Goal: Task Accomplishment & Management: Manage account settings

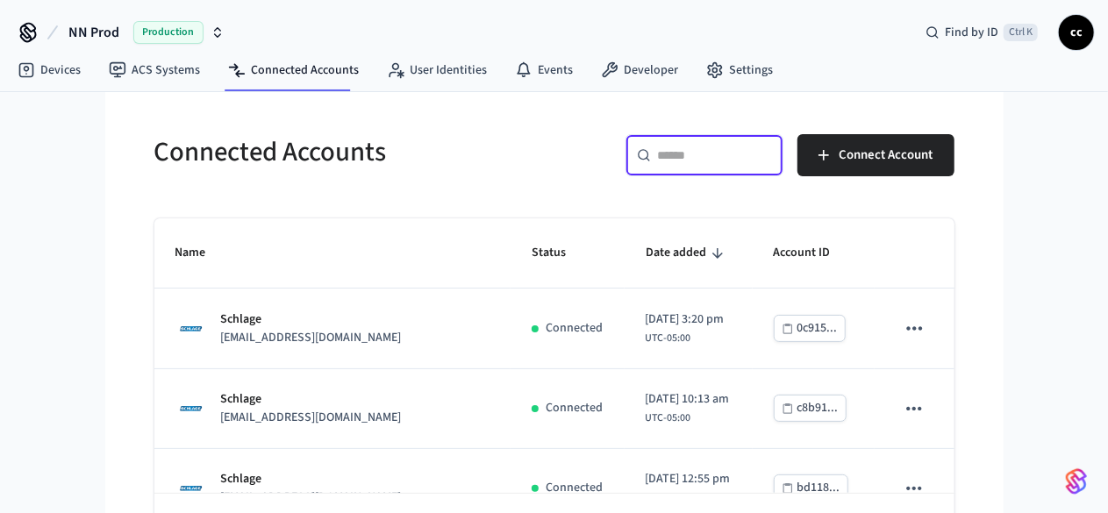
click at [772, 154] on input "text" at bounding box center [715, 156] width 114 height 18
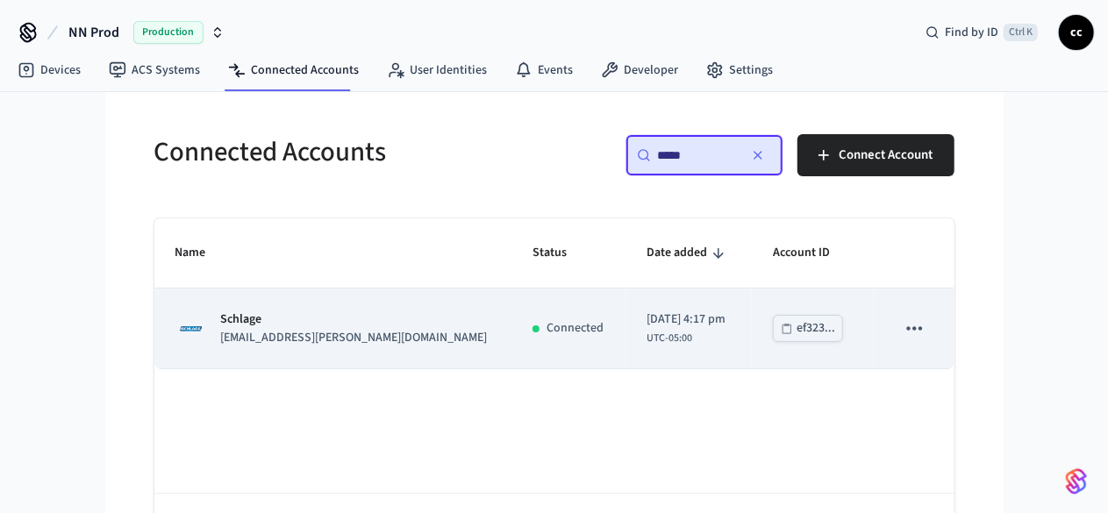
type input "*****"
click at [270, 347] on td "Schlage [EMAIL_ADDRESS][PERSON_NAME][DOMAIN_NAME]" at bounding box center [332, 329] width 357 height 80
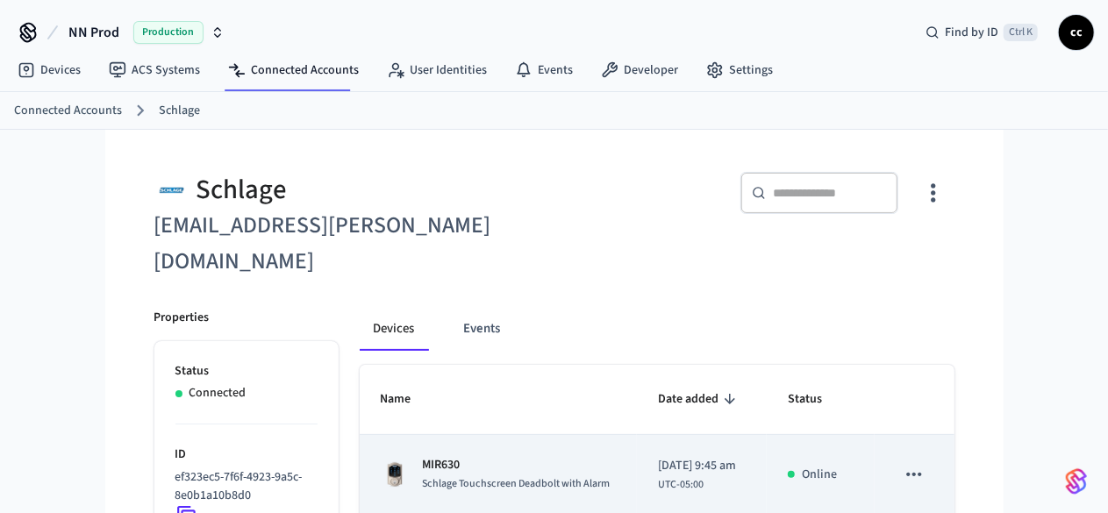
scroll to position [93, 0]
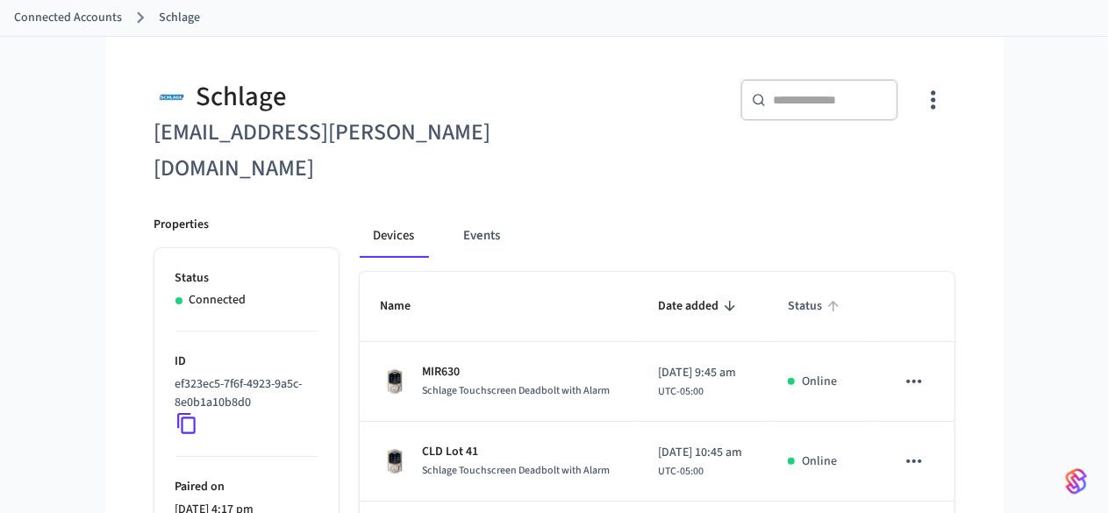
click at [845, 293] on span "Status" at bounding box center [816, 306] width 57 height 27
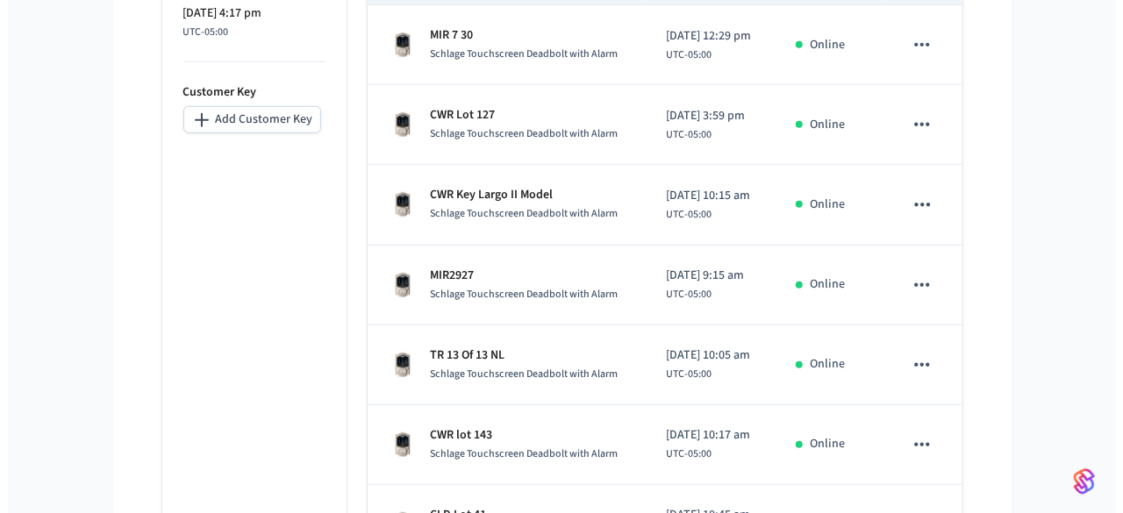
scroll to position [766, 0]
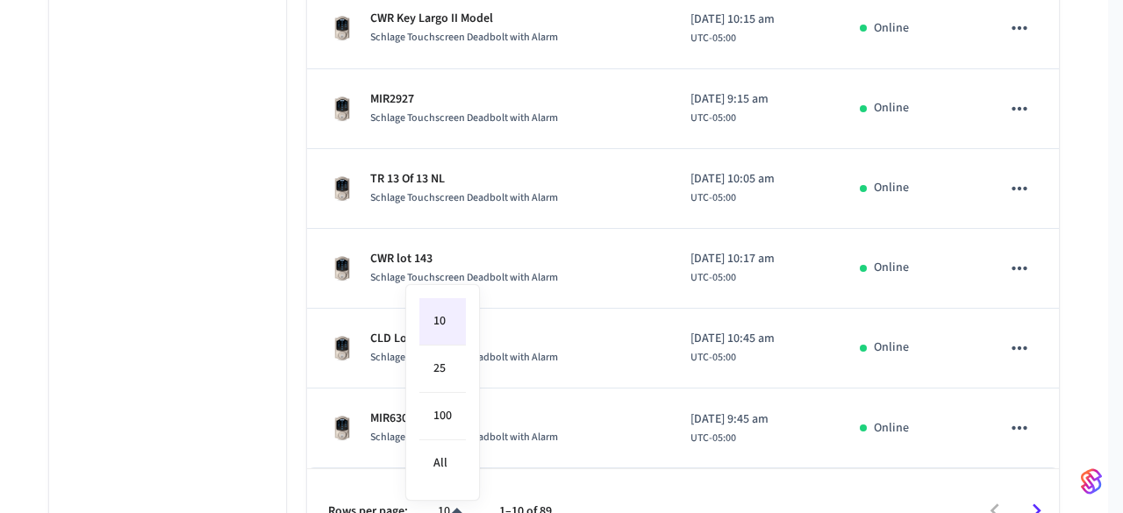
click at [442, 468] on li "All" at bounding box center [442, 464] width 47 height 47
type input "**"
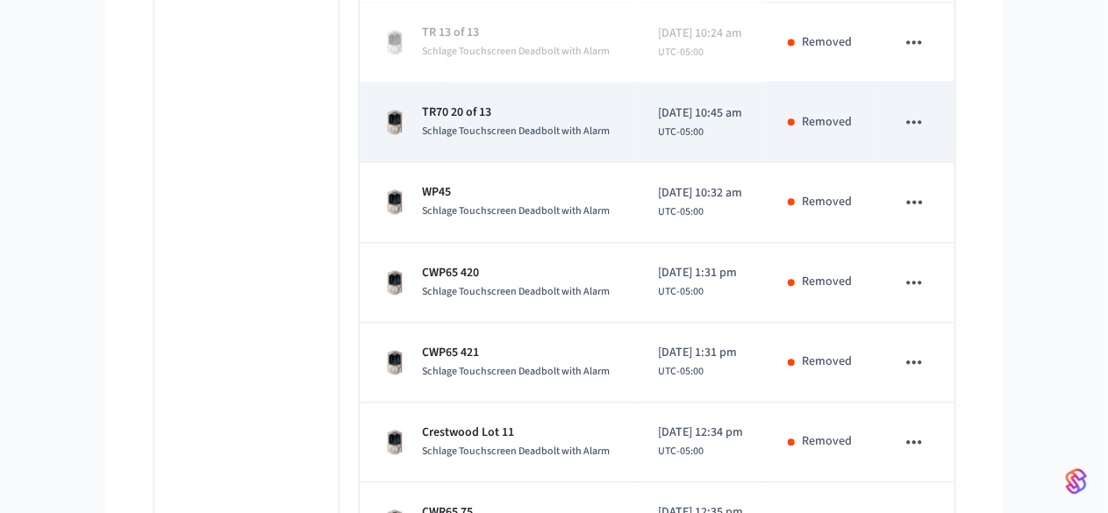
scroll to position [1883, 0]
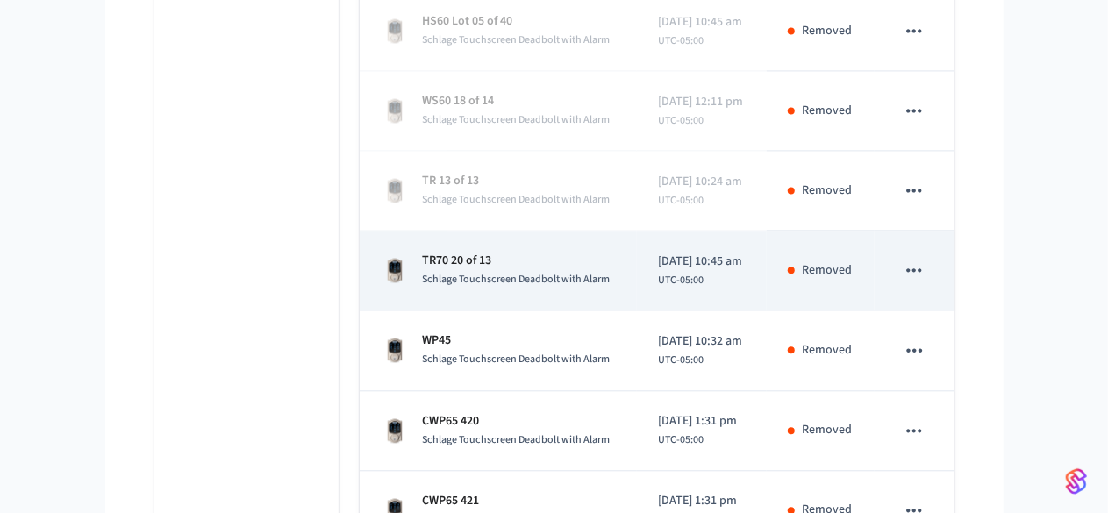
click at [456, 272] on span "Schlage Touchscreen Deadbolt with Alarm" at bounding box center [517, 279] width 188 height 15
click at [545, 252] on p "TR70 20 of 13" at bounding box center [517, 261] width 188 height 18
click at [423, 252] on p "TR70 20 of 13" at bounding box center [517, 261] width 188 height 18
click at [738, 253] on div "[DATE] 10:45 am UTC-05:00" at bounding box center [700, 271] width 84 height 36
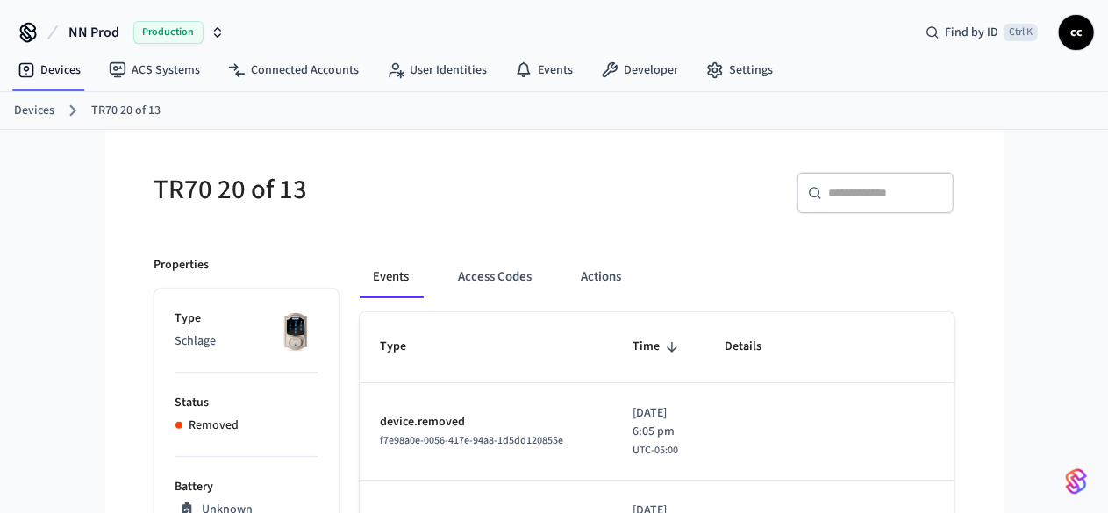
click at [36, 116] on link "Devices" at bounding box center [34, 111] width 40 height 18
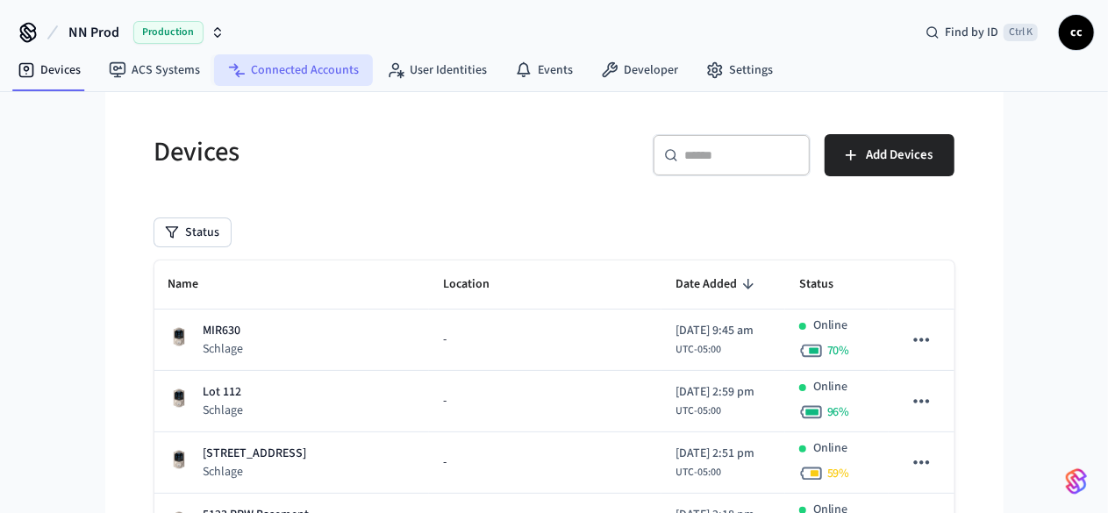
click at [274, 69] on link "Connected Accounts" at bounding box center [293, 70] width 159 height 32
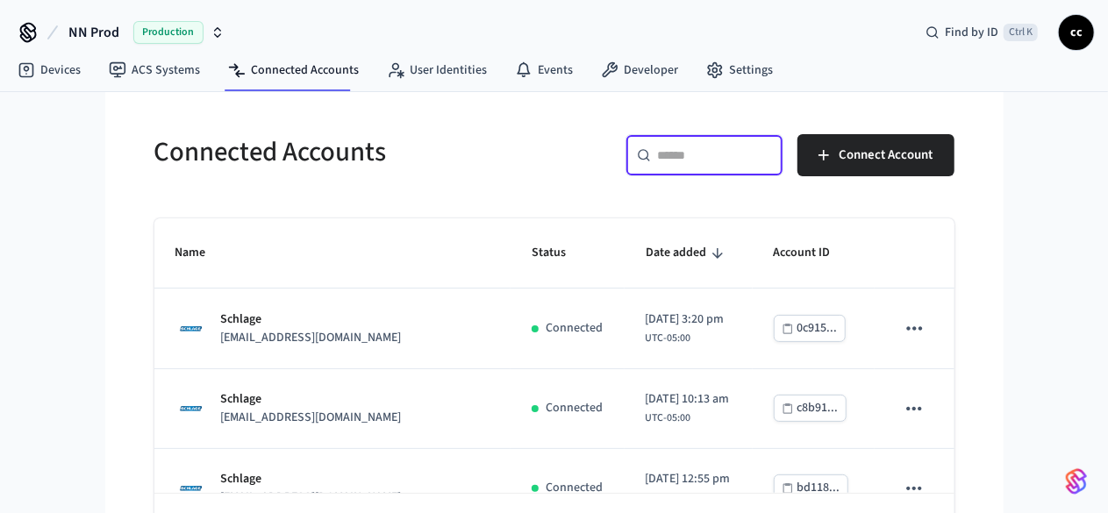
click at [770, 157] on input "text" at bounding box center [715, 156] width 114 height 18
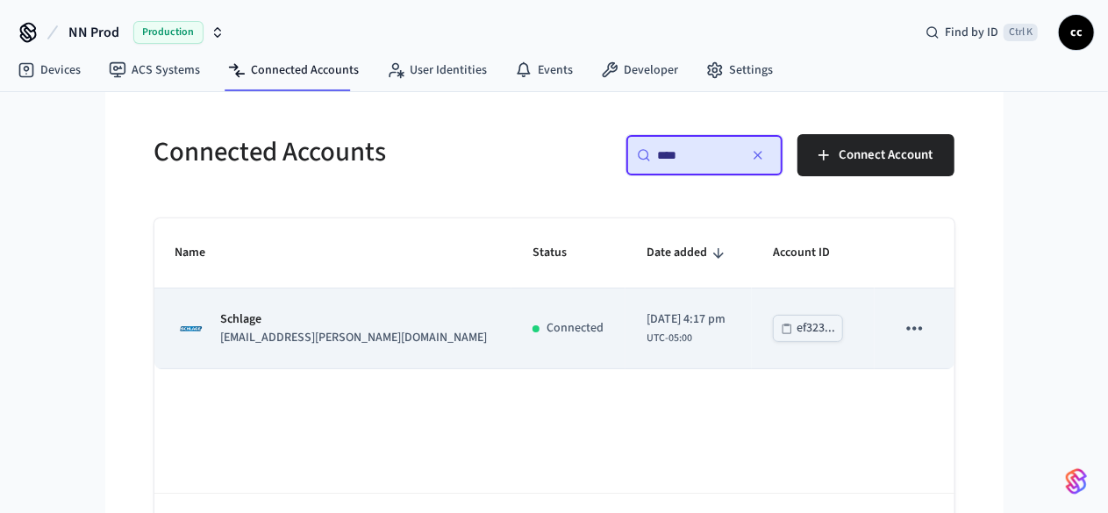
type input "****"
click at [221, 341] on p "[EMAIL_ADDRESS][PERSON_NAME][DOMAIN_NAME]" at bounding box center [354, 338] width 267 height 18
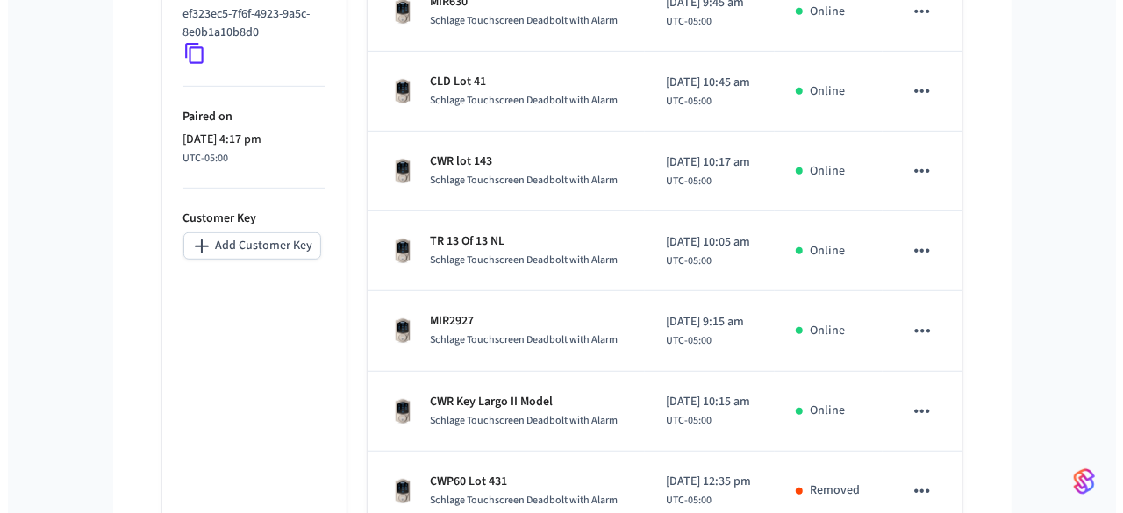
scroll to position [766, 0]
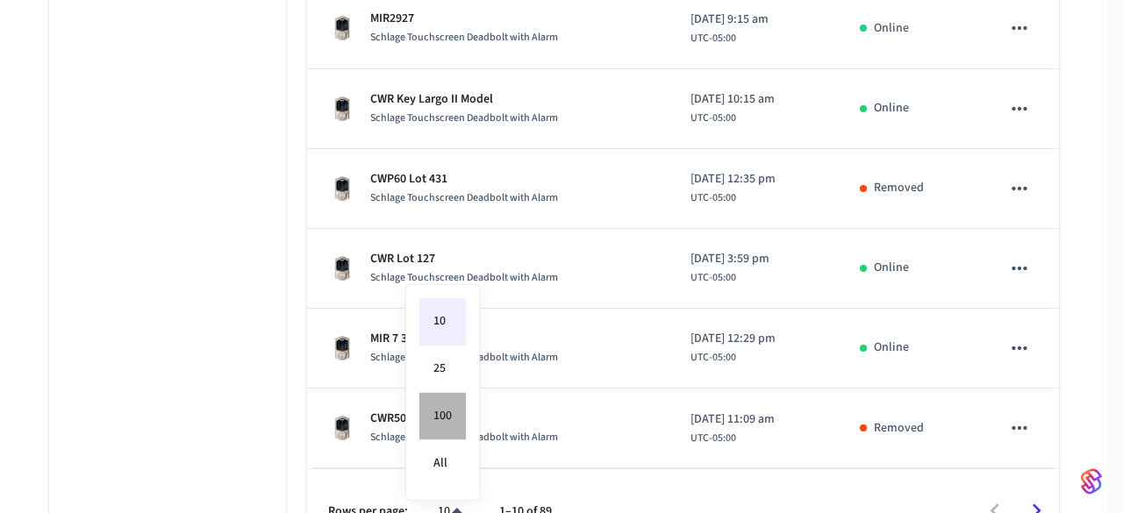
click at [452, 426] on li "100" at bounding box center [442, 416] width 47 height 47
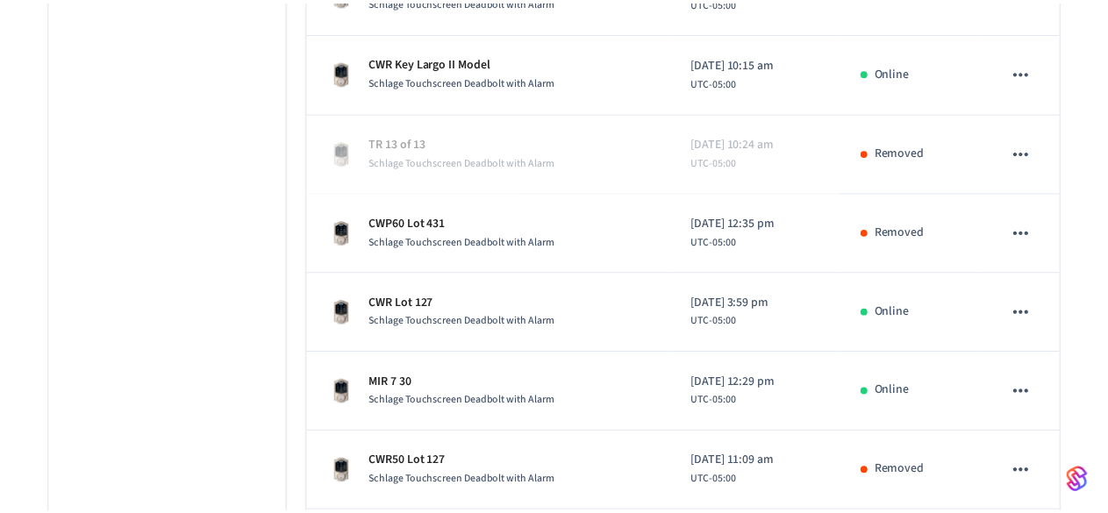
scroll to position [7059, 0]
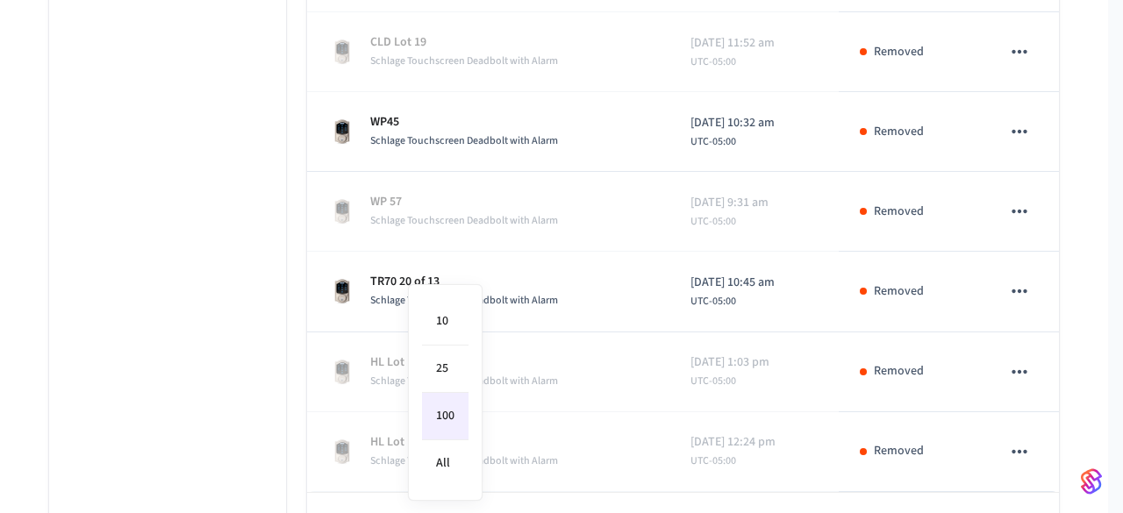
click at [457, 469] on li "All" at bounding box center [445, 464] width 47 height 47
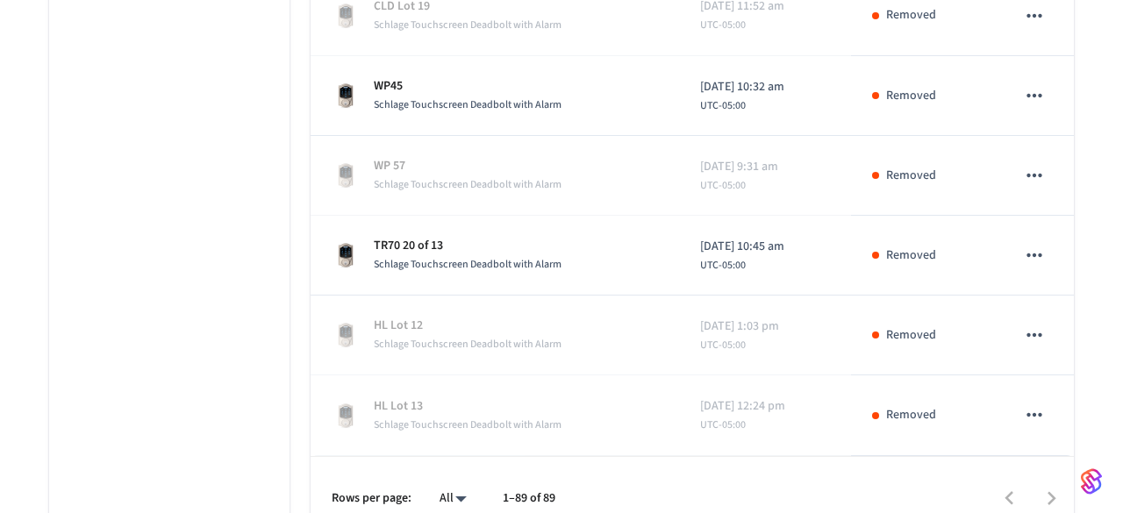
type input "**"
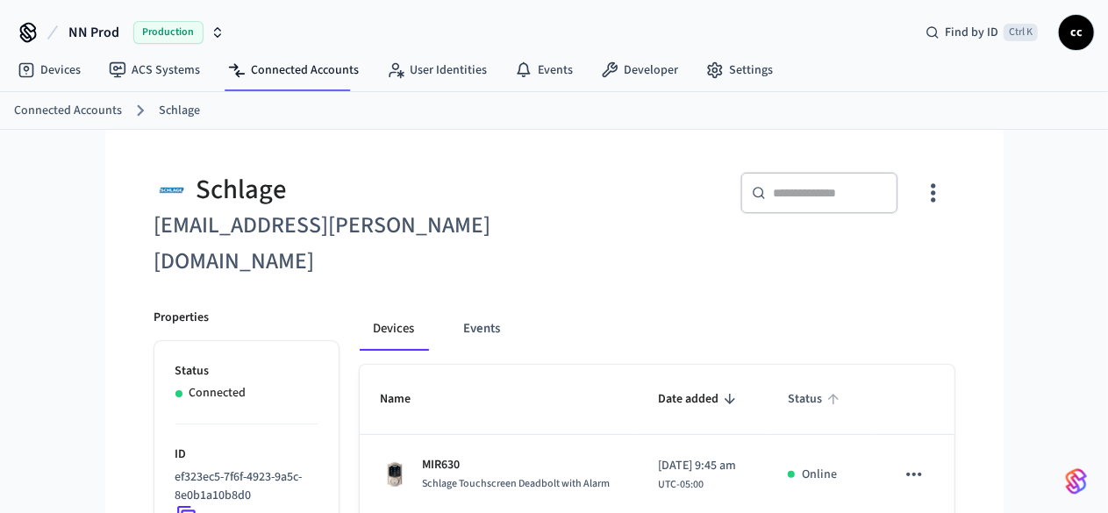
scroll to position [108, 0]
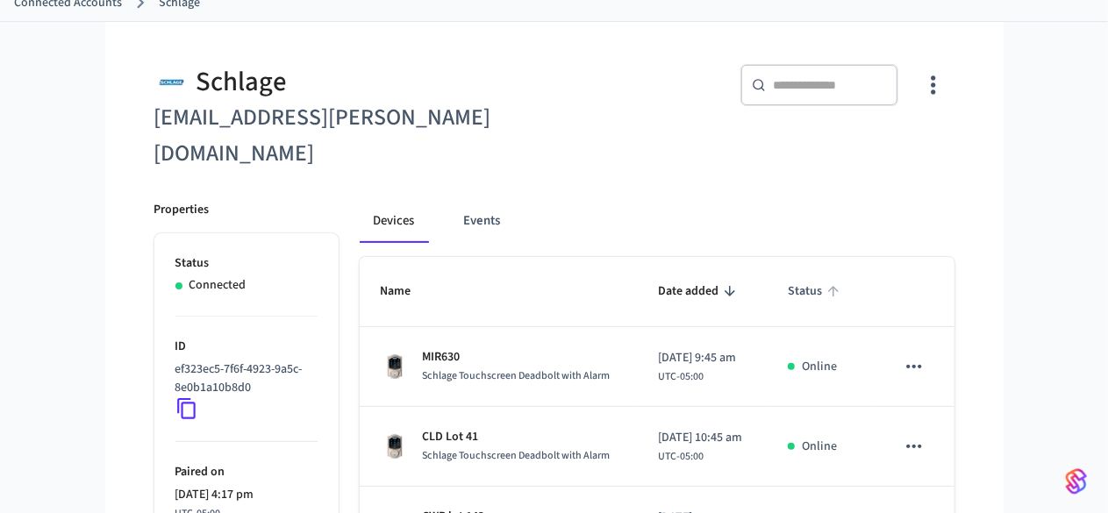
click at [842, 283] on icon "sticky table" at bounding box center [834, 291] width 16 height 16
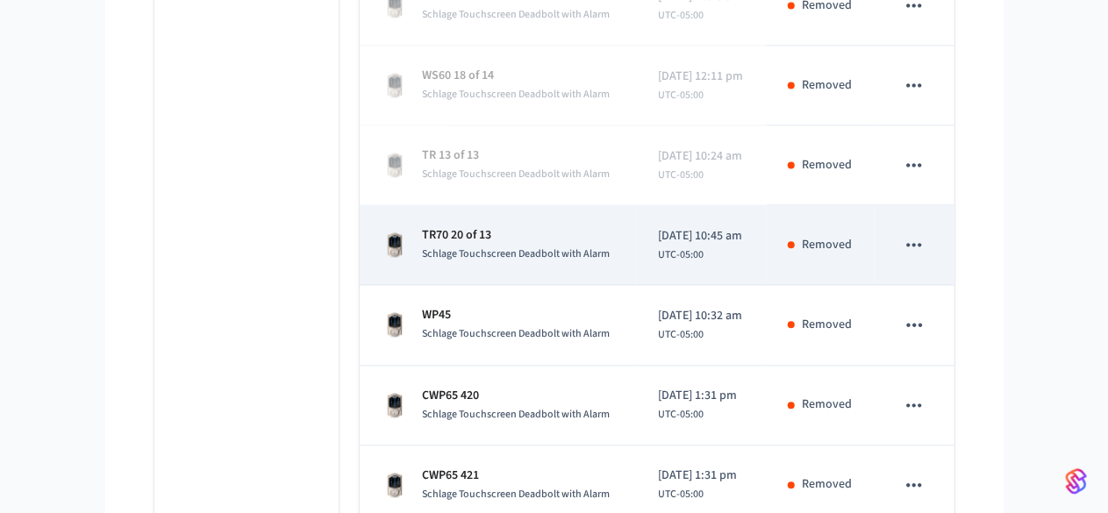
scroll to position [1919, 0]
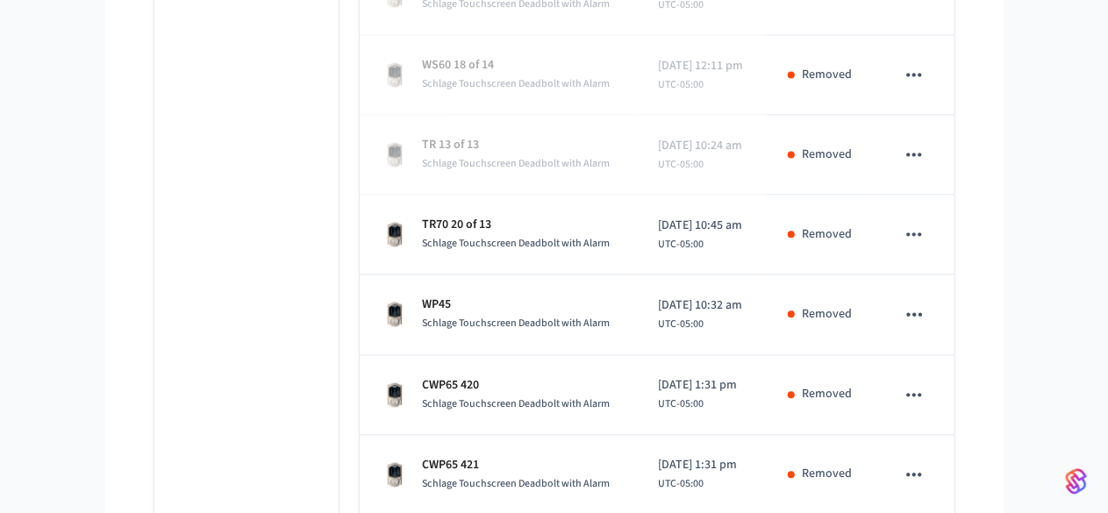
drag, startPoint x: 389, startPoint y: 182, endPoint x: 193, endPoint y: 320, distance: 239.8
drag, startPoint x: 388, startPoint y: 185, endPoint x: 1074, endPoint y: 221, distance: 687.1
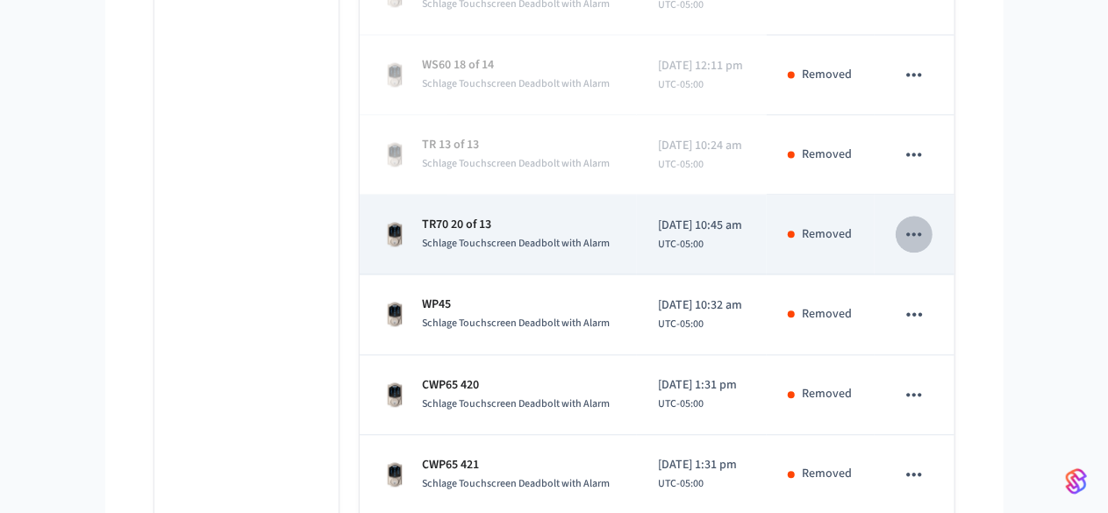
click at [926, 223] on icon "sticky table" at bounding box center [914, 234] width 23 height 23
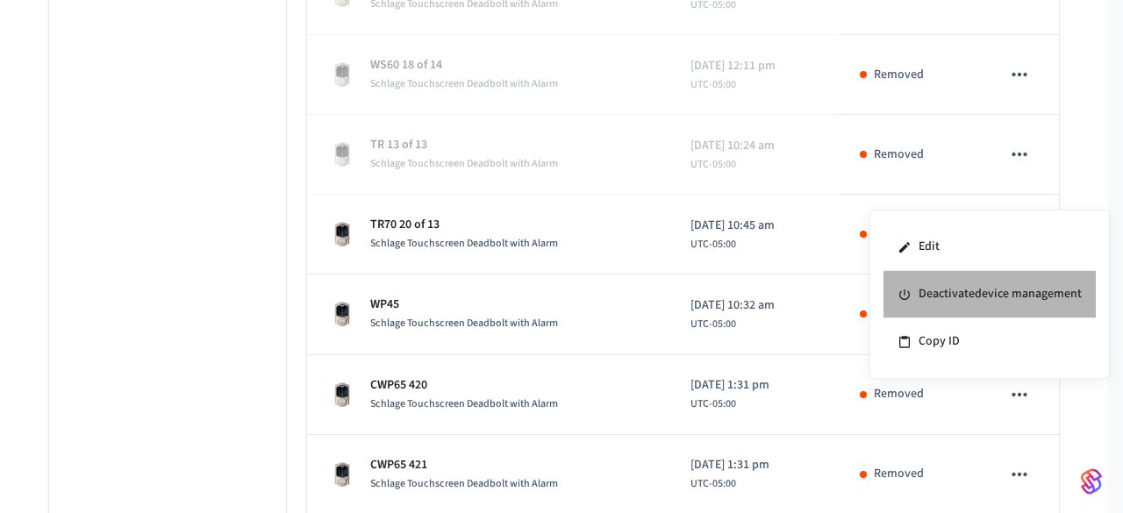
click at [1005, 297] on li "Deactivate device management" at bounding box center [990, 294] width 212 height 47
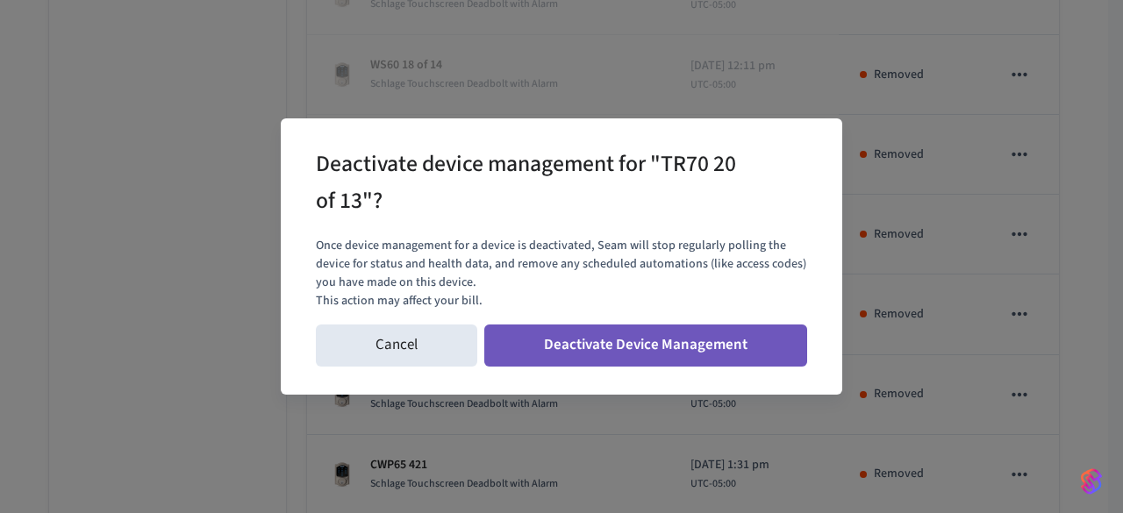
click at [602, 347] on button "Deactivate Device Management" at bounding box center [645, 346] width 323 height 42
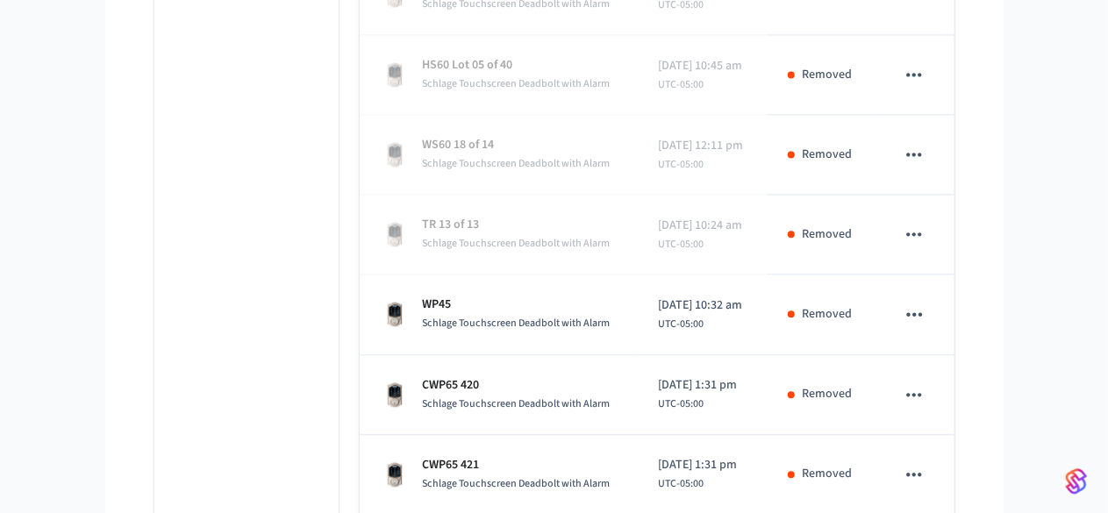
drag, startPoint x: 379, startPoint y: 269, endPoint x: 1076, endPoint y: 319, distance: 698.5
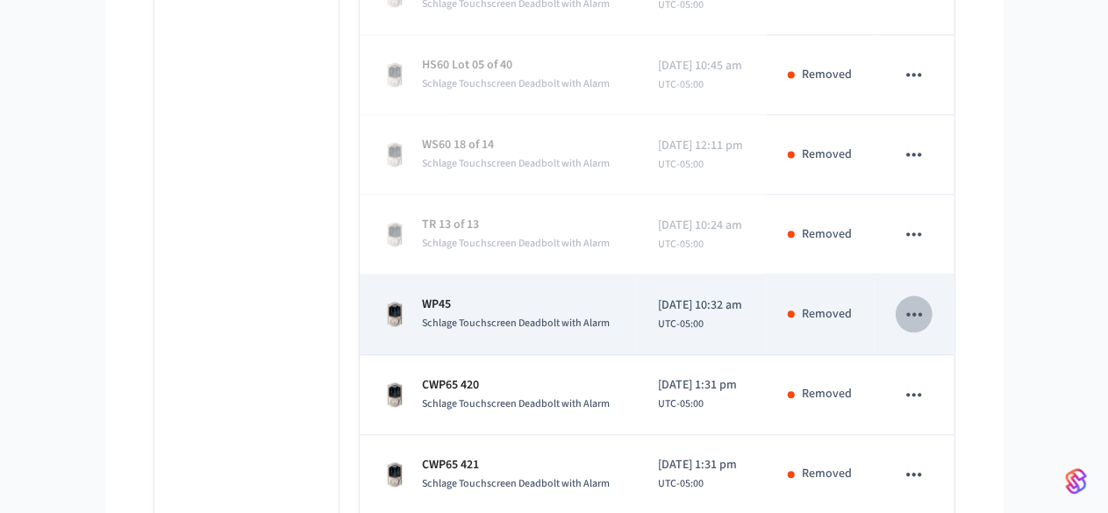
click at [922, 312] on icon "sticky table" at bounding box center [914, 314] width 15 height 4
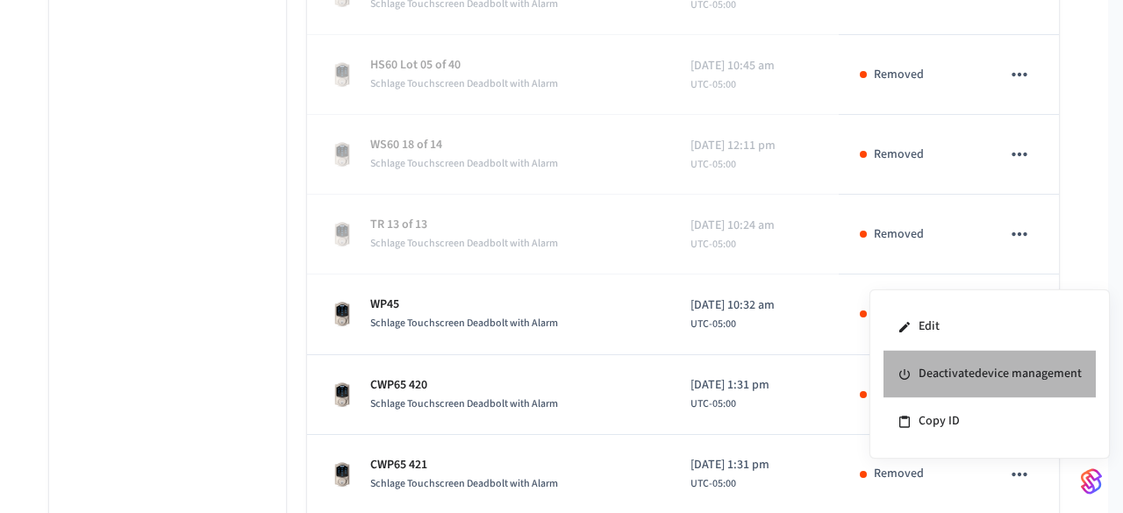
click at [972, 384] on li "Deactivate device management" at bounding box center [990, 374] width 212 height 47
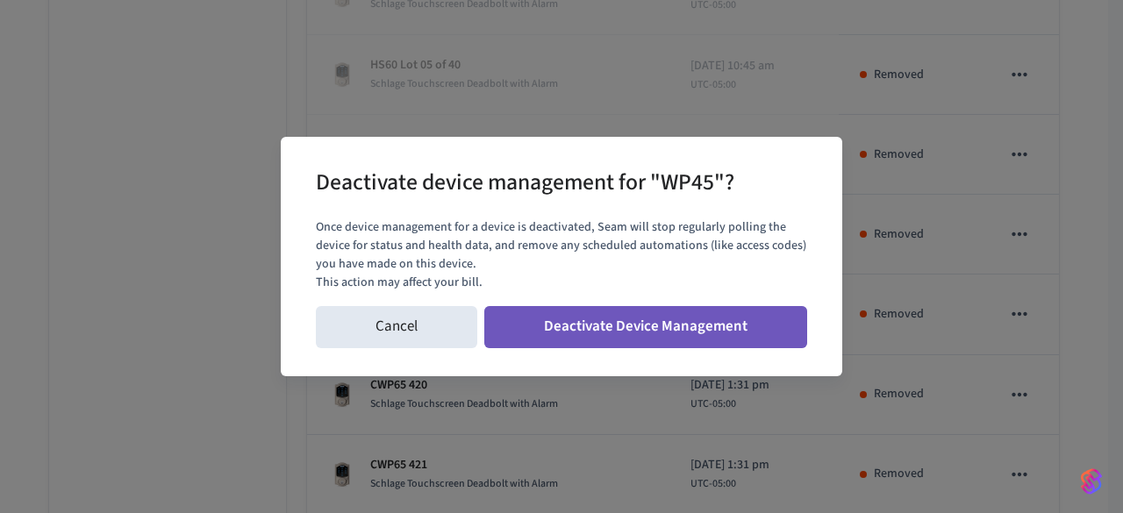
click at [664, 327] on button "Deactivate Device Management" at bounding box center [645, 327] width 323 height 42
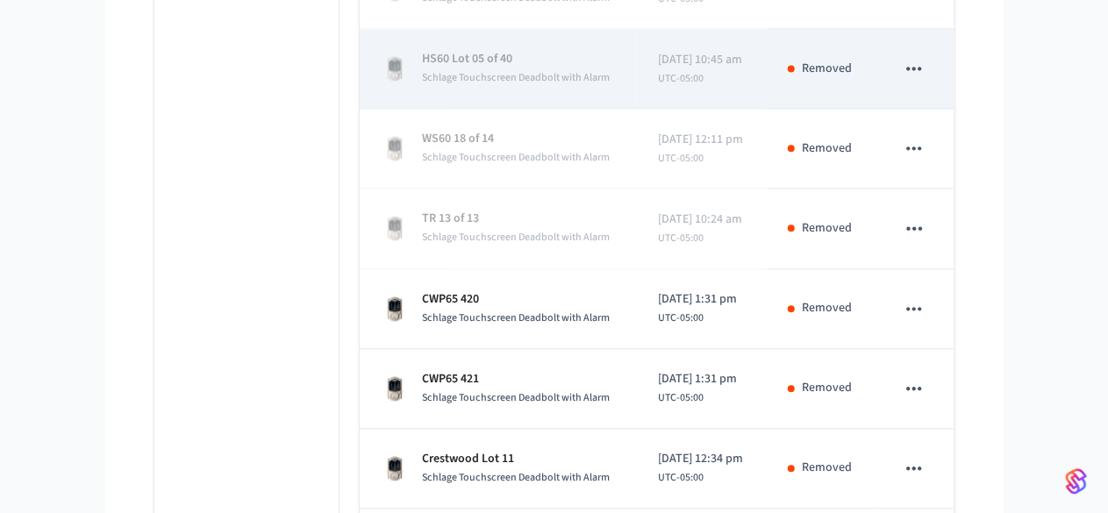
scroll to position [2043, 0]
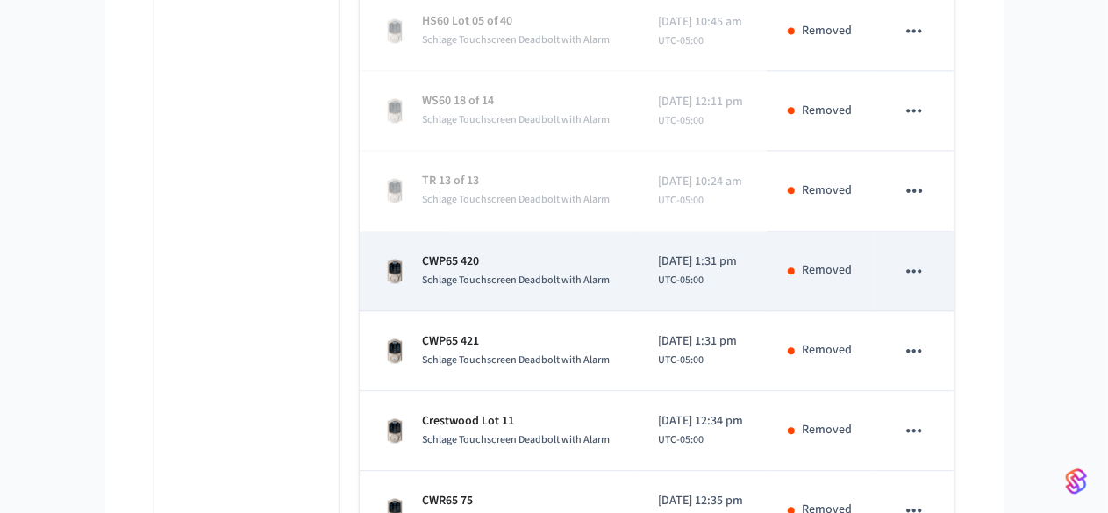
click at [926, 260] on icon "sticky table" at bounding box center [914, 271] width 23 height 23
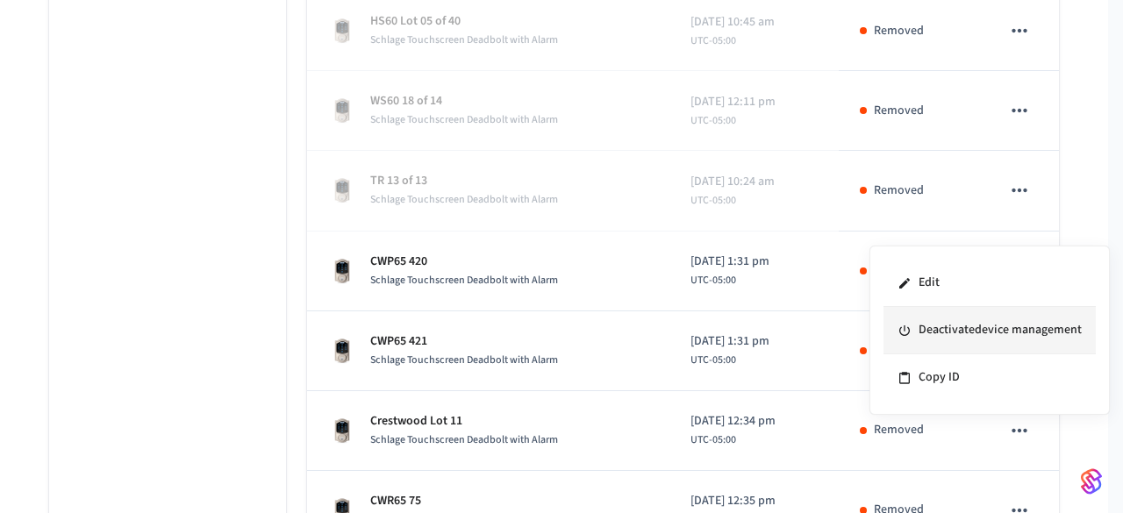
click at [985, 329] on li "Deactivate device management" at bounding box center [990, 330] width 212 height 47
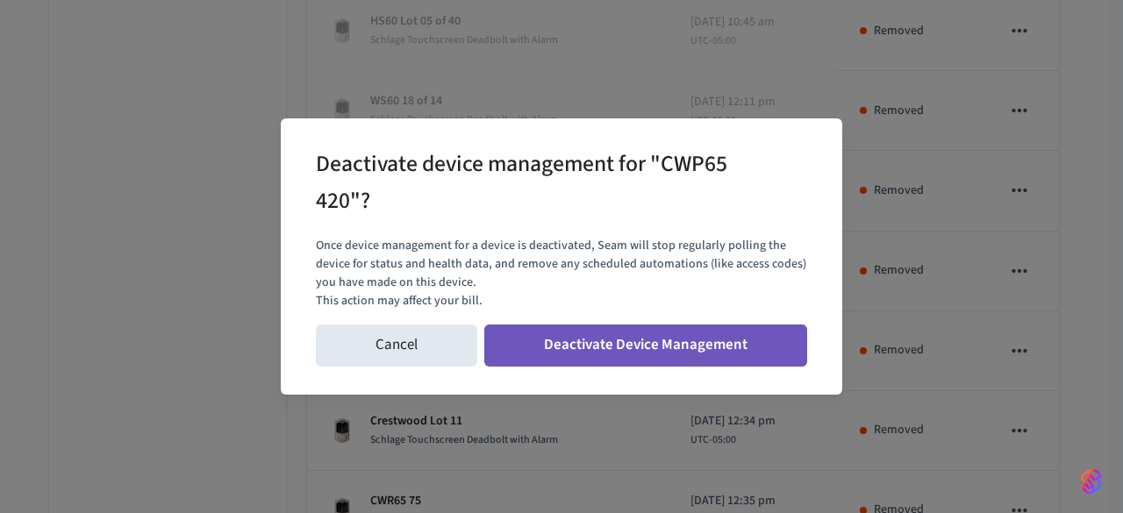
click at [707, 340] on button "Deactivate Device Management" at bounding box center [645, 346] width 323 height 42
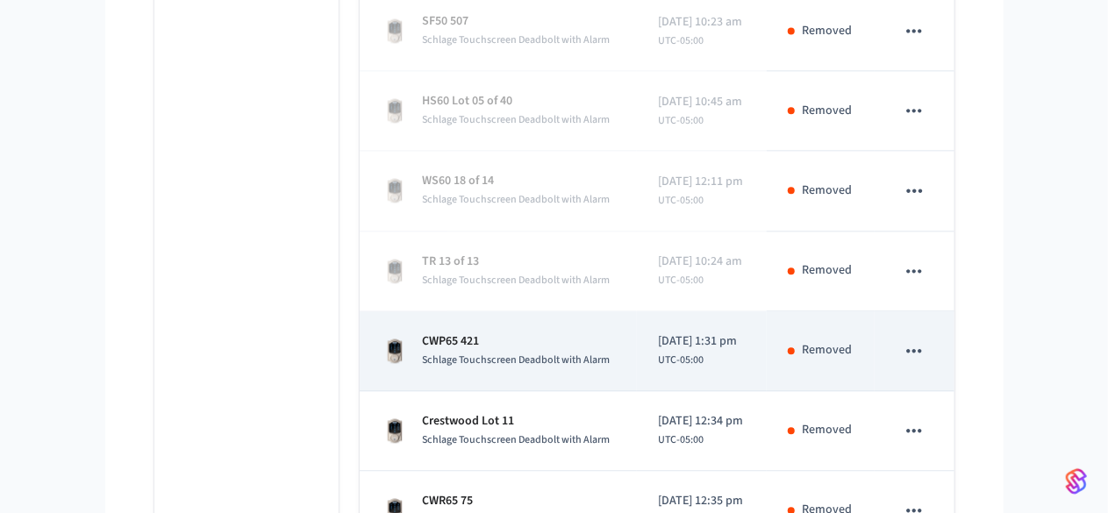
click at [926, 340] on icon "sticky table" at bounding box center [914, 351] width 23 height 23
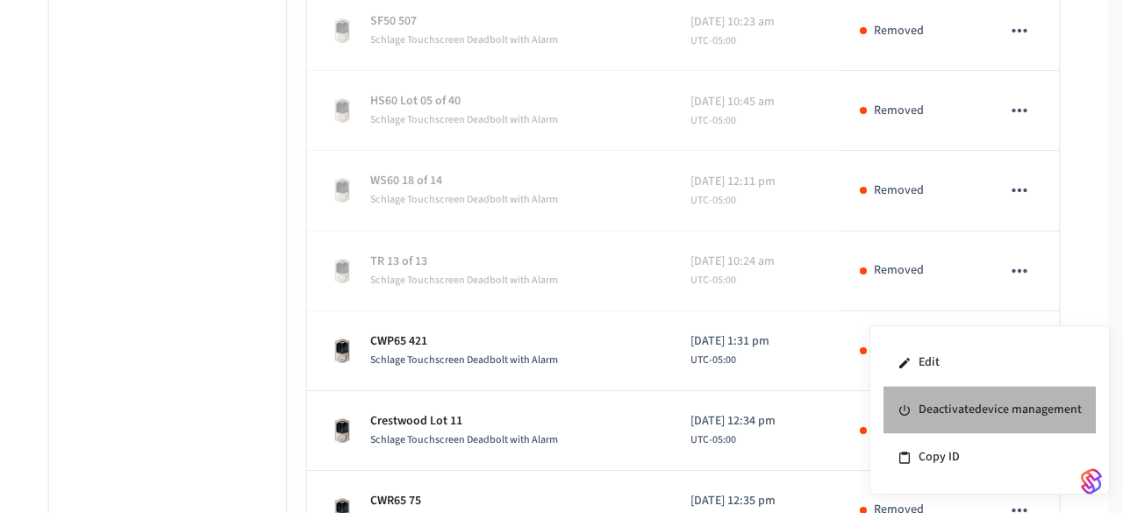
click at [941, 405] on li "Deactivate device management" at bounding box center [990, 410] width 212 height 47
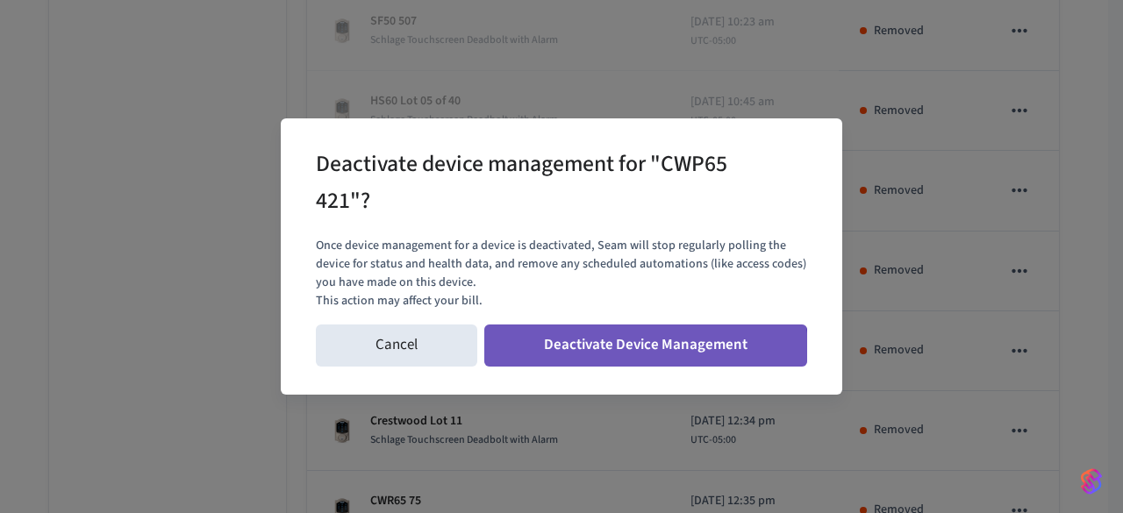
click at [609, 353] on button "Deactivate Device Management" at bounding box center [645, 346] width 323 height 42
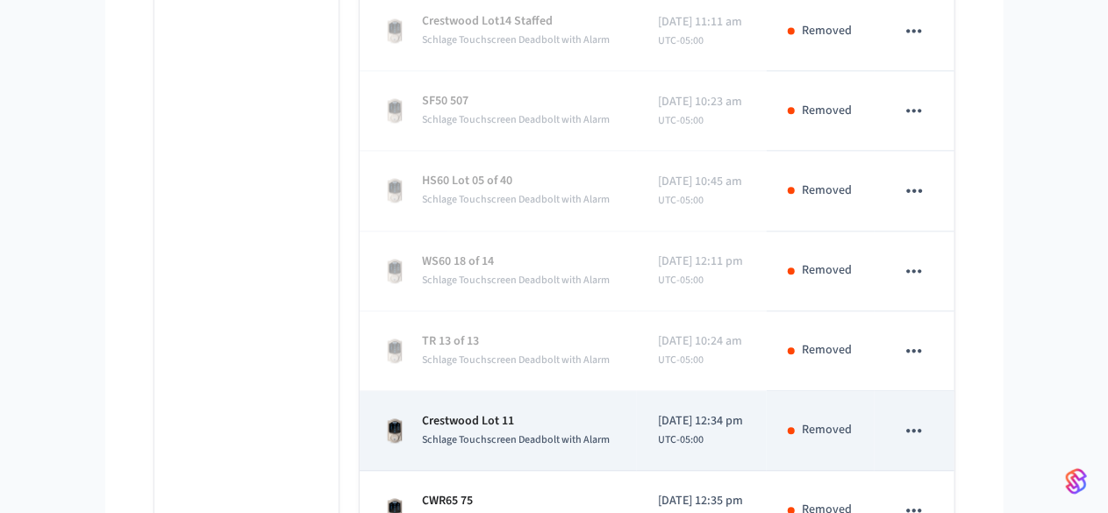
scroll to position [2311, 0]
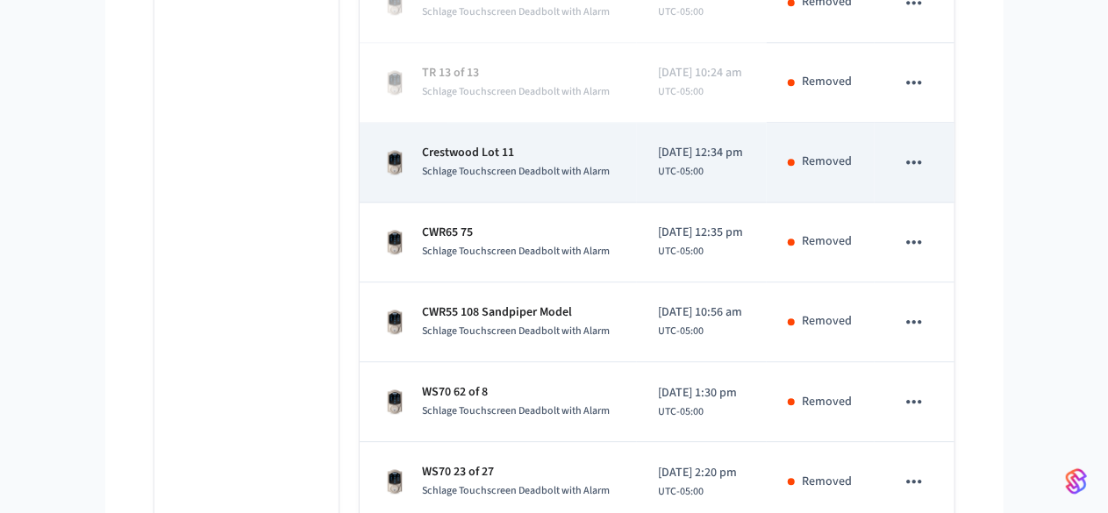
click at [926, 151] on icon "sticky table" at bounding box center [914, 162] width 23 height 23
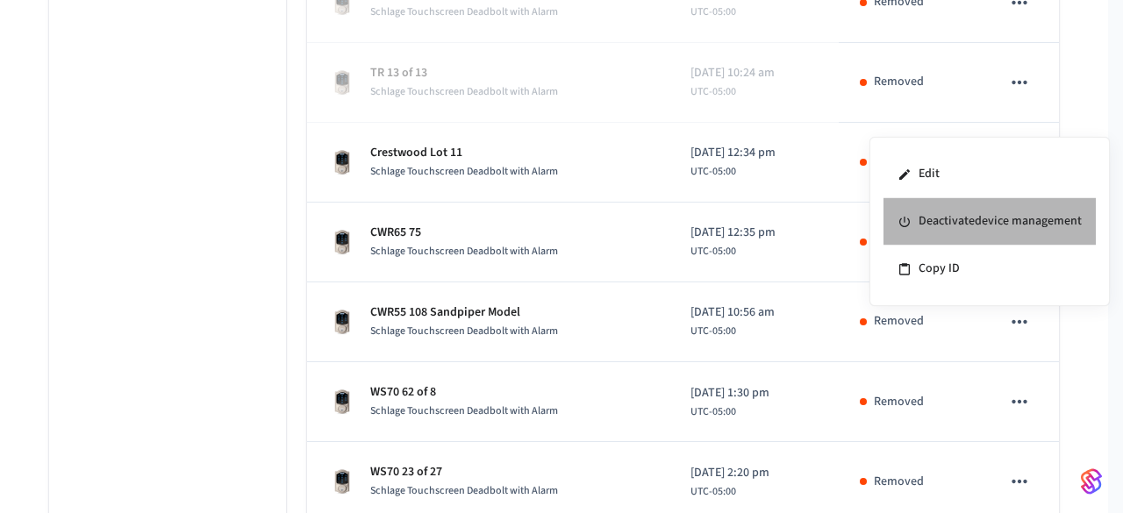
click at [958, 230] on li "Deactivate device management" at bounding box center [990, 221] width 212 height 47
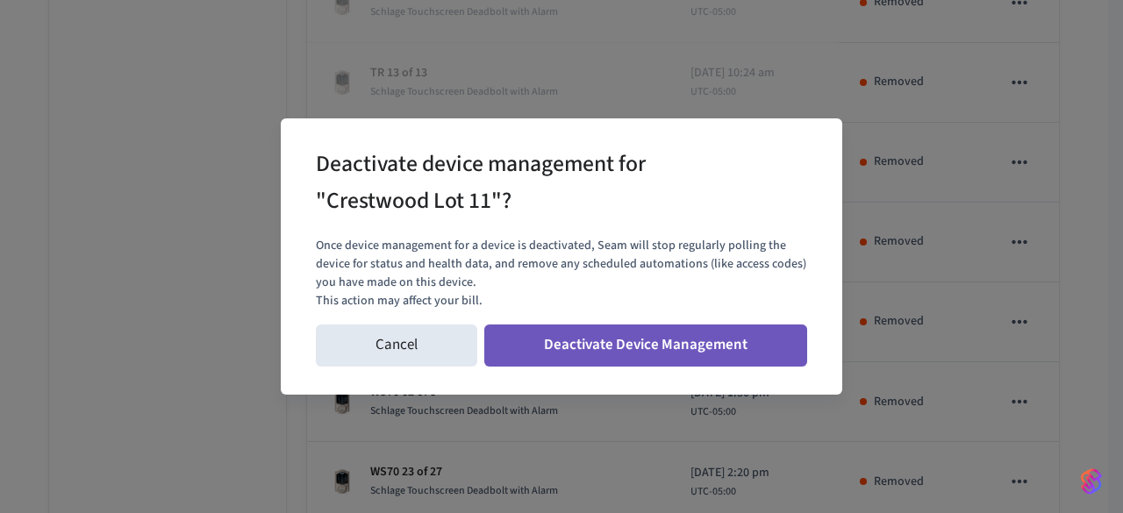
click at [558, 359] on button "Deactivate Device Management" at bounding box center [645, 346] width 323 height 42
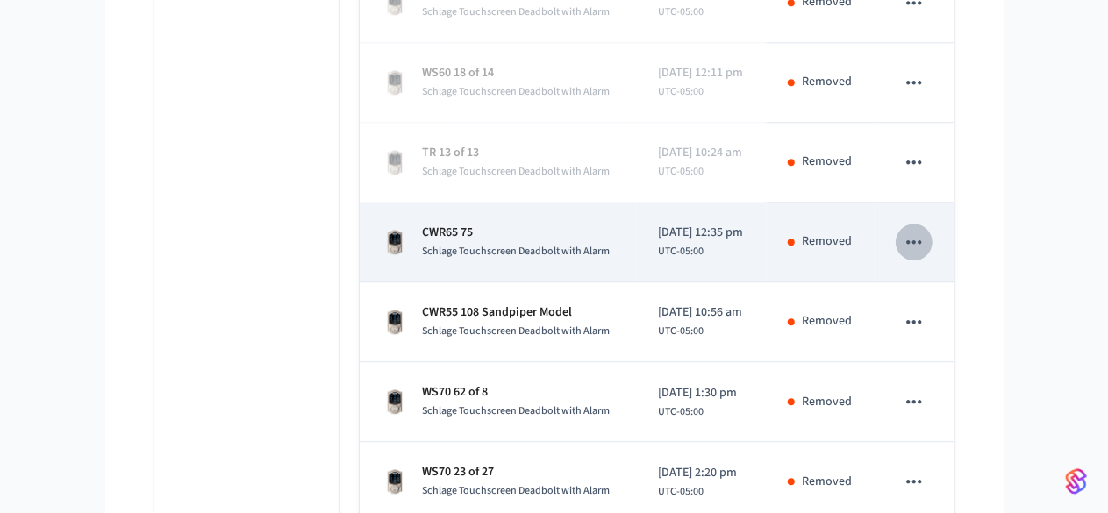
click at [933, 224] on button "sticky table" at bounding box center [914, 242] width 37 height 37
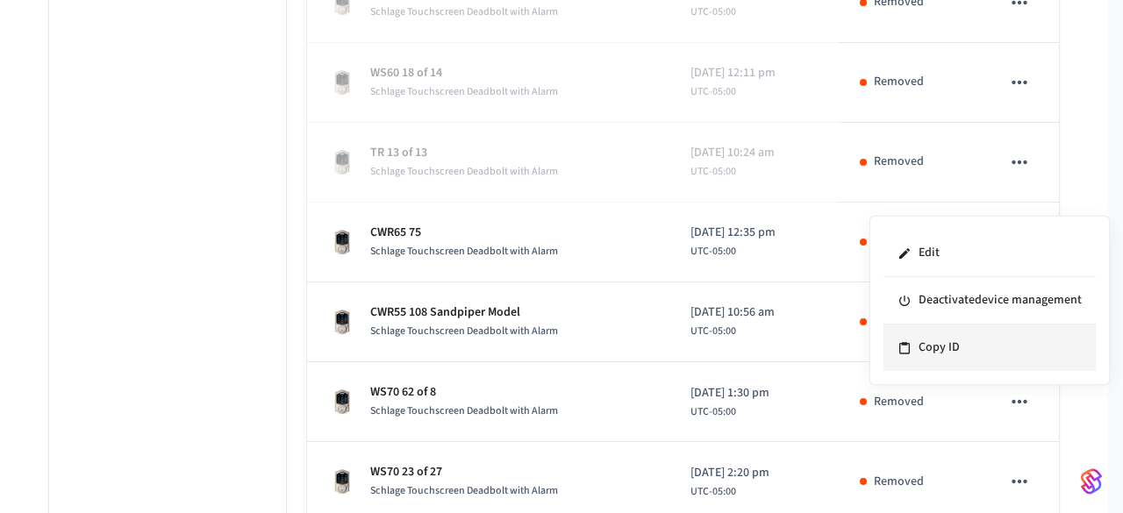
click at [988, 300] on li "Deactivate device management" at bounding box center [990, 300] width 212 height 47
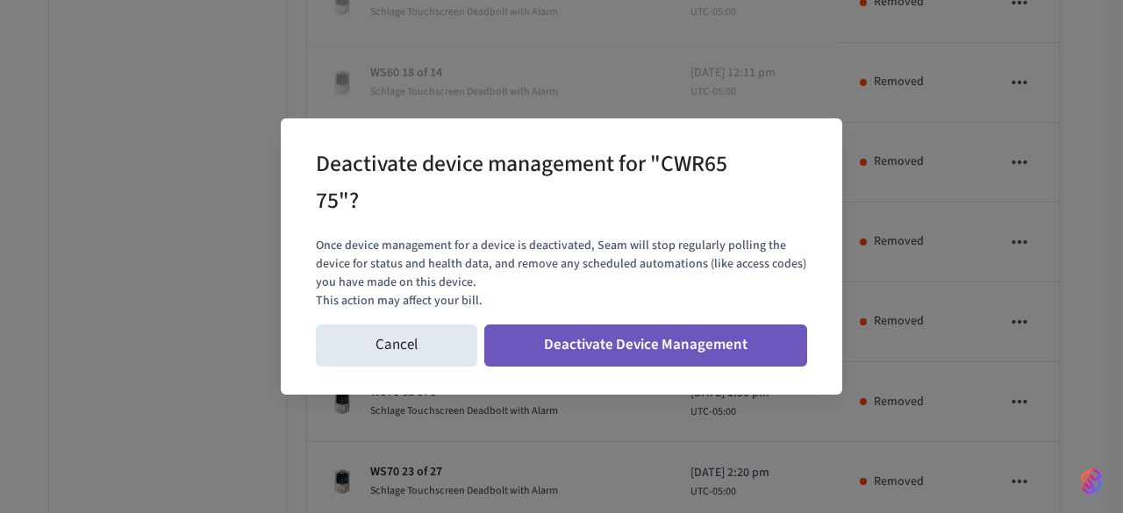
click at [667, 338] on button "Deactivate Device Management" at bounding box center [645, 346] width 323 height 42
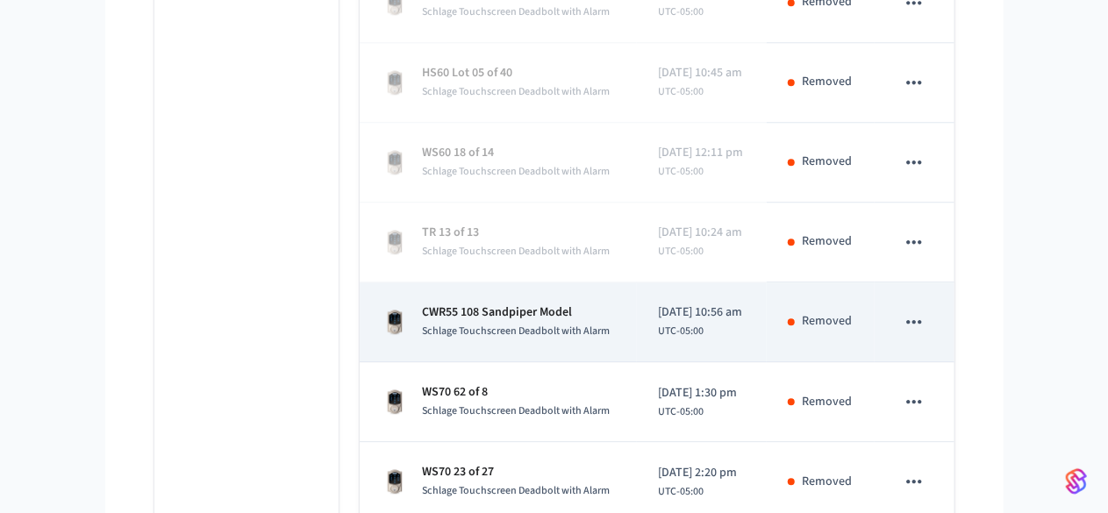
click at [926, 311] on icon "sticky table" at bounding box center [914, 322] width 23 height 23
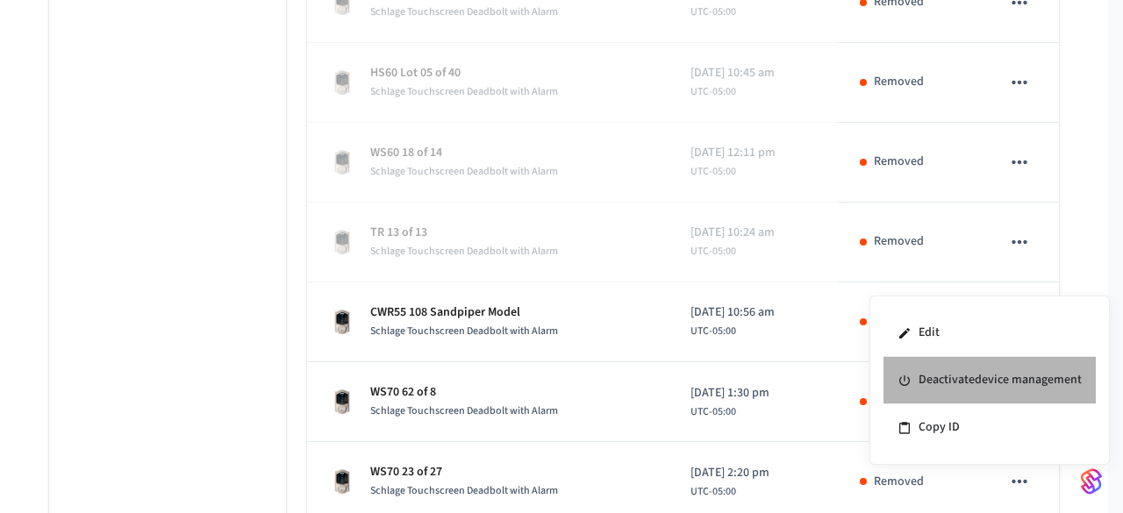
click at [942, 383] on li "Deactivate device management" at bounding box center [990, 380] width 212 height 47
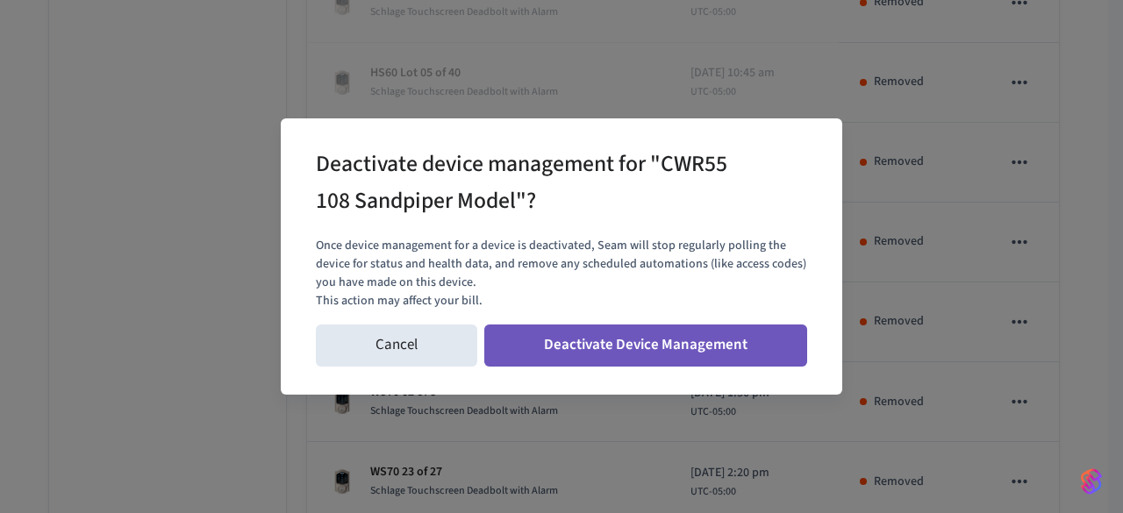
click at [652, 340] on button "Deactivate Device Management" at bounding box center [645, 346] width 323 height 42
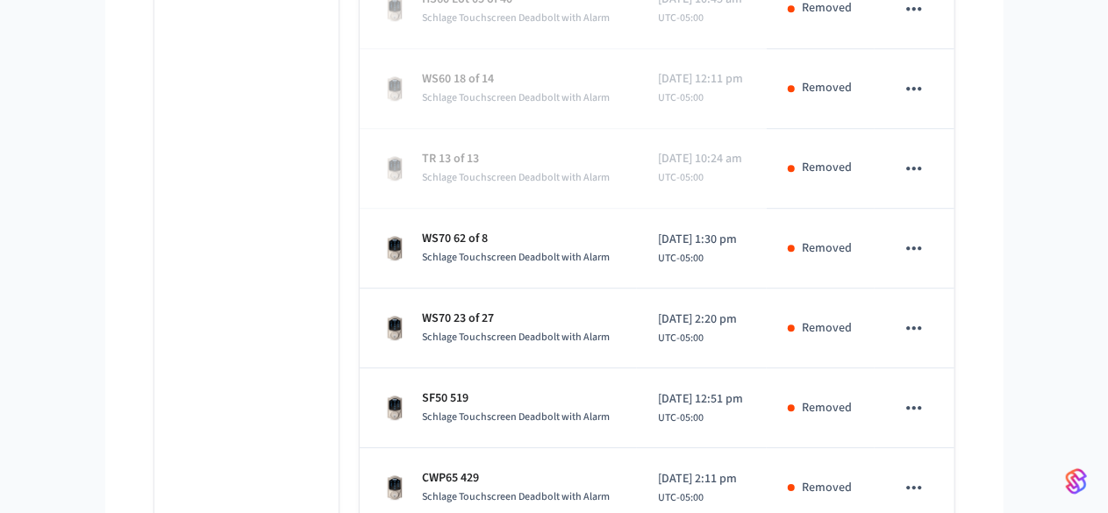
scroll to position [2466, 0]
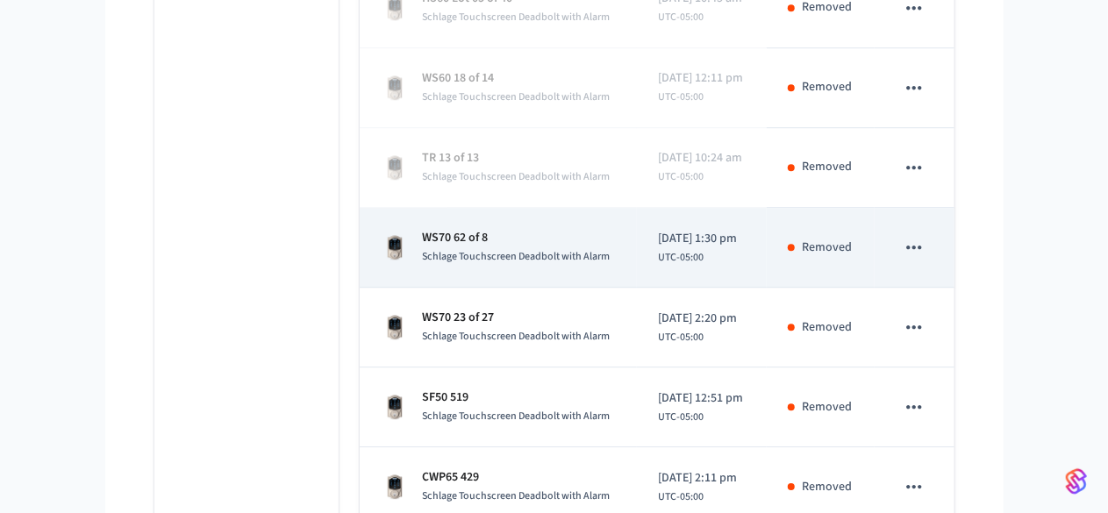
click at [926, 236] on icon "sticky table" at bounding box center [914, 247] width 23 height 23
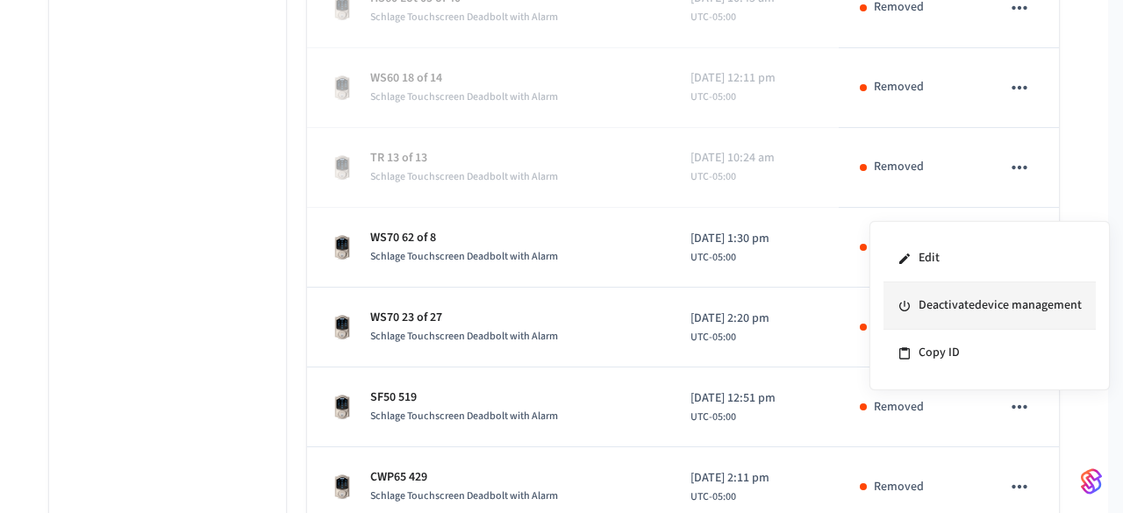
click at [974, 315] on li "Deactivate device management" at bounding box center [990, 306] width 212 height 47
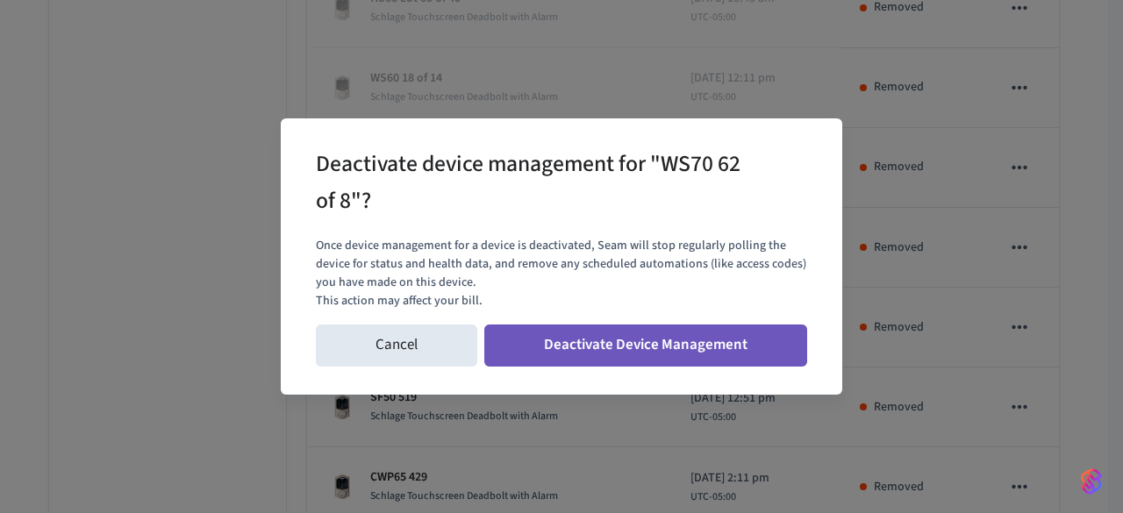
click at [684, 344] on button "Deactivate Device Management" at bounding box center [645, 346] width 323 height 42
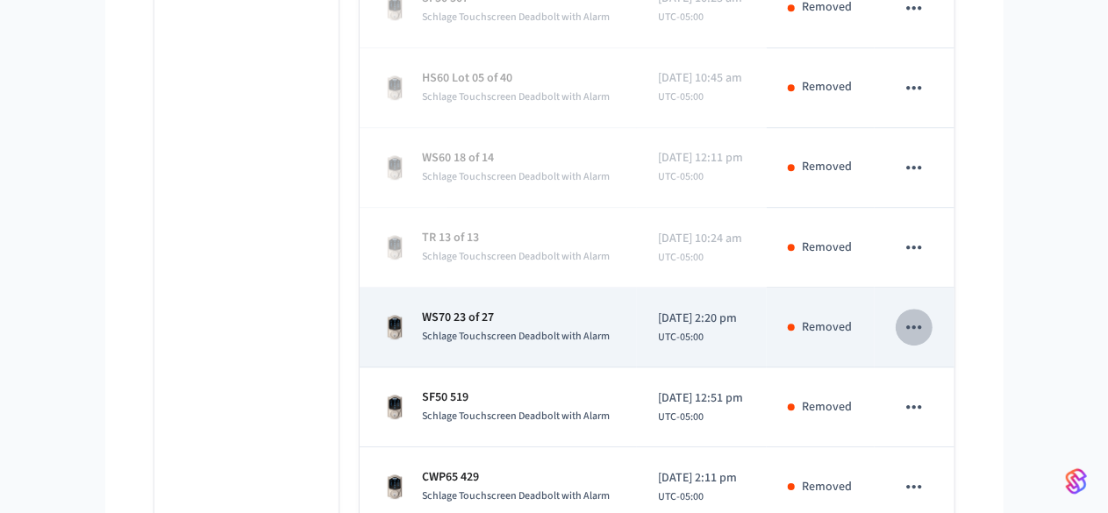
click at [926, 316] on icon "sticky table" at bounding box center [914, 327] width 23 height 23
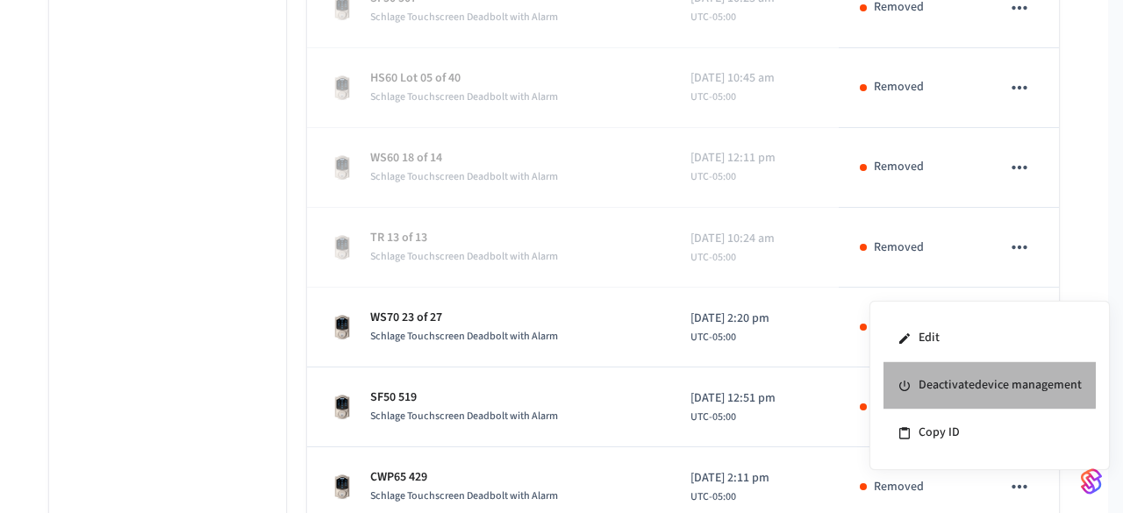
click at [932, 383] on li "Deactivate device management" at bounding box center [990, 385] width 212 height 47
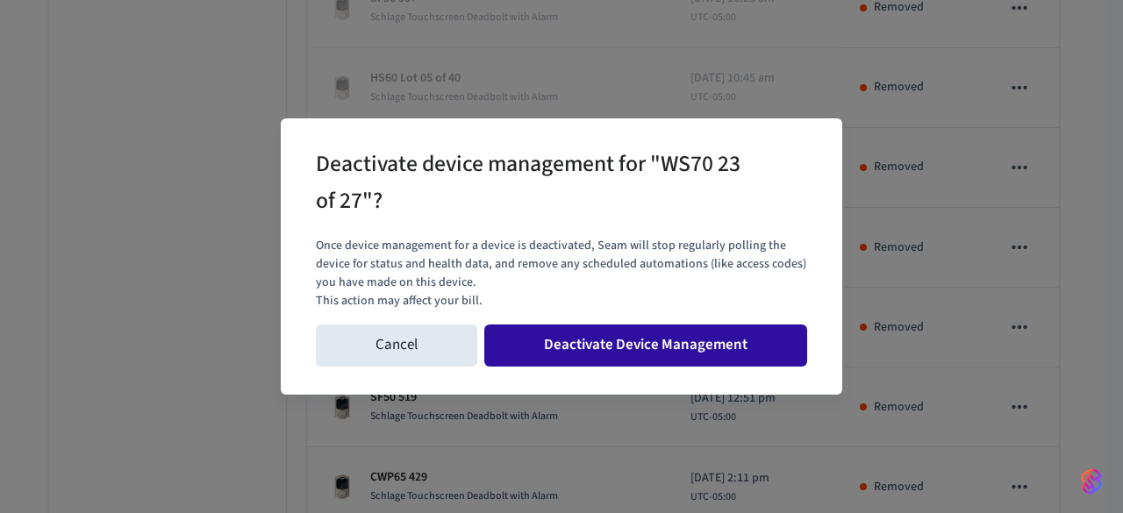
click at [627, 348] on button "Deactivate Device Management" at bounding box center [645, 346] width 323 height 42
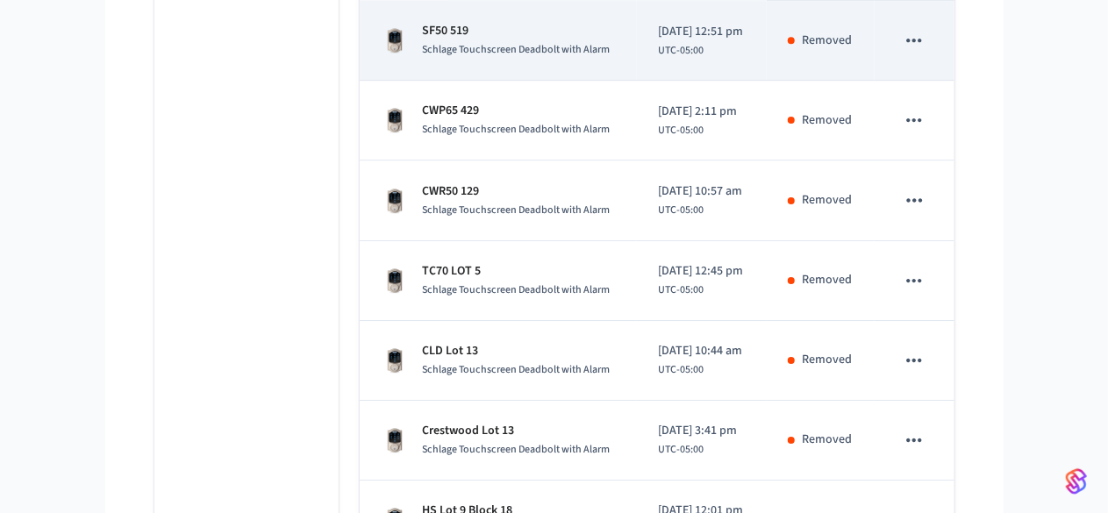
scroll to position [2849, 0]
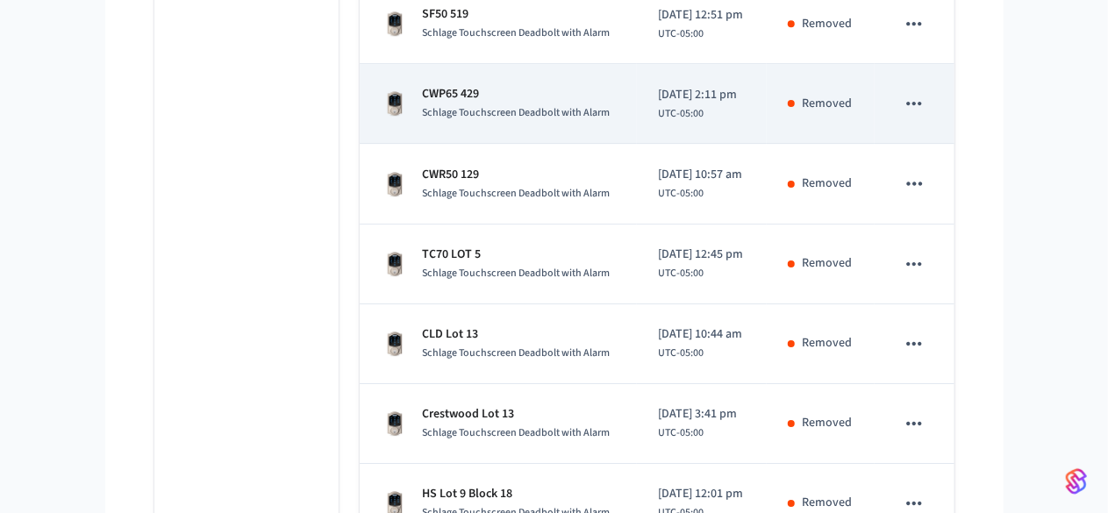
click at [926, 92] on icon "sticky table" at bounding box center [914, 103] width 23 height 23
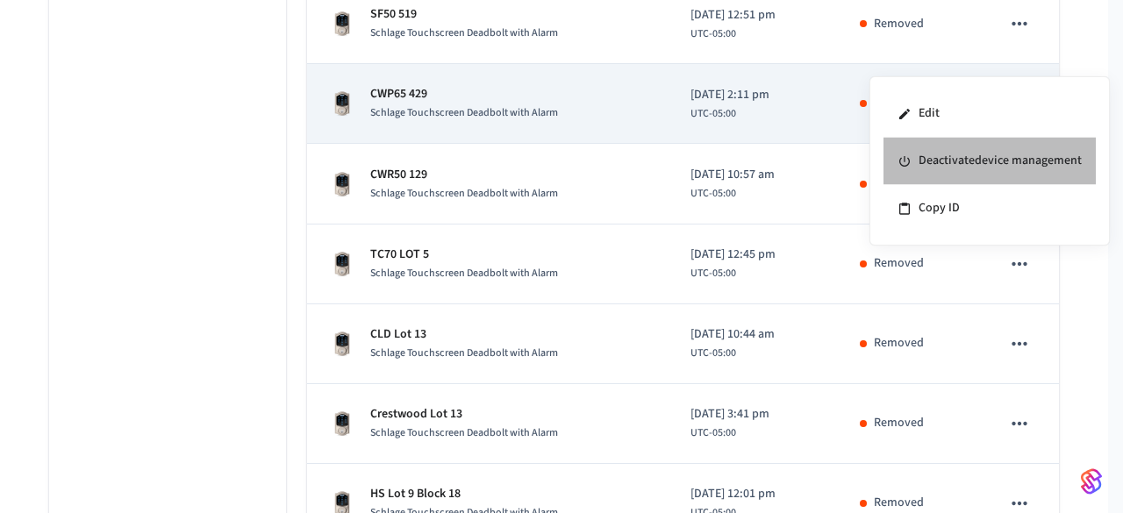
click at [981, 160] on li "Deactivate device management" at bounding box center [990, 161] width 212 height 47
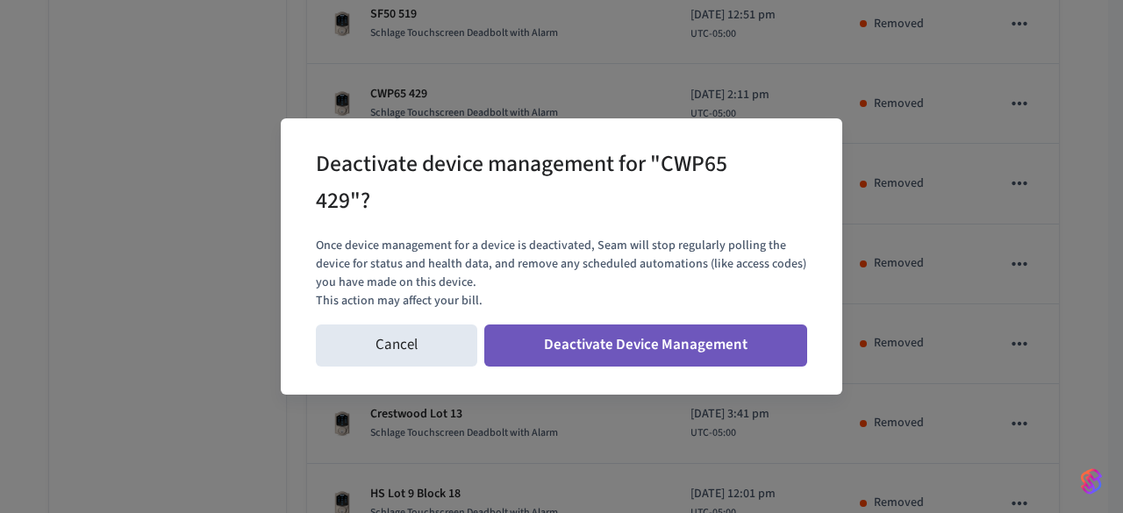
click at [627, 361] on button "Deactivate Device Management" at bounding box center [645, 346] width 323 height 42
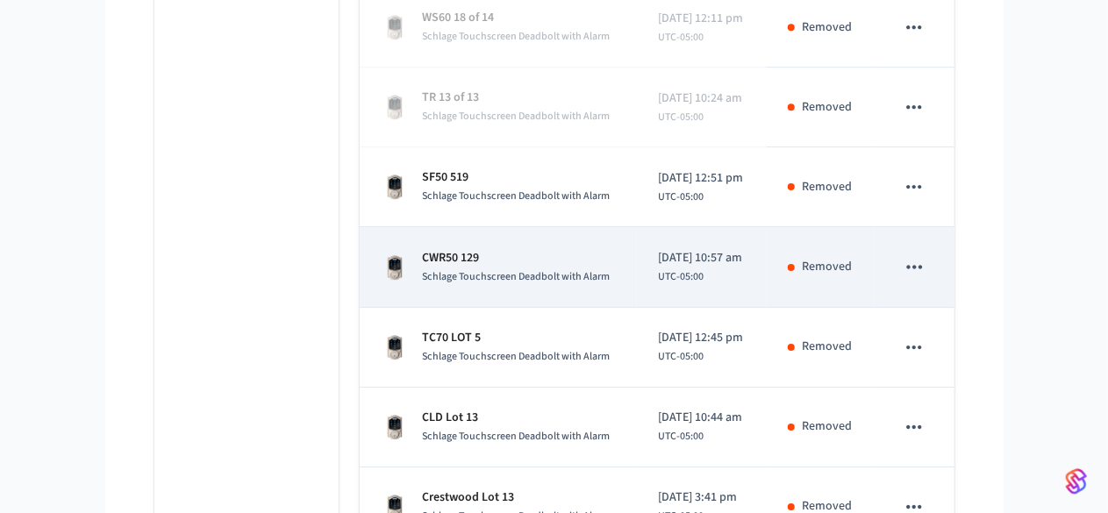
scroll to position [2768, 0]
click at [926, 254] on icon "sticky table" at bounding box center [914, 265] width 23 height 23
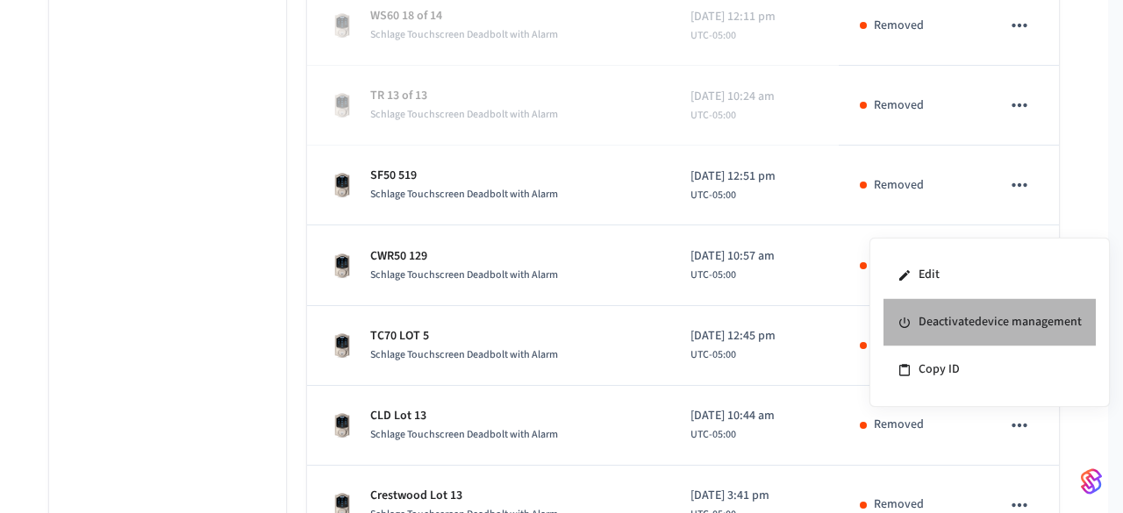
click at [965, 331] on li "Deactivate device management" at bounding box center [990, 322] width 212 height 47
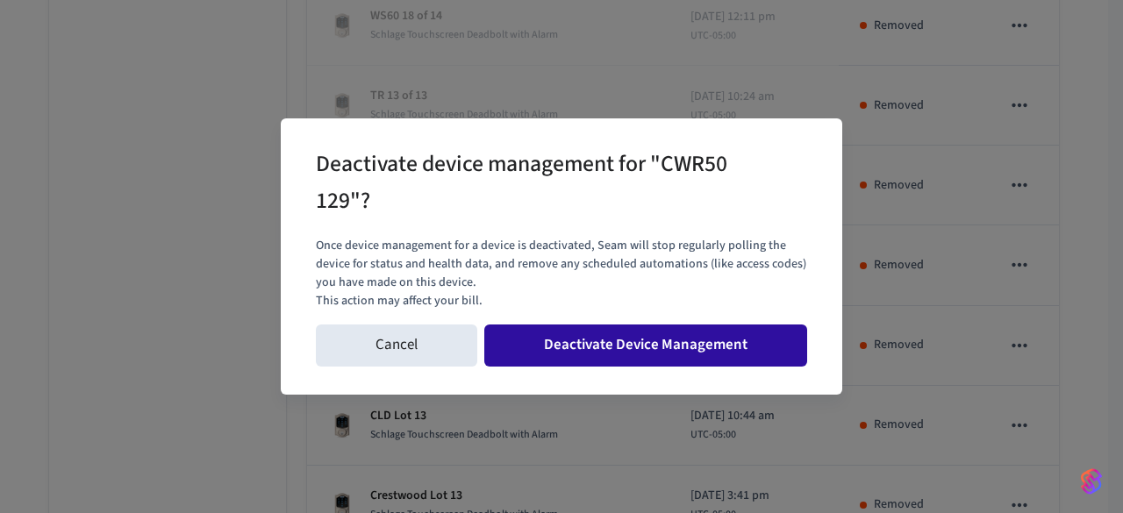
click at [658, 357] on button "Deactivate Device Management" at bounding box center [645, 346] width 323 height 42
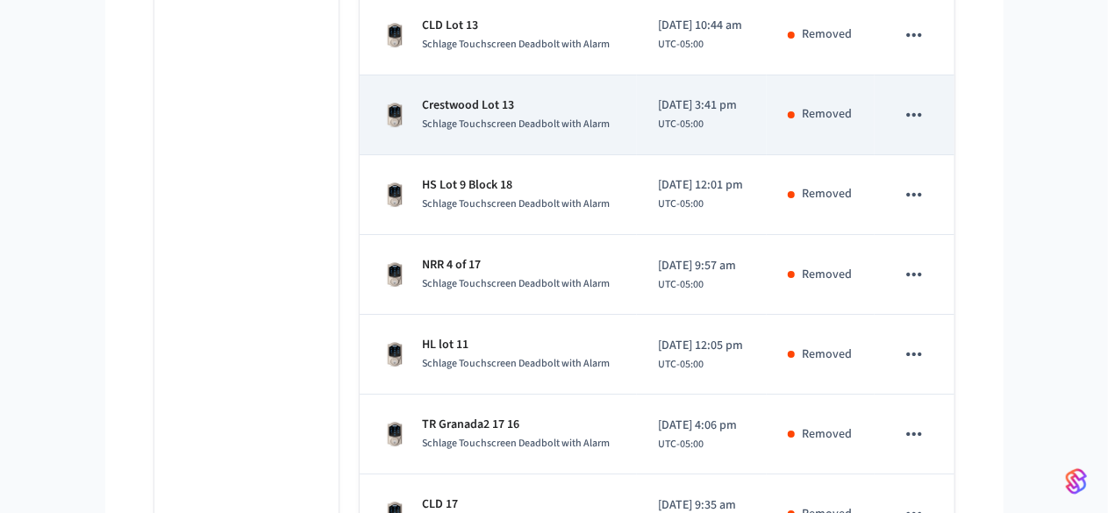
scroll to position [3162, 0]
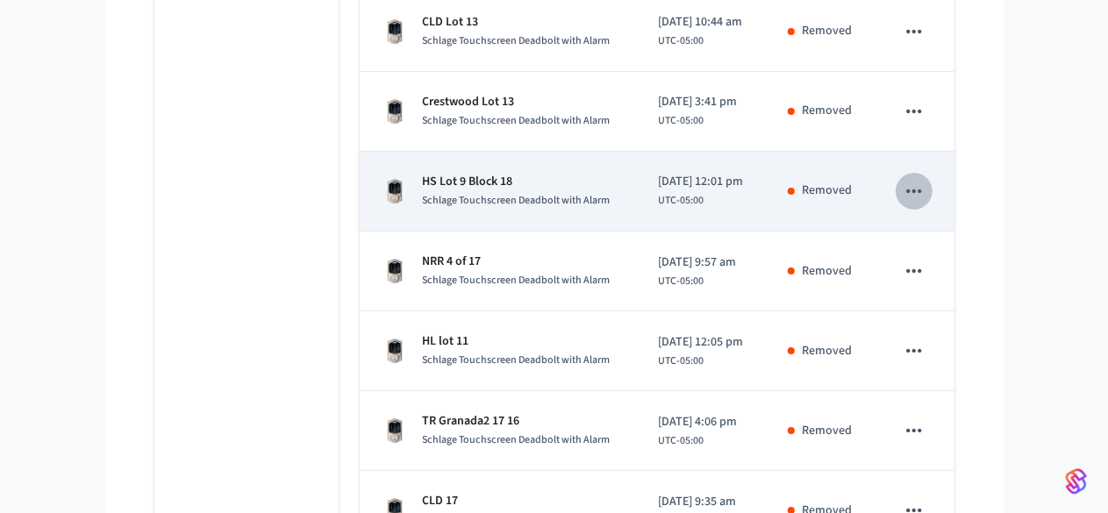
click at [926, 180] on icon "sticky table" at bounding box center [914, 191] width 23 height 23
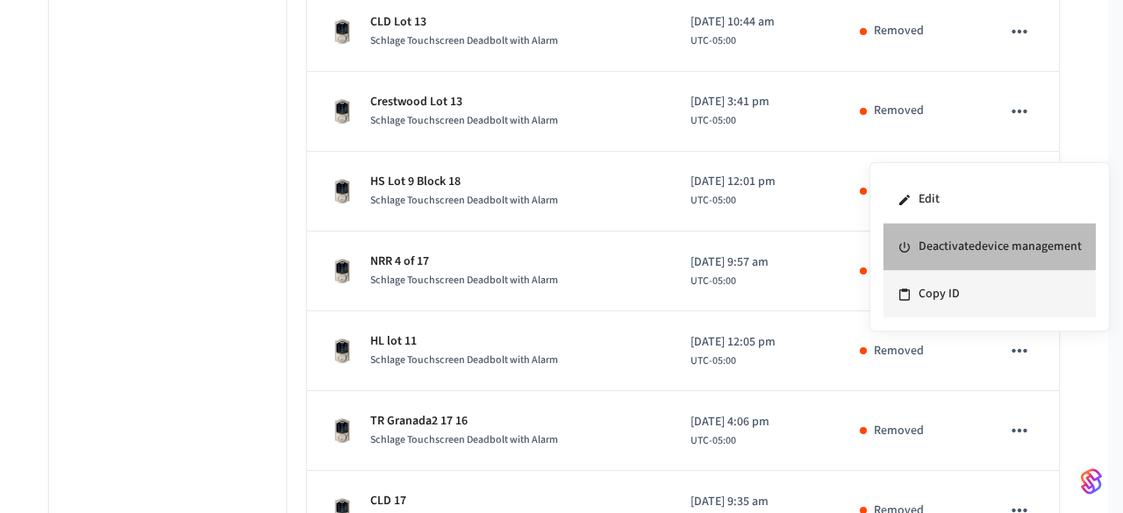
click at [939, 240] on li "Deactivate device management" at bounding box center [990, 247] width 212 height 47
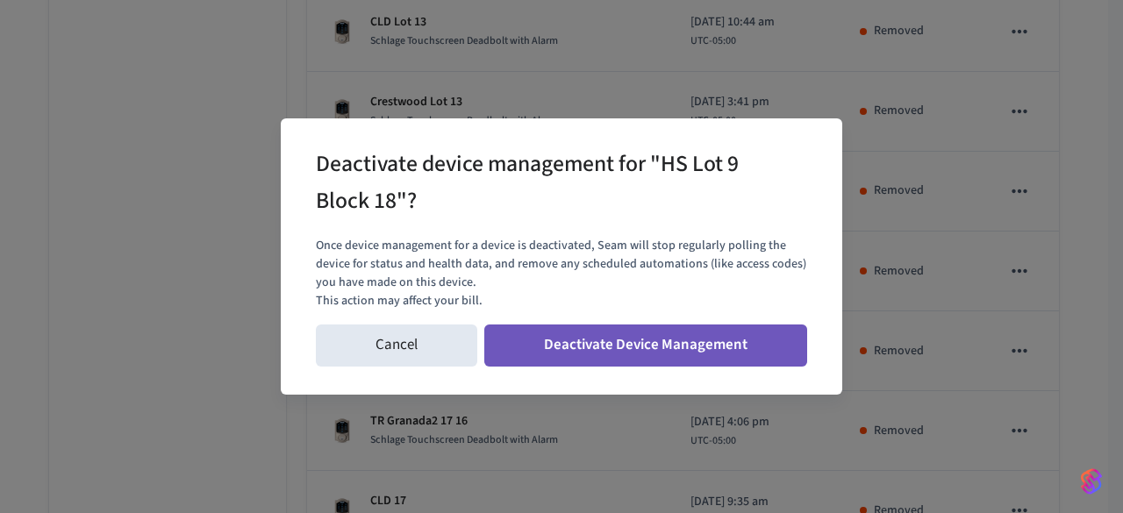
click at [618, 360] on button "Deactivate Device Management" at bounding box center [645, 346] width 323 height 42
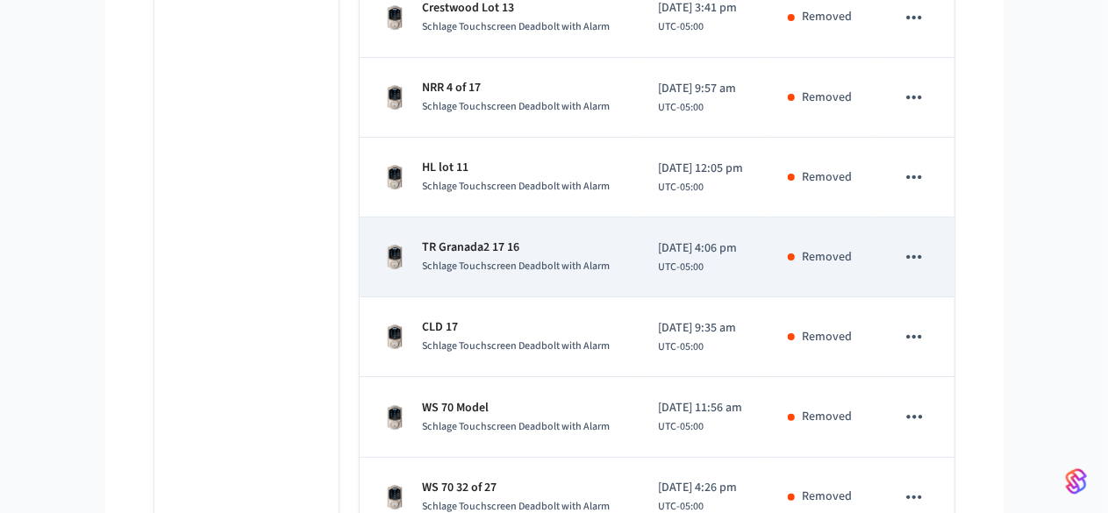
scroll to position [3336, 0]
click at [926, 245] on icon "sticky table" at bounding box center [914, 256] width 23 height 23
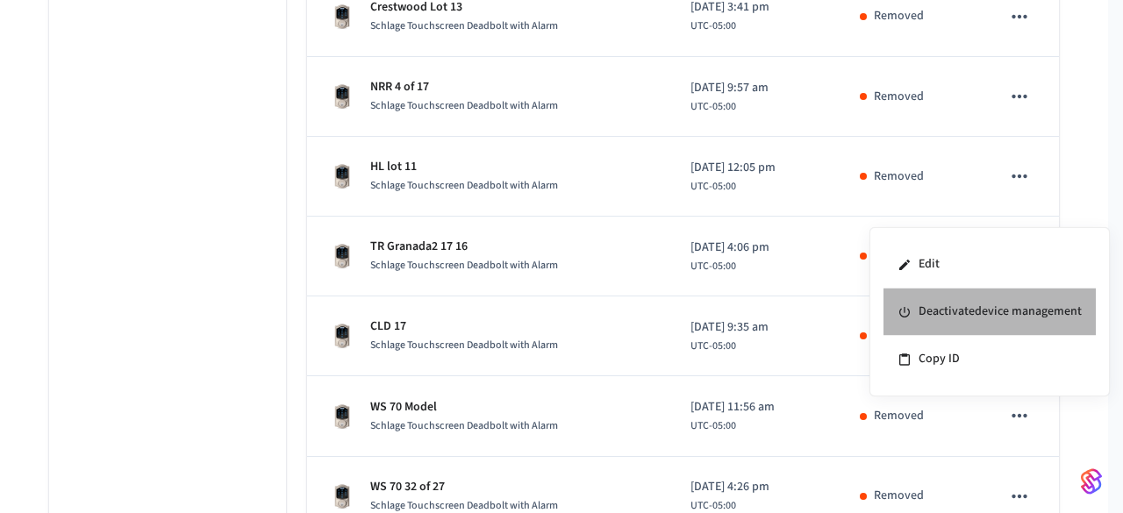
click at [942, 307] on li "Deactivate device management" at bounding box center [990, 312] width 212 height 47
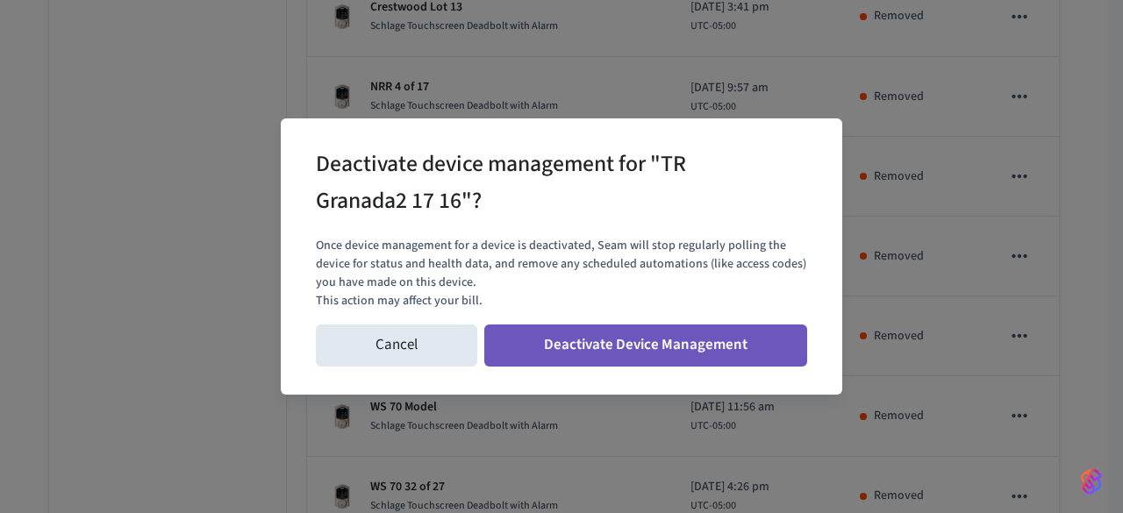
click at [749, 333] on button "Deactivate Device Management" at bounding box center [645, 346] width 323 height 42
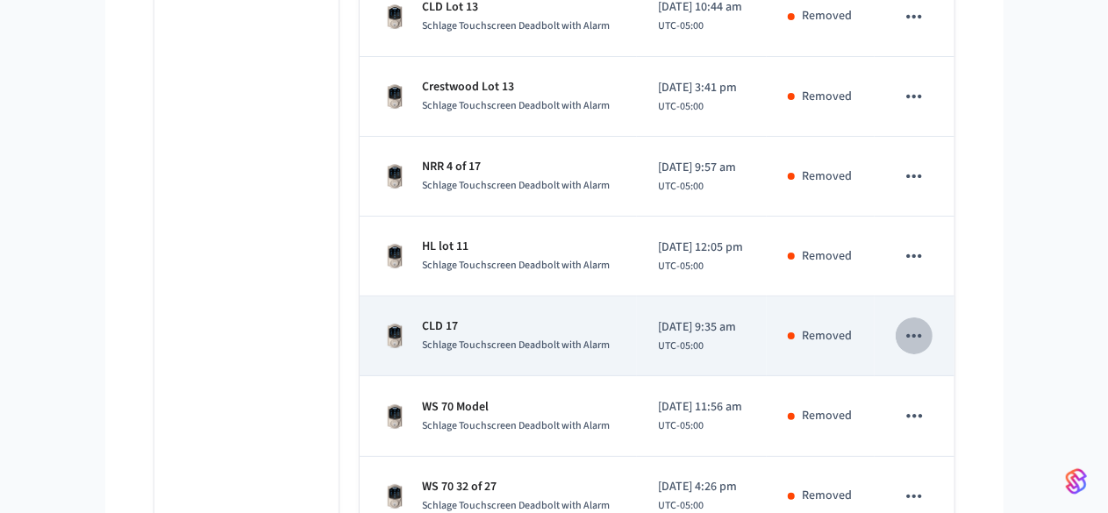
click at [922, 334] on icon "sticky table" at bounding box center [914, 336] width 15 height 4
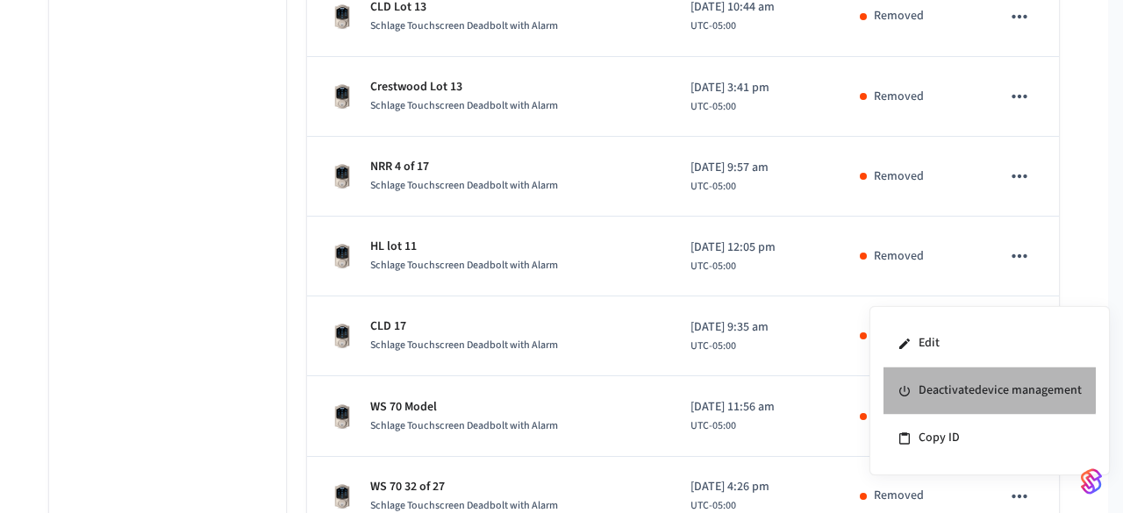
click at [946, 389] on li "Deactivate device management" at bounding box center [990, 391] width 212 height 47
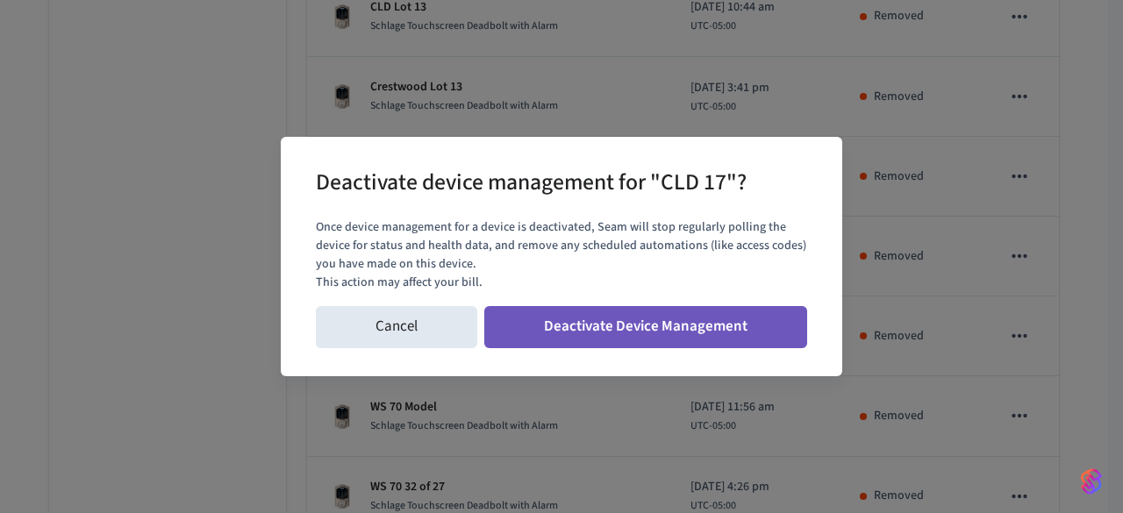
click at [627, 328] on button "Deactivate Device Management" at bounding box center [645, 327] width 323 height 42
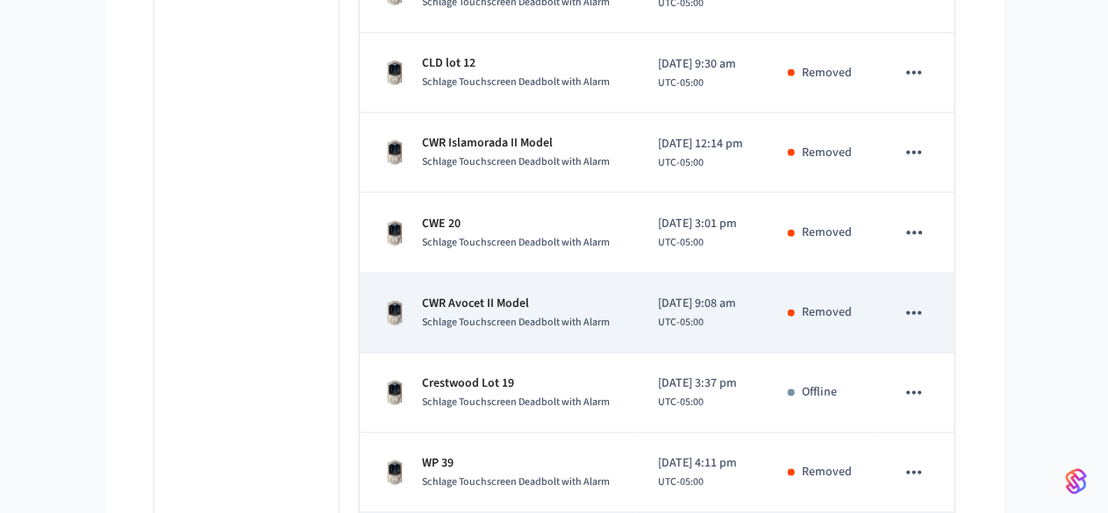
scroll to position [4279, 0]
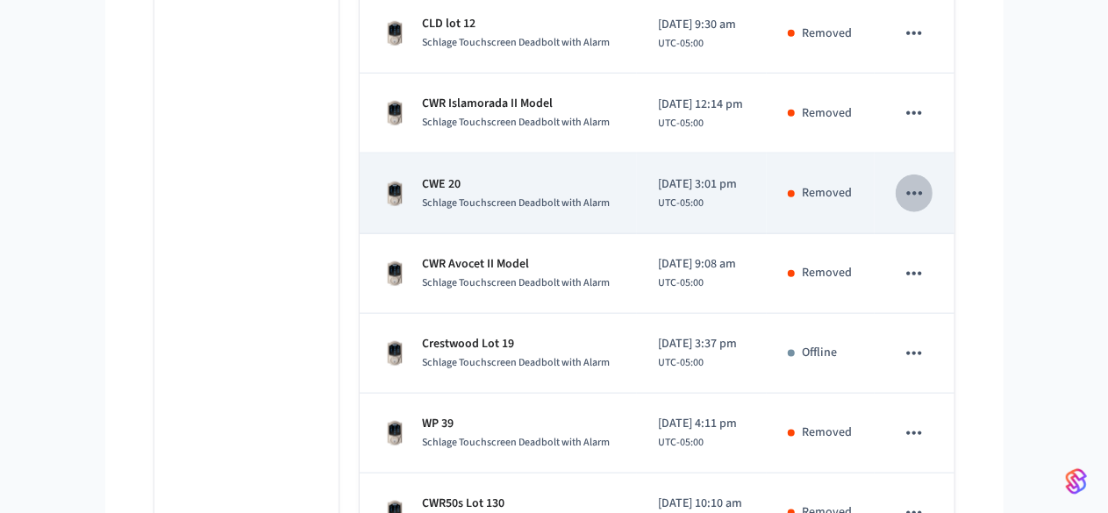
click at [926, 182] on icon "sticky table" at bounding box center [914, 193] width 23 height 23
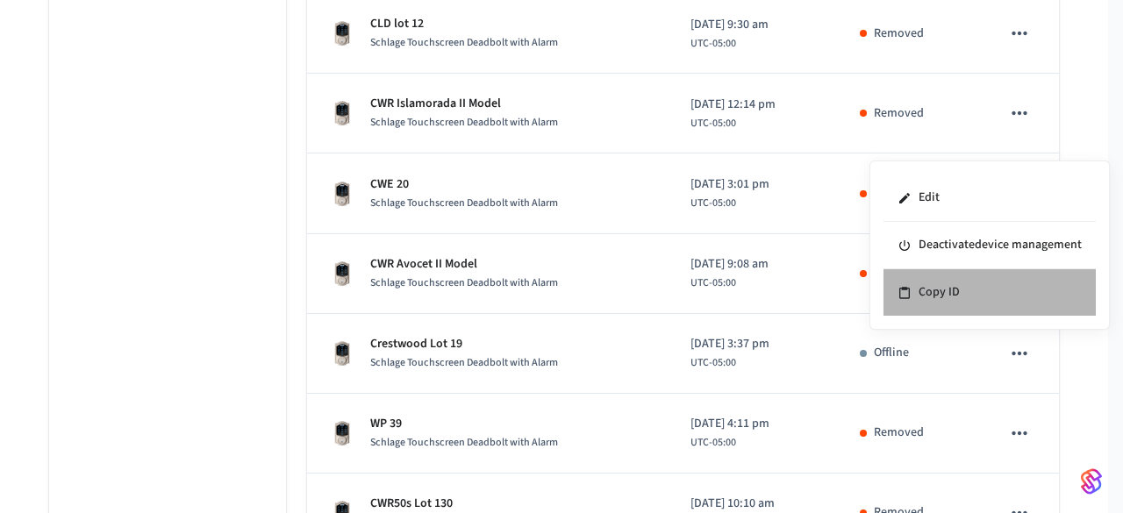
click at [960, 246] on ul "Edit Deactivate device management Copy ID" at bounding box center [990, 245] width 212 height 141
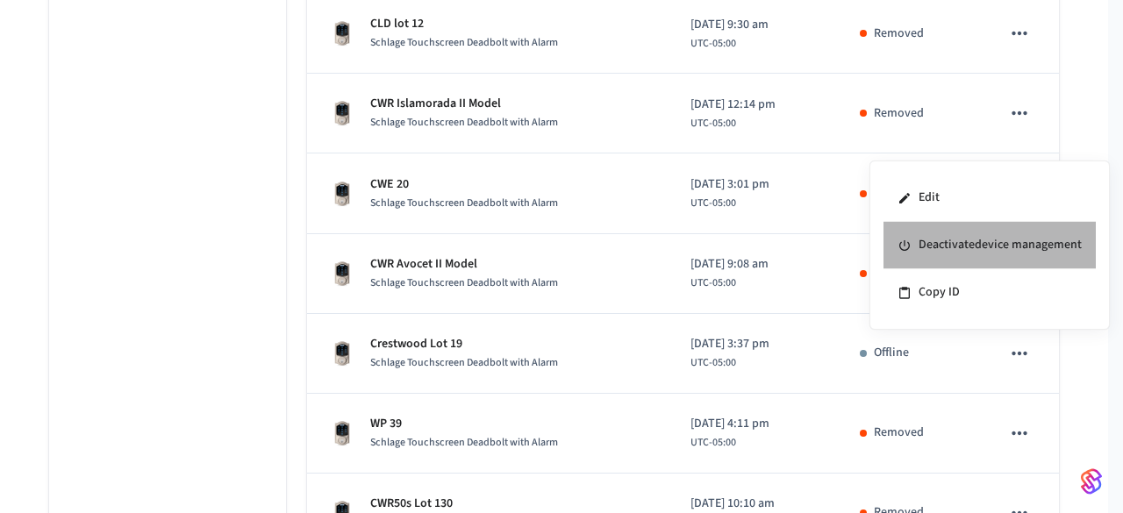
click at [960, 256] on li "Deactivate device management" at bounding box center [990, 245] width 212 height 47
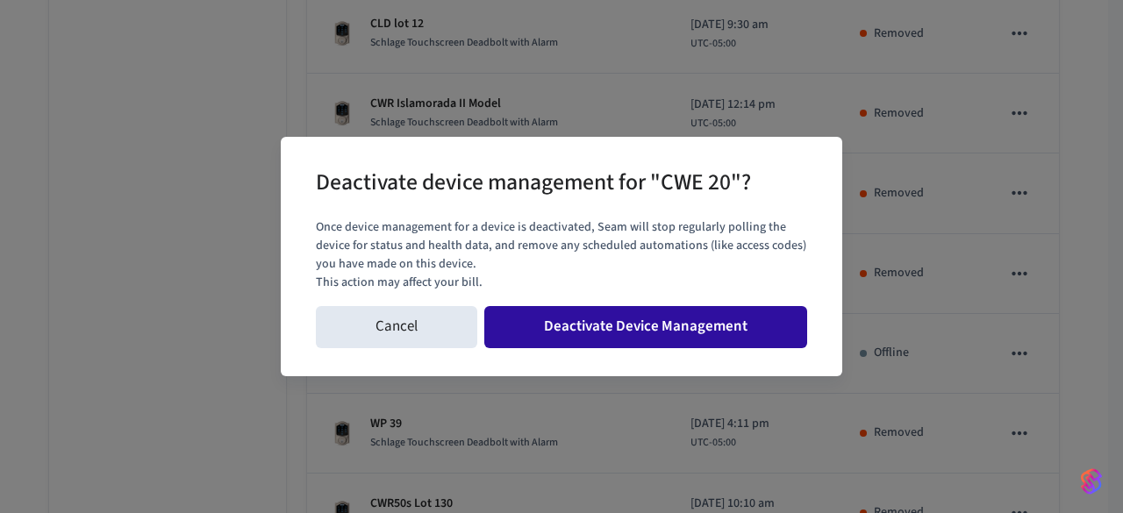
click at [719, 323] on button "Deactivate Device Management" at bounding box center [645, 327] width 323 height 42
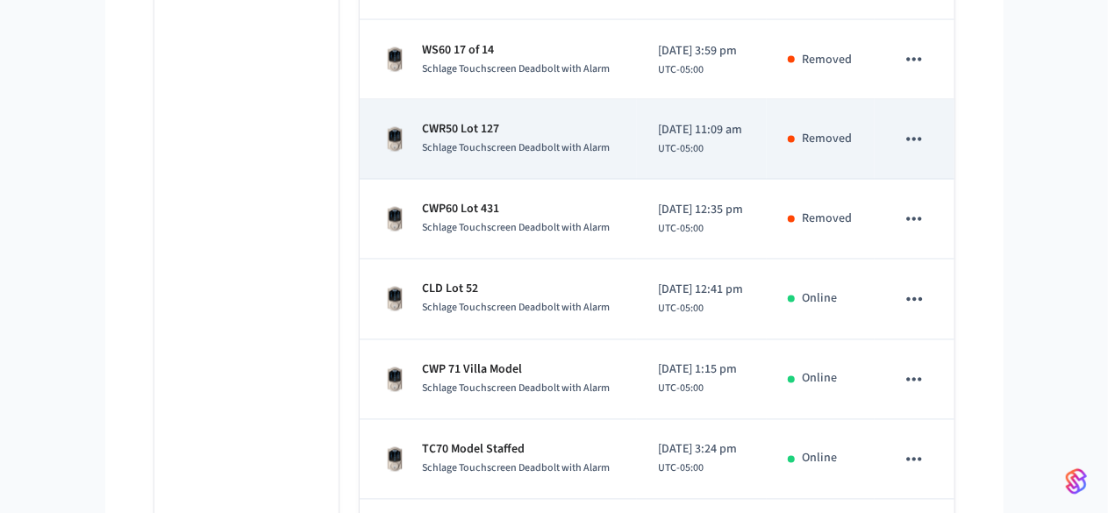
scroll to position [4876, 0]
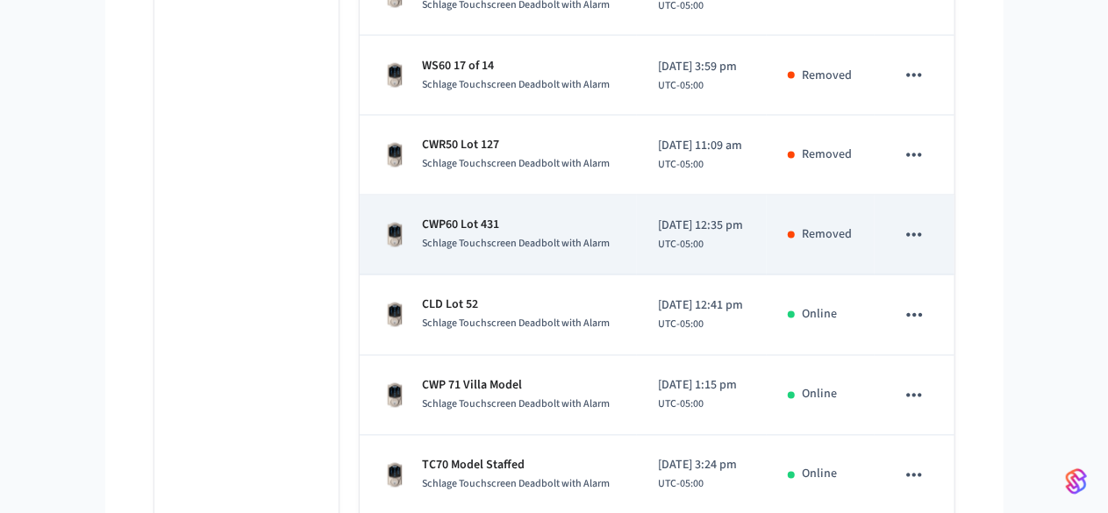
click at [479, 235] on div "Schlage Touchscreen Deadbolt with Alarm" at bounding box center [517, 244] width 188 height 18
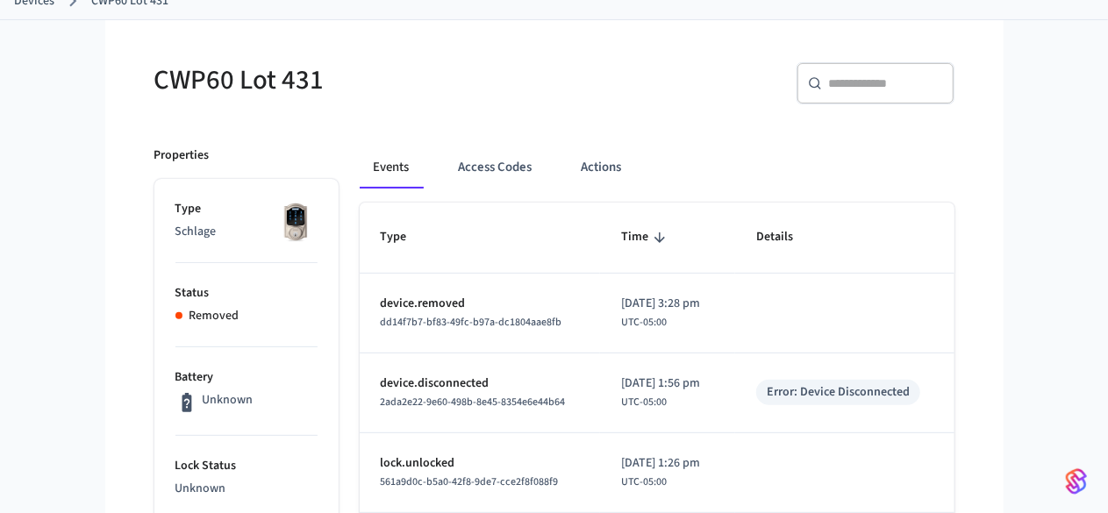
scroll to position [111, 0]
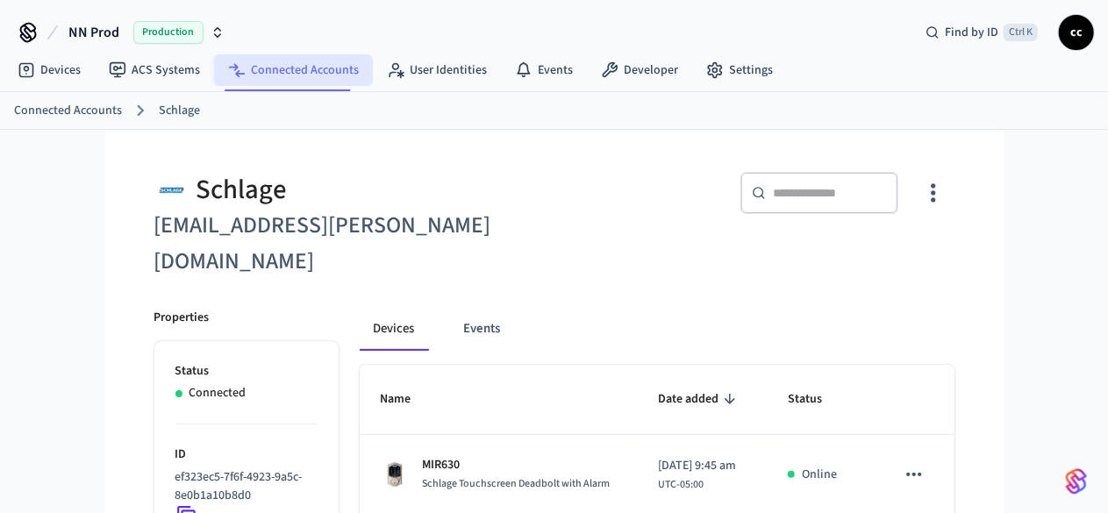
click at [297, 64] on link "Connected Accounts" at bounding box center [293, 70] width 159 height 32
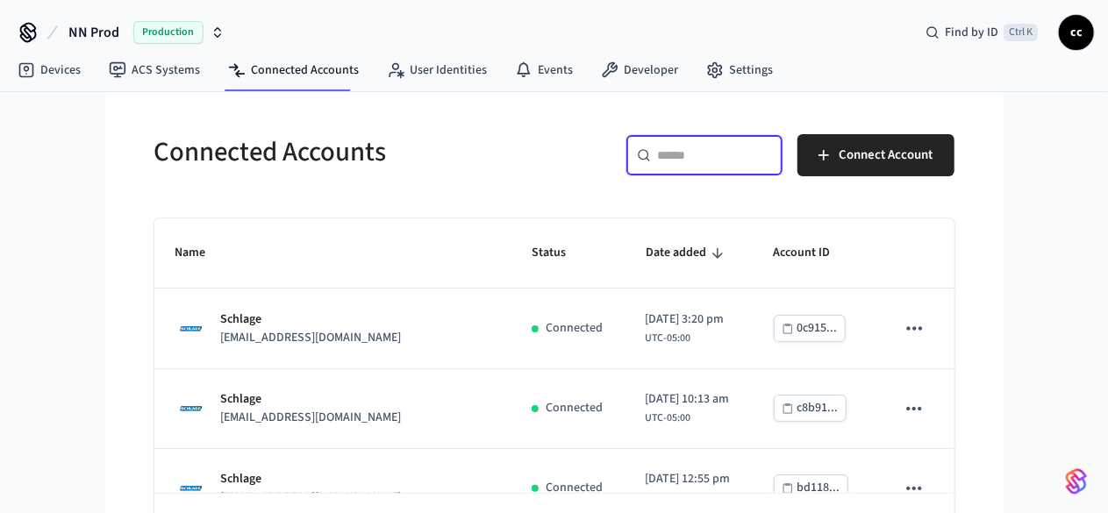
click at [772, 159] on input "text" at bounding box center [715, 156] width 114 height 18
paste input "*****"
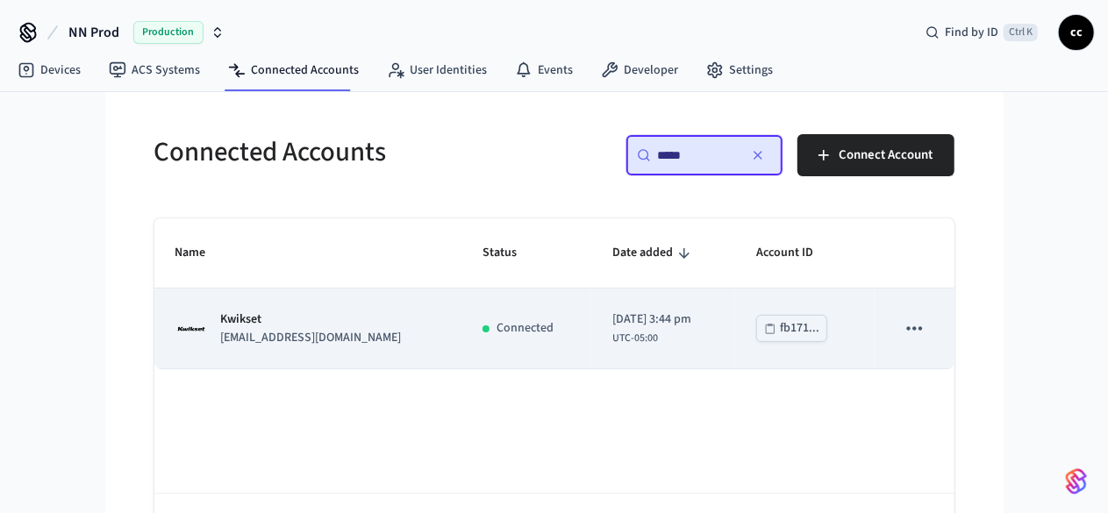
type input "*****"
click at [251, 326] on p "Kwikset" at bounding box center [311, 320] width 181 height 18
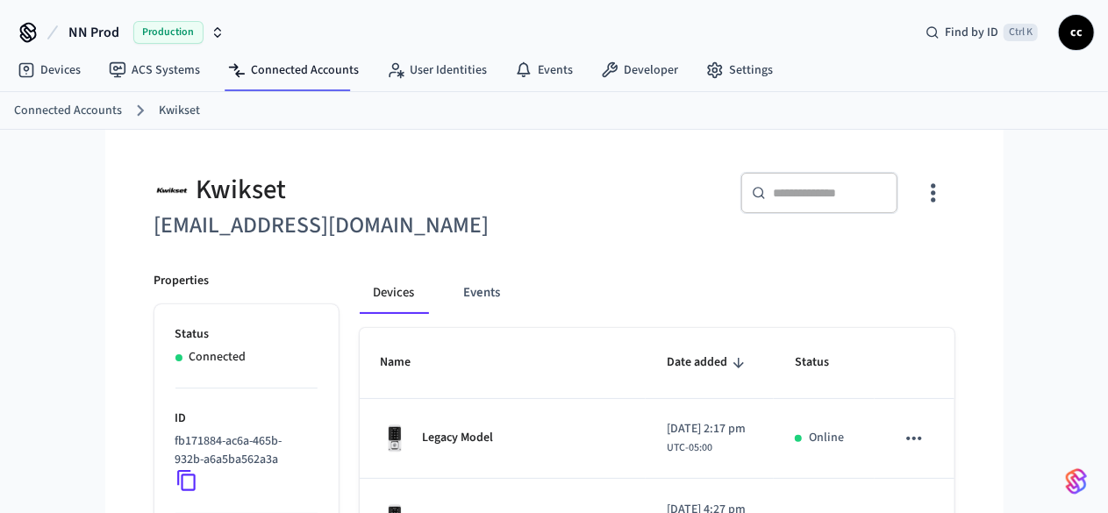
scroll to position [107, 0]
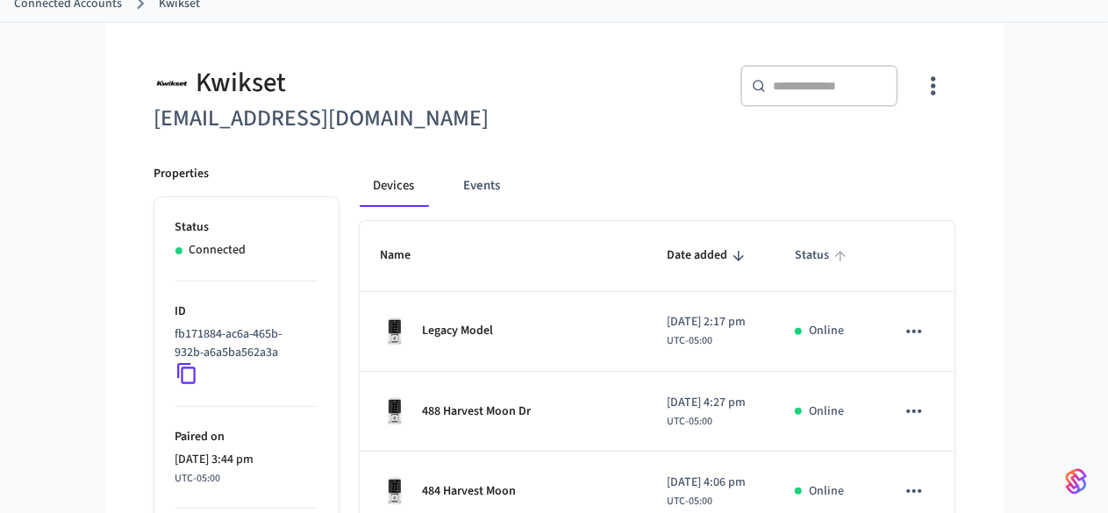
click at [846, 260] on icon "sticky table" at bounding box center [840, 256] width 11 height 11
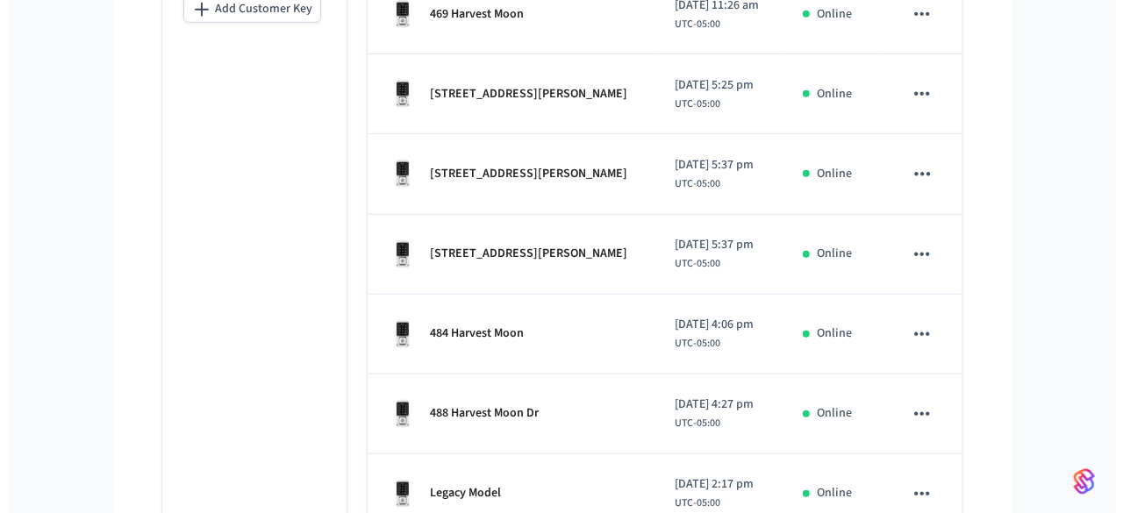
scroll to position [766, 0]
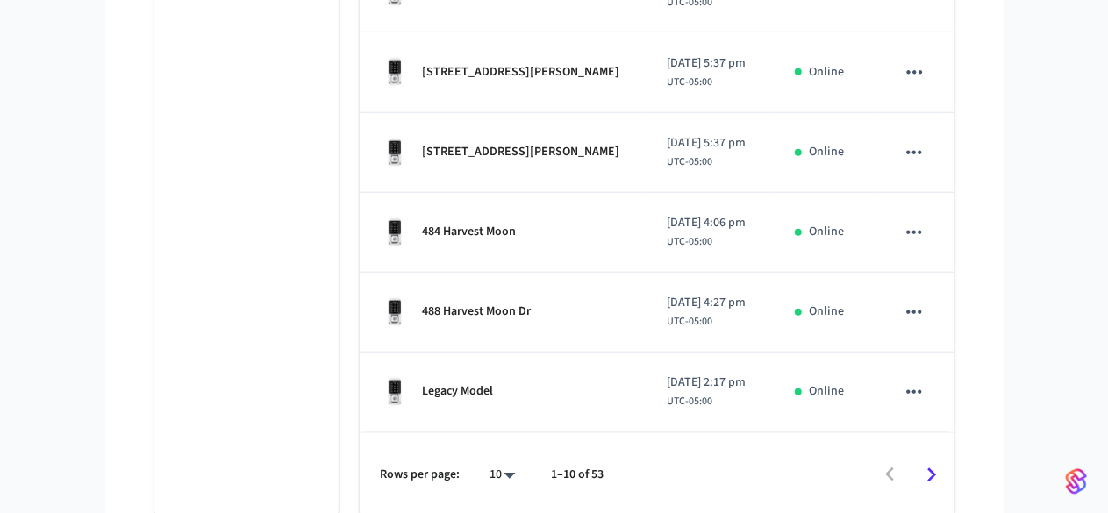
click at [468, 473] on div "10 **" at bounding box center [496, 476] width 56 height 42
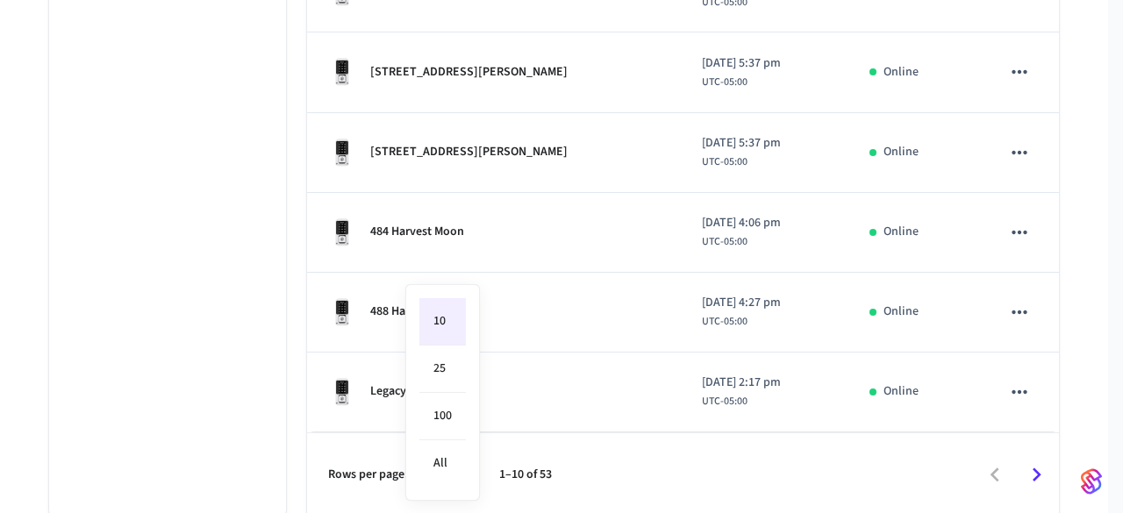
click at [448, 417] on li "100" at bounding box center [442, 416] width 47 height 47
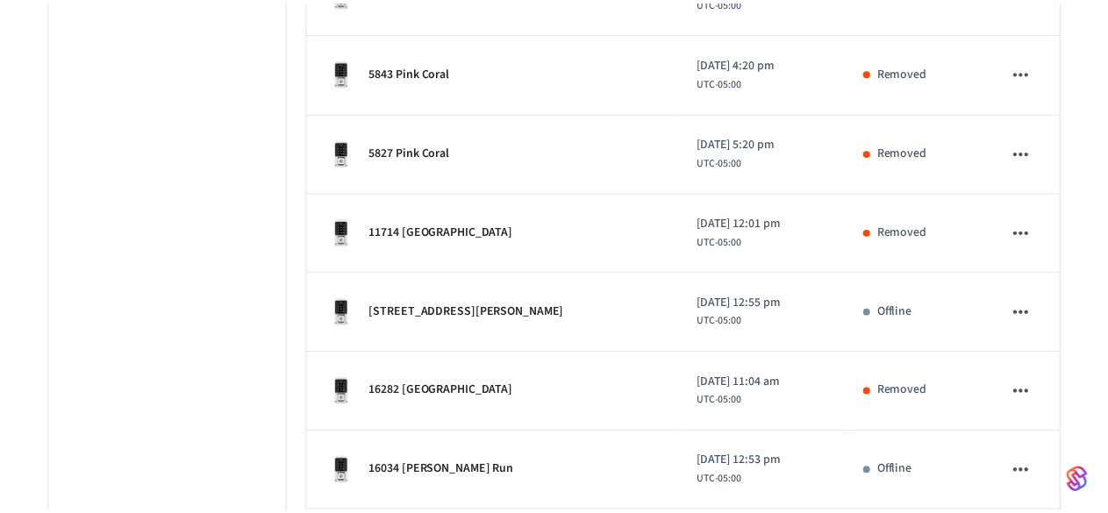
scroll to position [4191, 0]
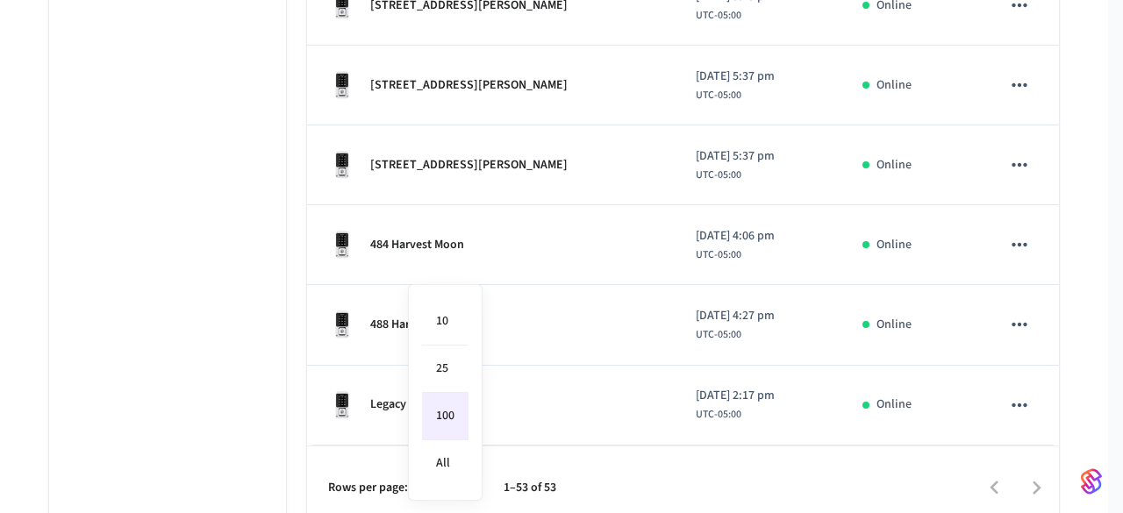
click at [442, 464] on li "All" at bounding box center [445, 464] width 47 height 47
type input "**"
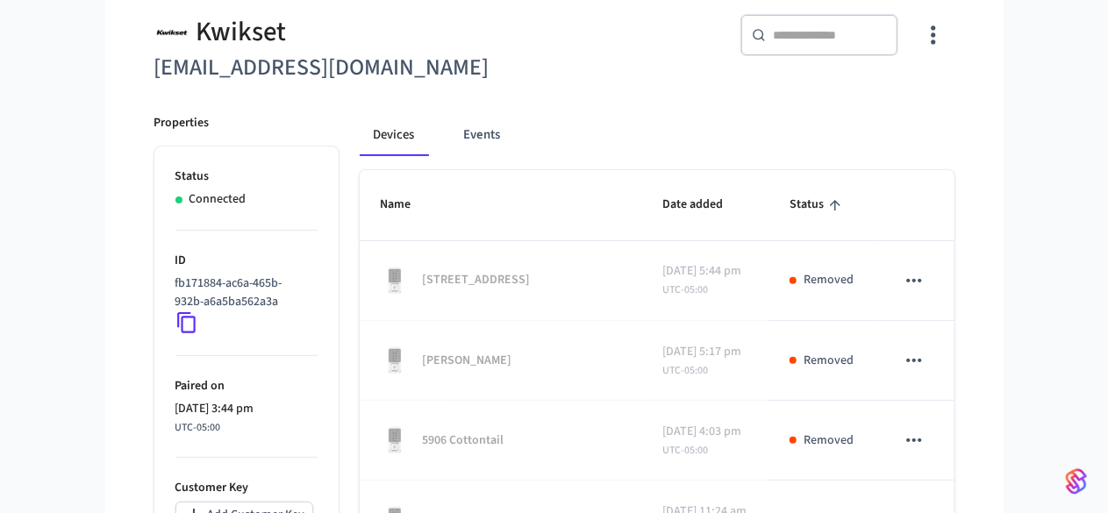
scroll to position [166, 0]
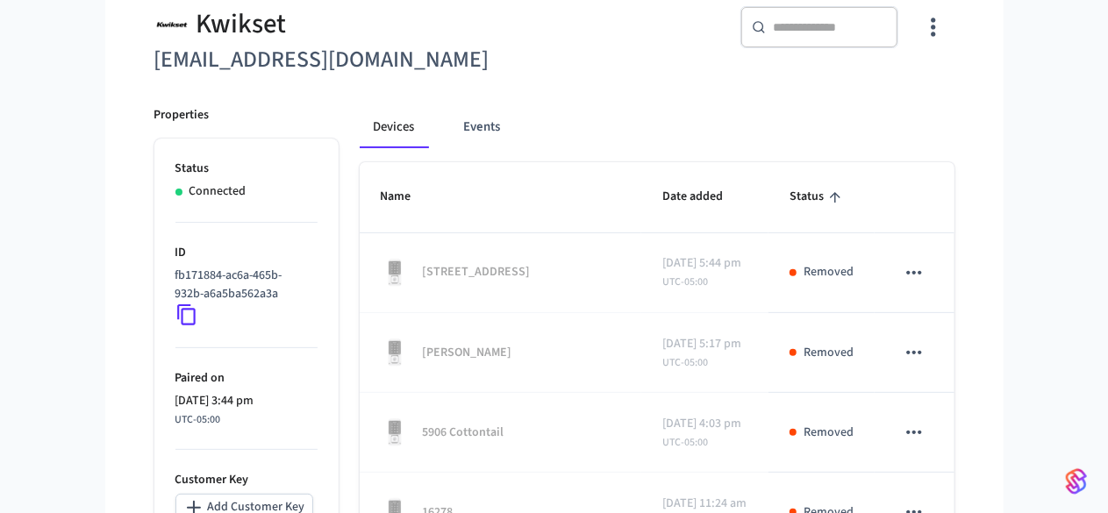
click at [843, 198] on icon "sticky table" at bounding box center [835, 198] width 16 height 16
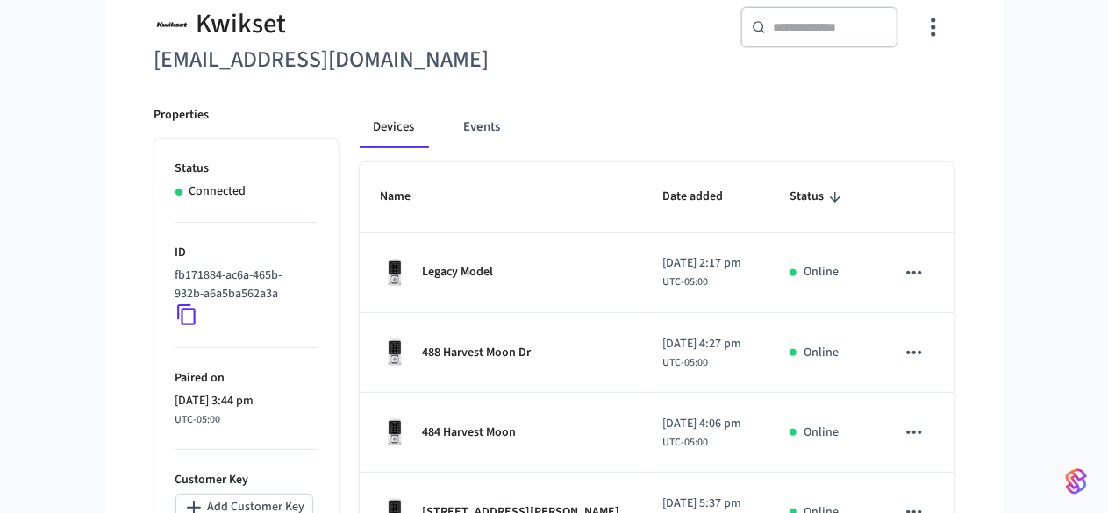
click at [841, 198] on icon "sticky table" at bounding box center [835, 197] width 11 height 11
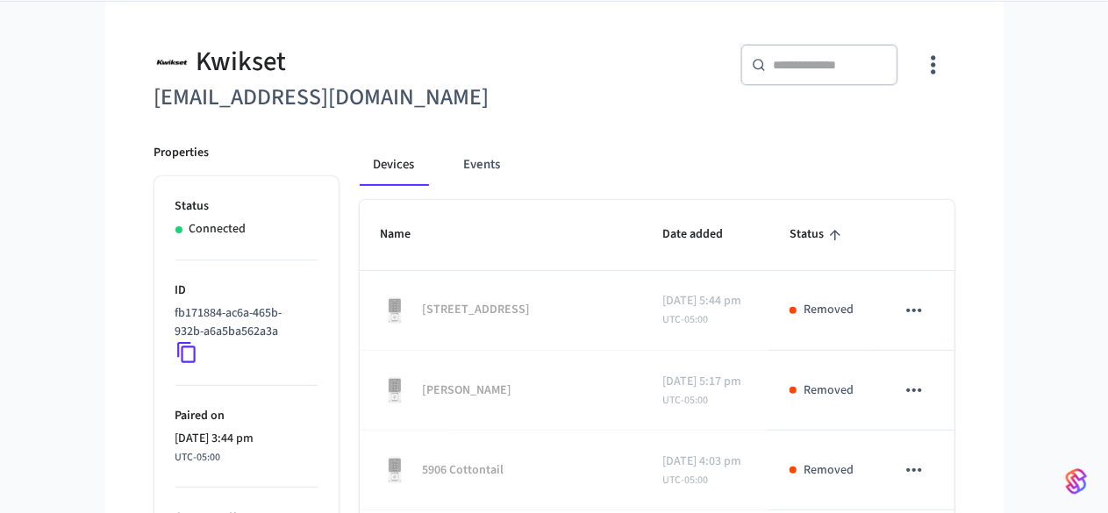
scroll to position [0, 0]
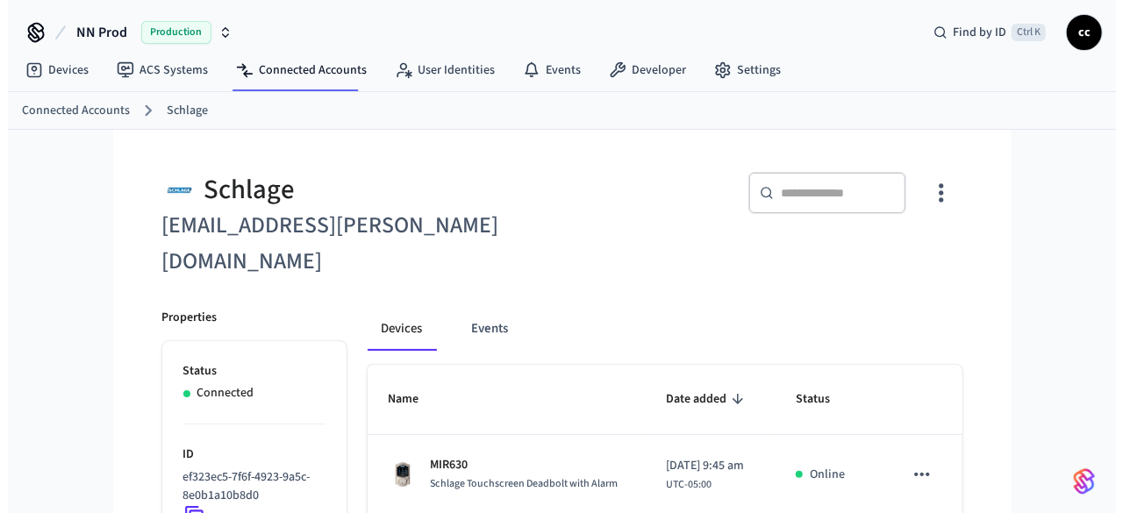
scroll to position [766, 0]
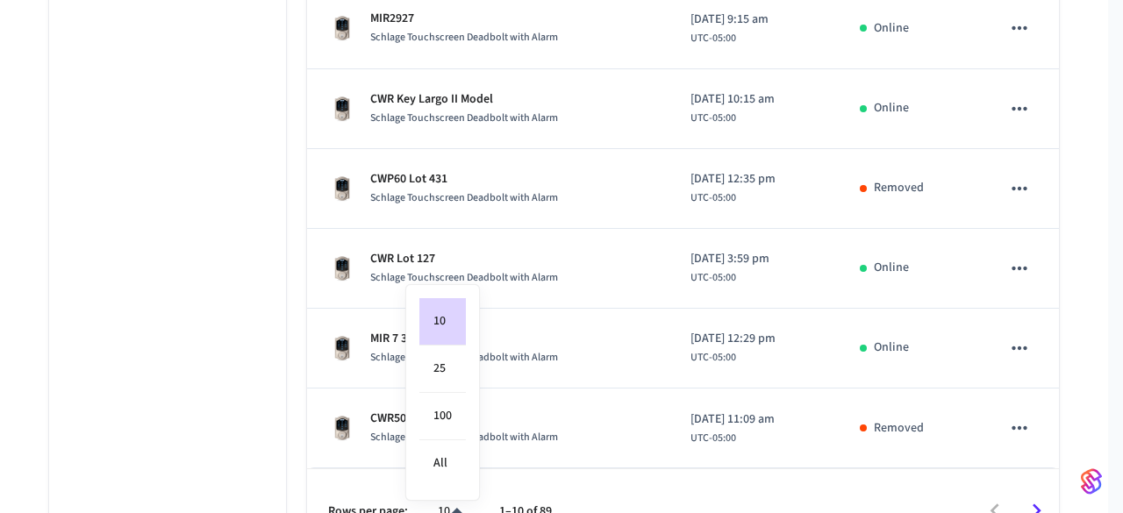
click at [445, 462] on li "All" at bounding box center [442, 464] width 47 height 47
type input "**"
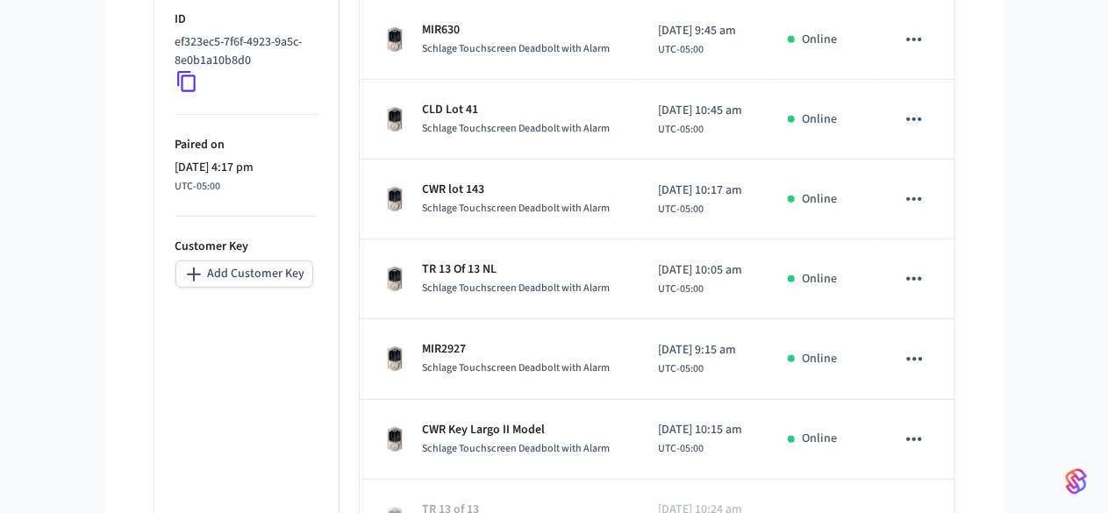
scroll to position [0, 0]
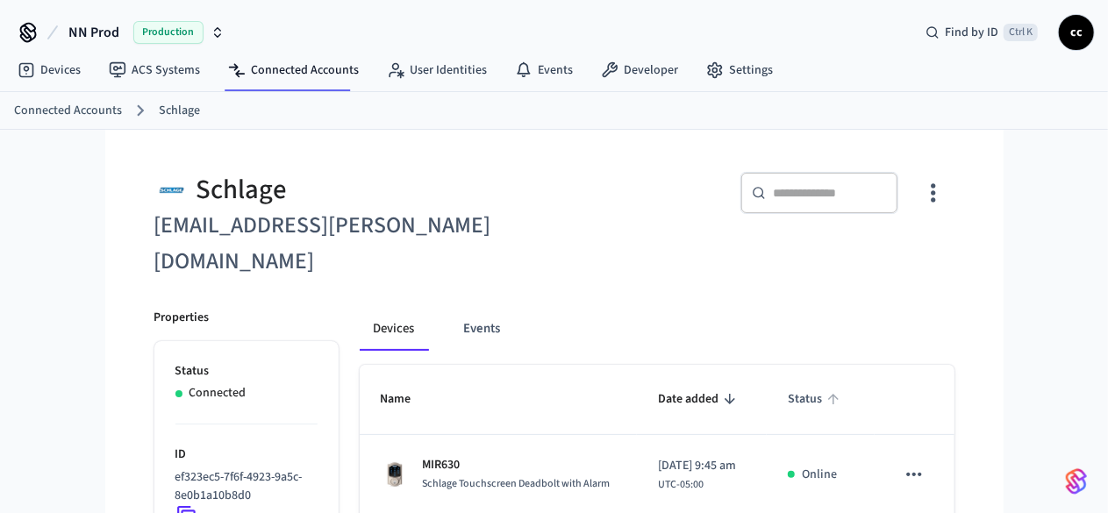
click at [845, 386] on span "Status" at bounding box center [816, 399] width 57 height 27
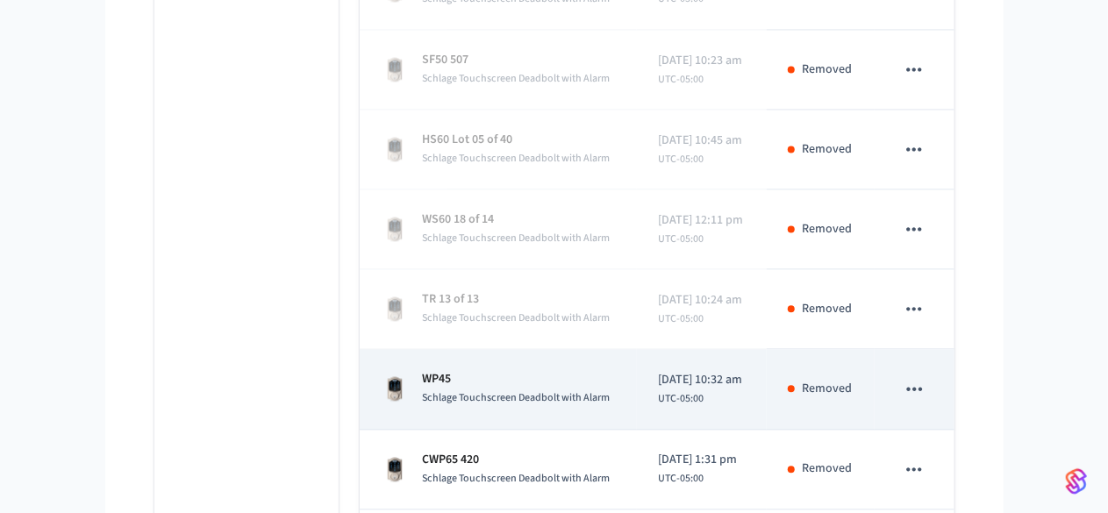
scroll to position [1829, 0]
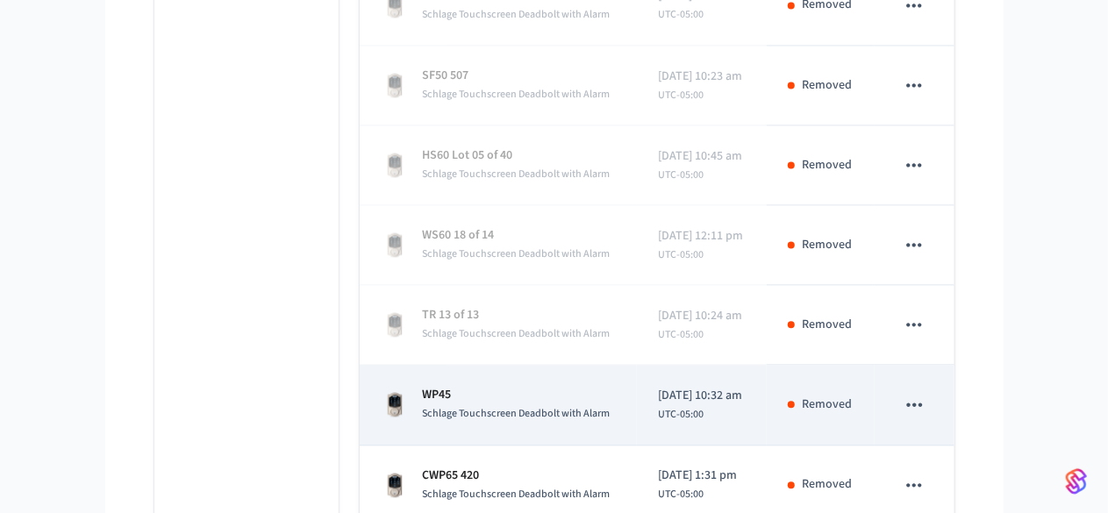
click at [423, 386] on p "WP45" at bounding box center [517, 395] width 188 height 18
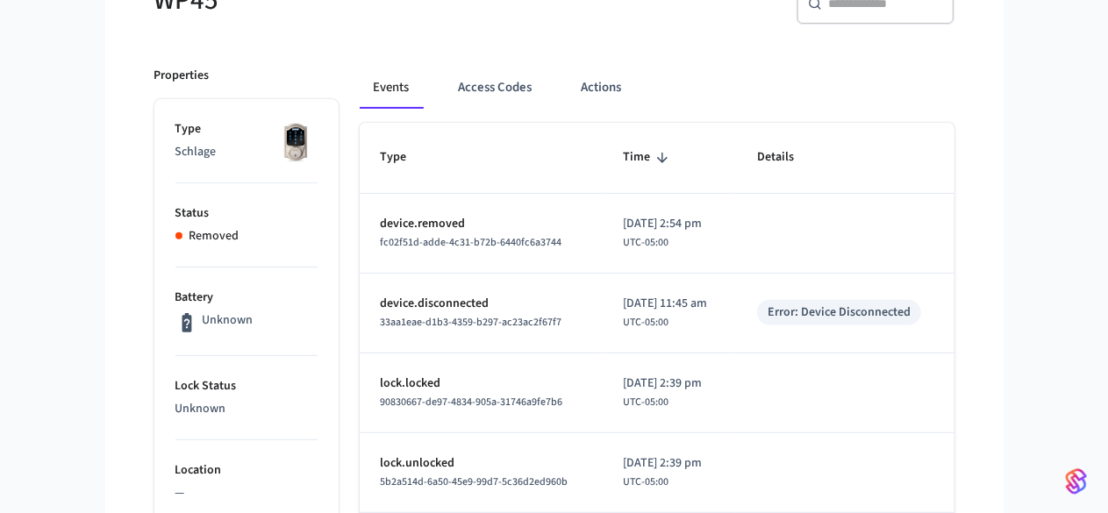
scroll to position [189, 0]
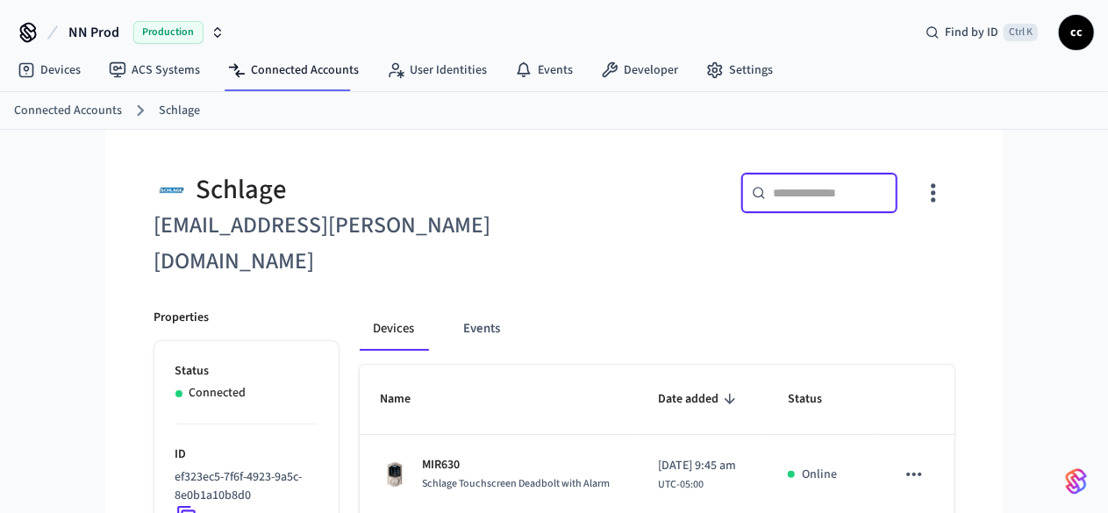
click at [885, 197] on input "text" at bounding box center [830, 193] width 114 height 18
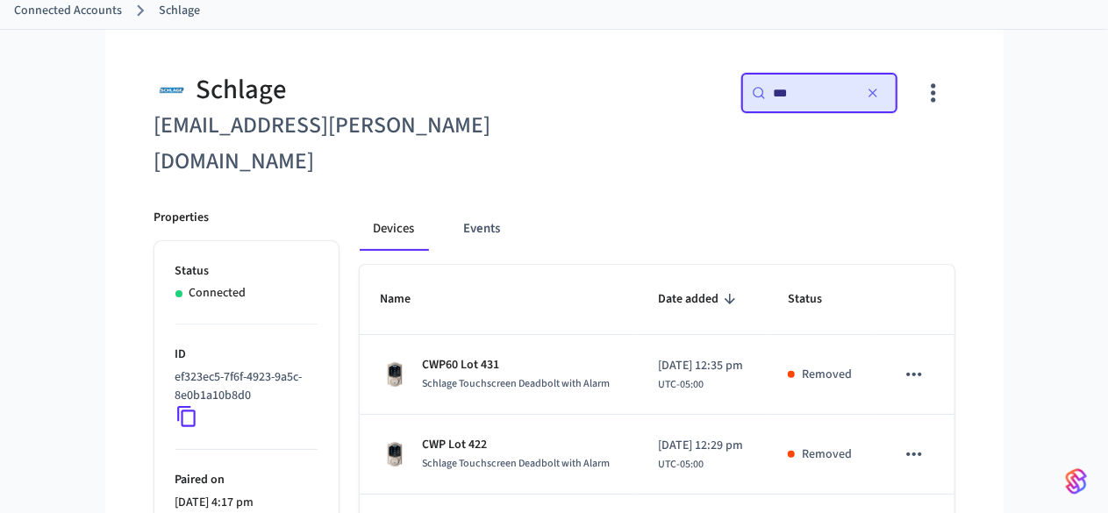
scroll to position [178, 0]
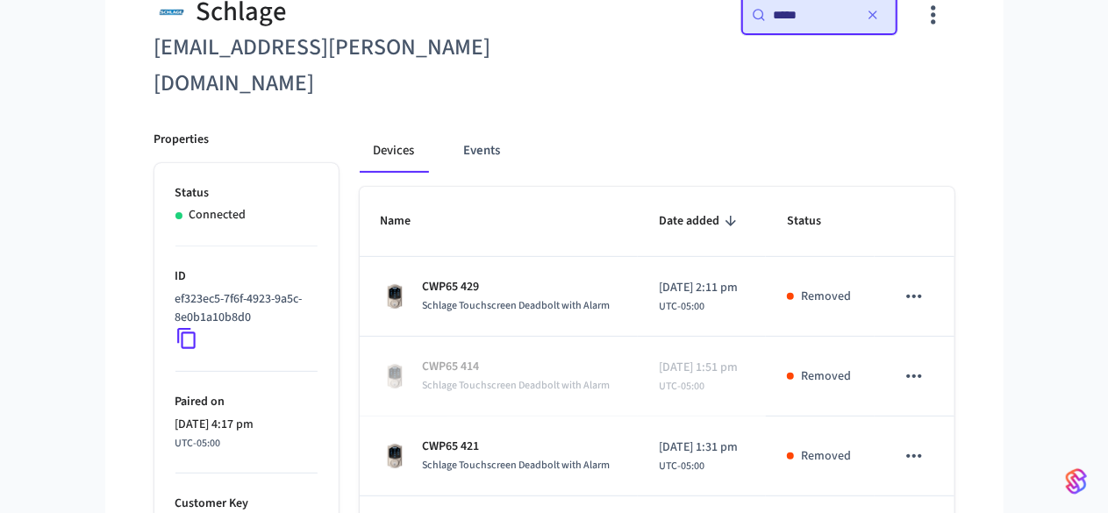
type input "*****"
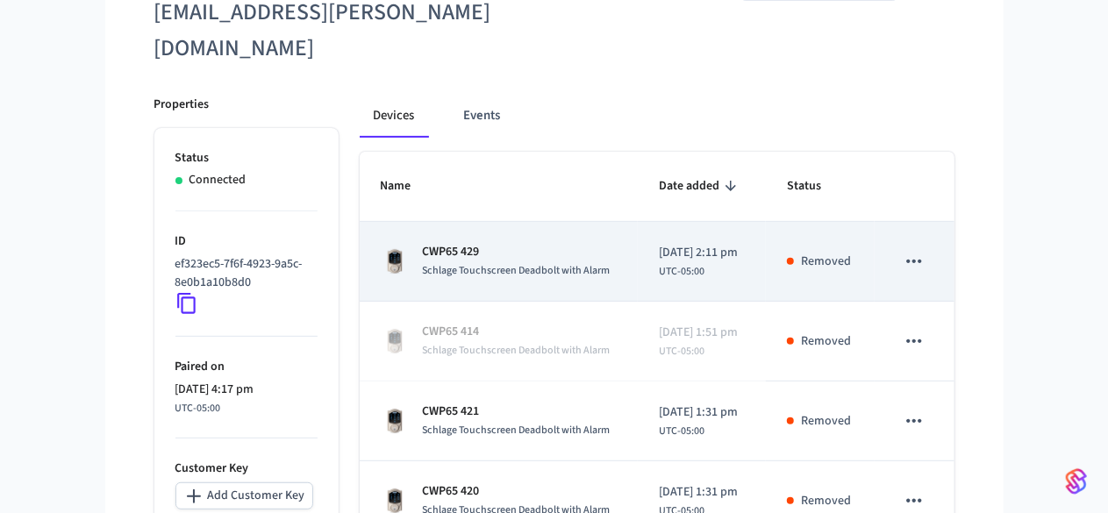
scroll to position [288, 0]
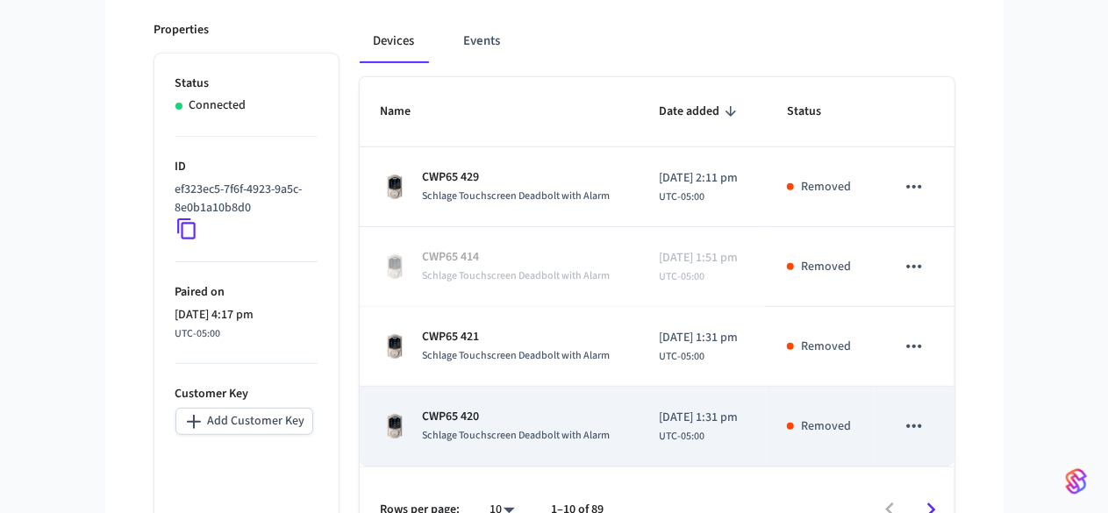
click at [562, 408] on div "CWP65 420 Schlage Touchscreen Deadbolt with Alarm" at bounding box center [499, 426] width 237 height 37
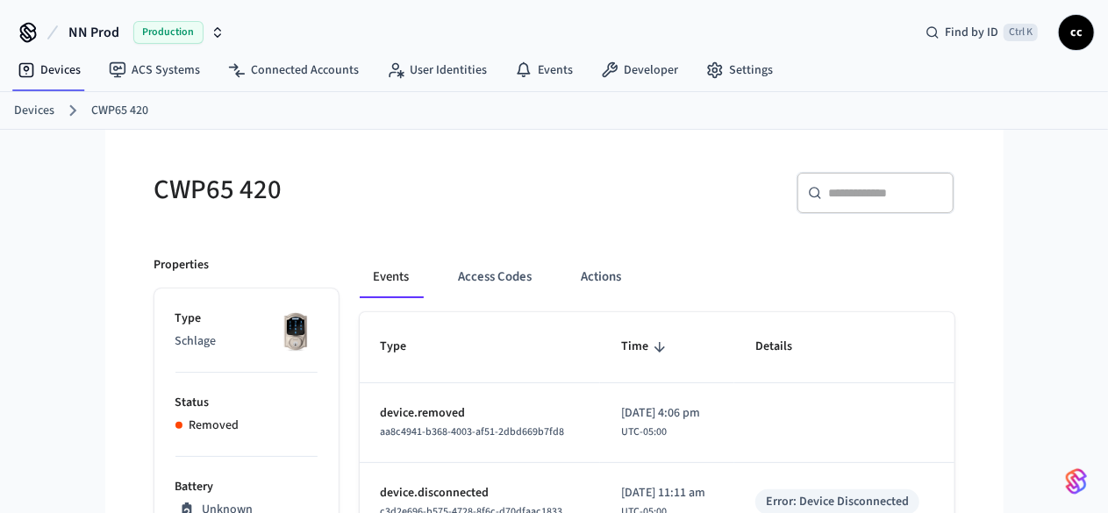
scroll to position [9, 0]
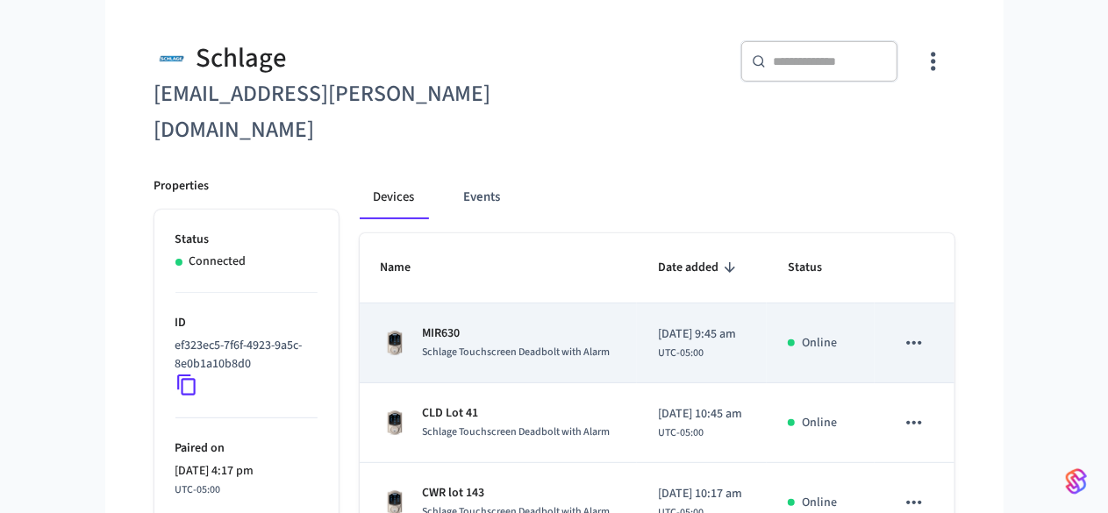
scroll to position [104, 0]
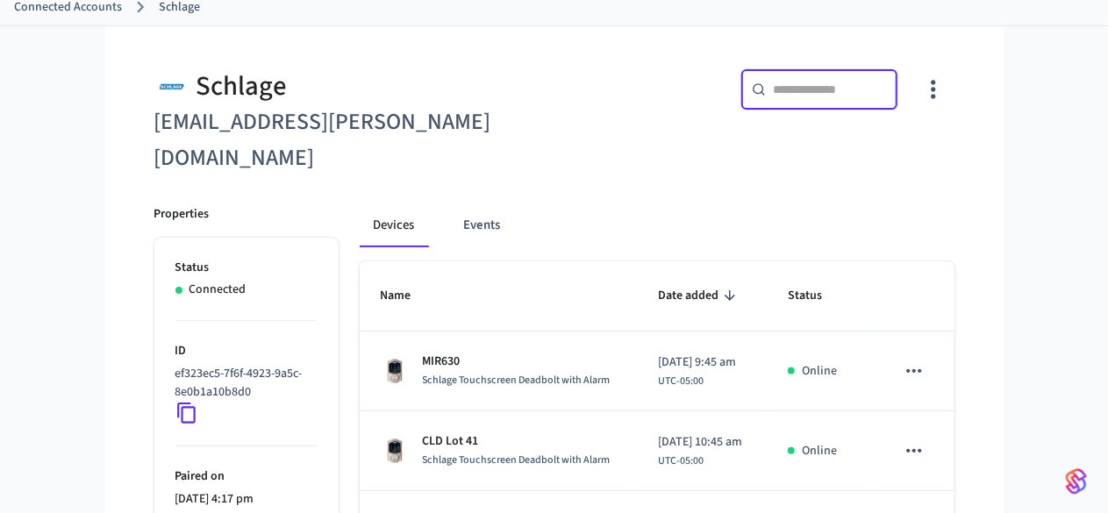
click at [887, 90] on input "text" at bounding box center [830, 90] width 114 height 18
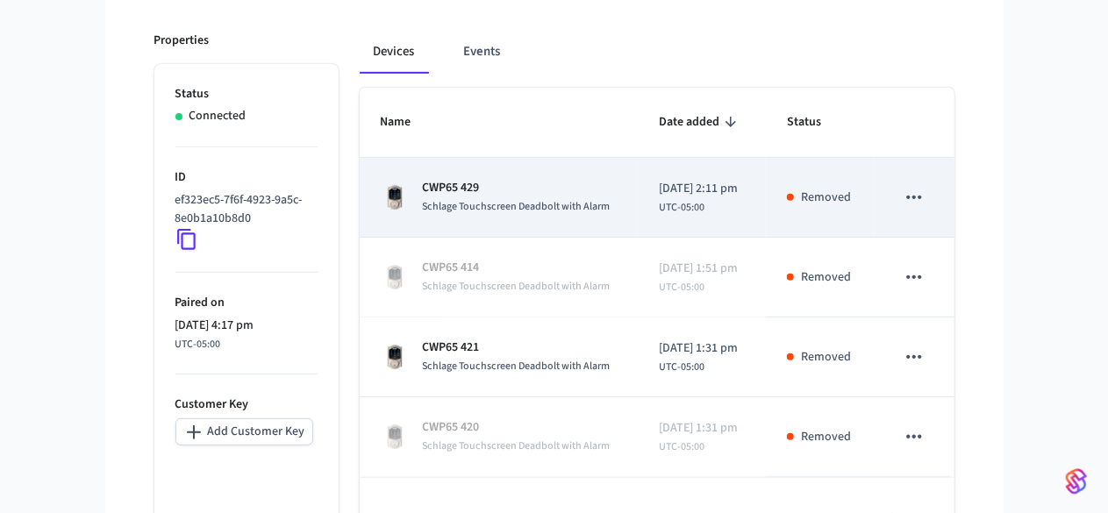
scroll to position [288, 0]
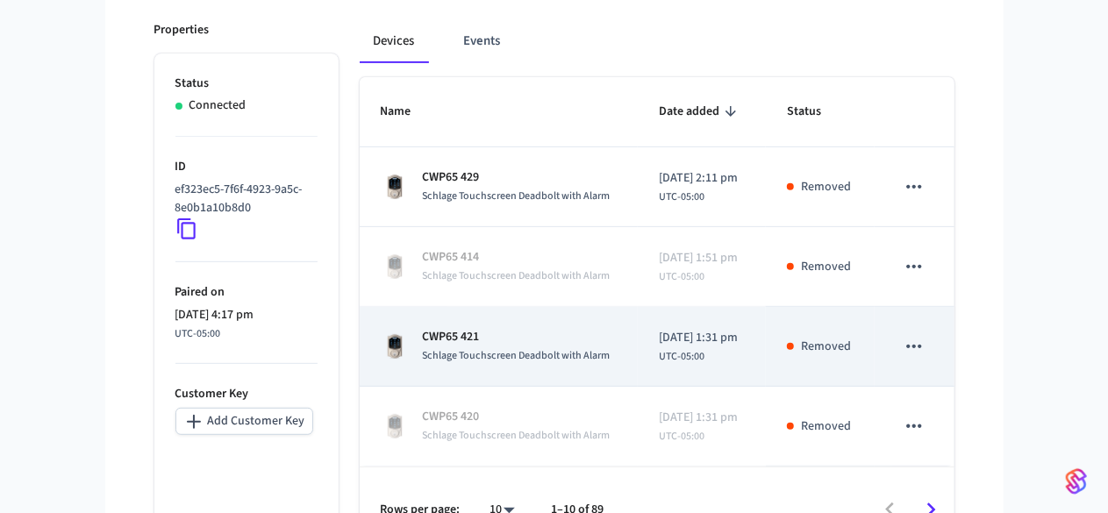
type input "*****"
click at [423, 328] on p "CWP65 421" at bounding box center [517, 337] width 188 height 18
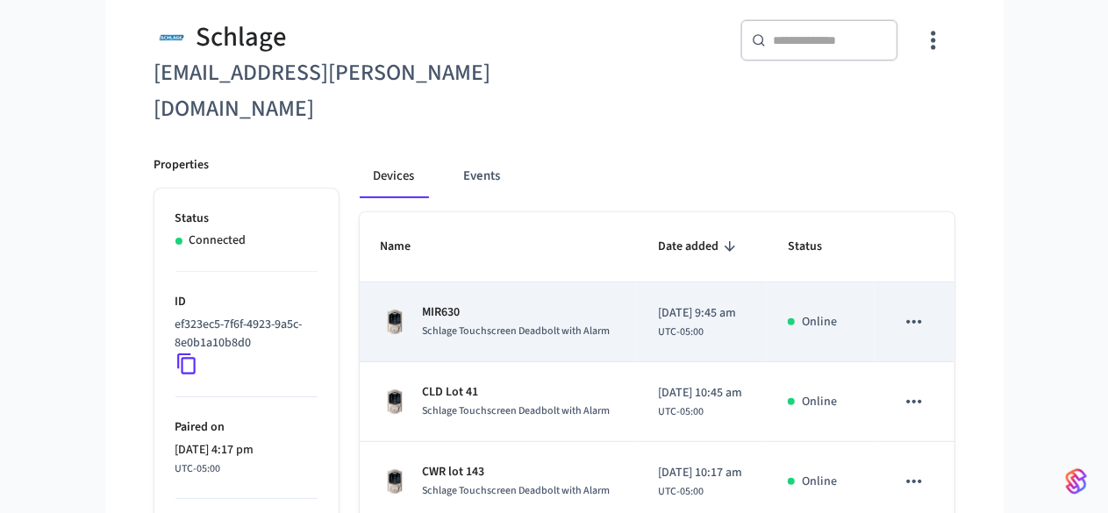
scroll to position [156, 0]
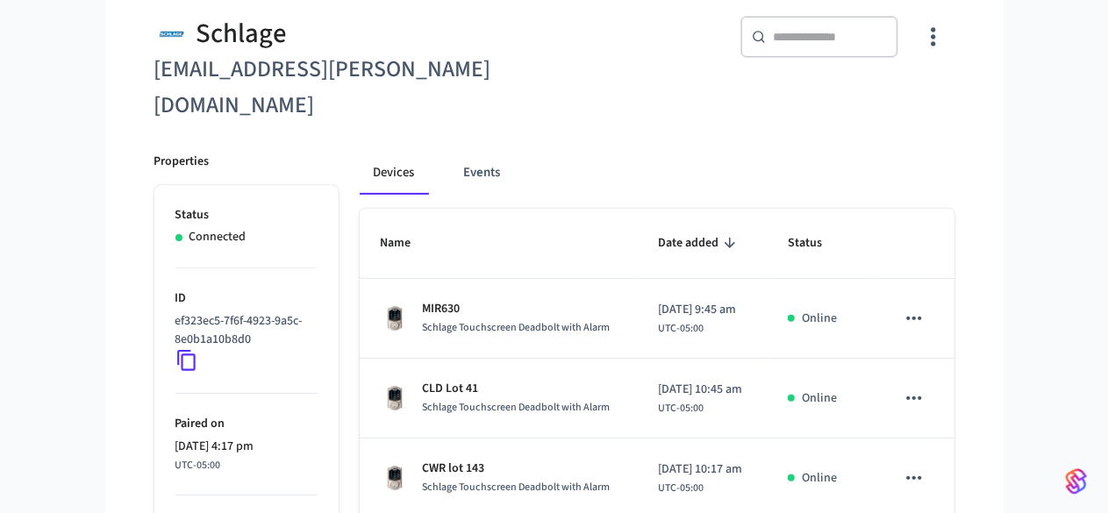
click at [892, 48] on div "​ ​" at bounding box center [820, 37] width 158 height 42
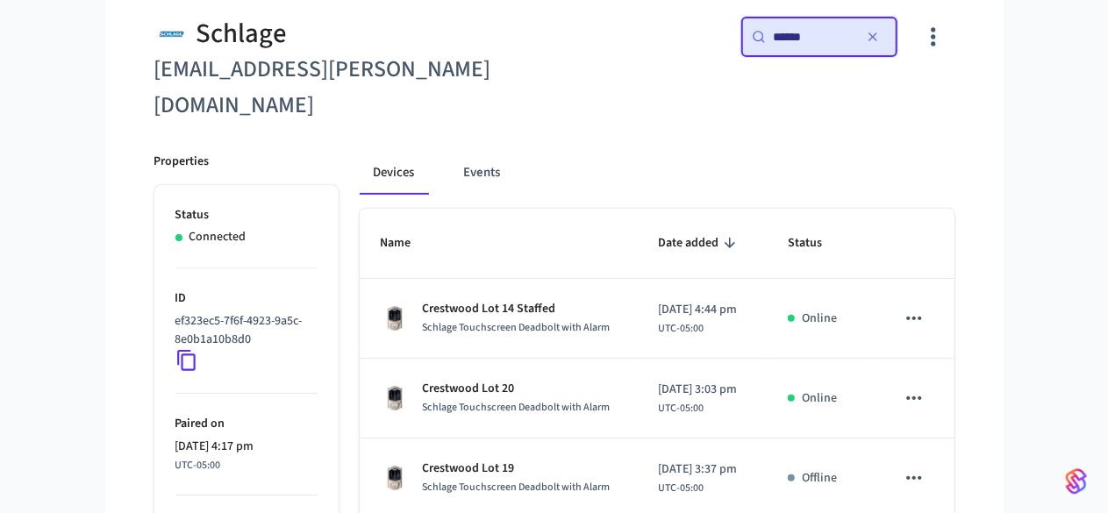
type input "******"
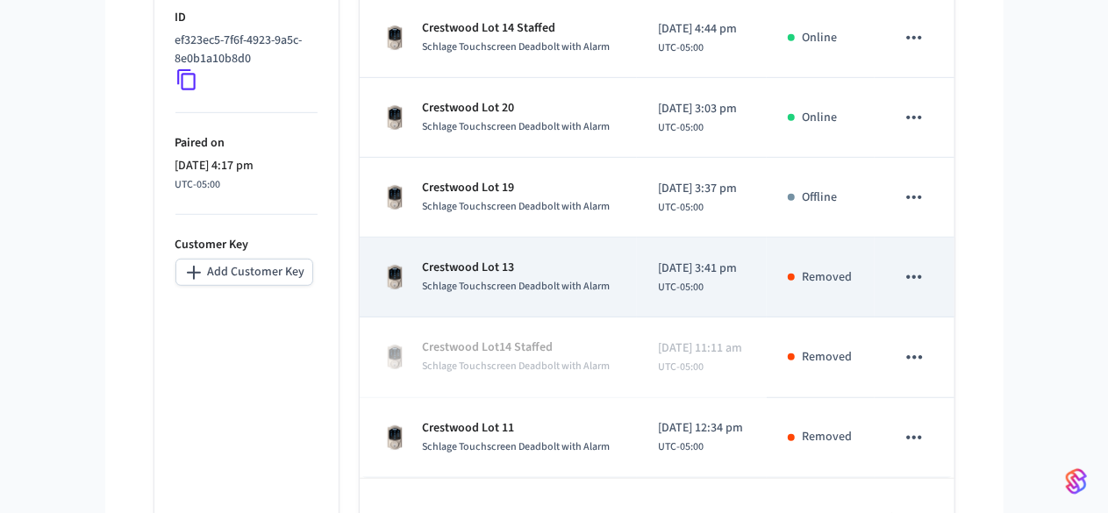
scroll to position [448, 0]
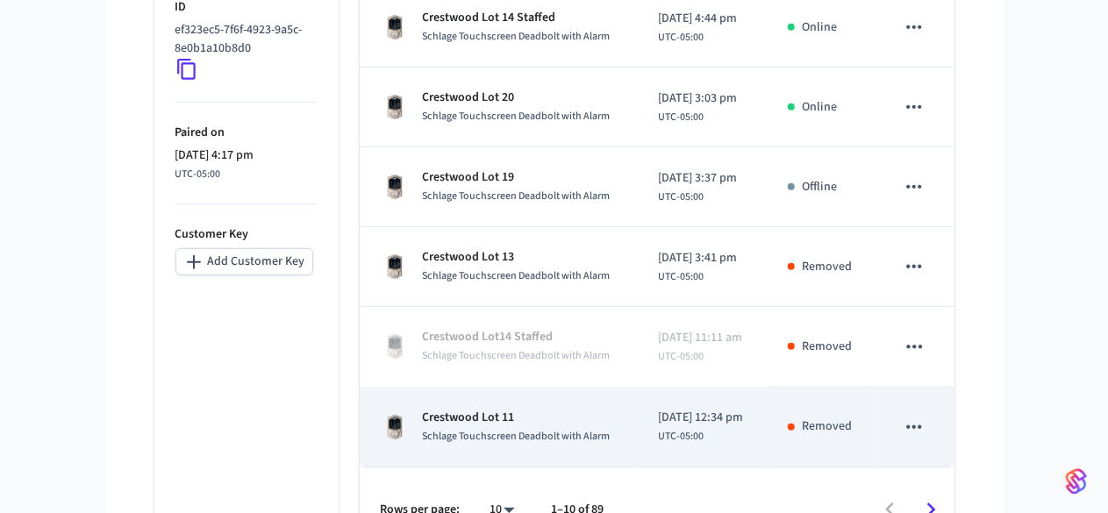
click at [439, 409] on p "Crestwood Lot 11" at bounding box center [517, 418] width 188 height 18
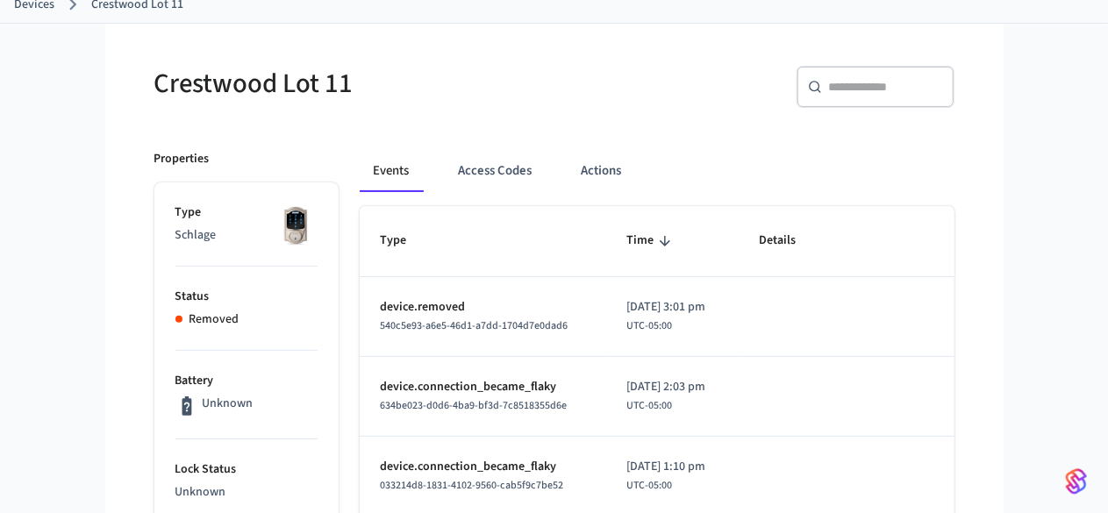
scroll to position [107, 0]
click at [943, 90] on input "text" at bounding box center [886, 86] width 114 height 18
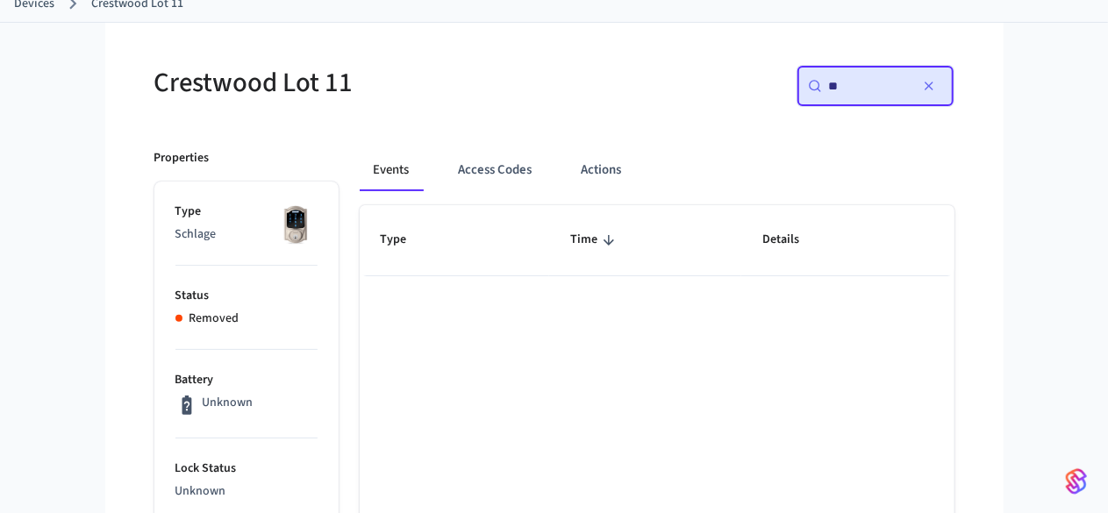
type input "*"
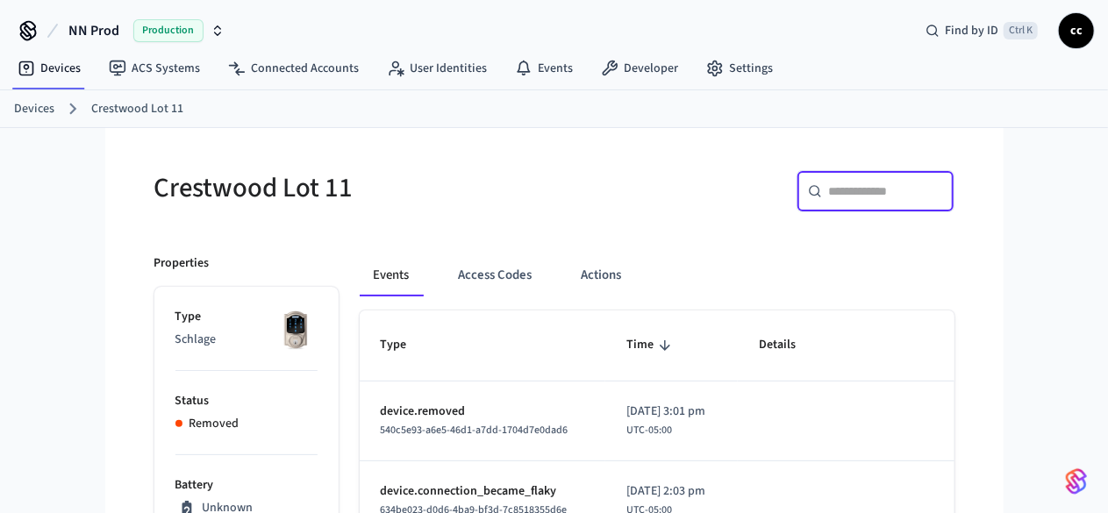
scroll to position [0, 0]
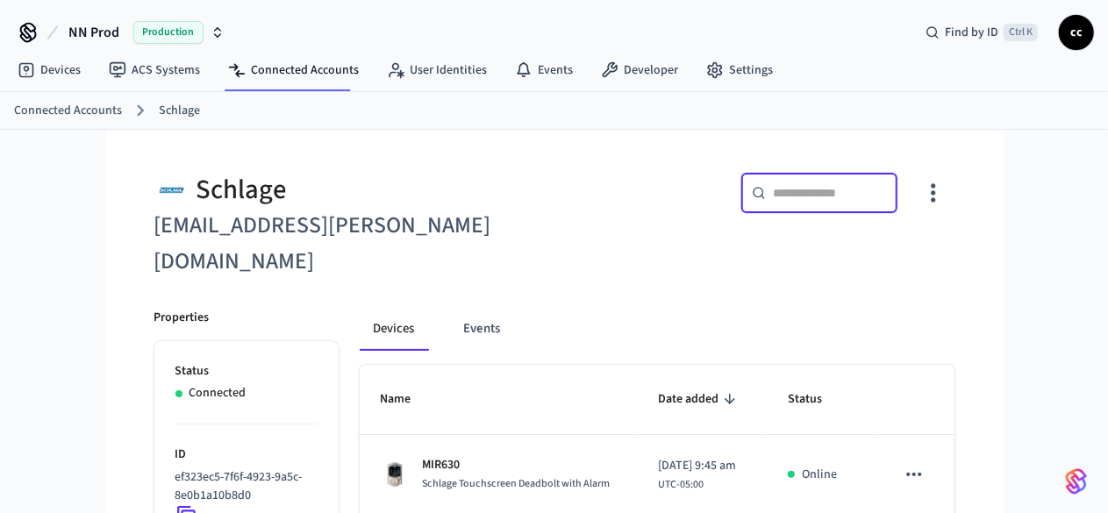
click at [887, 190] on input "text" at bounding box center [830, 193] width 114 height 18
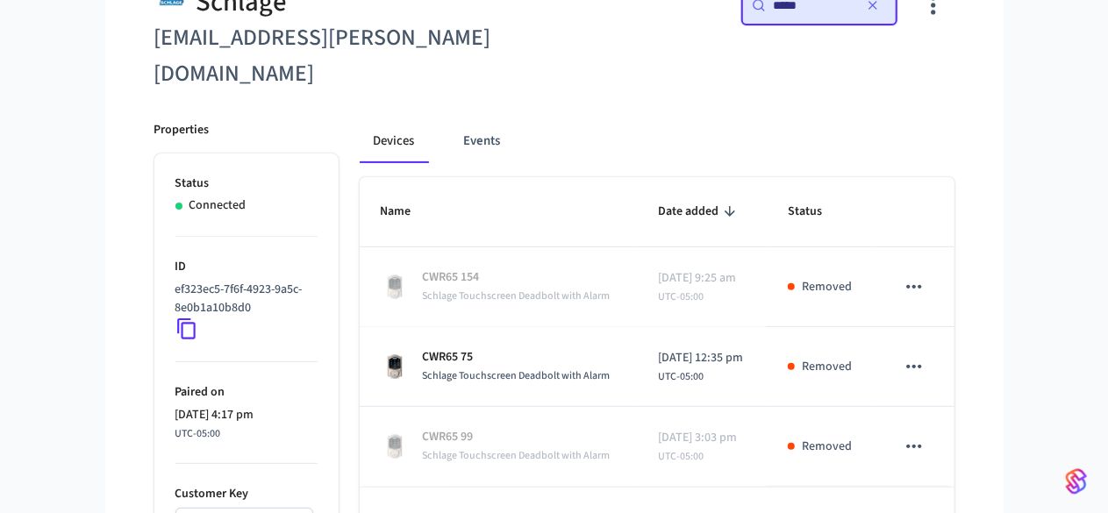
scroll to position [191, 0]
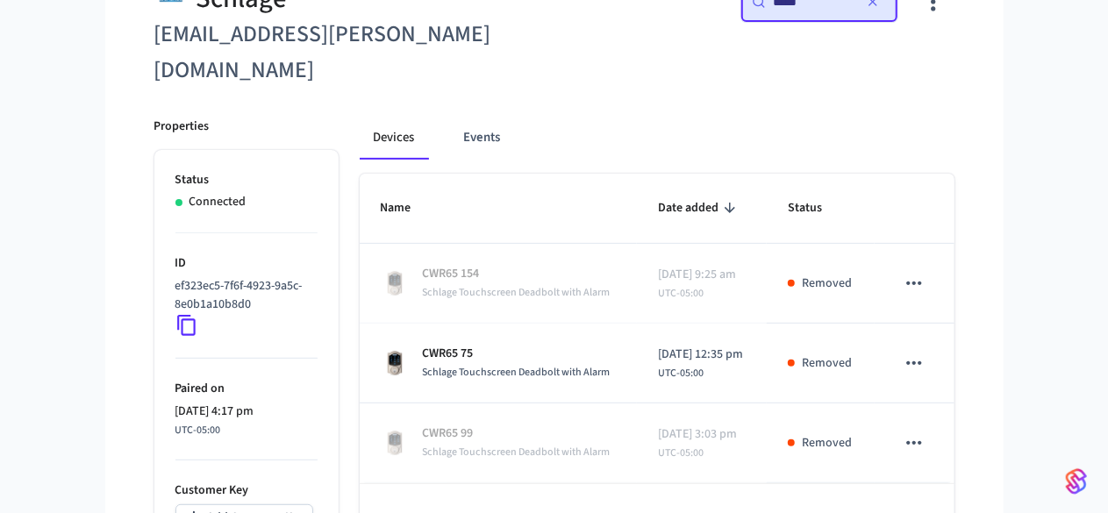
type input "*****"
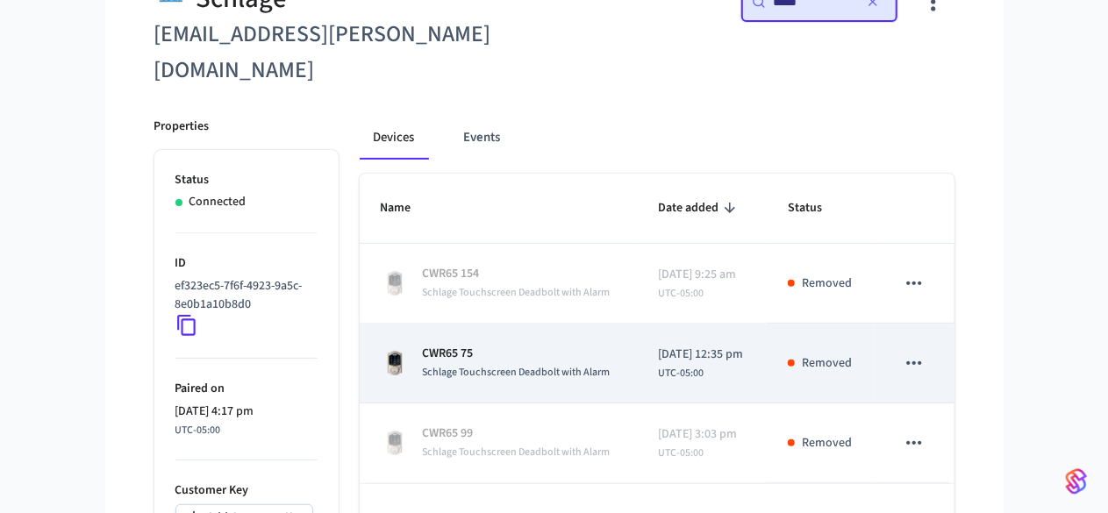
click at [518, 365] on span "Schlage Touchscreen Deadbolt with Alarm" at bounding box center [517, 372] width 188 height 15
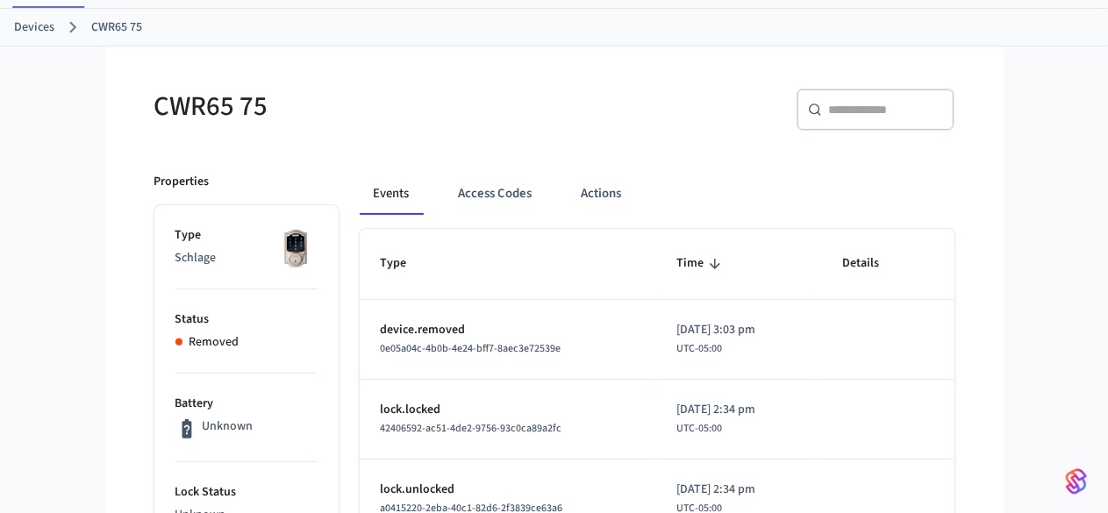
scroll to position [84, 0]
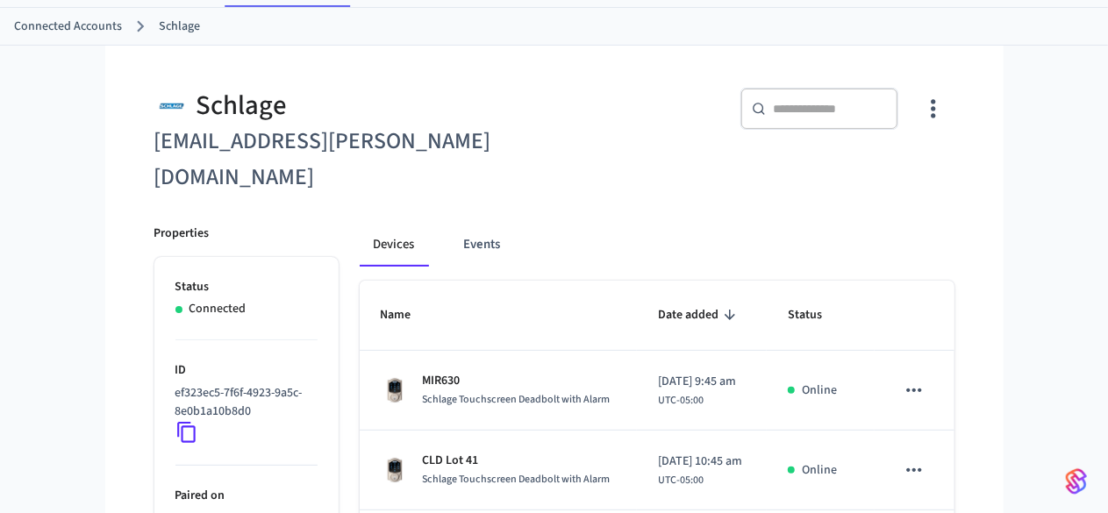
scroll to position [128, 0]
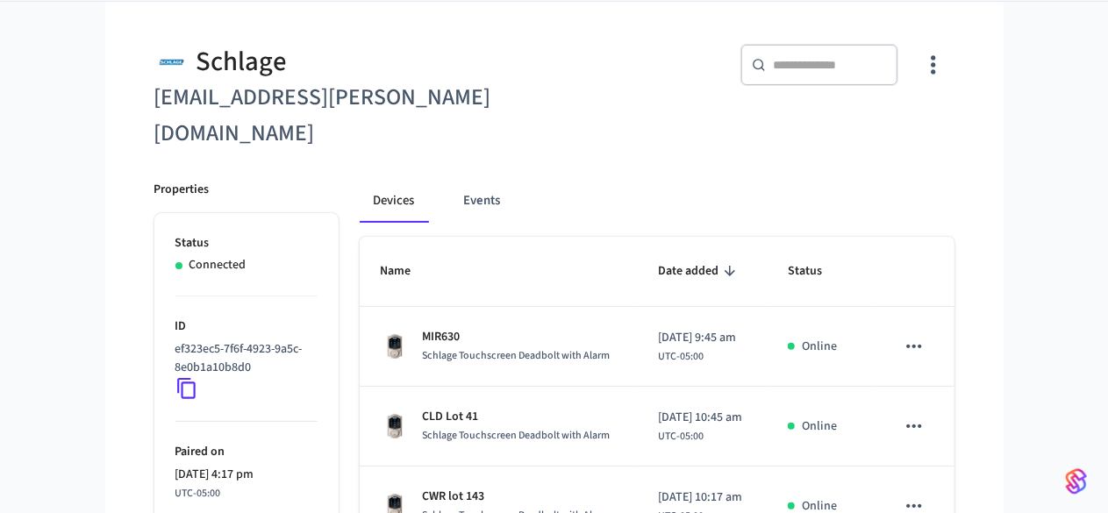
click at [899, 48] on div "​ ​" at bounding box center [820, 65] width 158 height 42
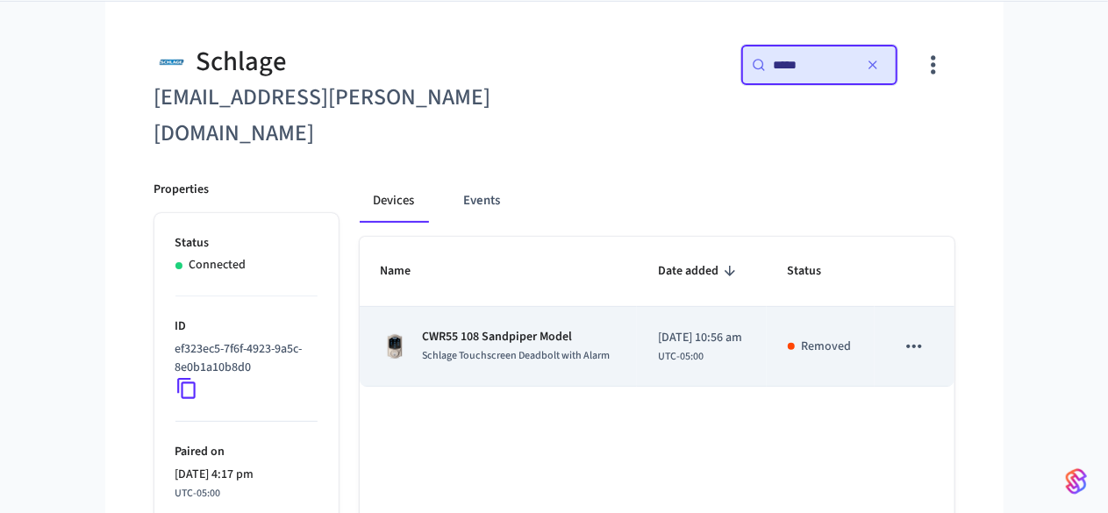
type input "*****"
click at [462, 328] on p "CWR55 108 Sandpiper Model" at bounding box center [517, 337] width 188 height 18
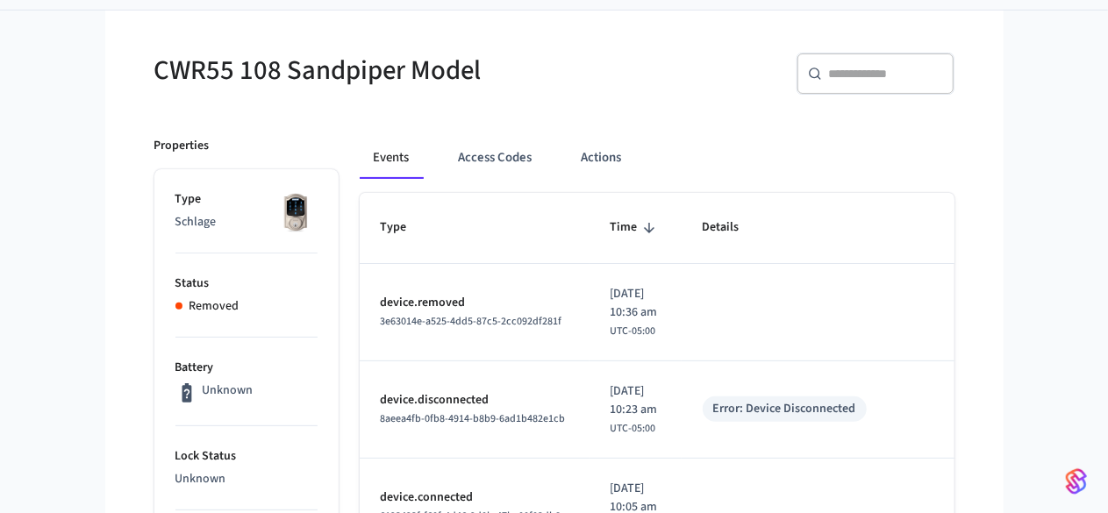
scroll to position [121, 0]
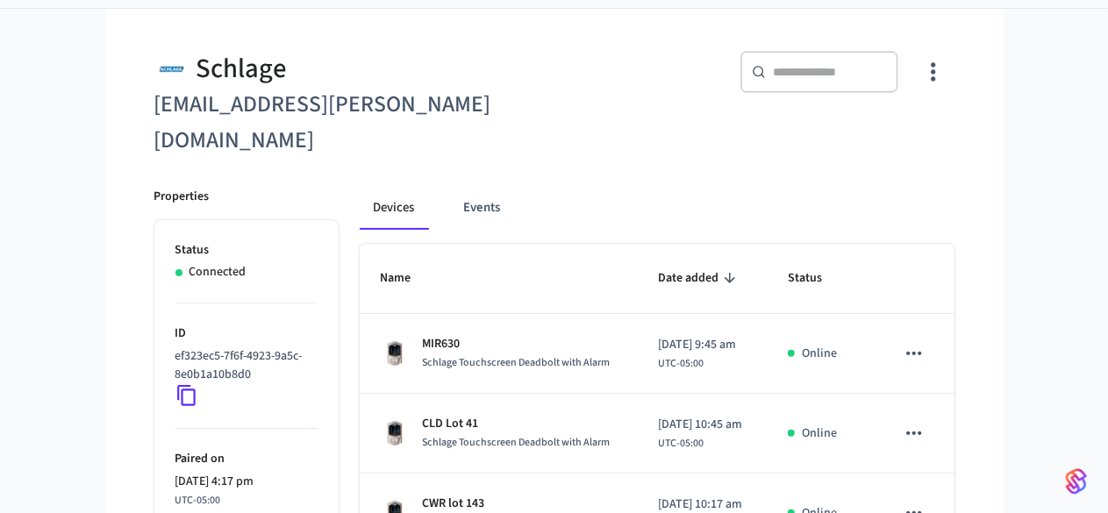
scroll to position [128, 0]
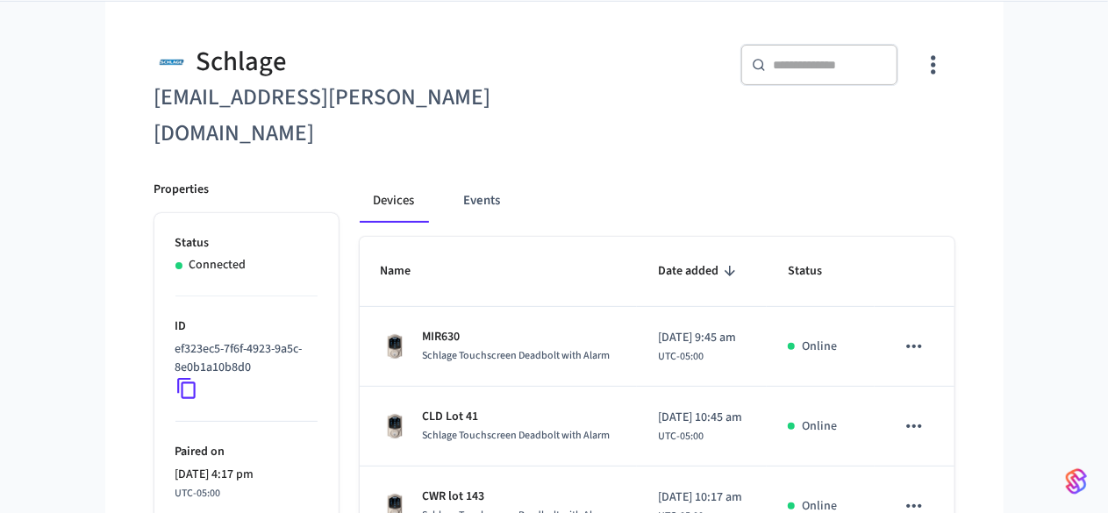
click at [887, 68] on input "text" at bounding box center [830, 65] width 114 height 18
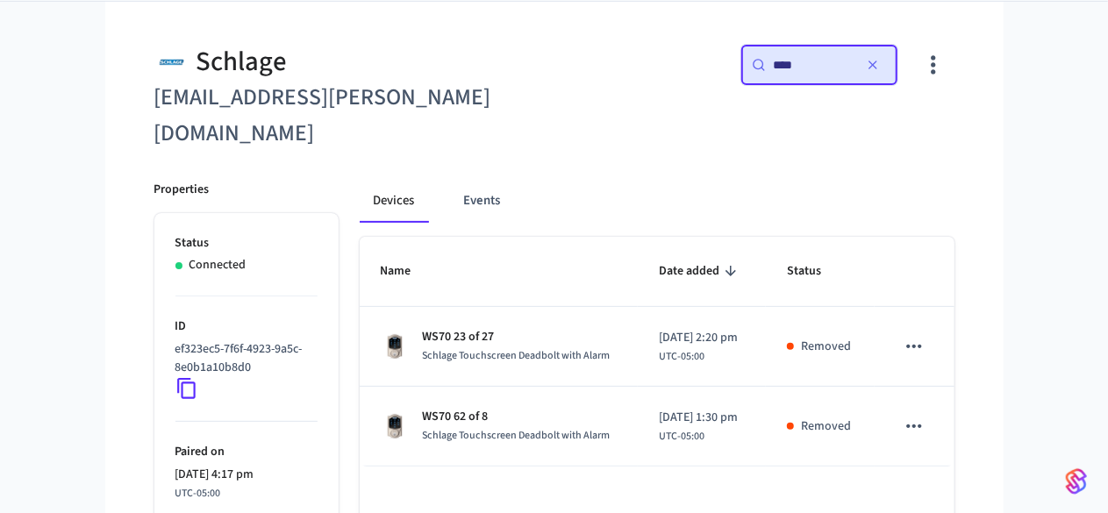
type input "****"
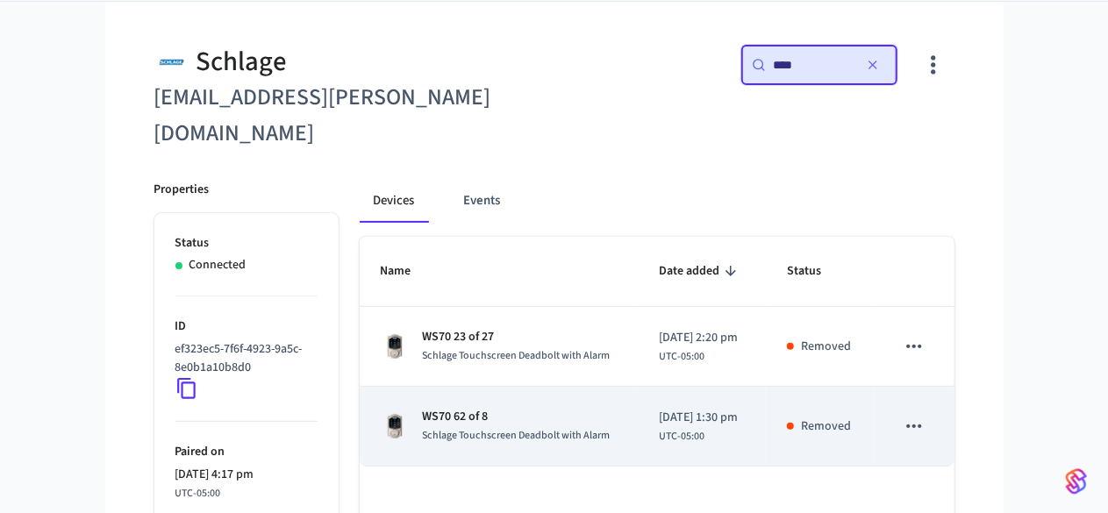
click at [568, 408] on div "WS70 62 of 8 Schlage Touchscreen Deadbolt with Alarm" at bounding box center [499, 426] width 237 height 37
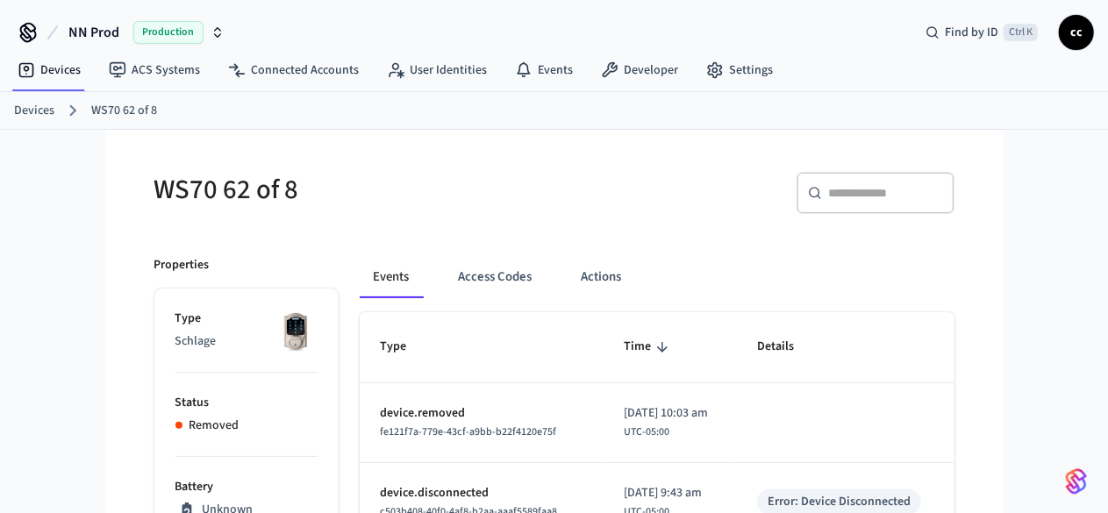
scroll to position [18, 0]
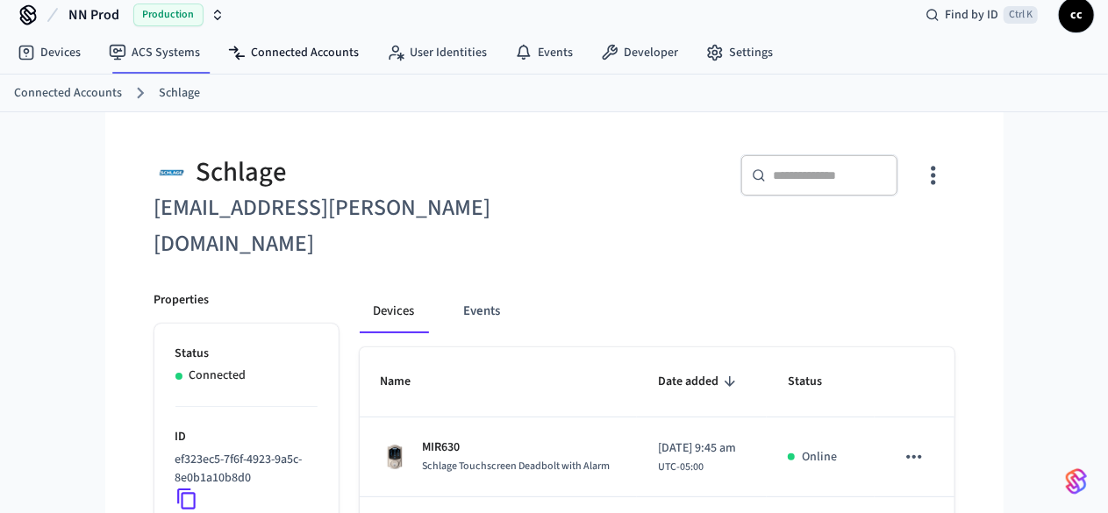
scroll to position [128, 0]
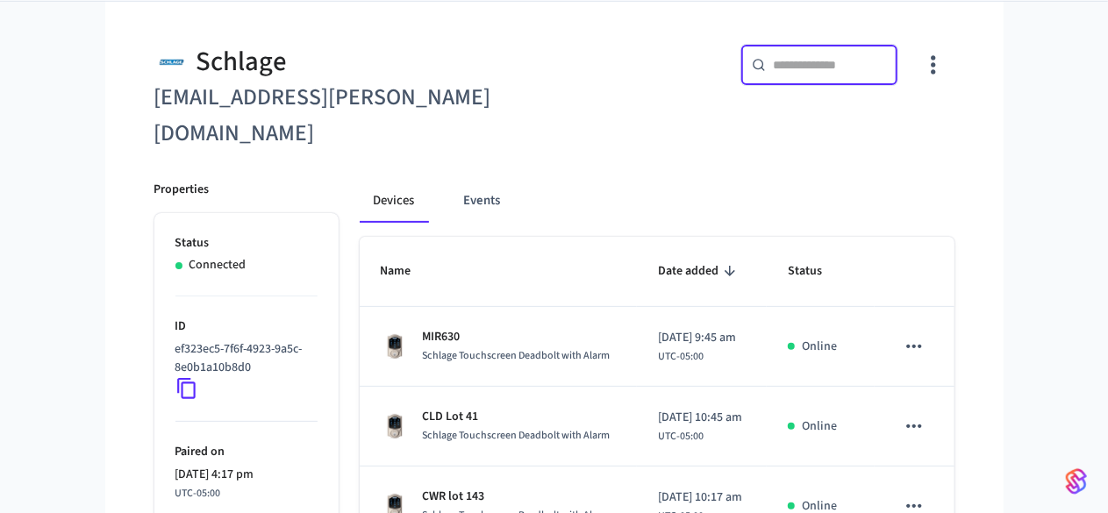
click at [887, 62] on input "text" at bounding box center [830, 65] width 114 height 18
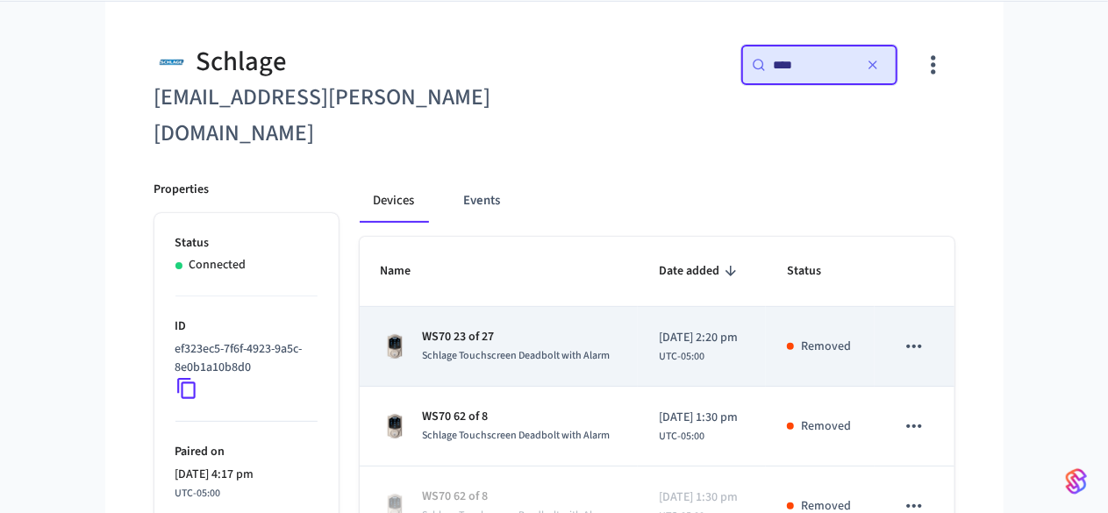
scroll to position [208, 0]
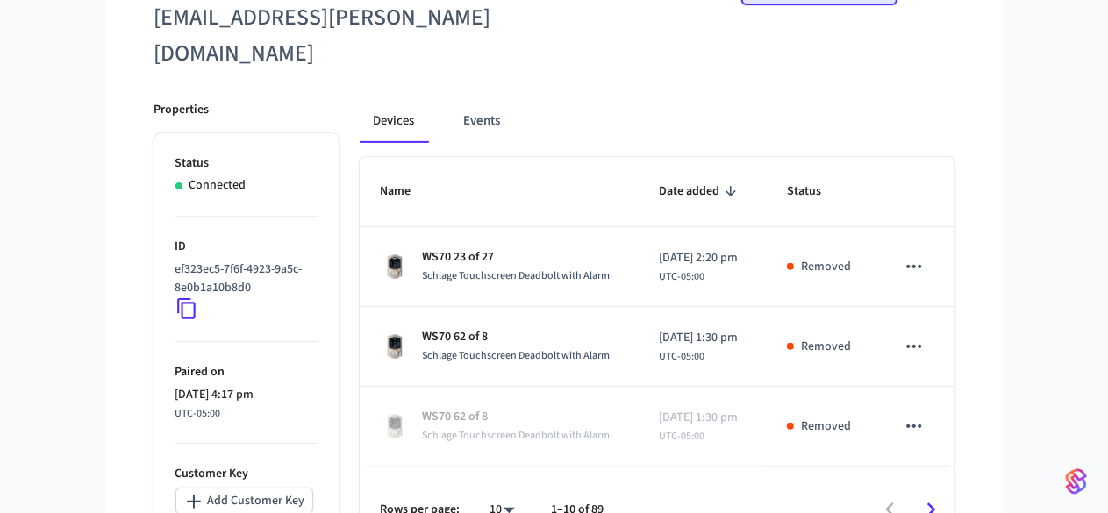
type input "****"
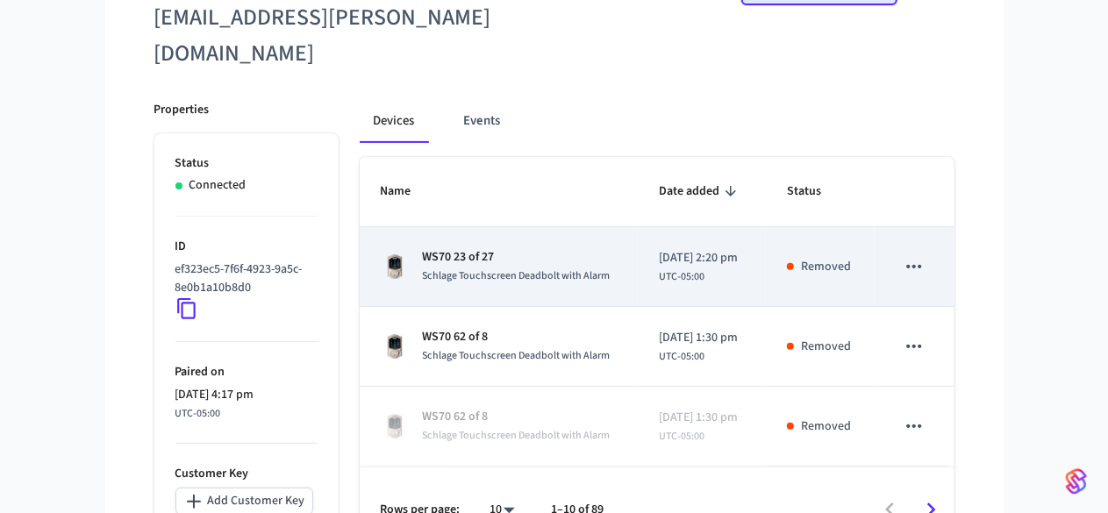
click at [598, 248] on div "WS70 23 of 27 Schlage Touchscreen Deadbolt with Alarm" at bounding box center [499, 266] width 237 height 37
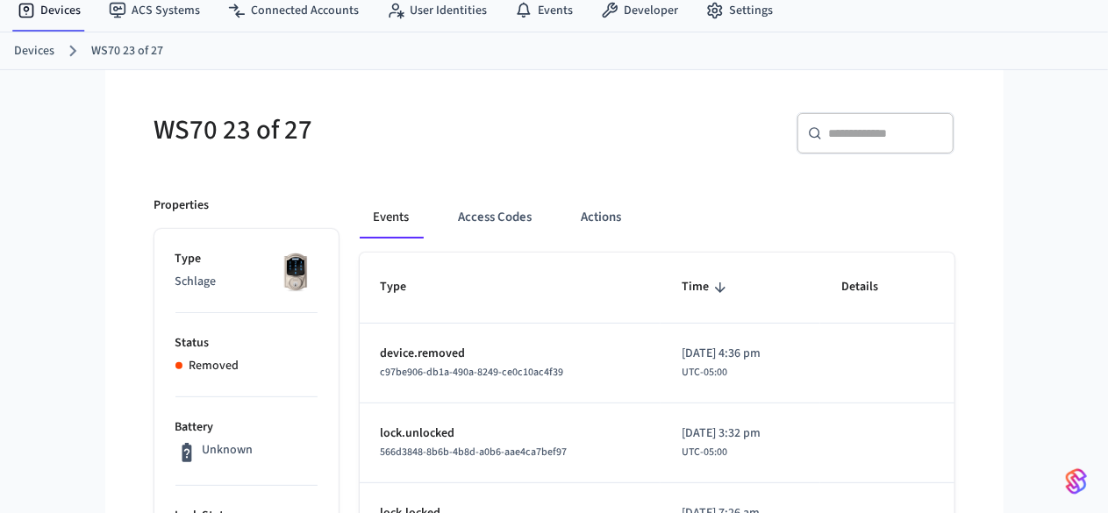
scroll to position [62, 0]
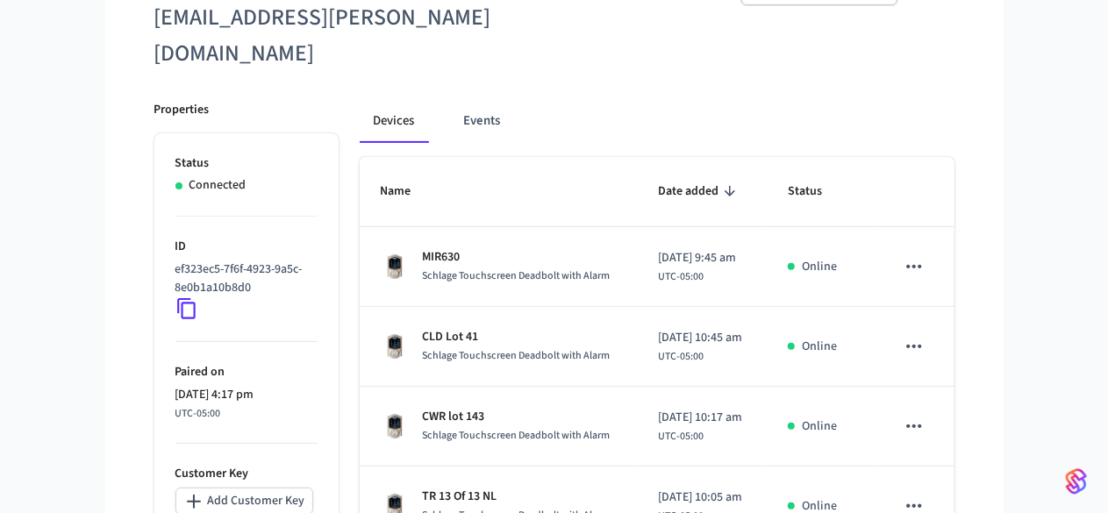
scroll to position [136, 0]
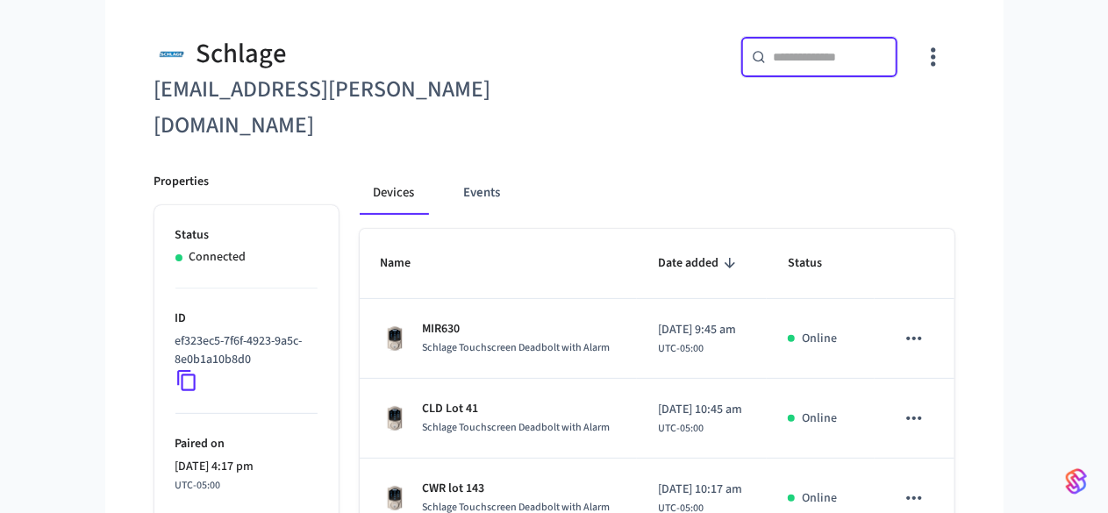
click at [887, 48] on input "text" at bounding box center [830, 57] width 114 height 18
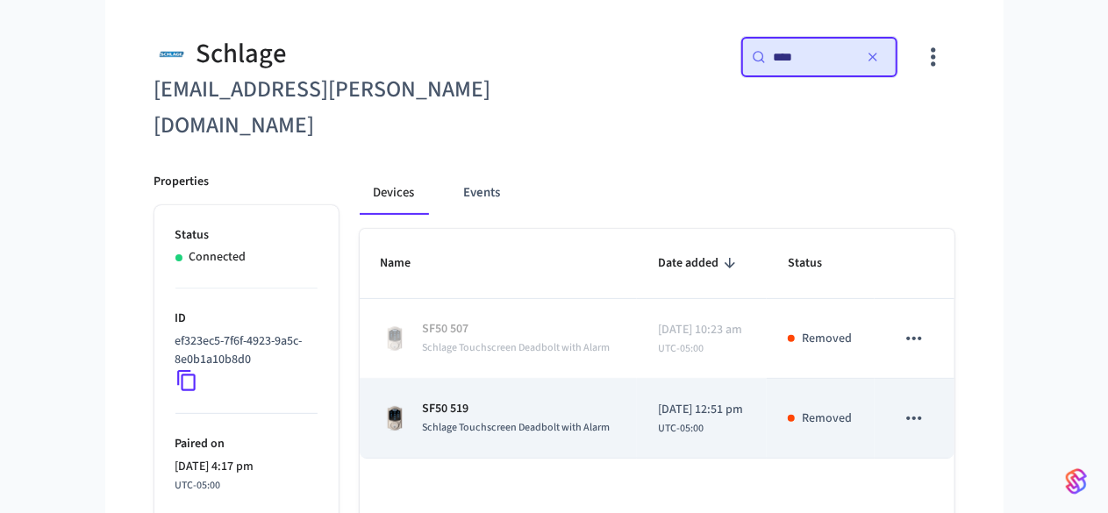
type input "****"
click at [435, 400] on p "SF50 519" at bounding box center [517, 409] width 188 height 18
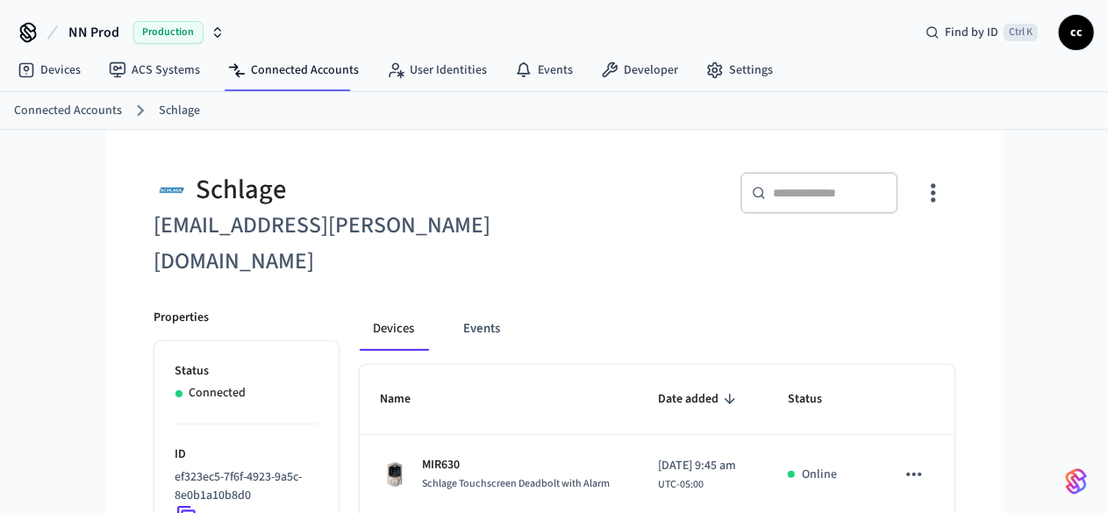
scroll to position [136, 0]
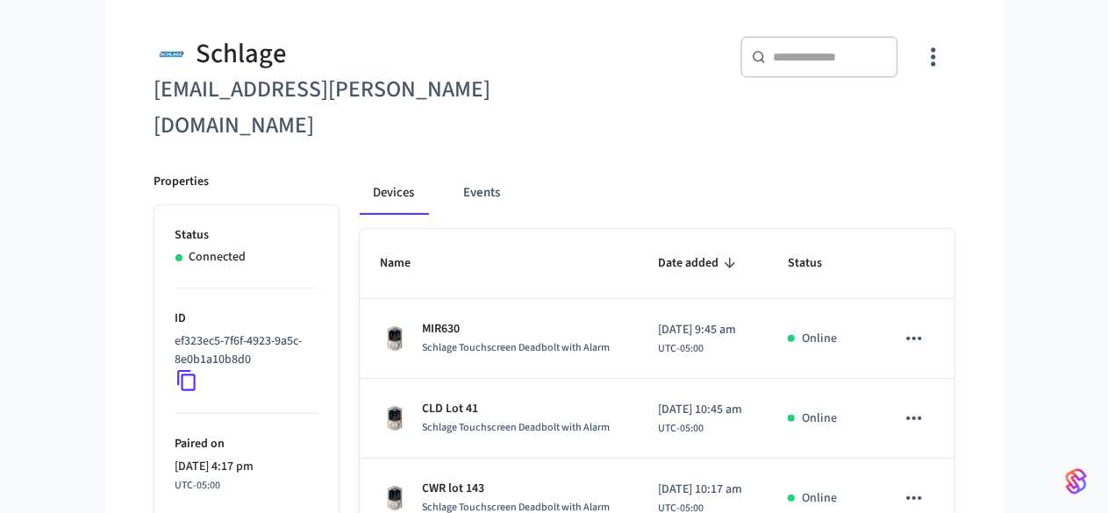
click at [899, 69] on div "​ ​" at bounding box center [820, 57] width 158 height 42
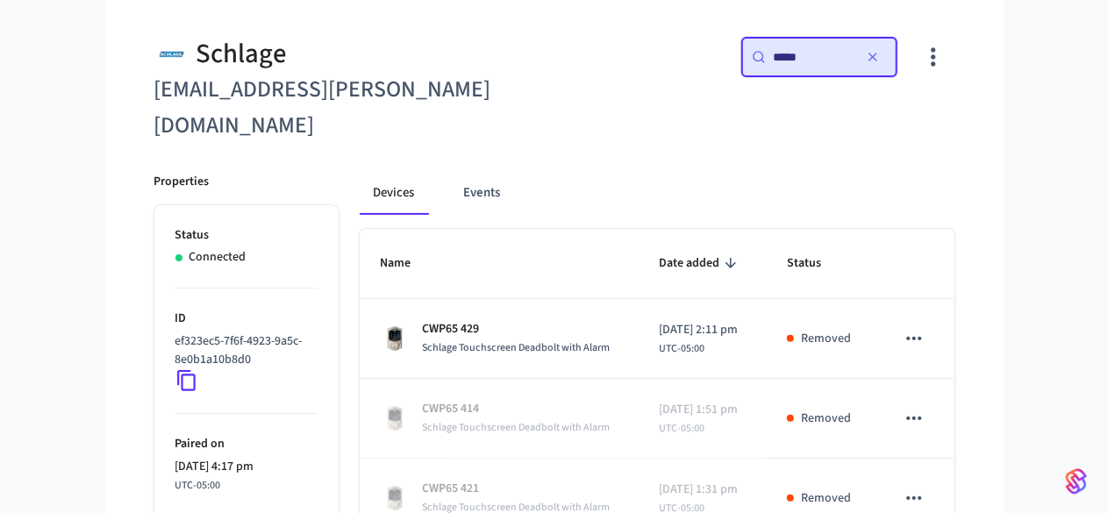
type input "*****"
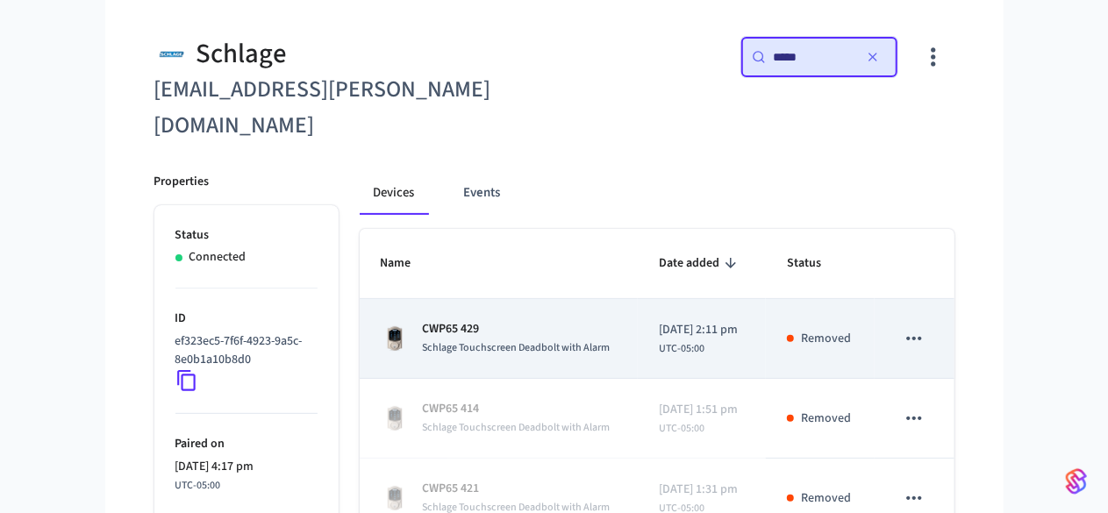
click at [390, 326] on td "CWP65 429 Schlage Touchscreen Deadbolt with Alarm" at bounding box center [499, 339] width 279 height 80
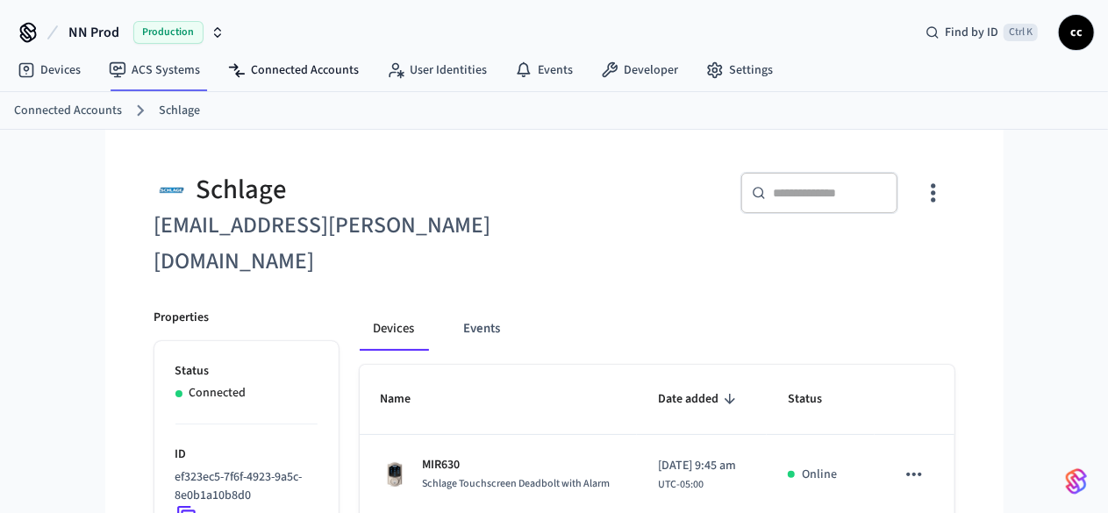
scroll to position [136, 0]
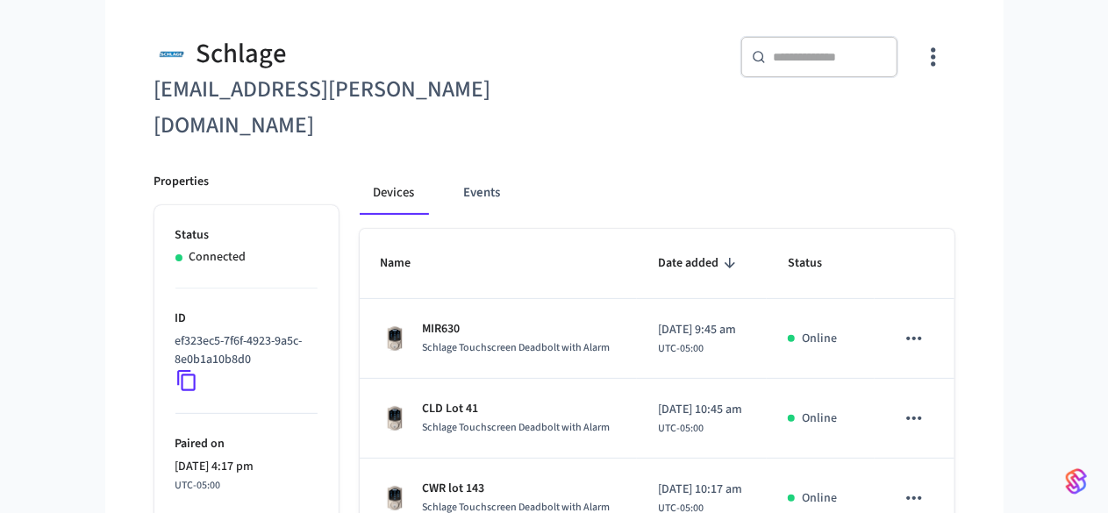
click at [887, 62] on input "text" at bounding box center [830, 57] width 114 height 18
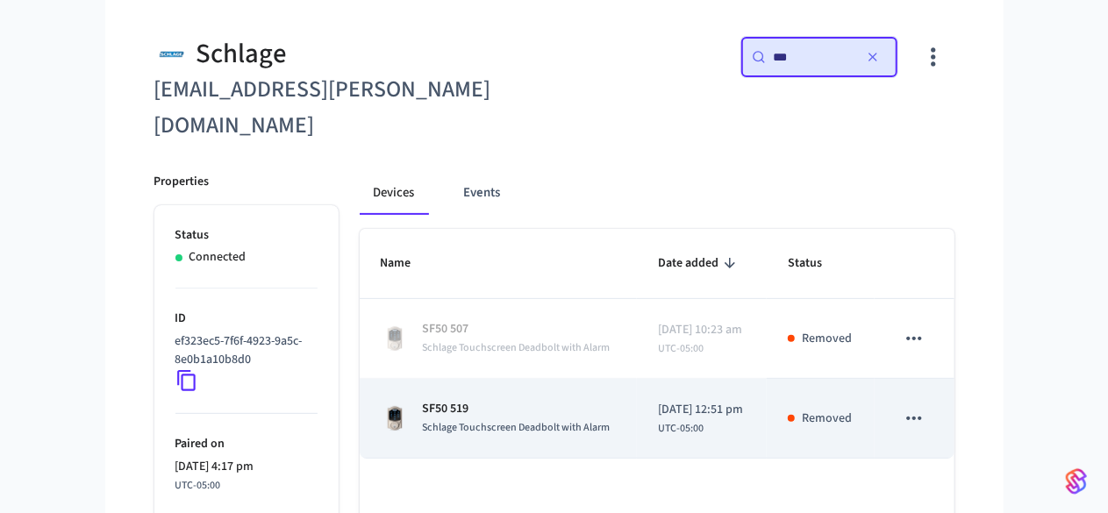
type input "***"
click at [519, 400] on p "SF50 519" at bounding box center [517, 409] width 188 height 18
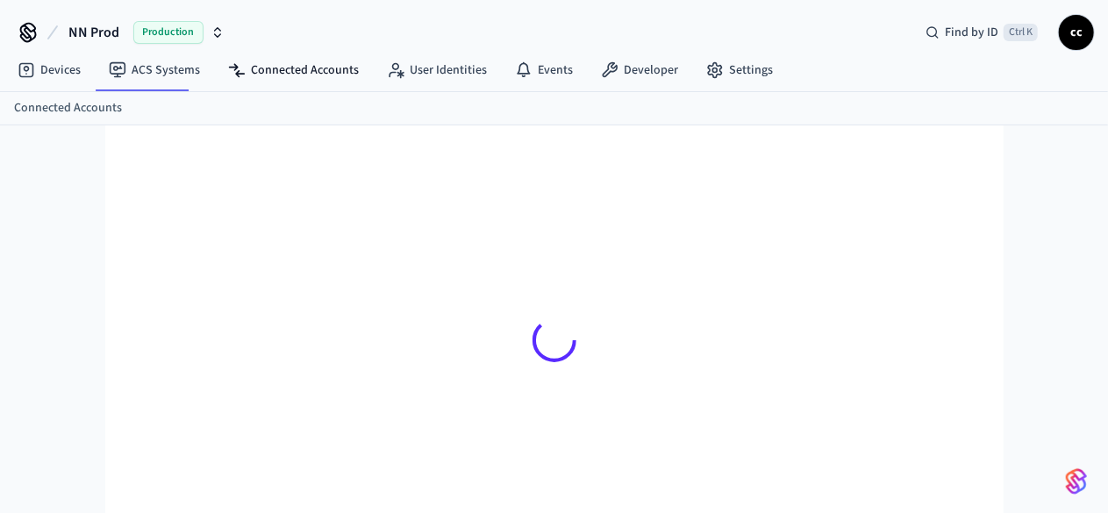
scroll to position [23, 0]
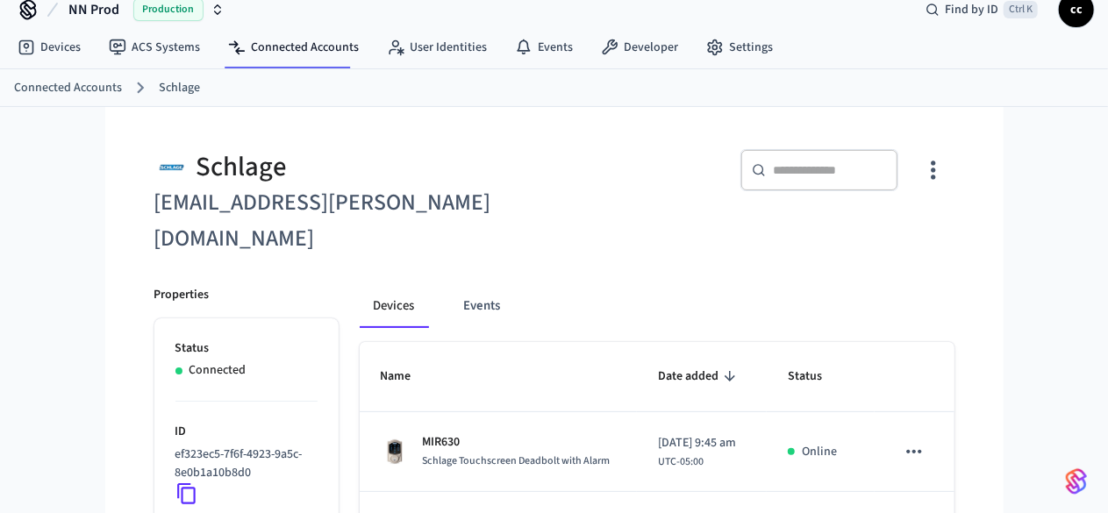
click at [874, 161] on div "​ ​" at bounding box center [820, 170] width 158 height 42
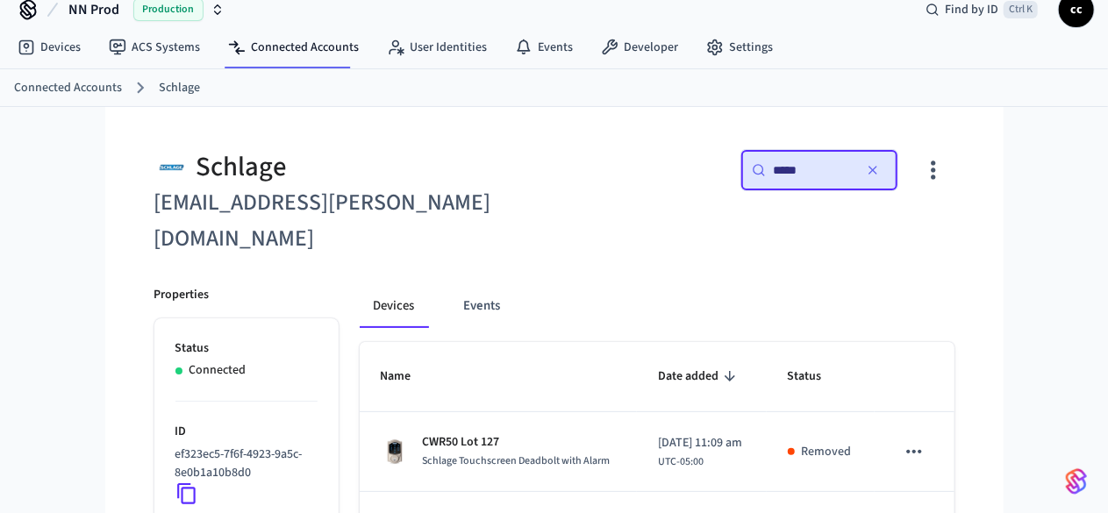
type input "*****"
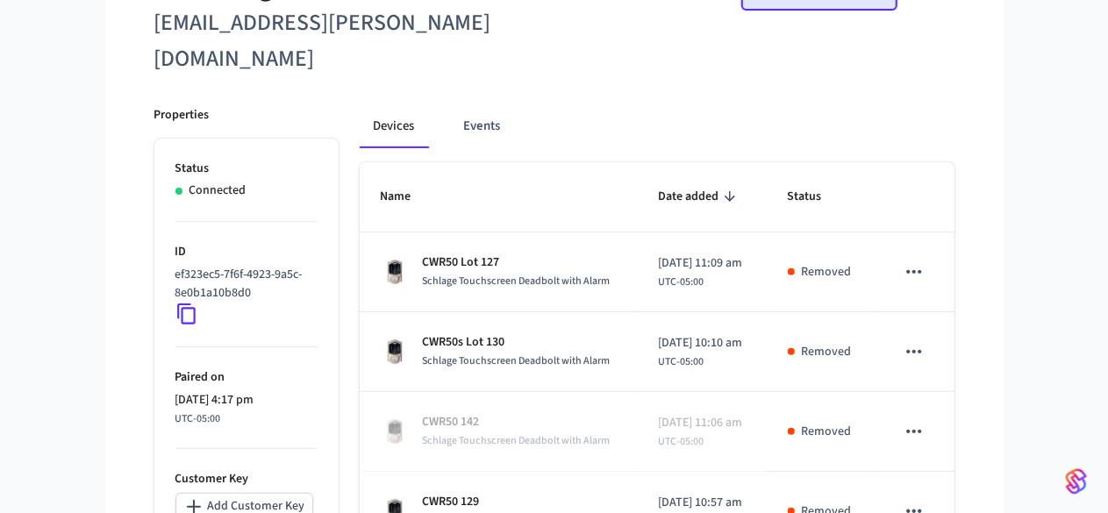
scroll to position [288, 0]
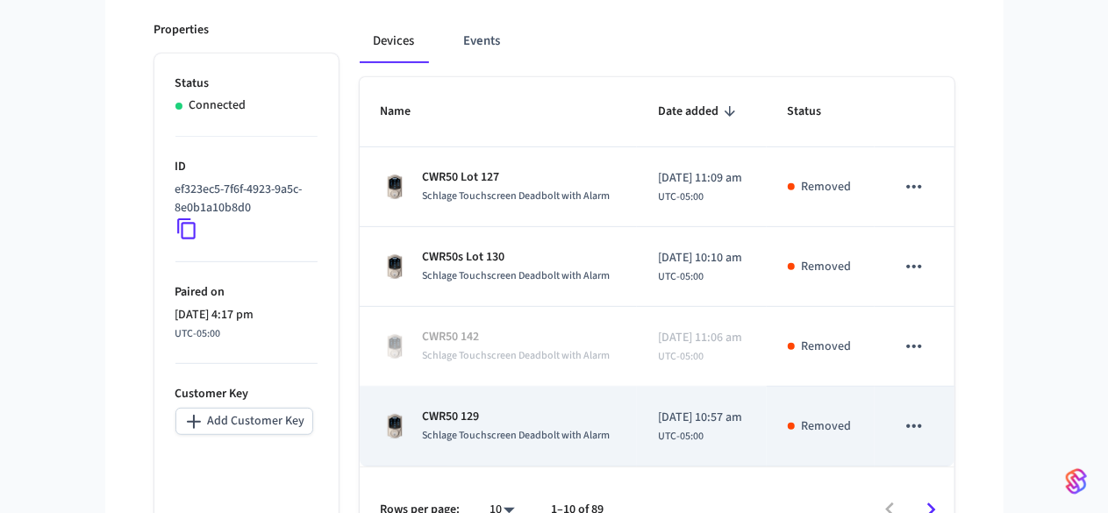
click at [518, 428] on span "Schlage Touchscreen Deadbolt with Alarm" at bounding box center [517, 435] width 188 height 15
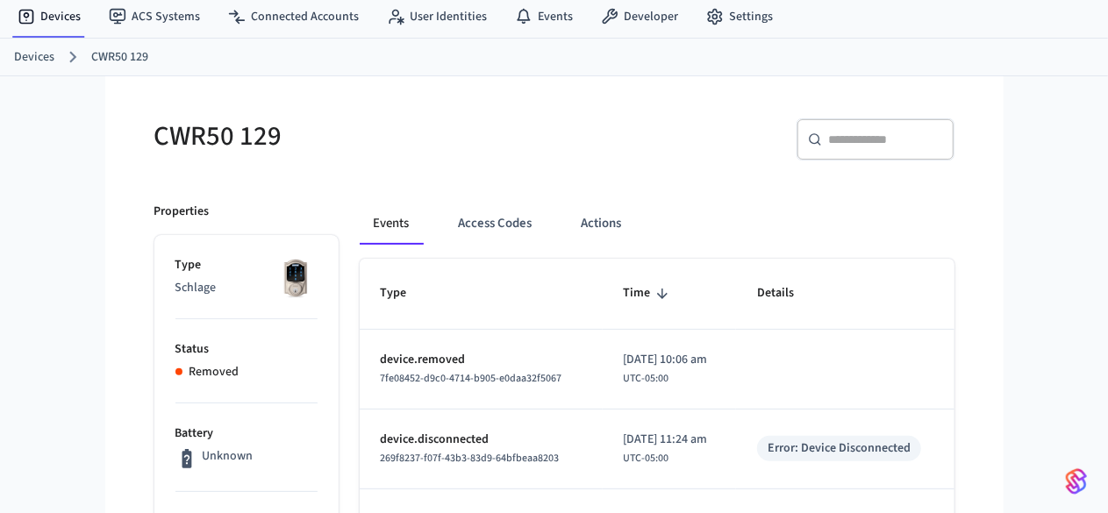
scroll to position [53, 0]
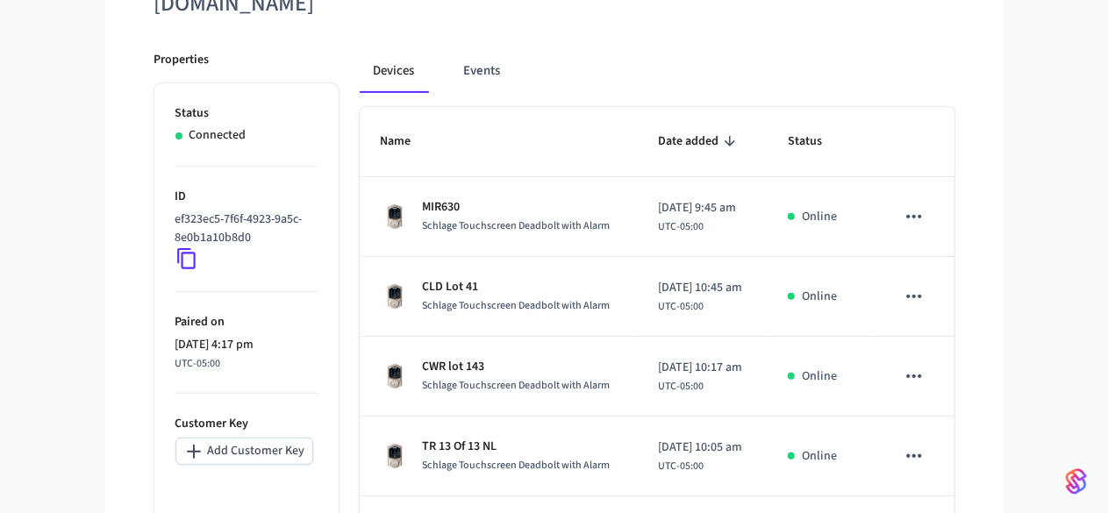
scroll to position [104, 0]
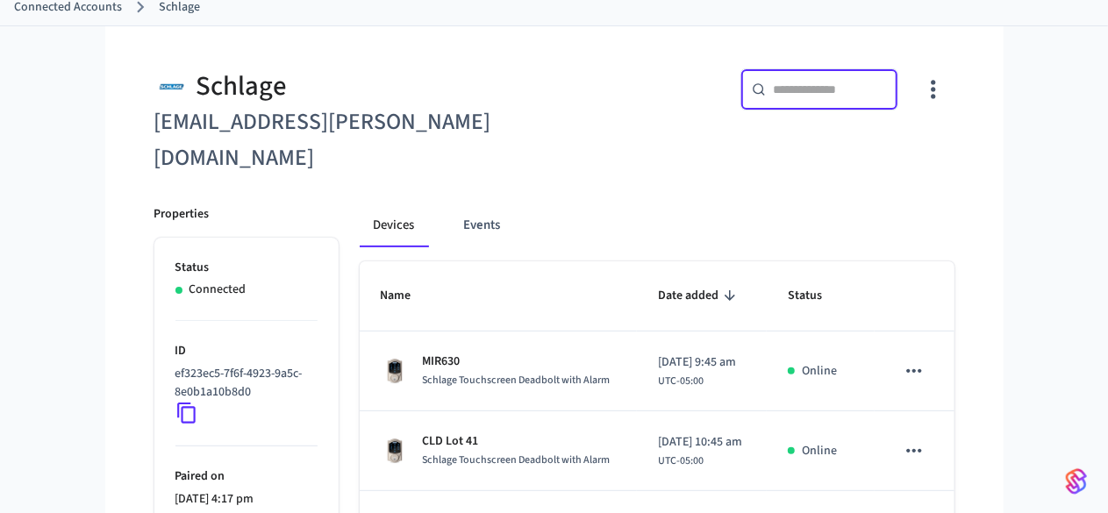
click at [887, 84] on input "text" at bounding box center [830, 90] width 114 height 18
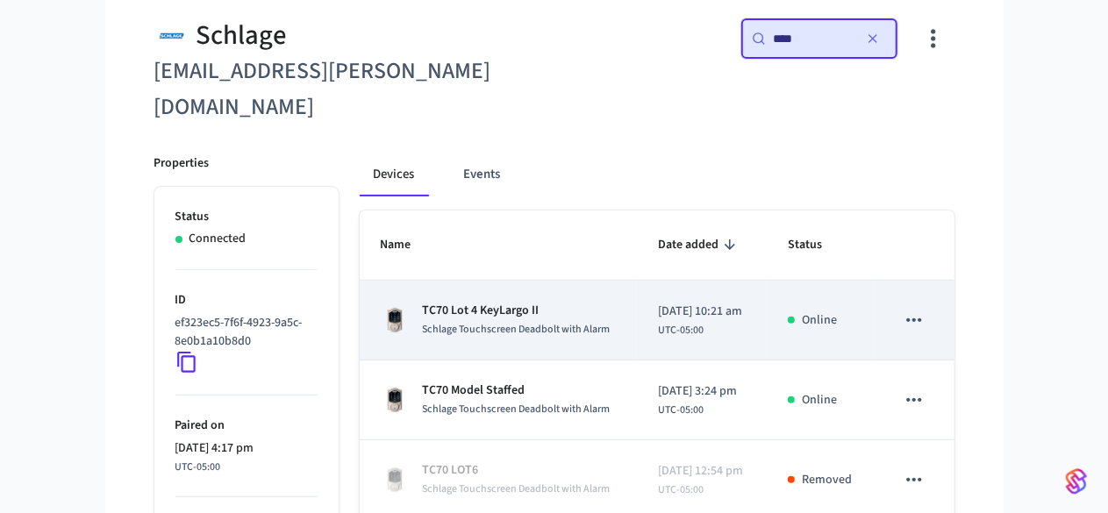
scroll to position [288, 0]
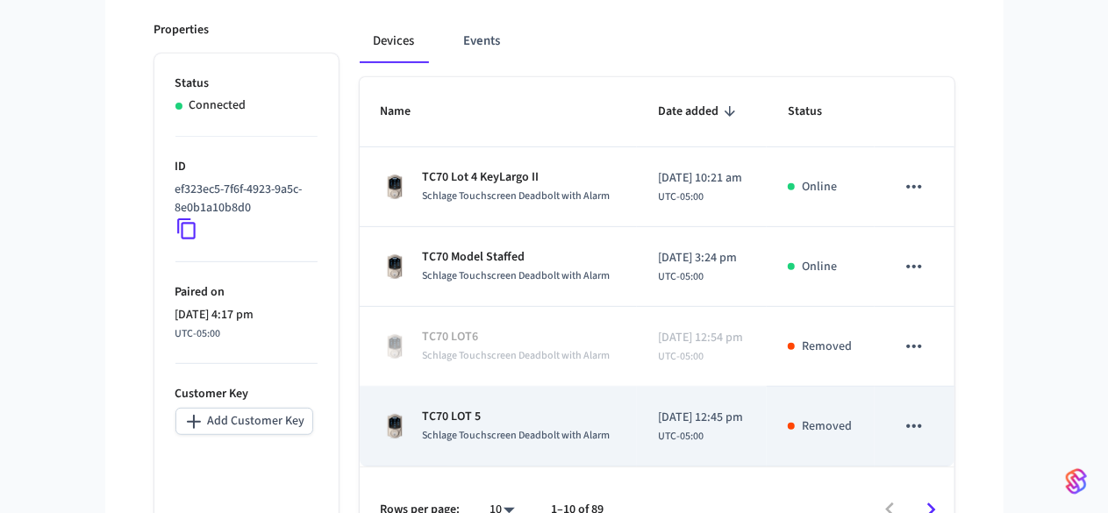
type input "****"
click at [616, 408] on div "TC70 LOT 5 Schlage Touchscreen Deadbolt with Alarm" at bounding box center [498, 426] width 235 height 37
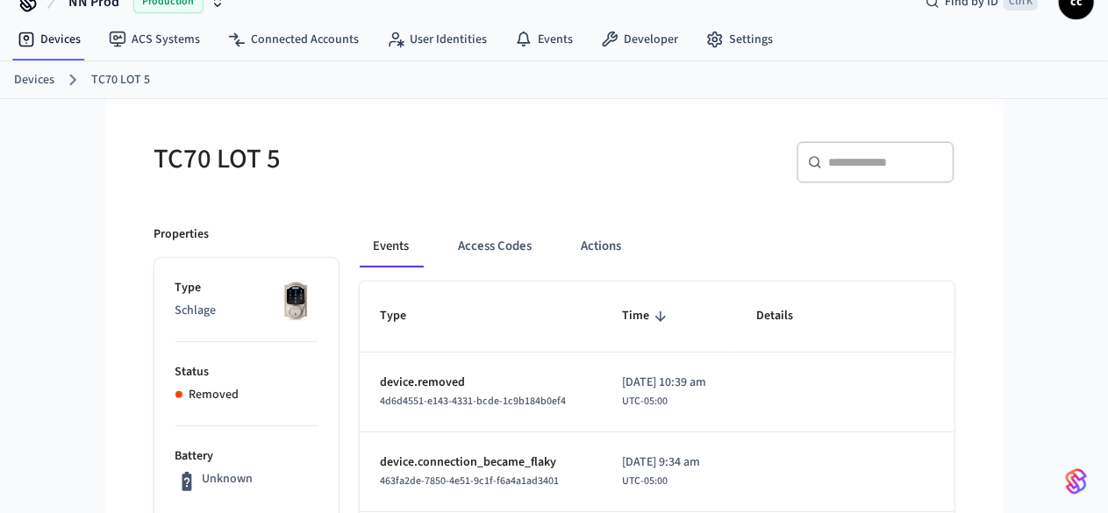
scroll to position [34, 0]
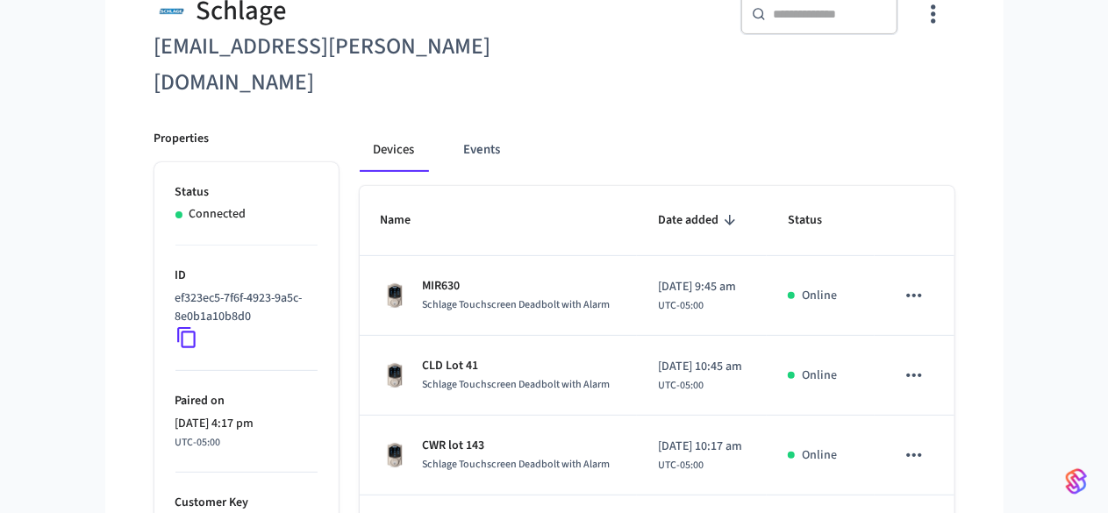
scroll to position [116, 0]
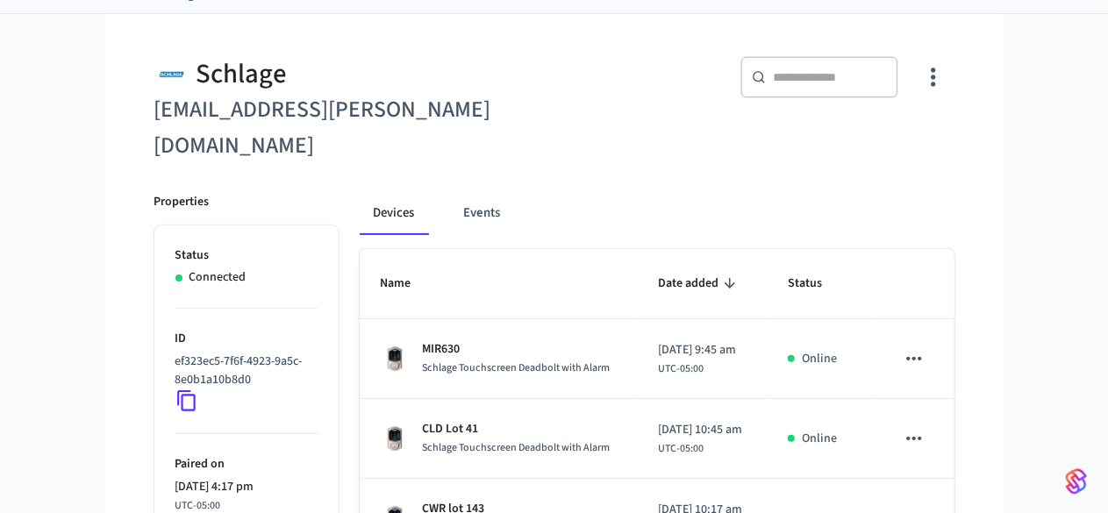
click at [899, 66] on div "​ ​" at bounding box center [820, 77] width 158 height 42
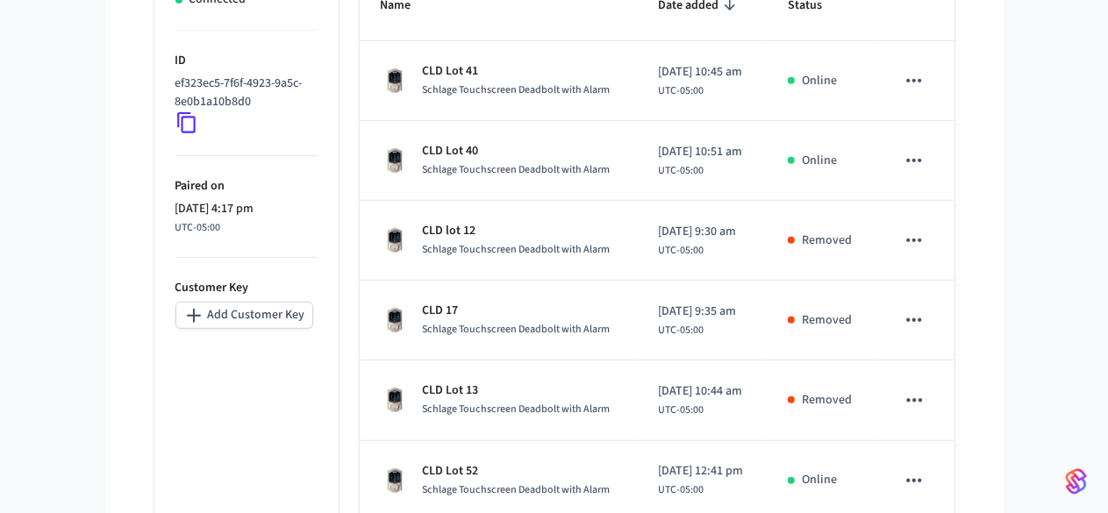
scroll to position [395, 0]
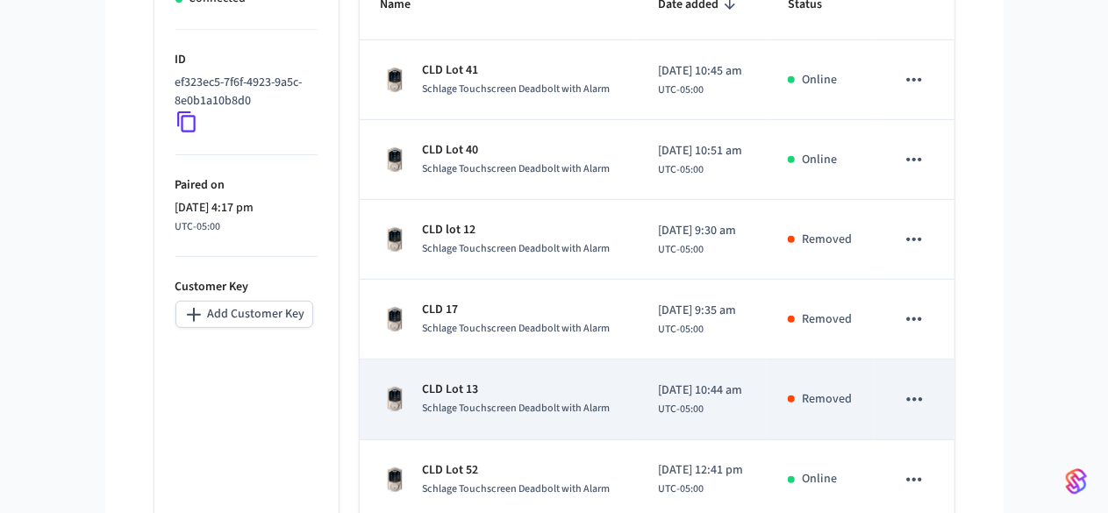
type input "***"
click at [458, 401] on span "Schlage Touchscreen Deadbolt with Alarm" at bounding box center [517, 408] width 188 height 15
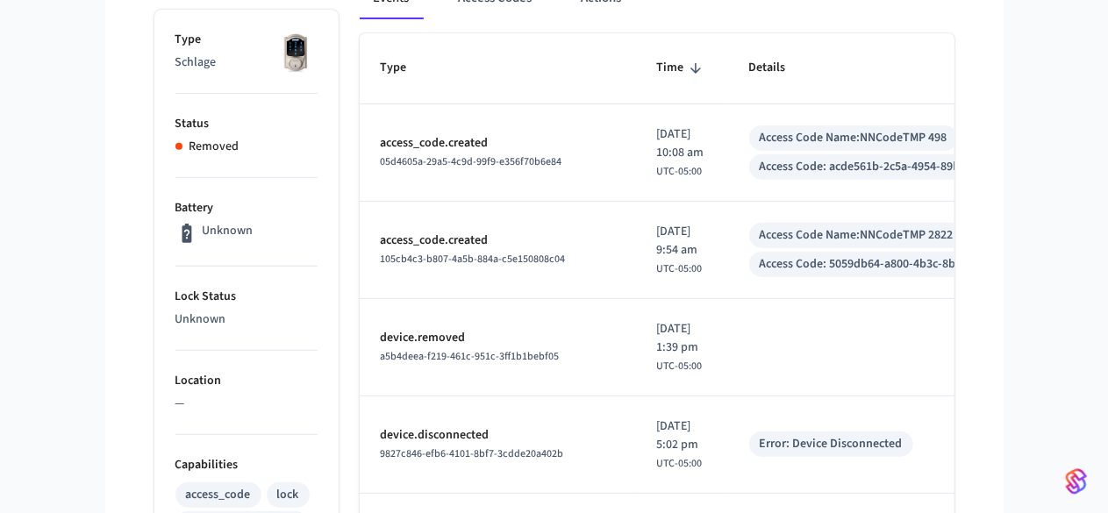
scroll to position [280, 0]
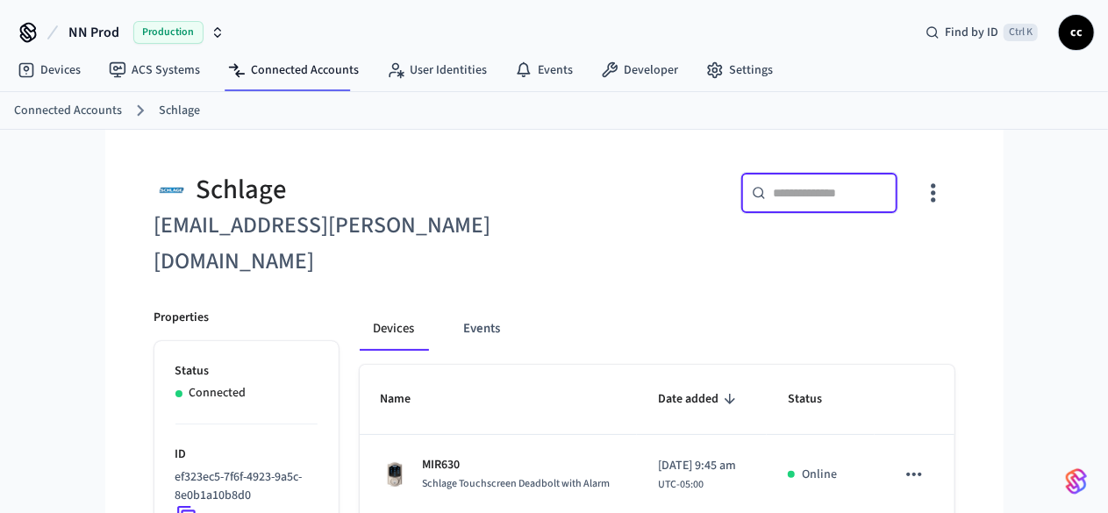
click at [887, 194] on input "text" at bounding box center [830, 193] width 114 height 18
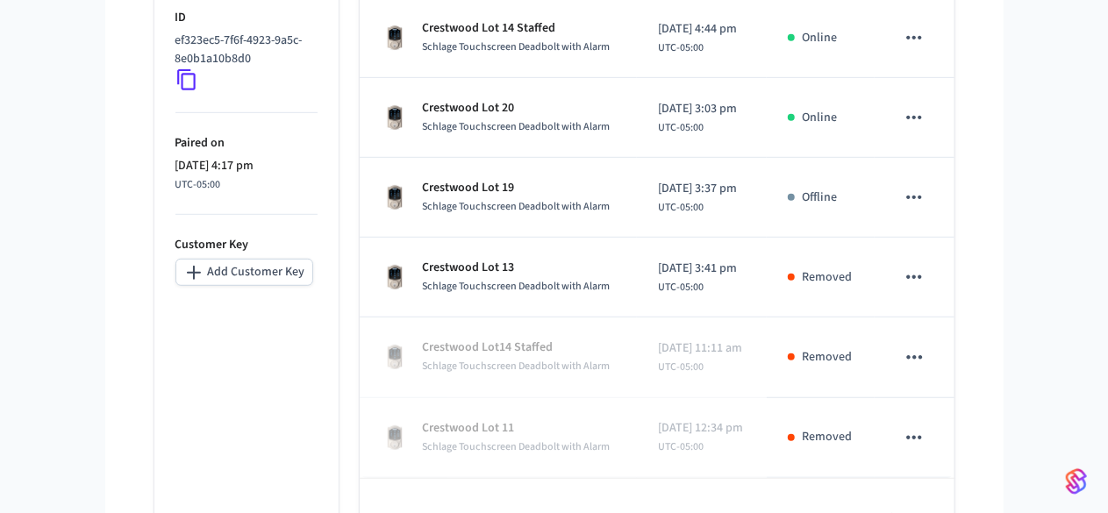
scroll to position [448, 0]
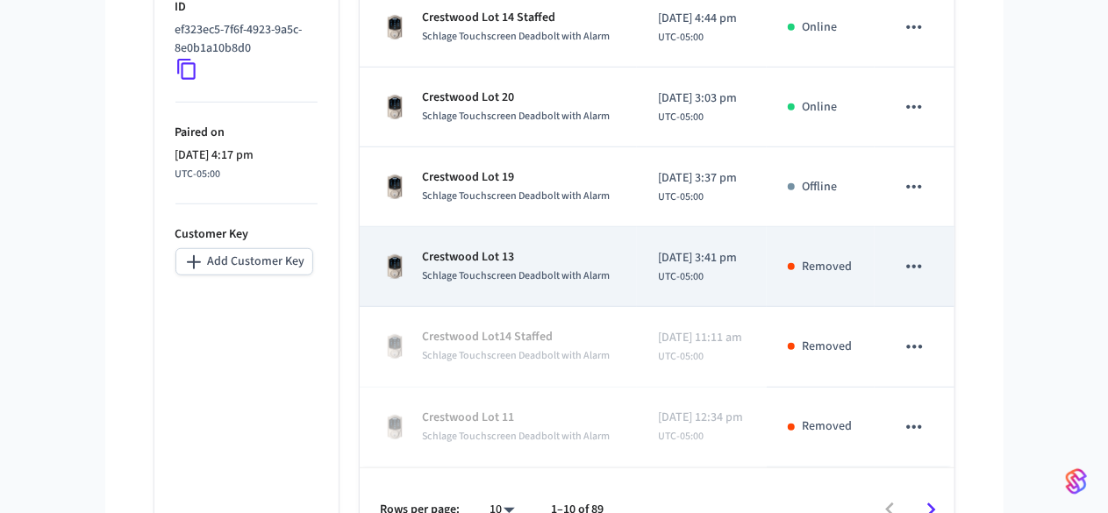
type input "*****"
click at [498, 267] on div "Schlage Touchscreen Deadbolt with Alarm" at bounding box center [517, 276] width 188 height 18
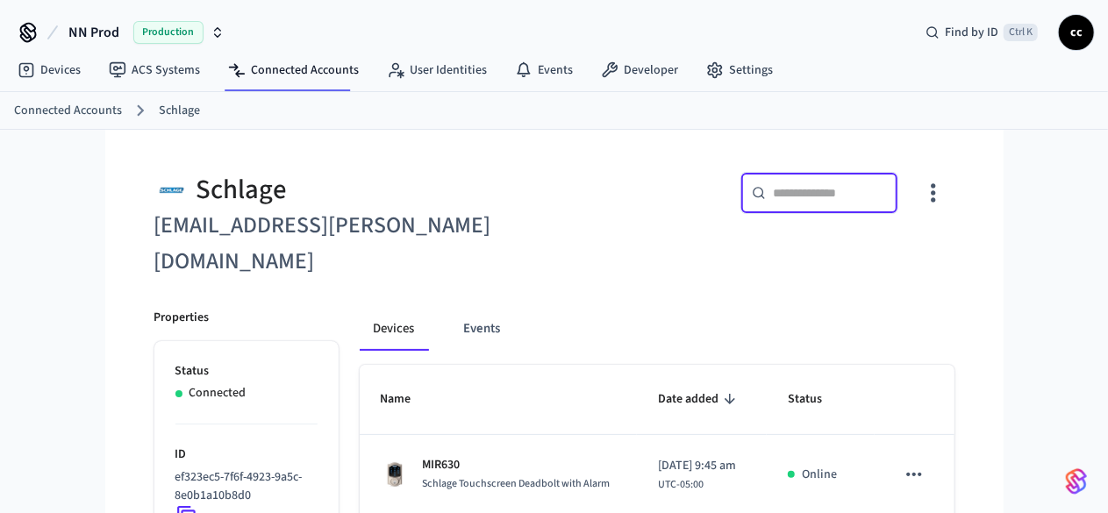
click at [887, 189] on input "text" at bounding box center [830, 193] width 114 height 18
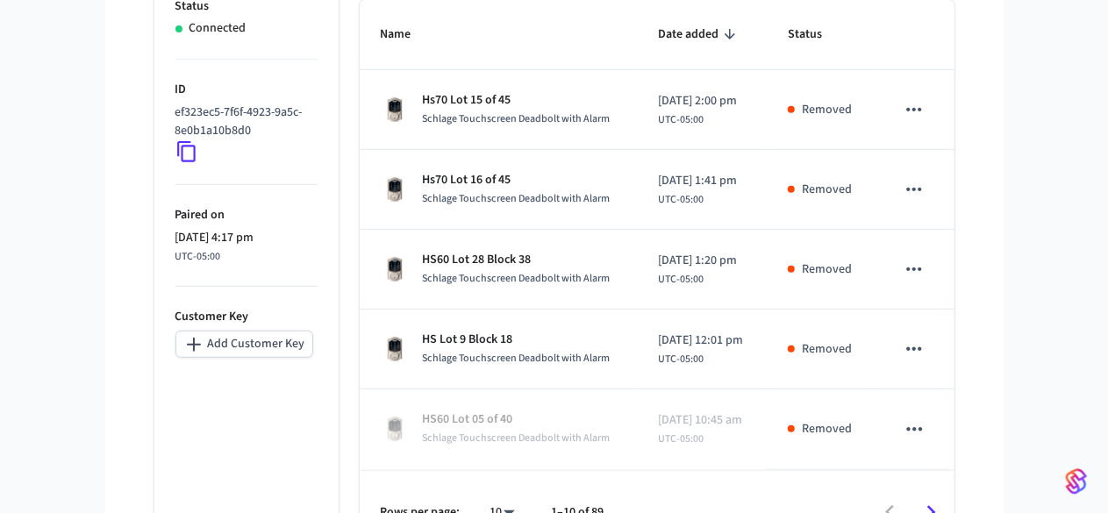
scroll to position [368, 0]
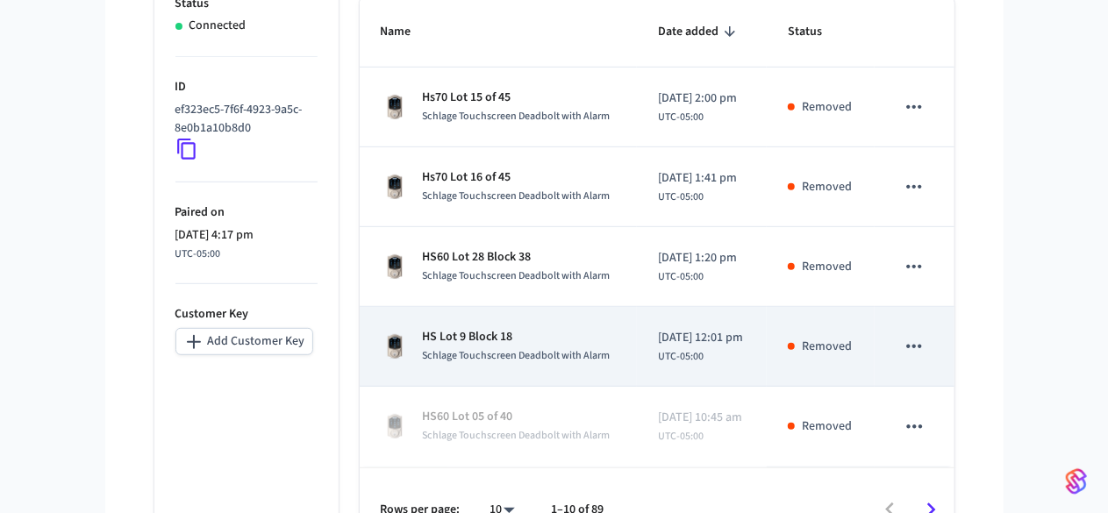
type input "**"
click at [594, 328] on div "HS Lot 9 Block 18 Schlage Touchscreen Deadbolt with Alarm" at bounding box center [498, 346] width 235 height 37
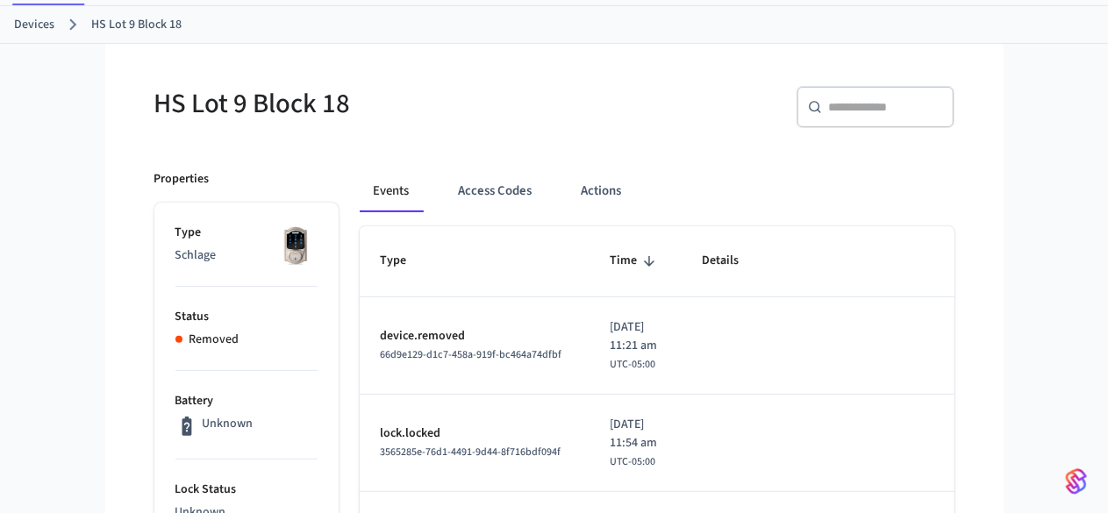
scroll to position [87, 0]
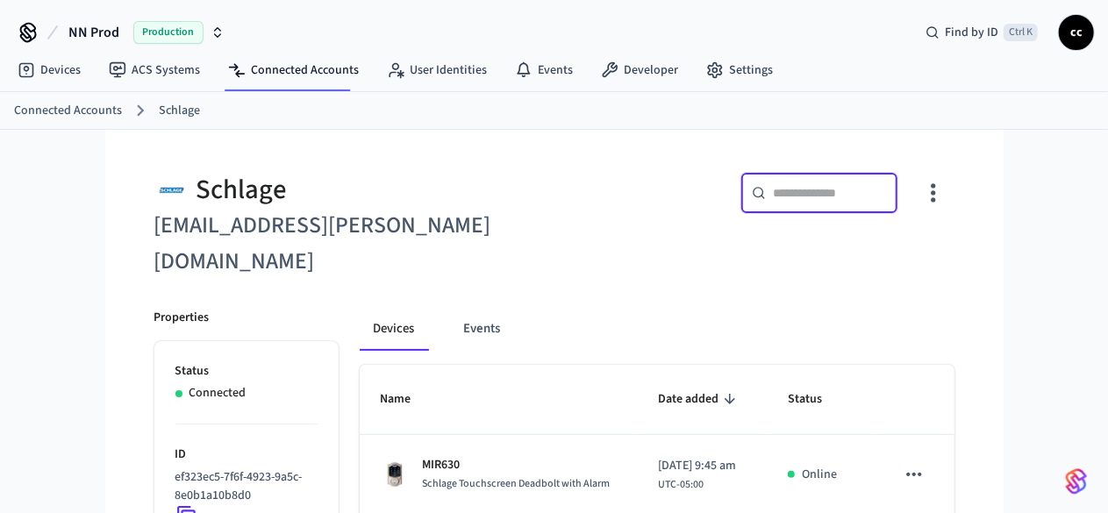
click at [887, 193] on input "text" at bounding box center [830, 193] width 114 height 18
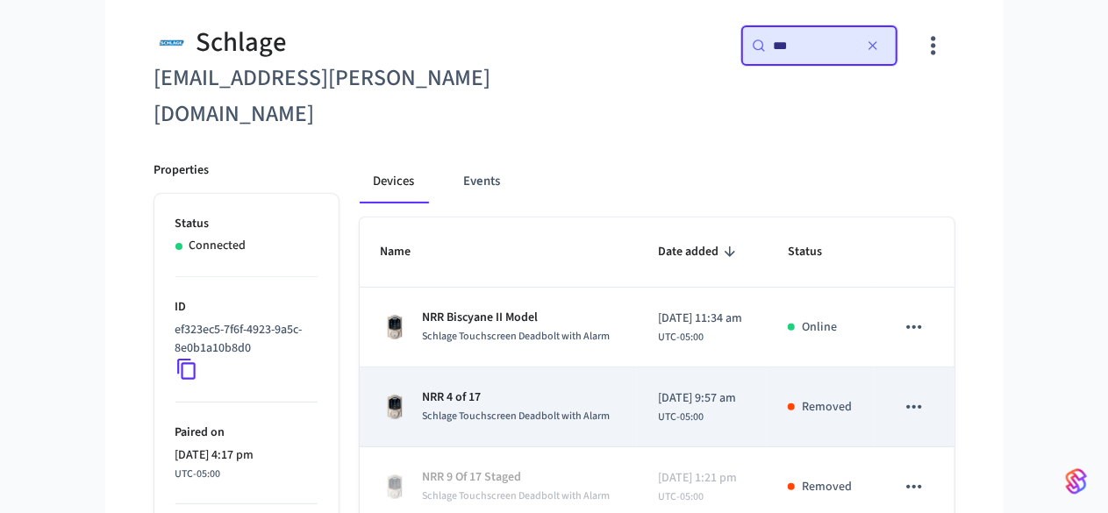
type input "***"
click at [608, 389] on div "NRR 4 of 17 Schlage Touchscreen Deadbolt with Alarm" at bounding box center [498, 407] width 235 height 37
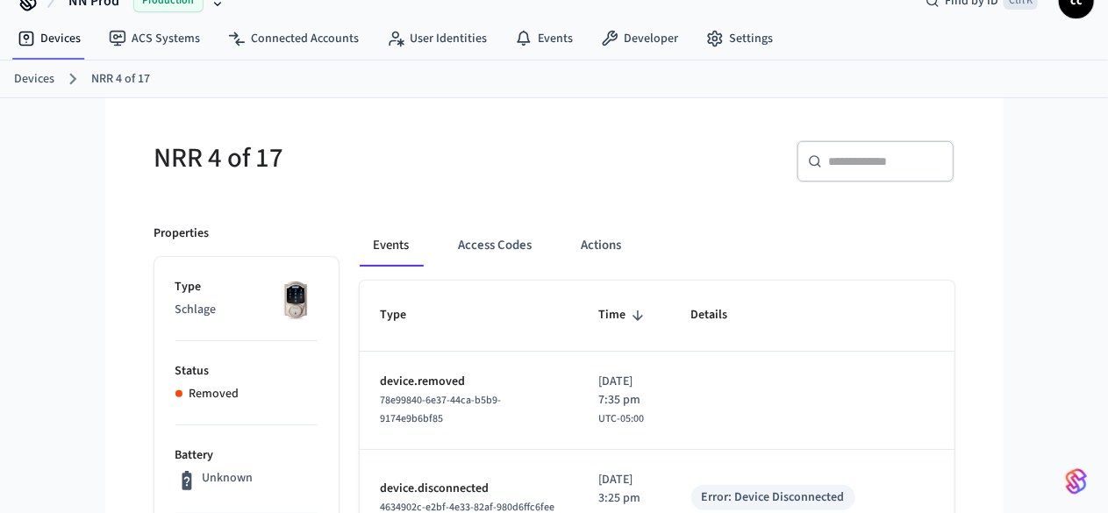
scroll to position [31, 0]
click at [943, 163] on input "text" at bounding box center [886, 163] width 114 height 18
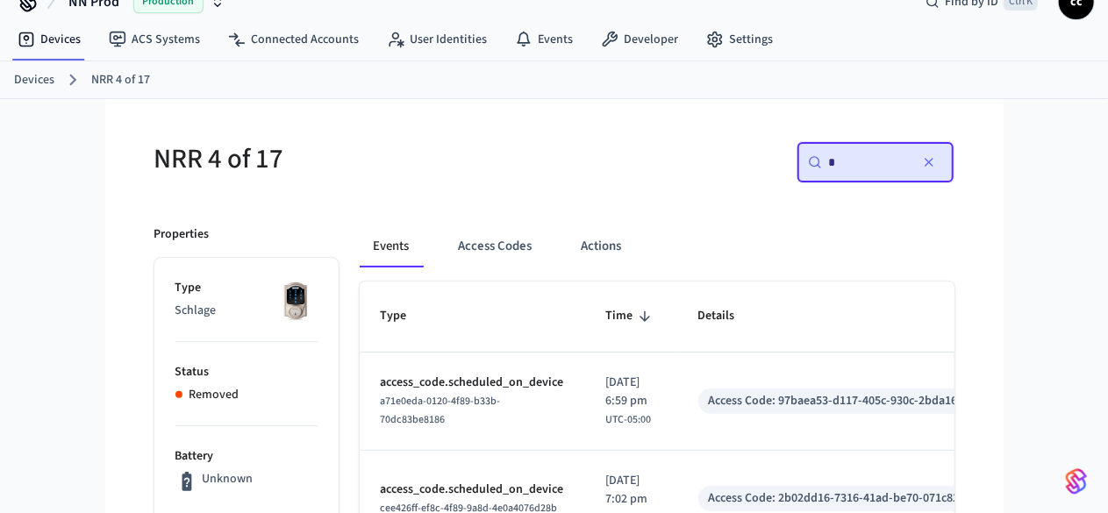
type input "**"
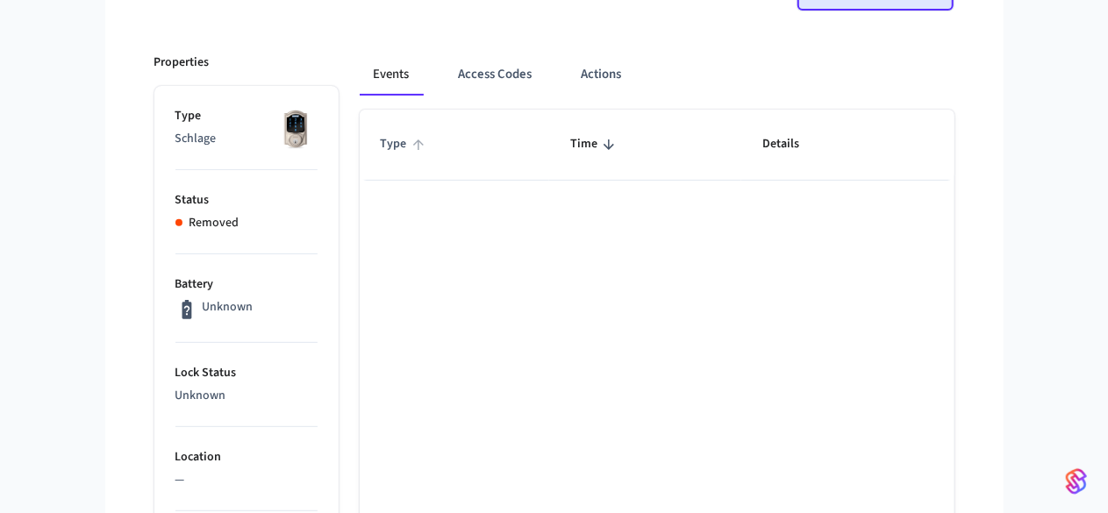
scroll to position [0, 0]
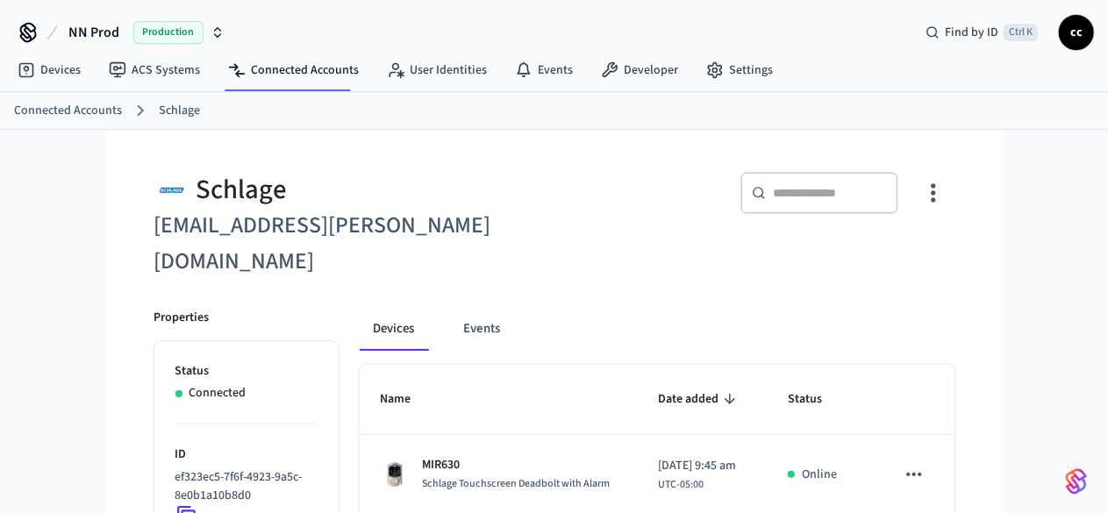
click at [887, 190] on input "text" at bounding box center [830, 193] width 114 height 18
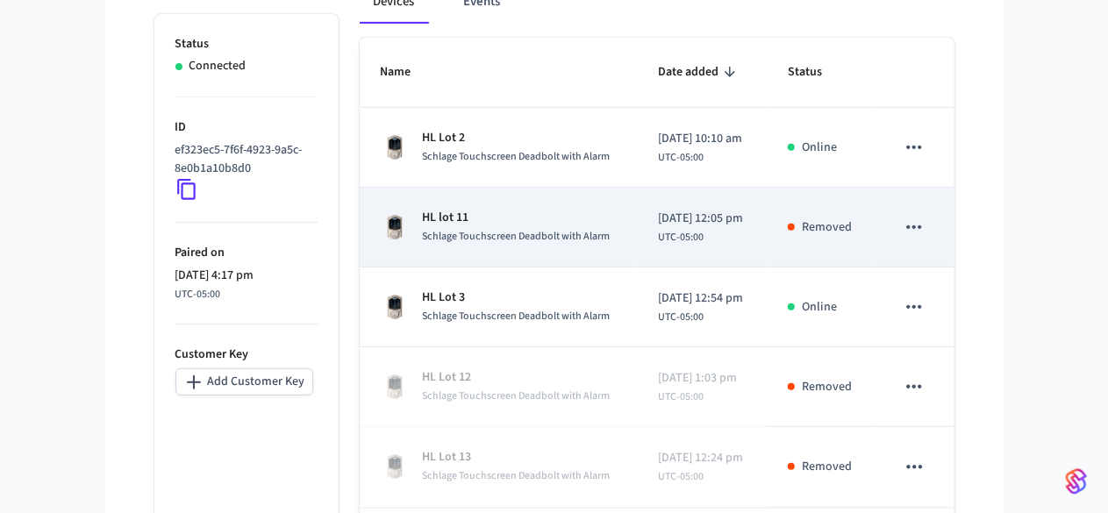
scroll to position [333, 0]
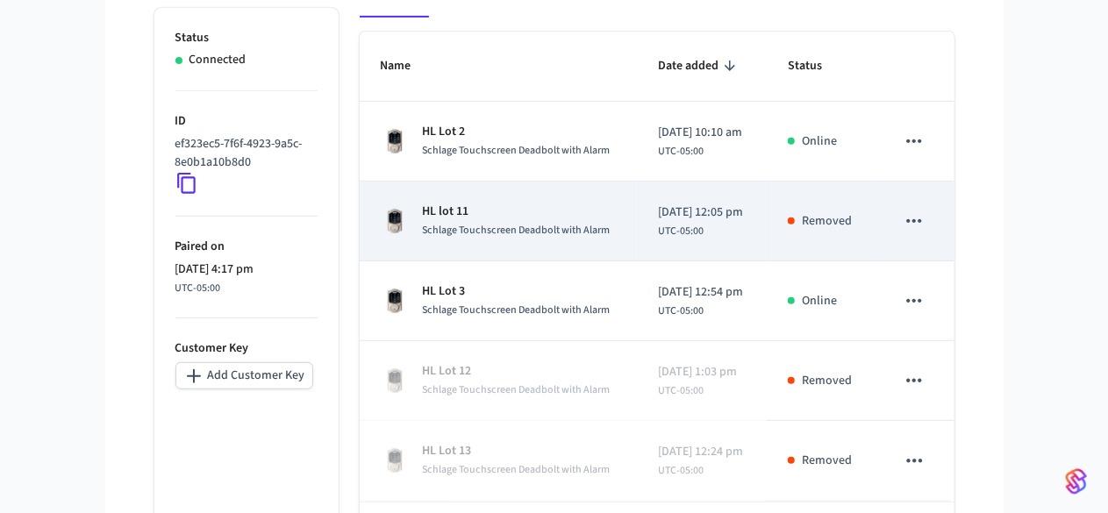
type input "**"
click at [581, 203] on div "HL lot 11 Schlage Touchscreen Deadbolt with Alarm" at bounding box center [498, 221] width 235 height 37
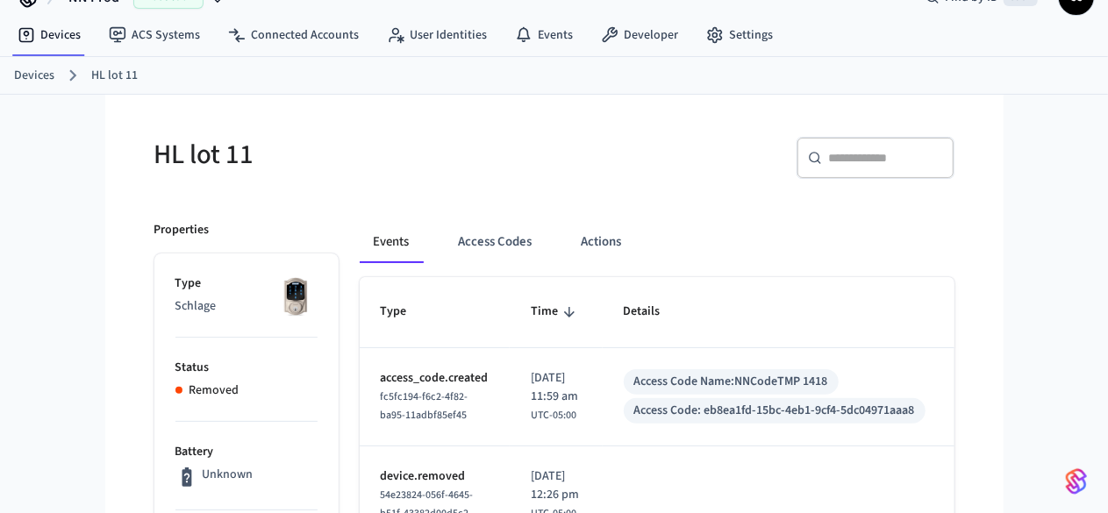
scroll to position [37, 0]
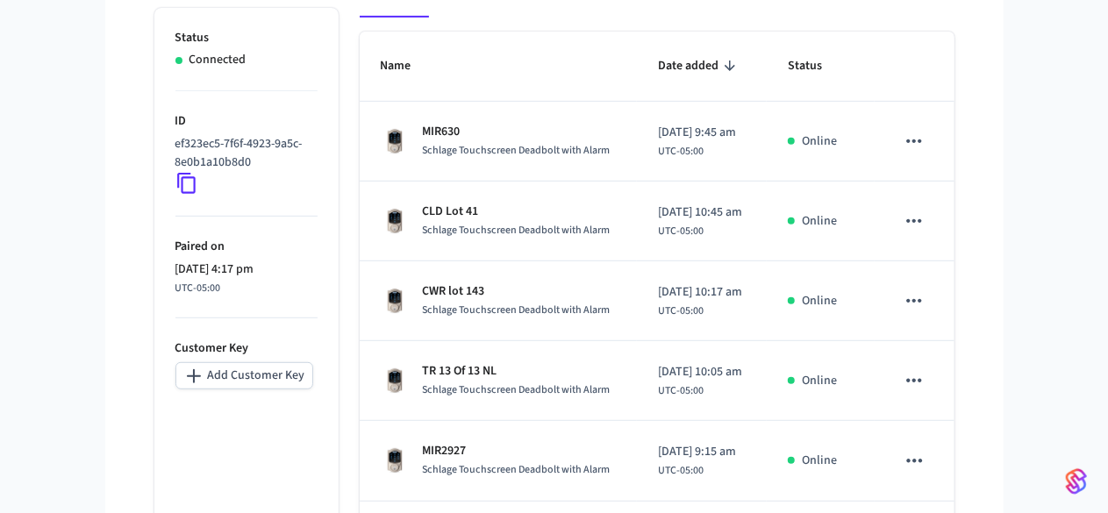
scroll to position [27, 0]
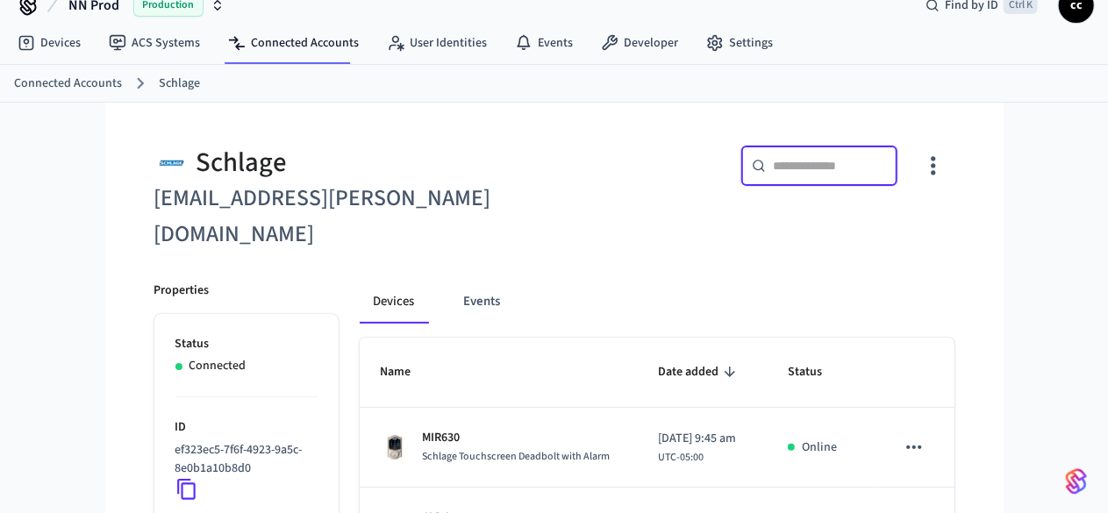
click at [887, 164] on input "text" at bounding box center [830, 166] width 114 height 18
type input "*"
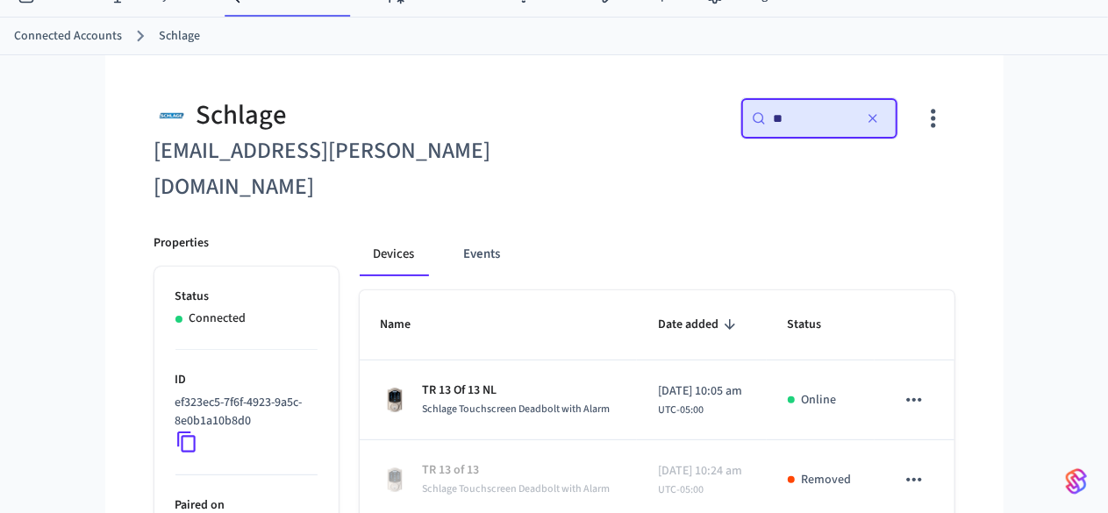
scroll to position [74, 0]
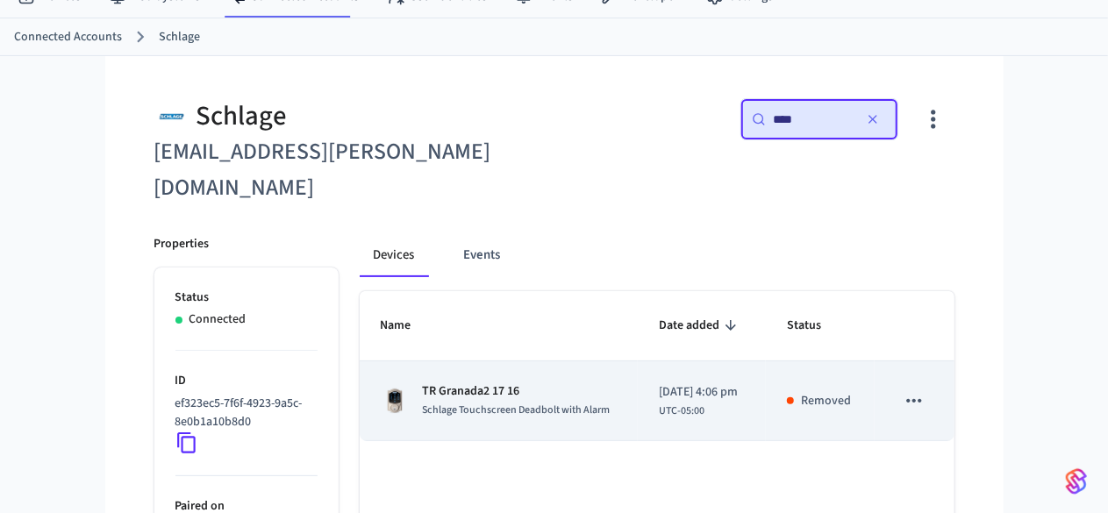
type input "****"
click at [473, 403] on span "Schlage Touchscreen Deadbolt with Alarm" at bounding box center [517, 410] width 188 height 15
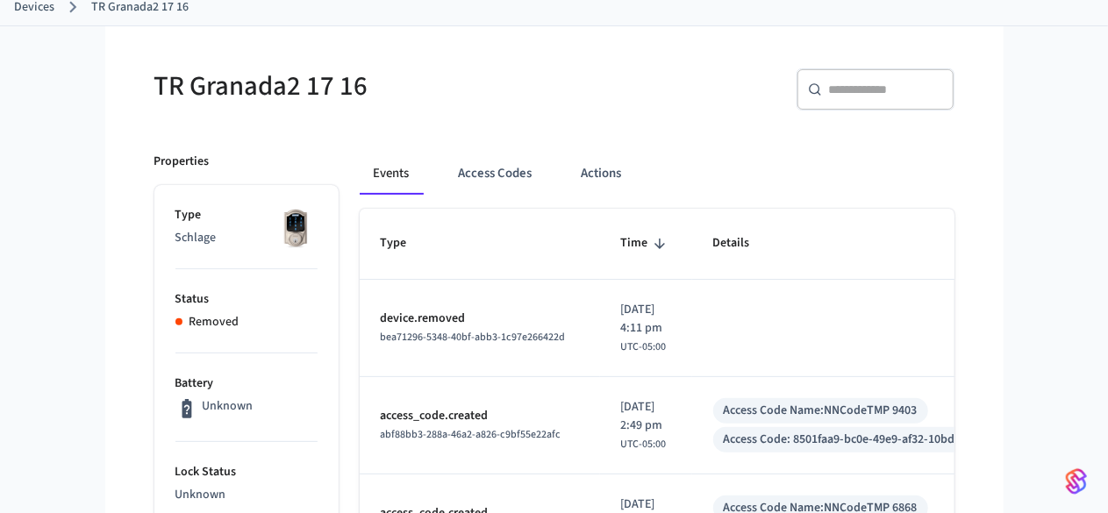
scroll to position [104, 0]
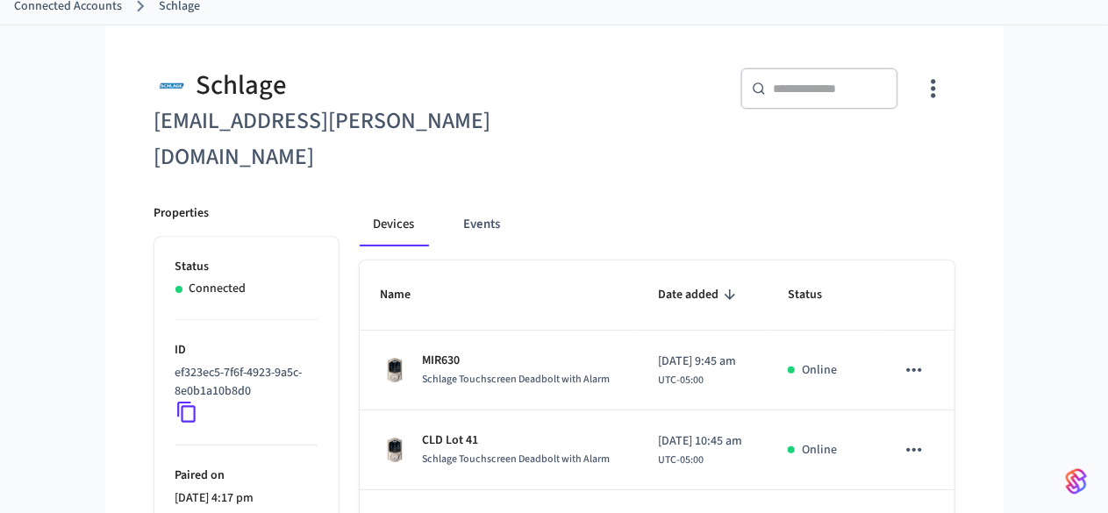
scroll to position [74, 0]
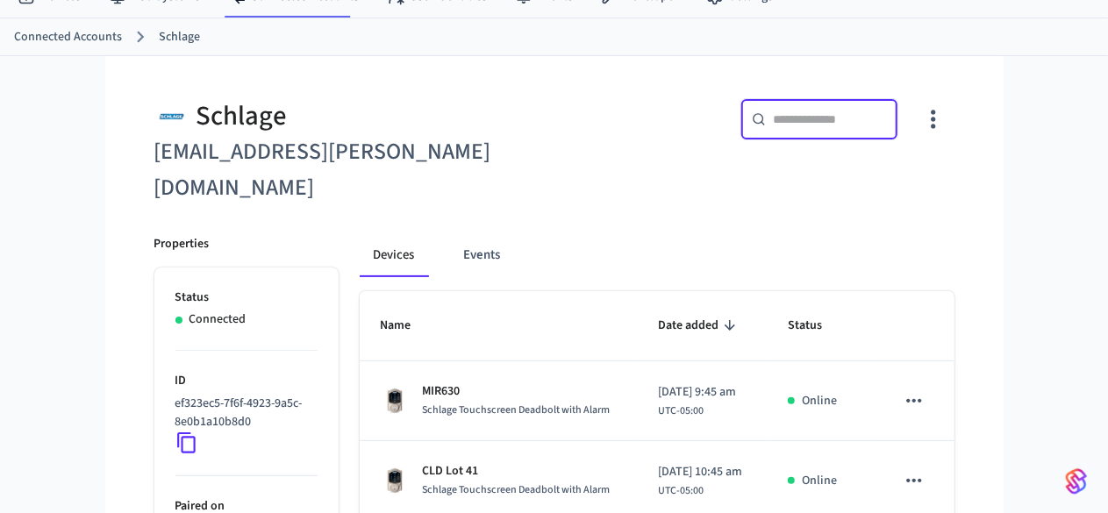
click at [887, 125] on input "text" at bounding box center [830, 120] width 114 height 18
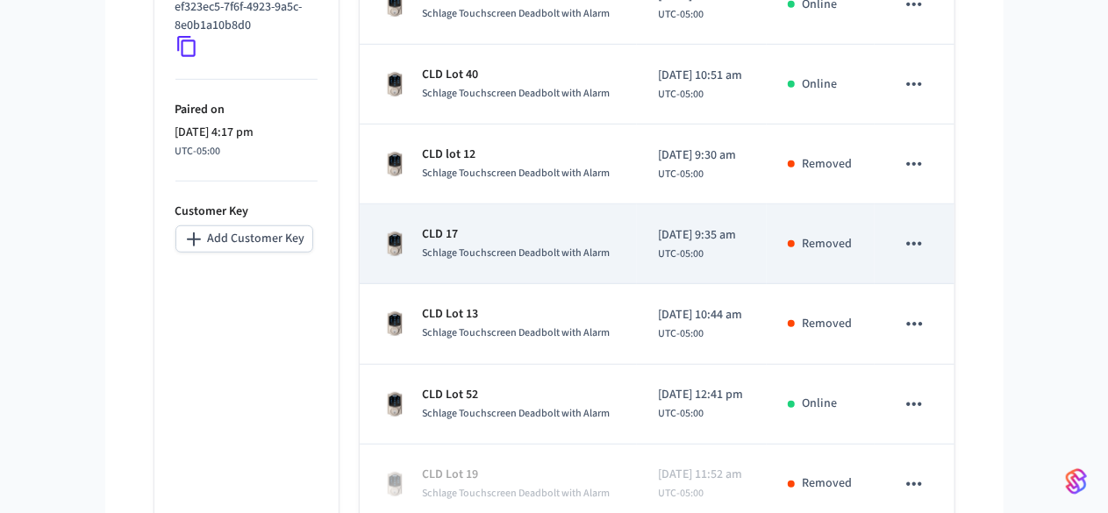
scroll to position [493, 0]
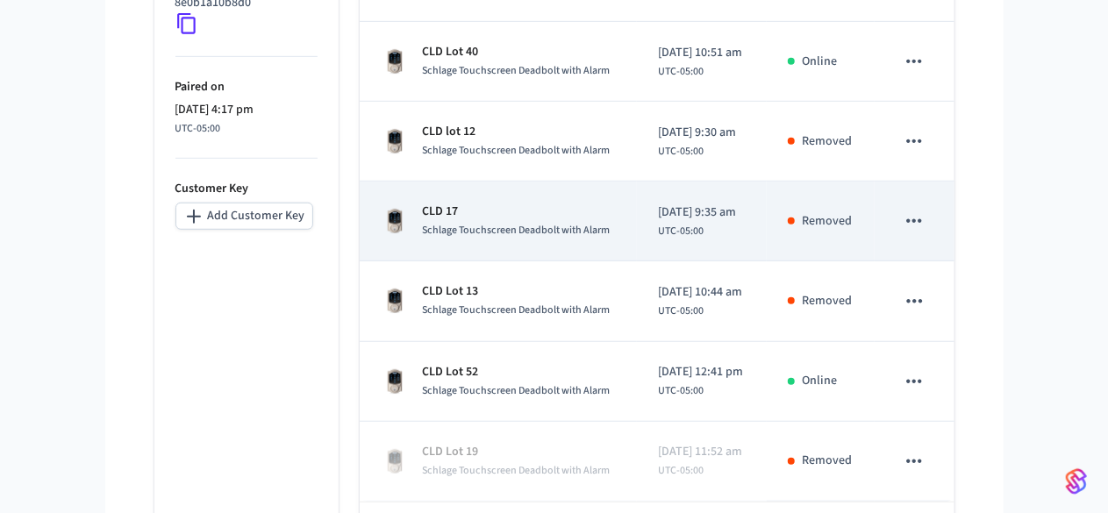
type input "***"
click at [445, 202] on td "CLD 17 Schlage Touchscreen Deadbolt with Alarm" at bounding box center [498, 222] width 277 height 80
click at [460, 223] on span "Schlage Touchscreen Deadbolt with Alarm" at bounding box center [517, 230] width 188 height 15
click at [484, 203] on p "CLD 17" at bounding box center [517, 212] width 188 height 18
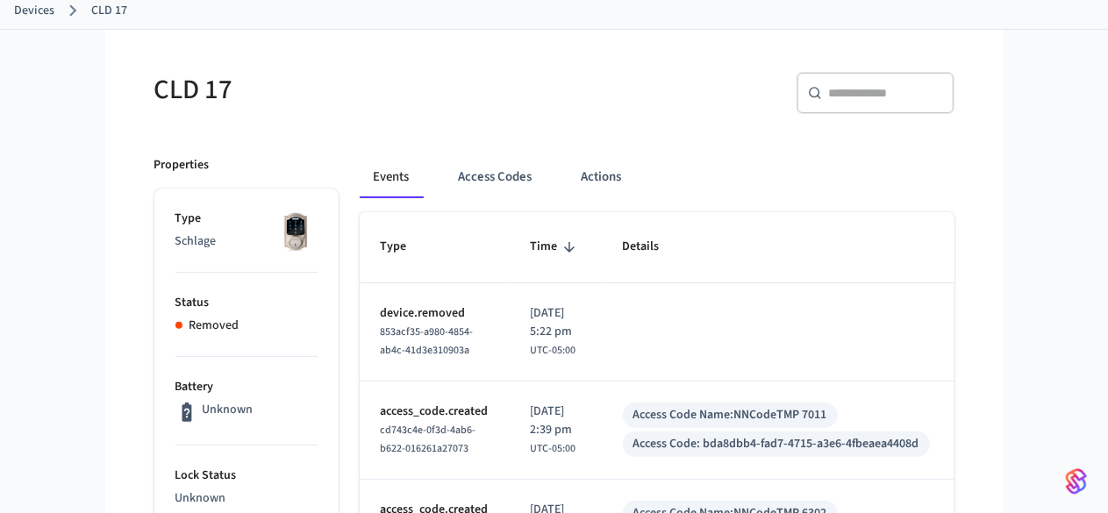
scroll to position [101, 0]
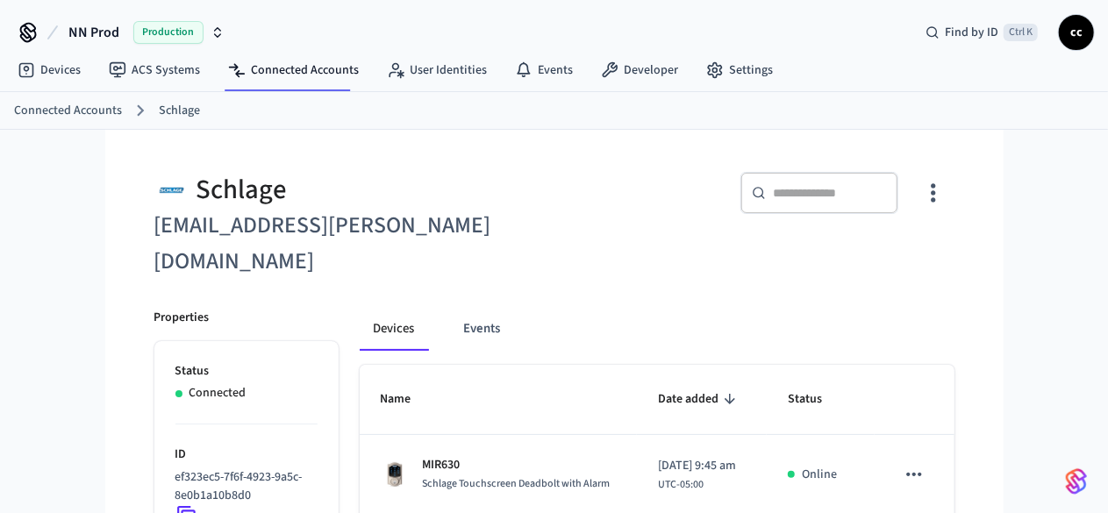
click at [899, 206] on div "​ ​" at bounding box center [820, 193] width 158 height 42
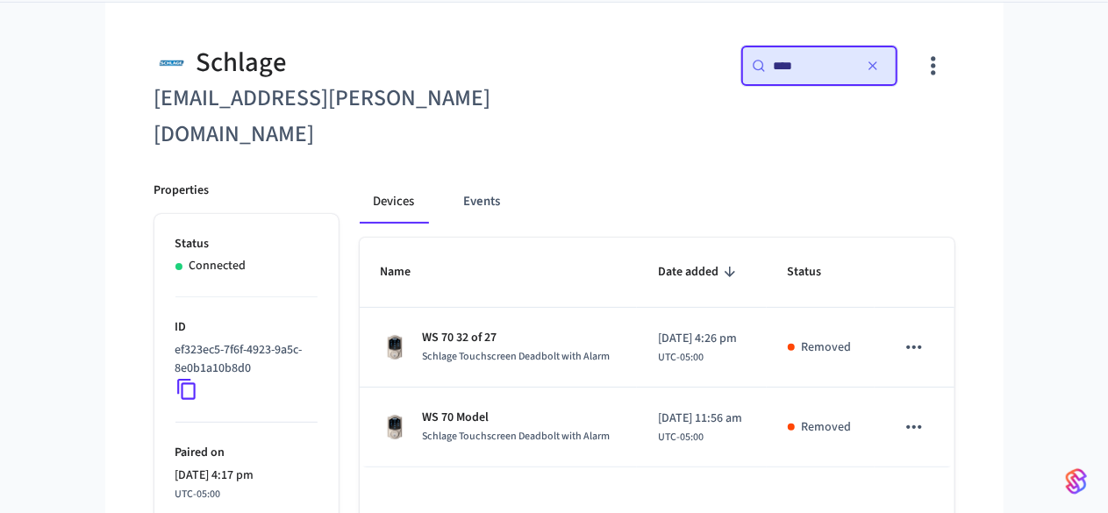
scroll to position [126, 0]
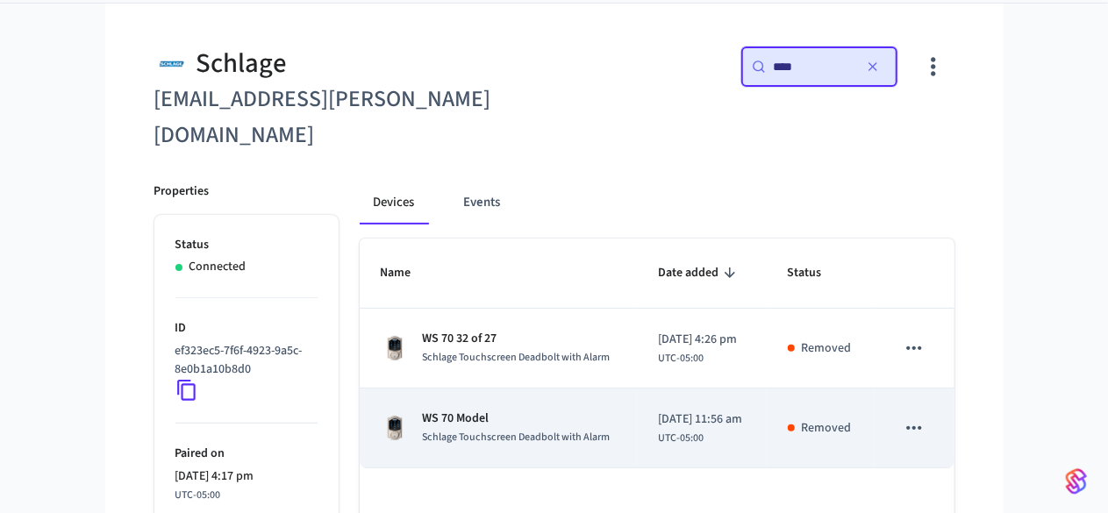
type input "****"
click at [496, 410] on p "WS 70 Model" at bounding box center [517, 419] width 188 height 18
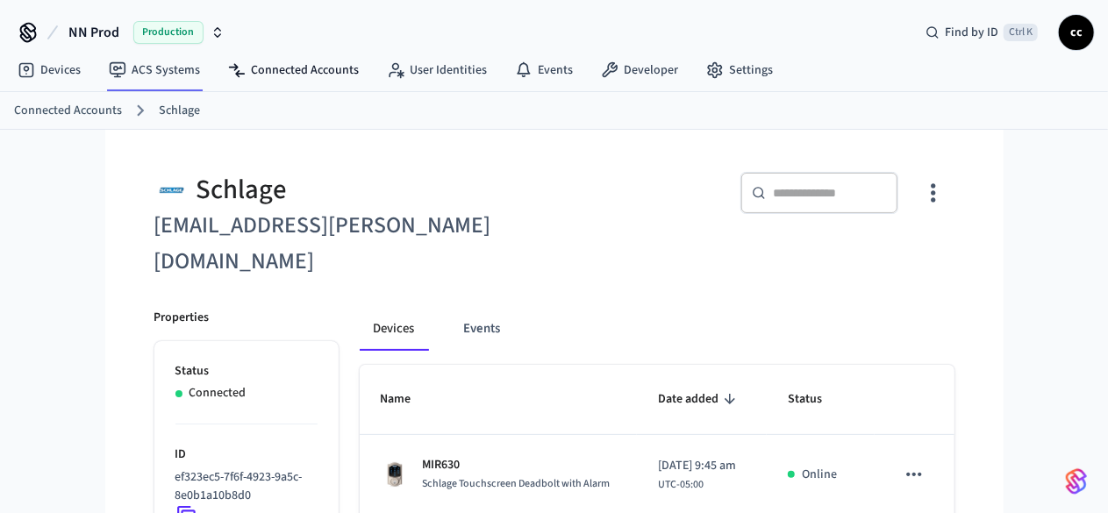
scroll to position [126, 0]
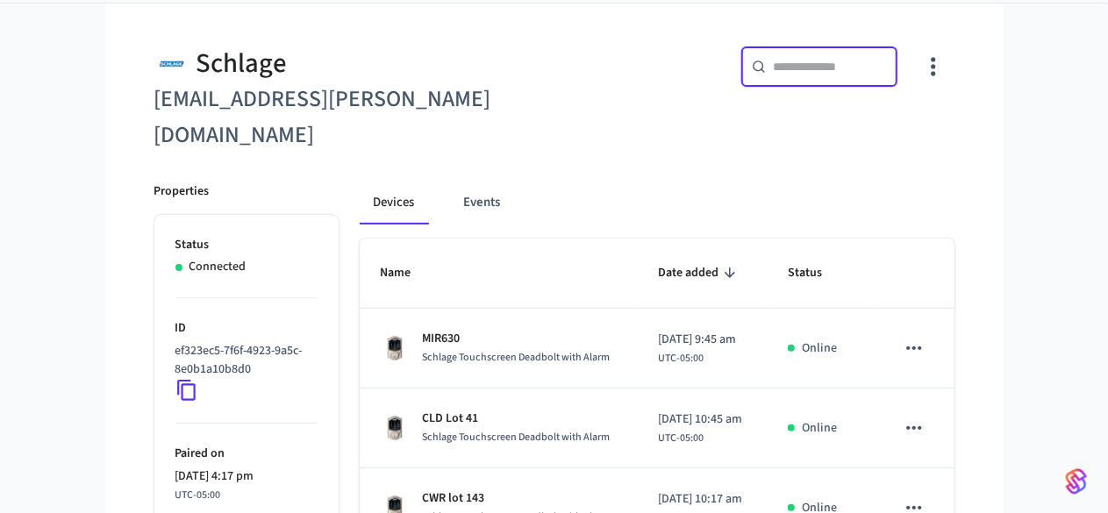
click at [887, 65] on input "text" at bounding box center [830, 67] width 114 height 18
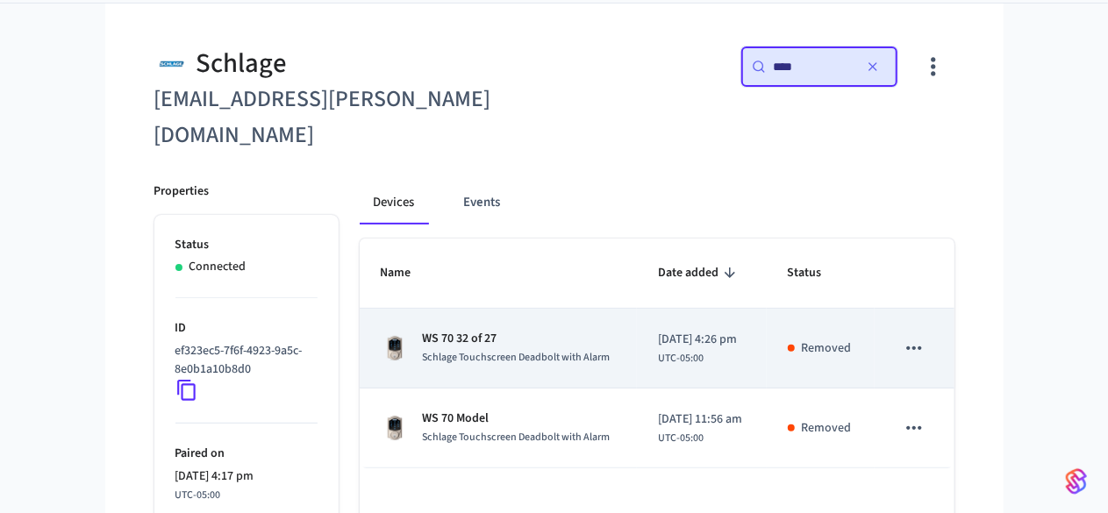
type input "****"
click at [479, 350] on span "Schlage Touchscreen Deadbolt with Alarm" at bounding box center [517, 357] width 188 height 15
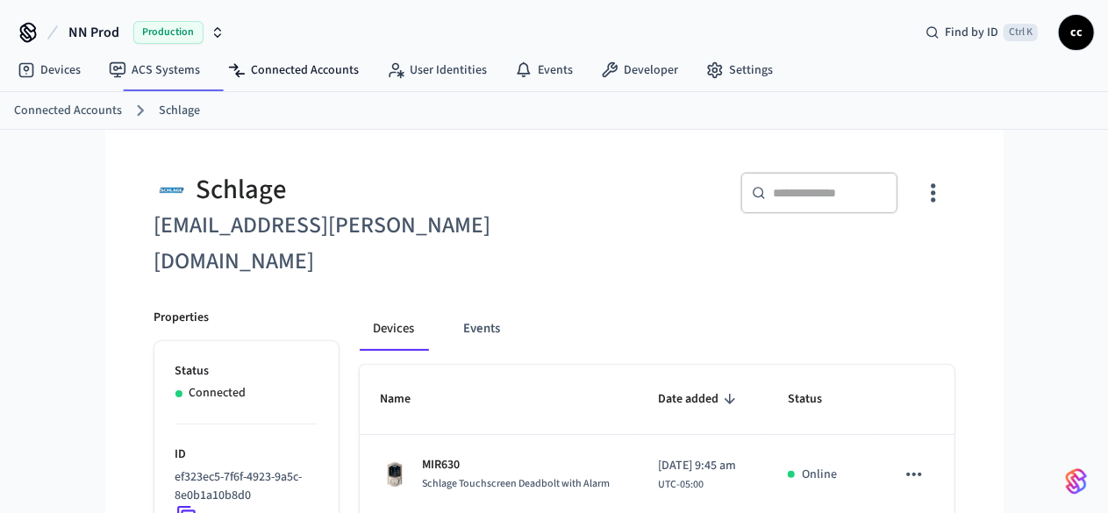
scroll to position [126, 0]
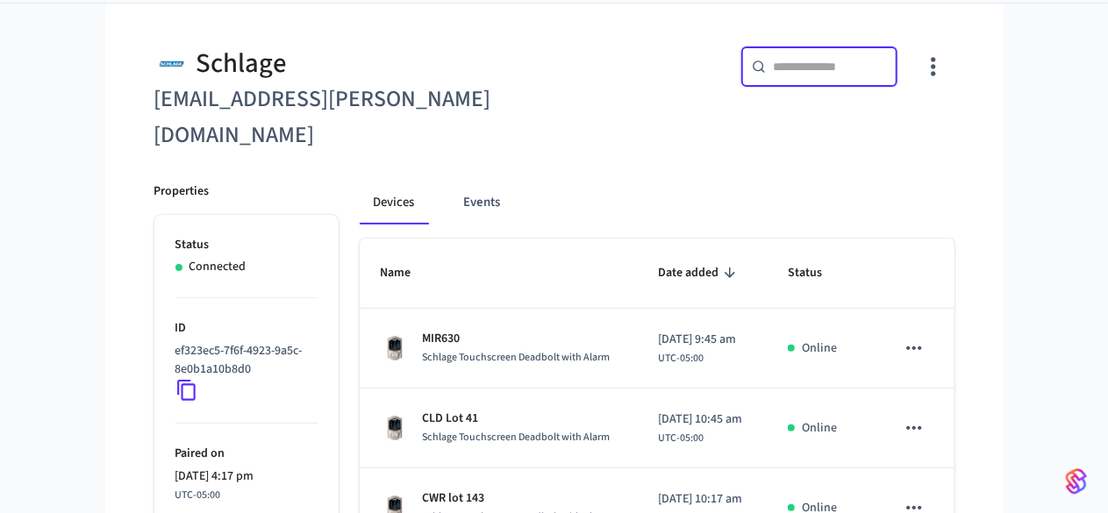
click at [887, 68] on input "text" at bounding box center [830, 67] width 114 height 18
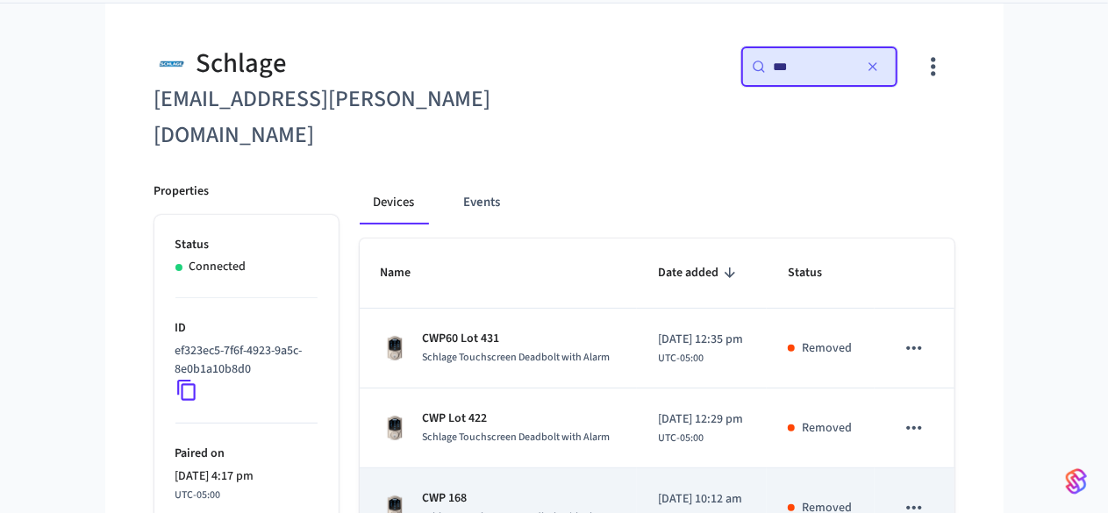
type input "***"
click at [584, 490] on div "CWP 168 Schlage Touchscreen Deadbolt with Alarm" at bounding box center [498, 508] width 235 height 37
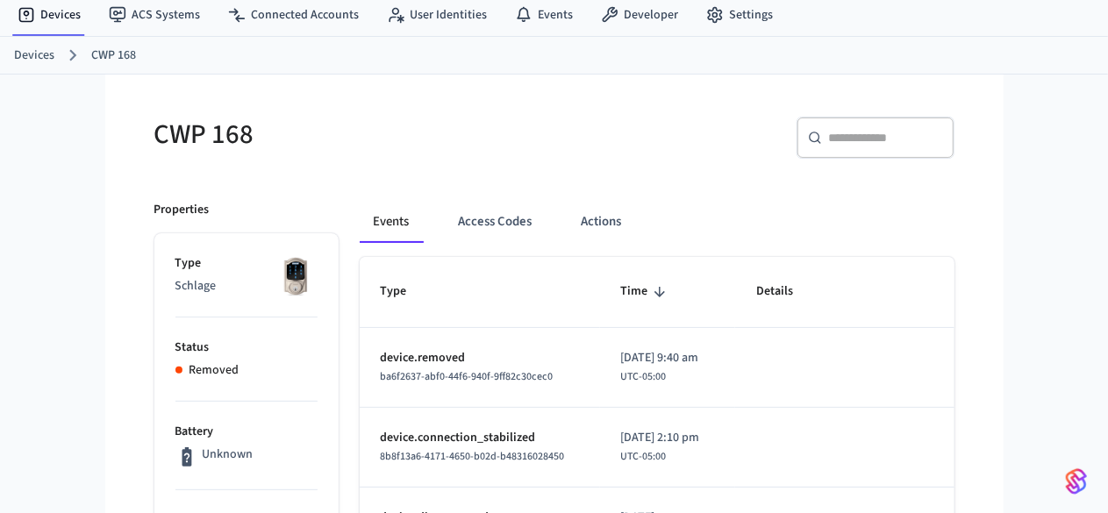
scroll to position [61, 0]
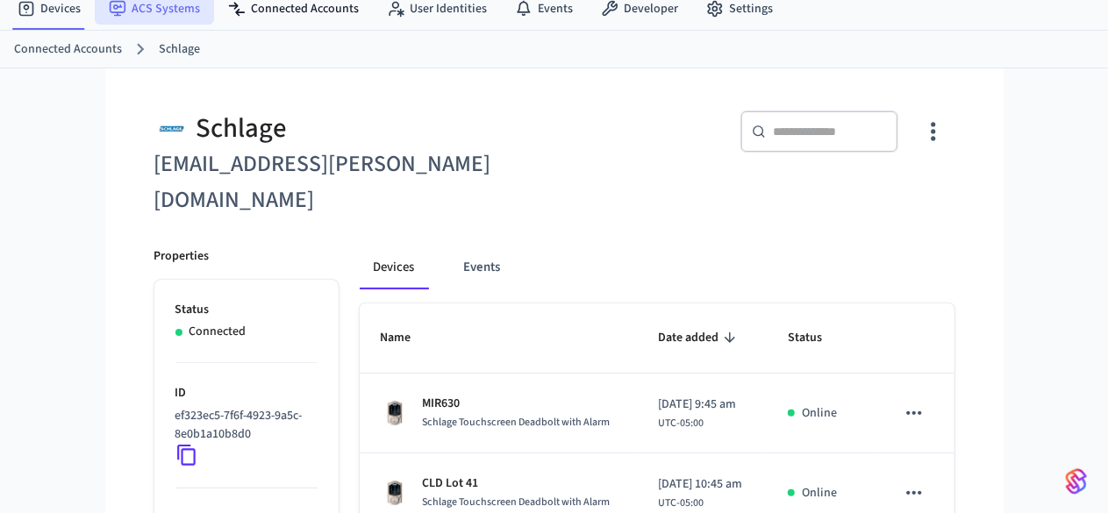
scroll to position [126, 0]
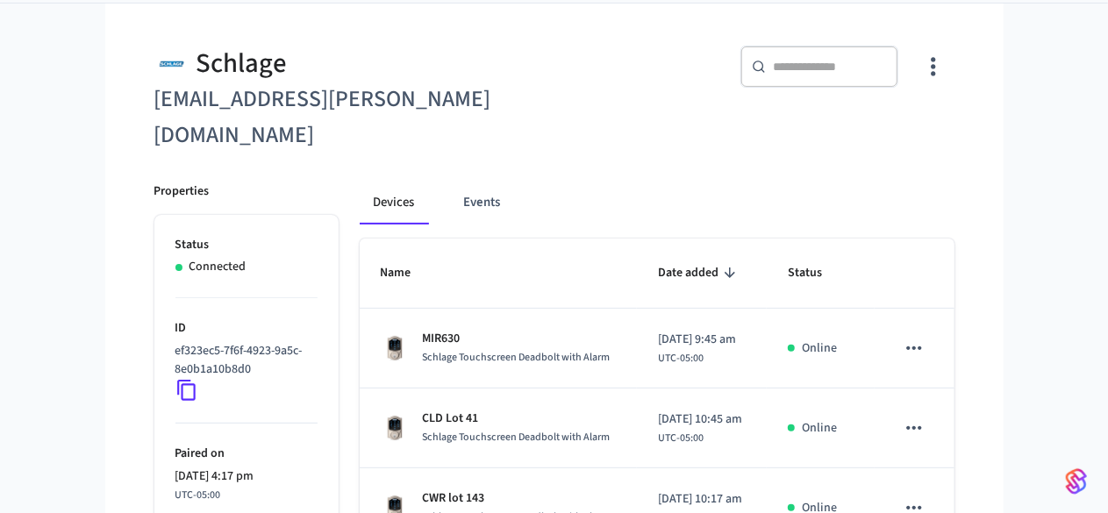
click at [887, 71] on input "text" at bounding box center [830, 67] width 114 height 18
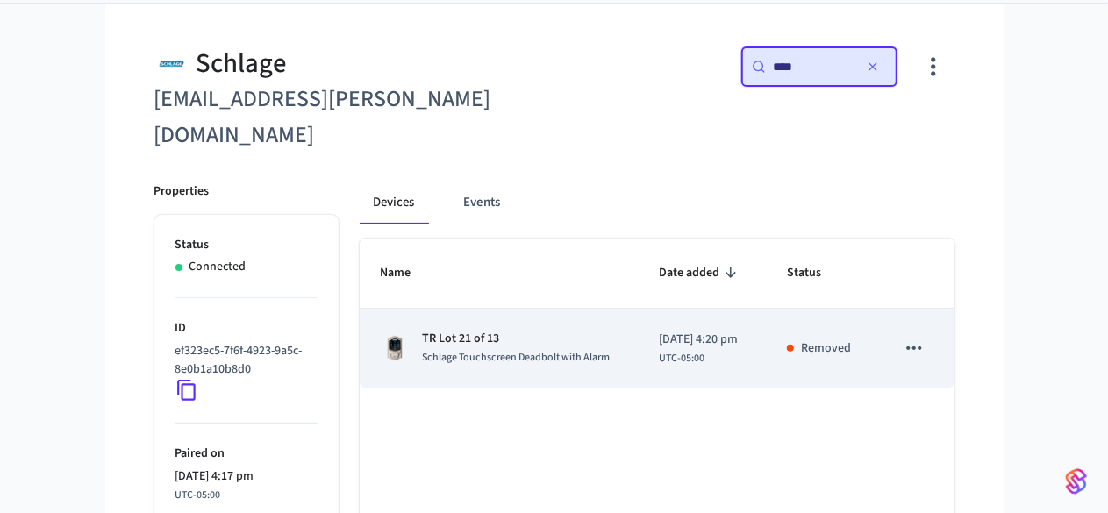
type input "****"
click at [430, 350] on span "Schlage Touchscreen Deadbolt with Alarm" at bounding box center [517, 357] width 188 height 15
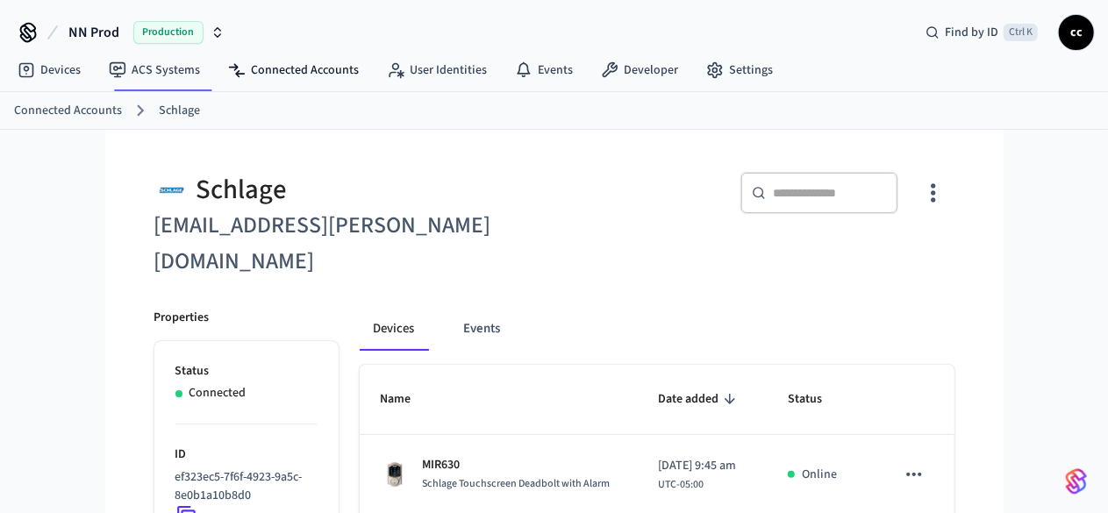
scroll to position [126, 0]
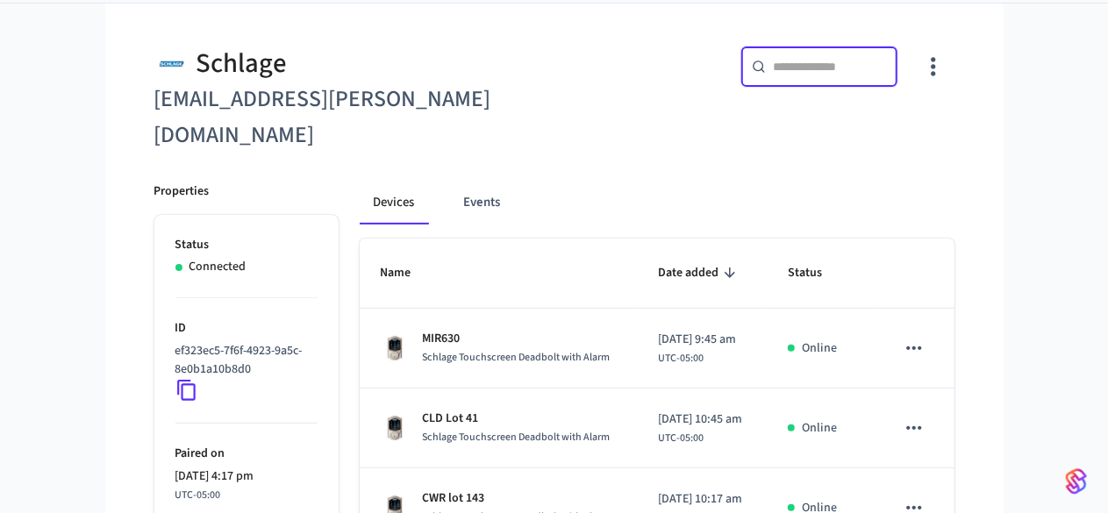
click at [883, 66] on input "text" at bounding box center [830, 67] width 114 height 18
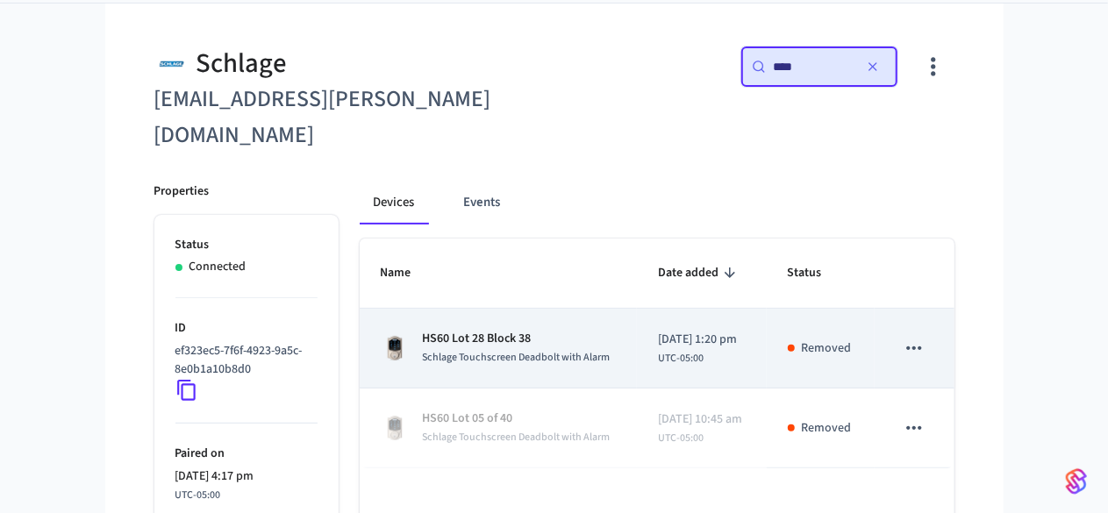
type input "****"
click at [511, 330] on p "HS60 Lot 28 Block 38" at bounding box center [517, 339] width 188 height 18
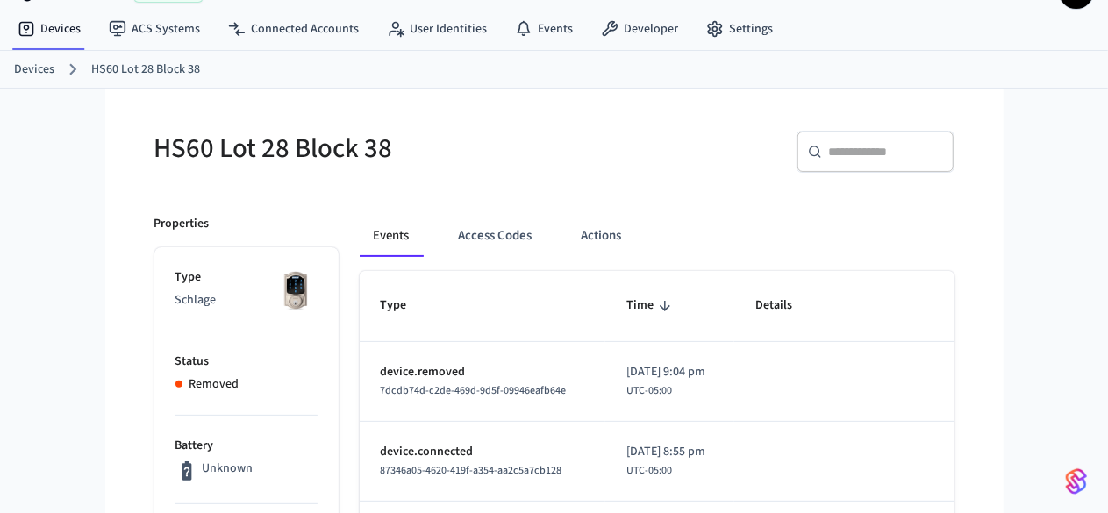
scroll to position [42, 0]
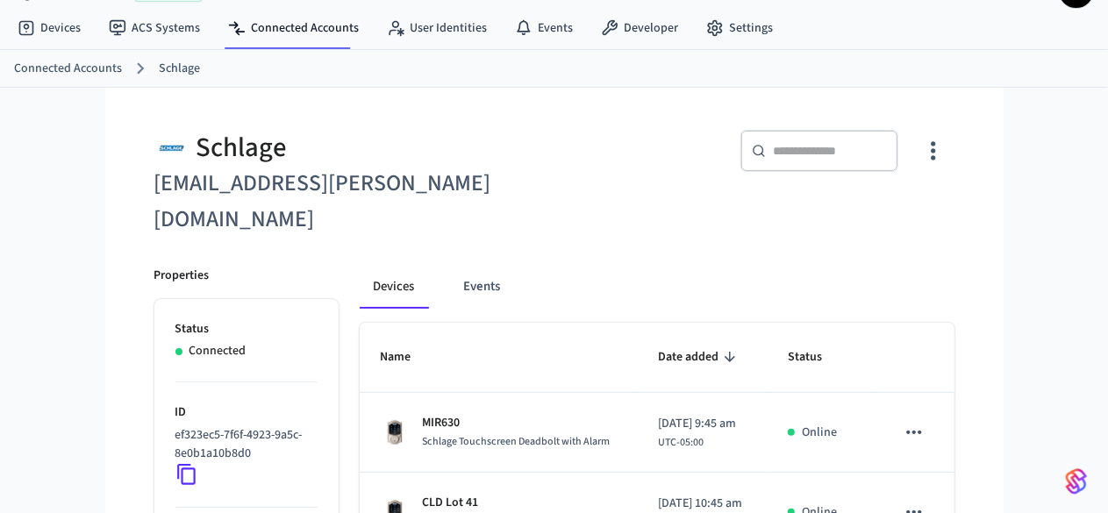
scroll to position [126, 0]
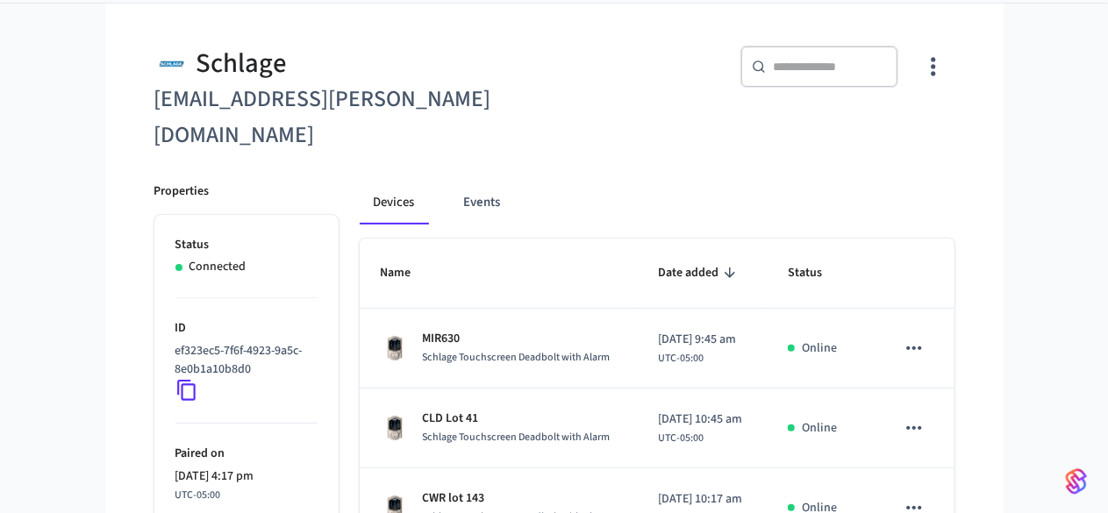
click at [899, 54] on div "​ ​" at bounding box center [820, 67] width 158 height 42
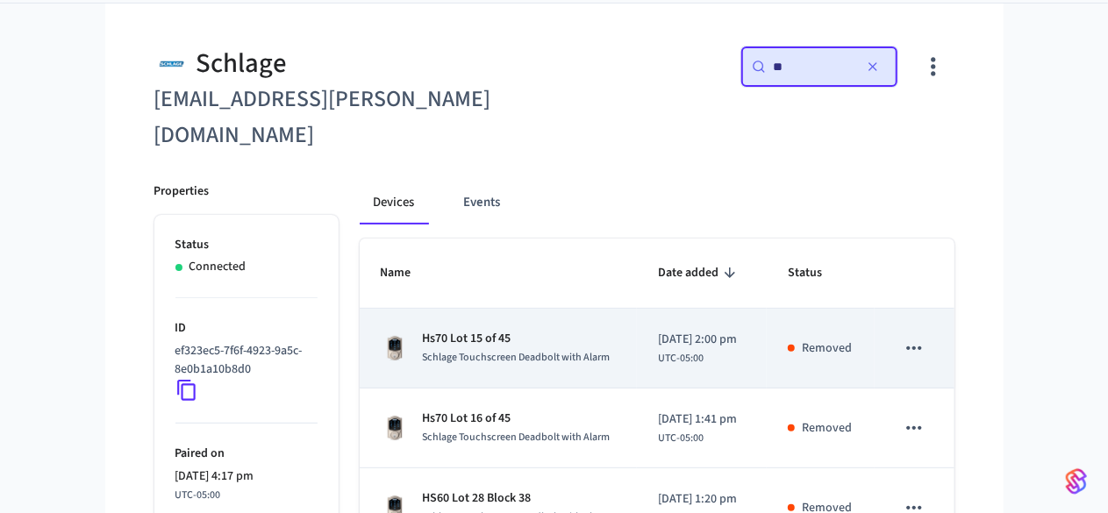
type input "**"
click at [542, 330] on p "Hs70 Lot 15 of 45" at bounding box center [517, 339] width 188 height 18
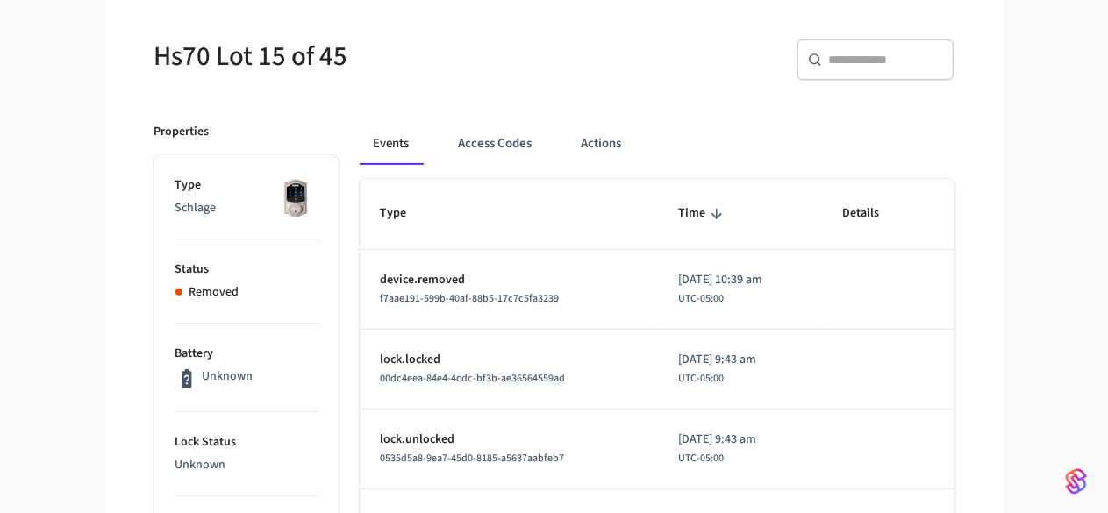
scroll to position [135, 0]
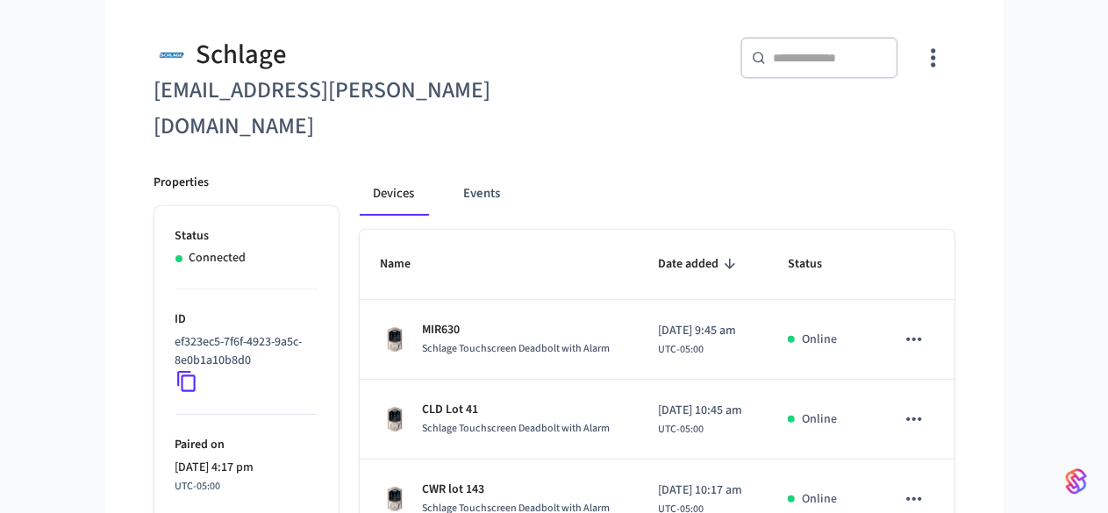
scroll to position [126, 0]
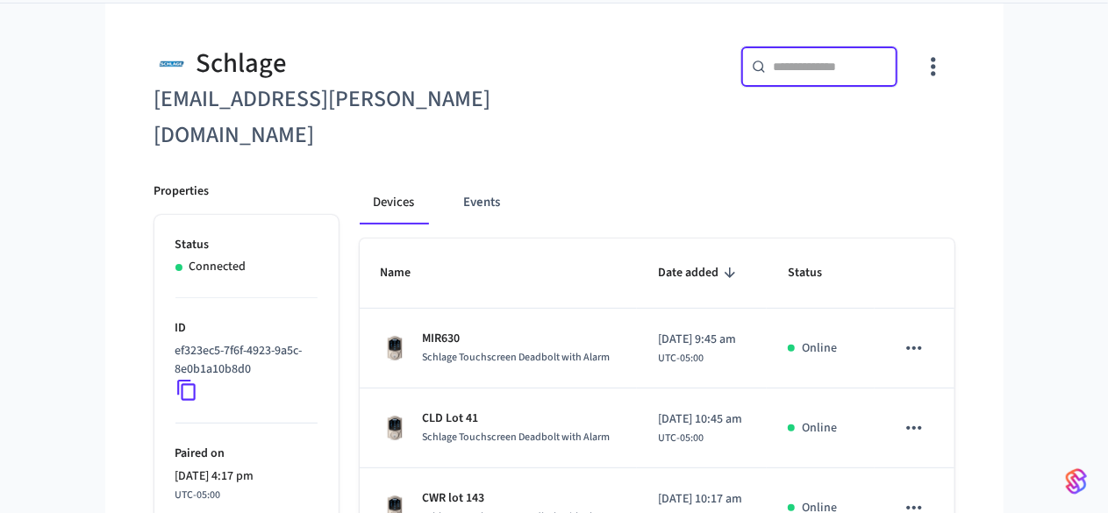
click at [887, 63] on input "text" at bounding box center [830, 67] width 114 height 18
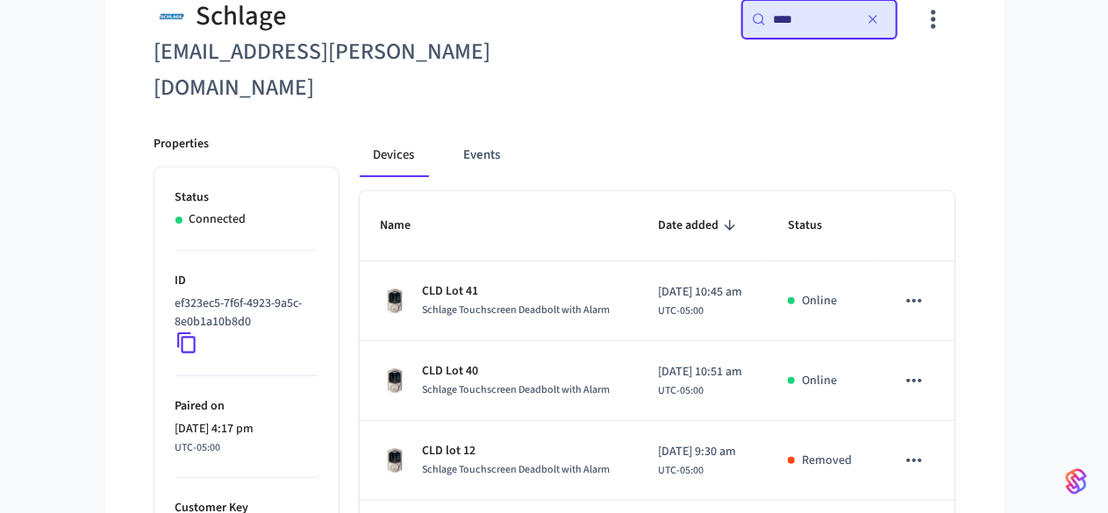
scroll to position [175, 0]
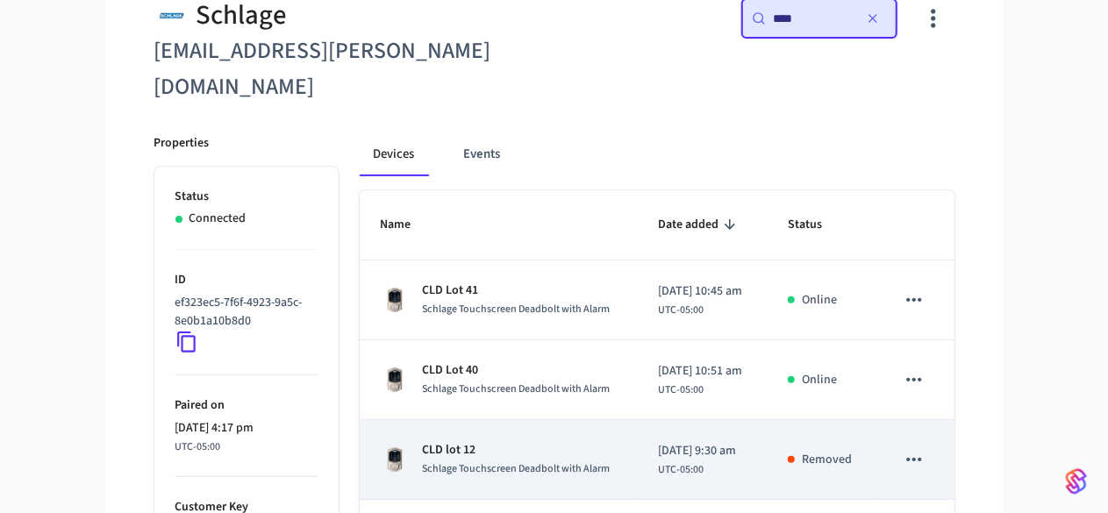
type input "***"
click at [495, 441] on p "CLD lot 12" at bounding box center [517, 450] width 188 height 18
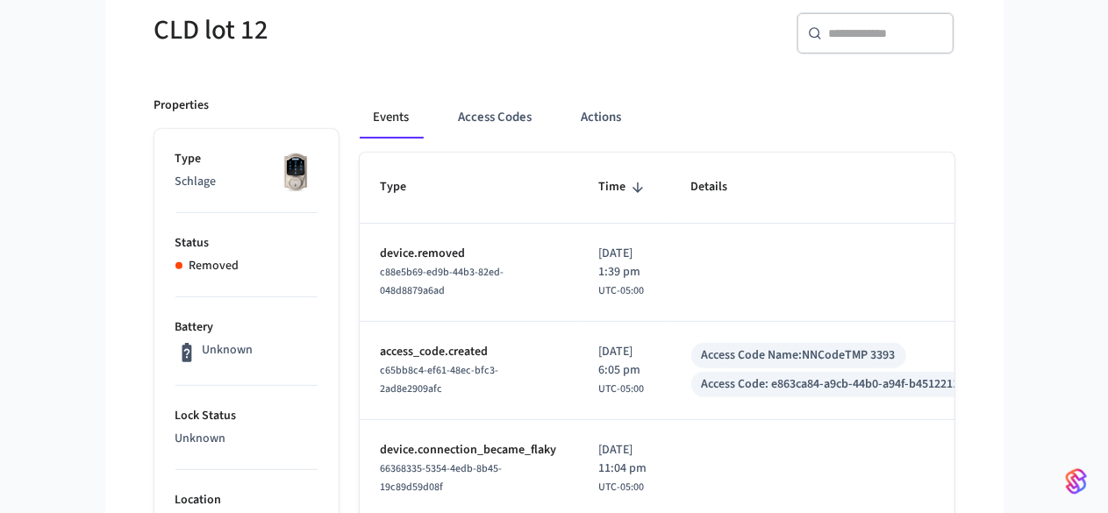
scroll to position [163, 0]
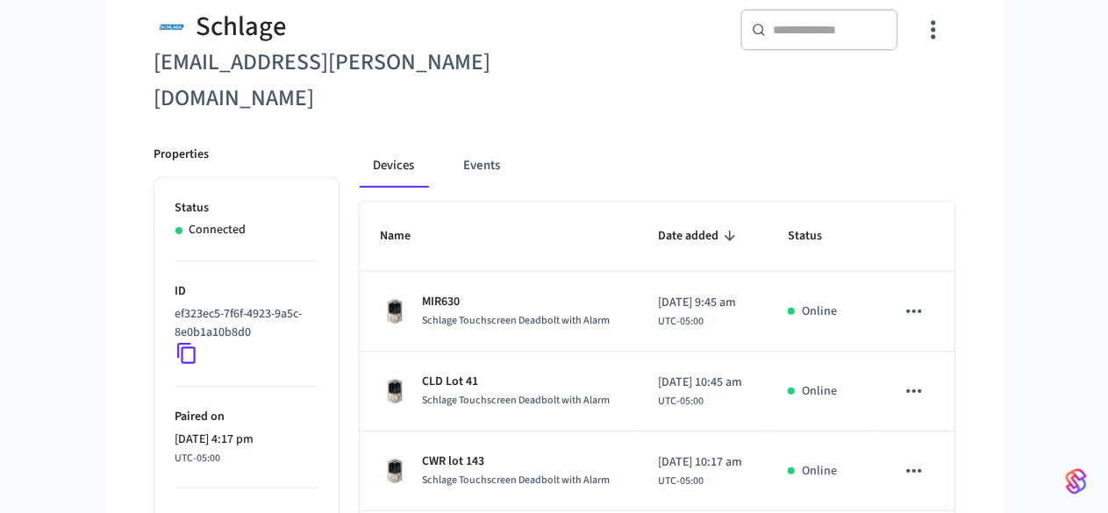
scroll to position [175, 0]
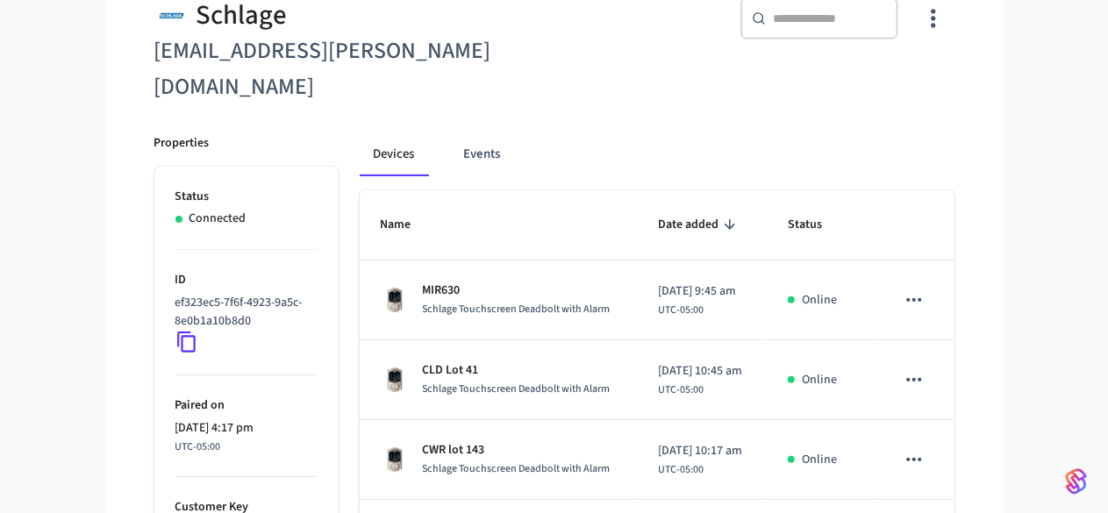
click at [899, 31] on div "​ ​" at bounding box center [820, 18] width 158 height 42
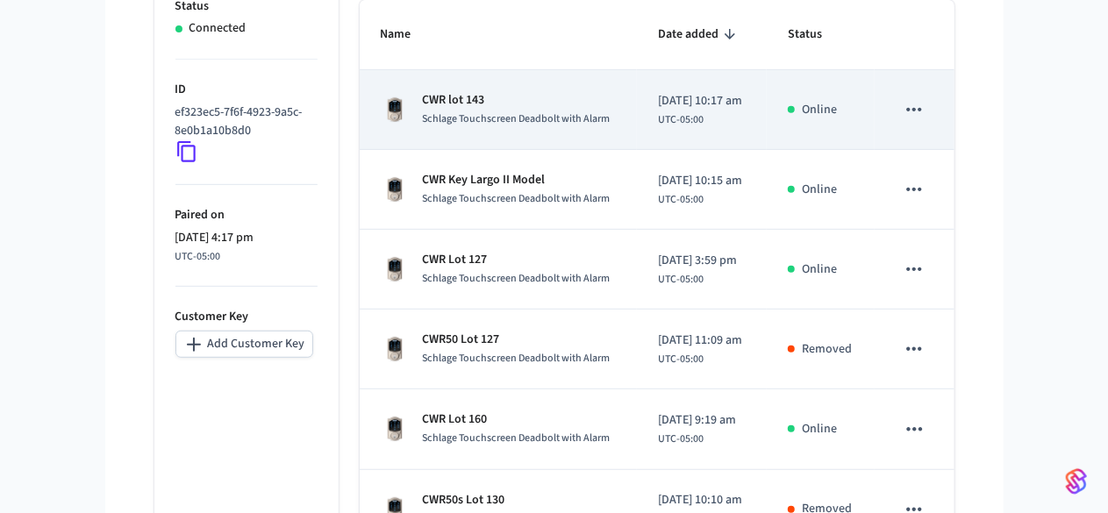
scroll to position [183, 0]
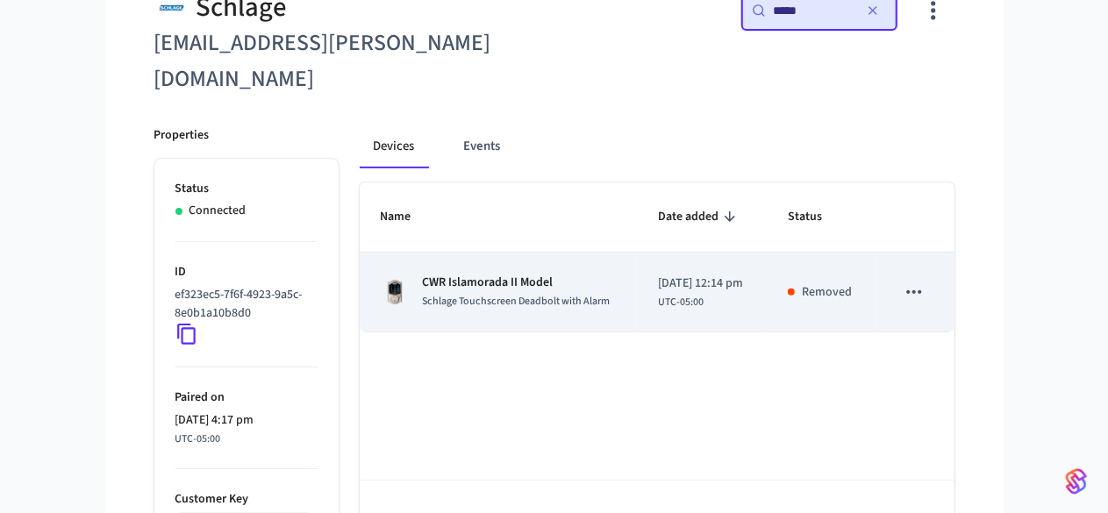
type input "*****"
click at [558, 253] on td "CWR Islamorada II Model Schlage Touchscreen Deadbolt with Alarm" at bounding box center [498, 293] width 277 height 80
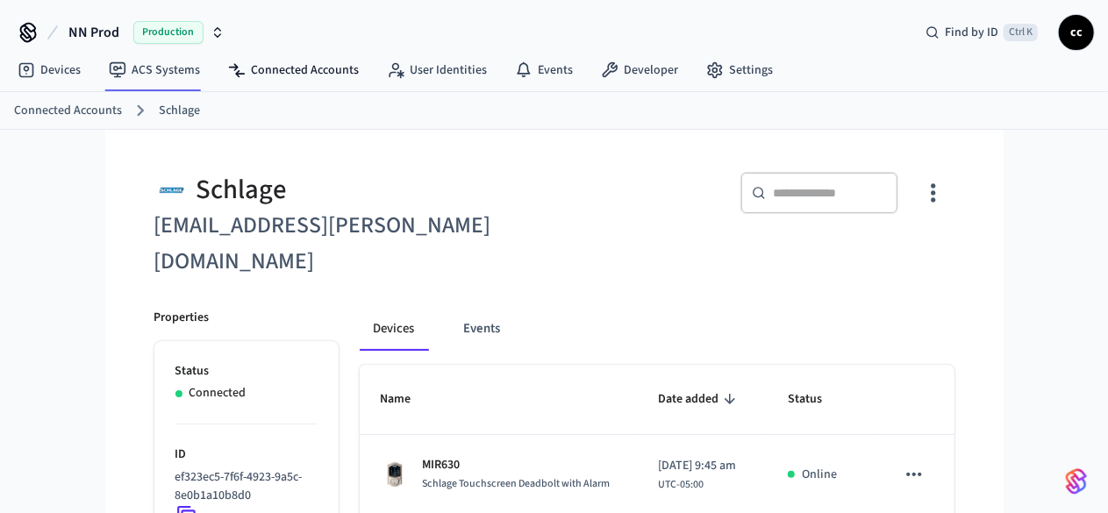
scroll to position [183, 0]
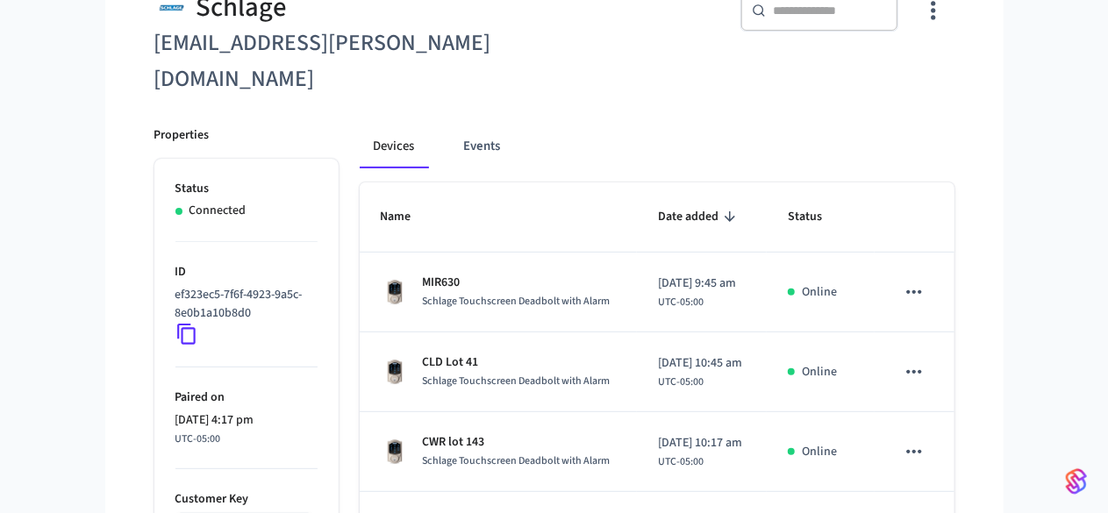
click at [887, 12] on input "text" at bounding box center [830, 11] width 114 height 18
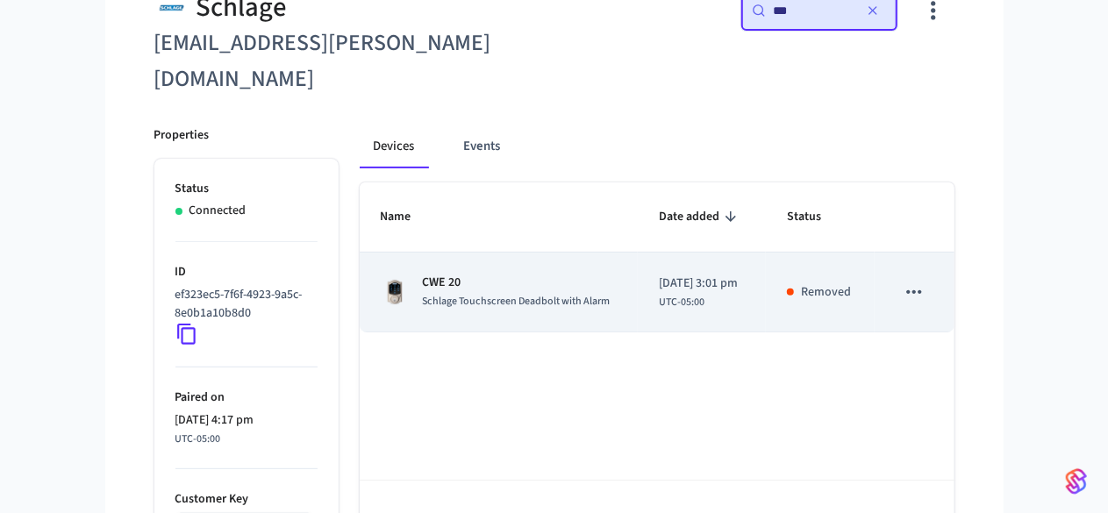
type input "***"
click at [512, 288] on td "CWE 20 Schlage Touchscreen Deadbolt with Alarm" at bounding box center [499, 293] width 279 height 80
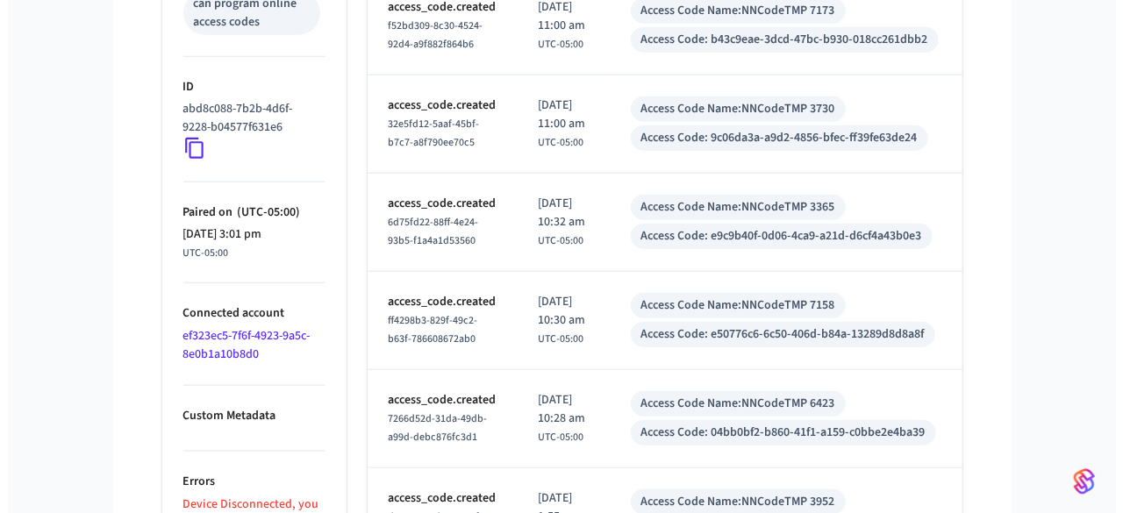
scroll to position [925, 0]
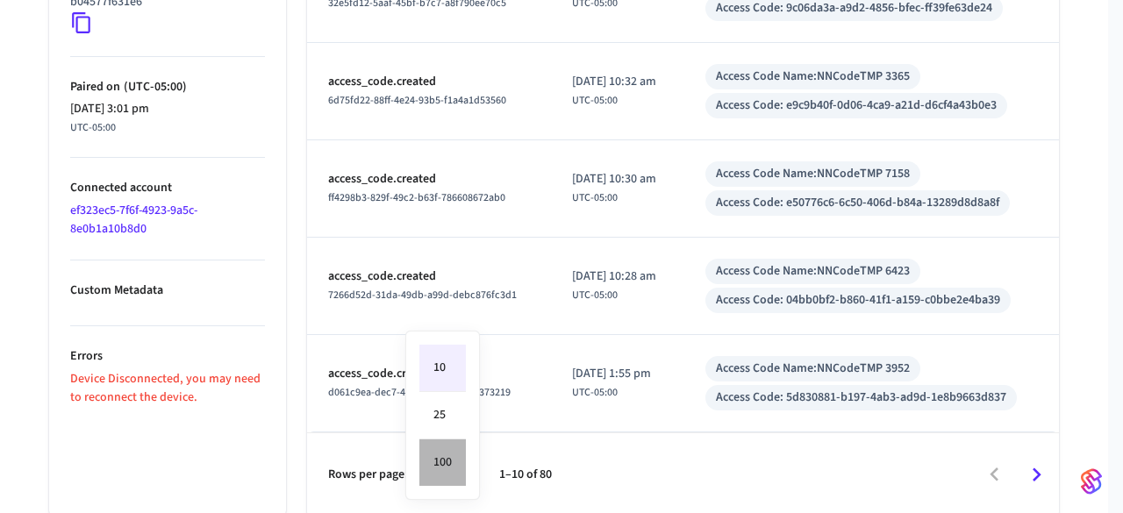
click at [440, 464] on li "100" at bounding box center [442, 463] width 47 height 47
type input "***"
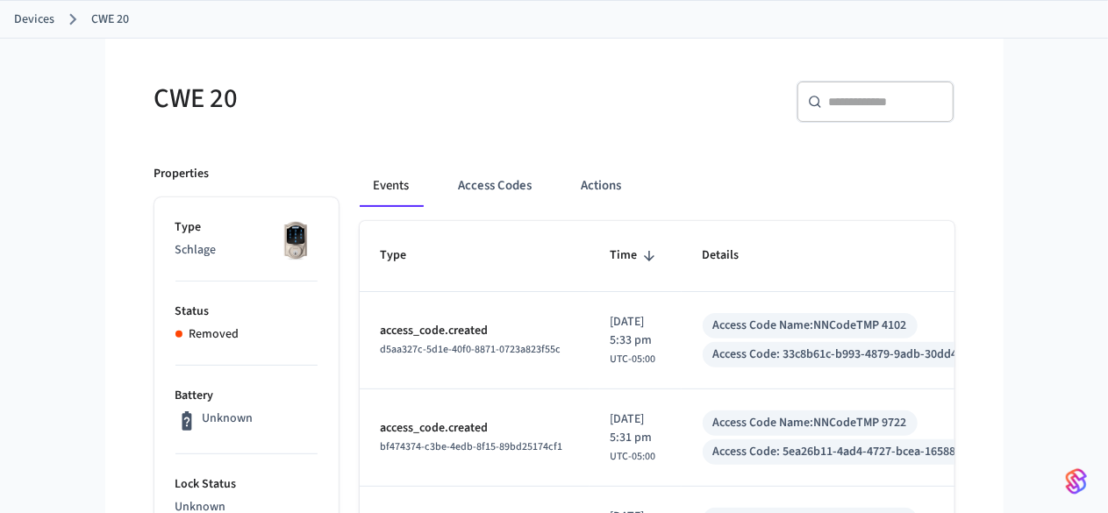
scroll to position [0, 0]
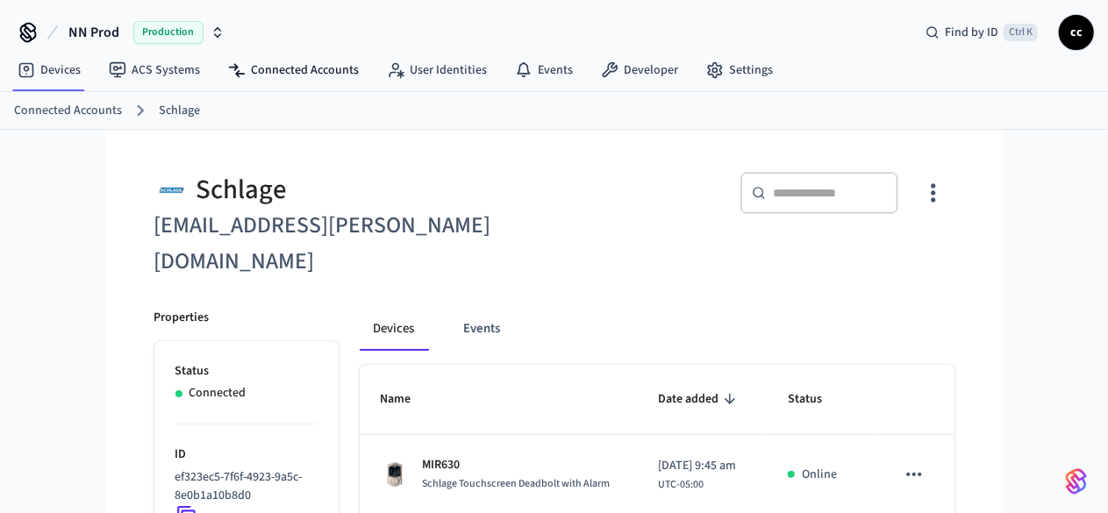
scroll to position [183, 0]
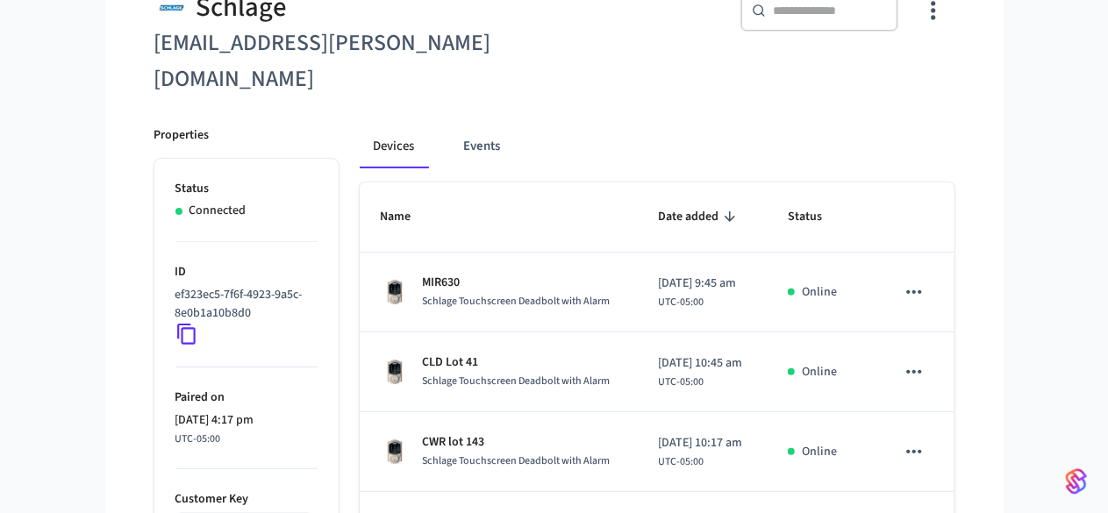
click at [890, 18] on div "​ ​" at bounding box center [820, 10] width 158 height 42
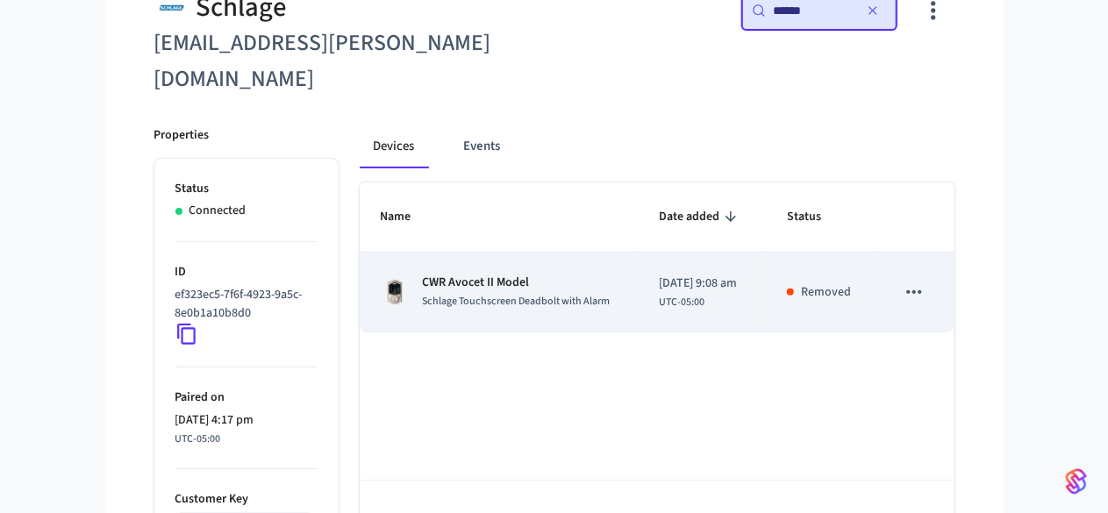
type input "******"
click at [486, 274] on p "CWR Avocet II Model" at bounding box center [517, 283] width 188 height 18
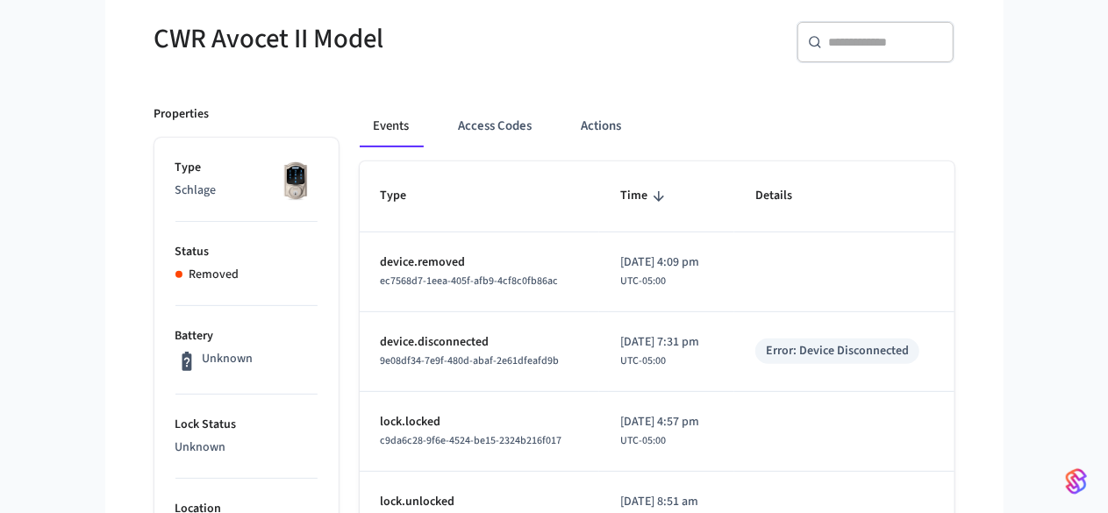
scroll to position [154, 0]
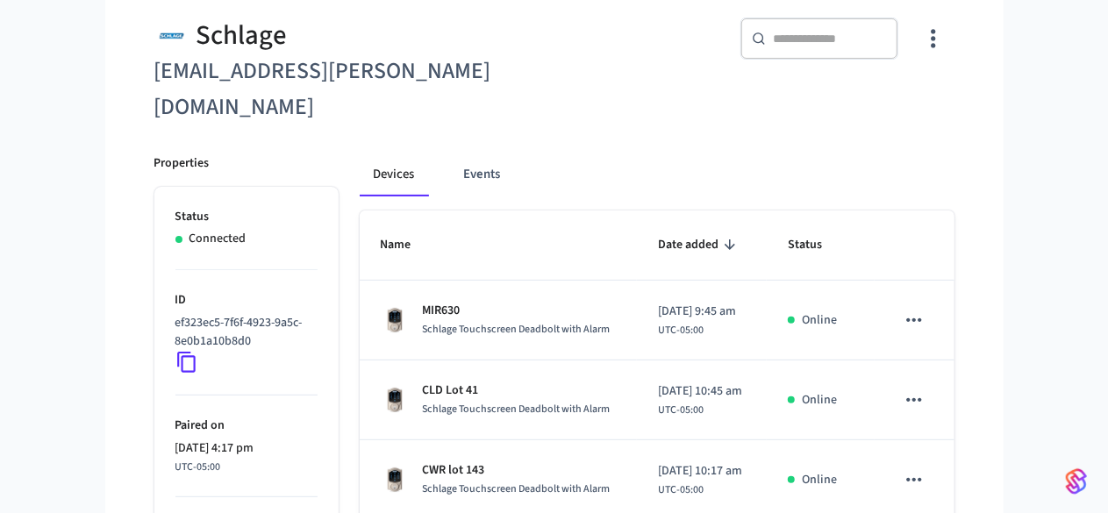
scroll to position [183, 0]
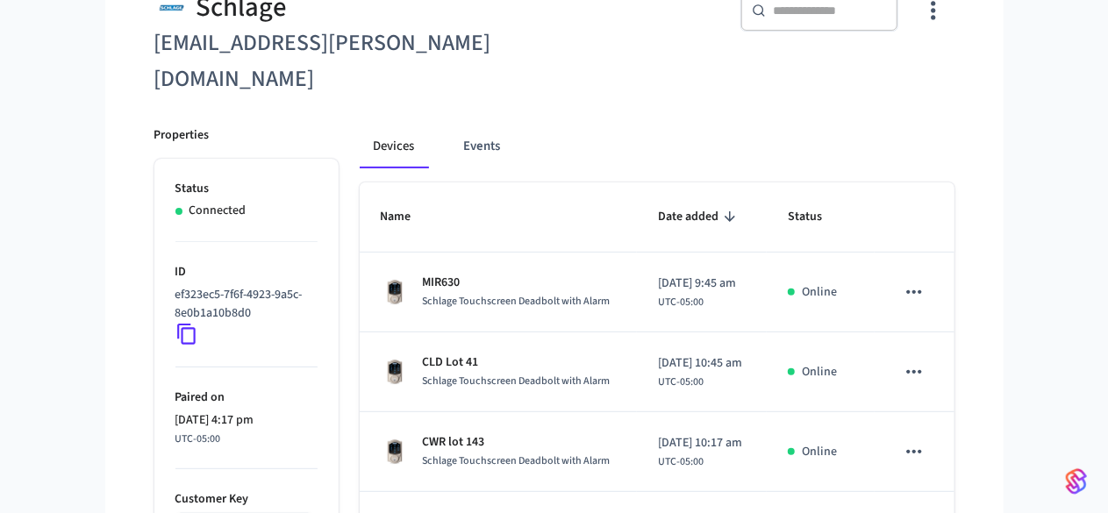
click at [899, 24] on div "​ ​" at bounding box center [820, 10] width 158 height 42
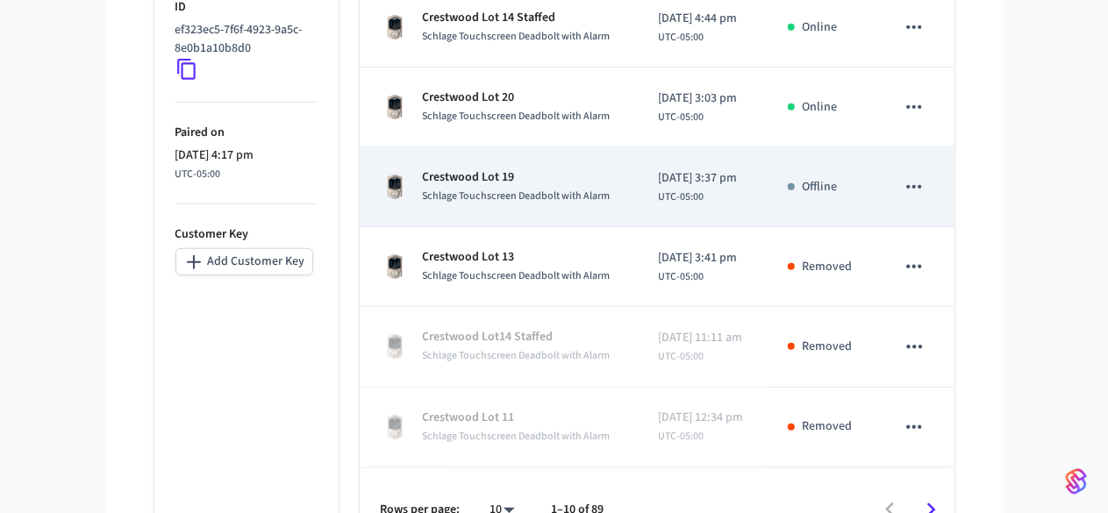
scroll to position [0, 0]
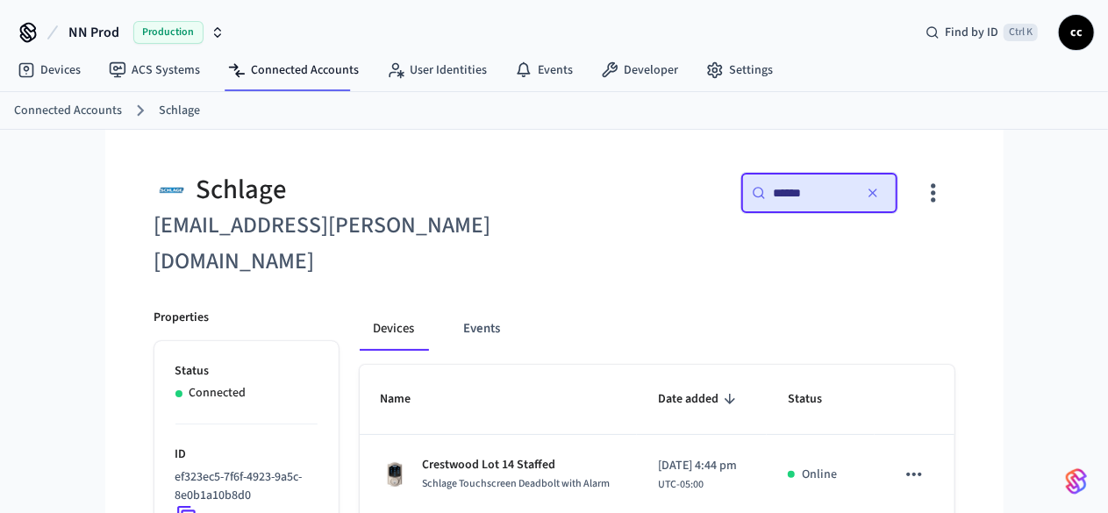
click at [852, 188] on input "******" at bounding box center [812, 193] width 79 height 18
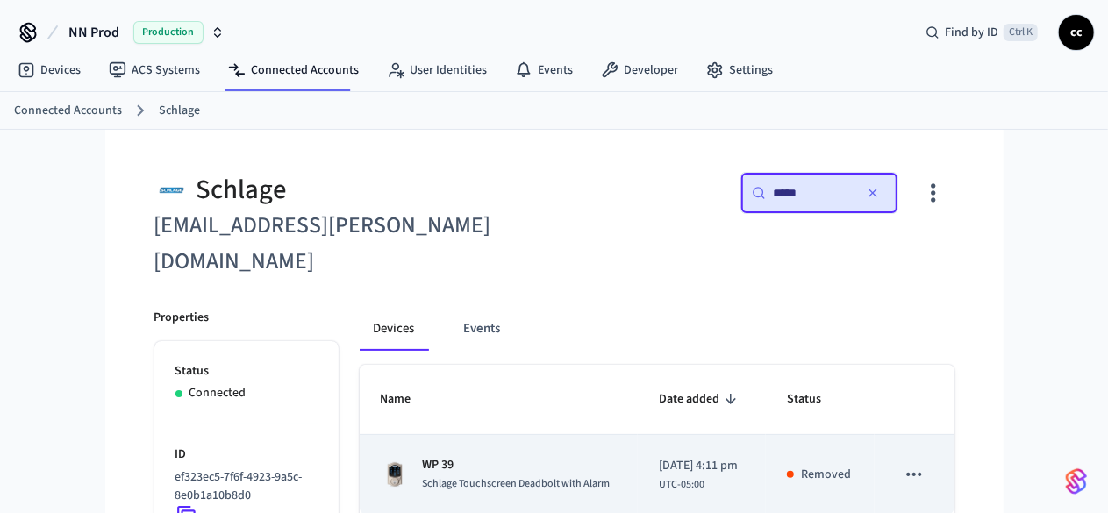
scroll to position [168, 0]
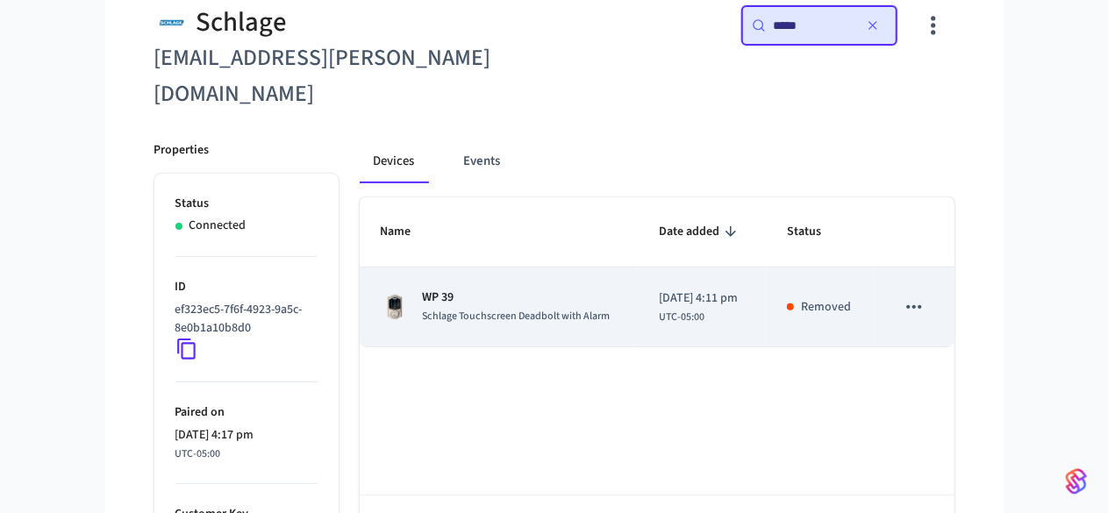
type input "*****"
click at [518, 290] on td "WP 39 Schlage Touchscreen Deadbolt with Alarm" at bounding box center [499, 308] width 279 height 80
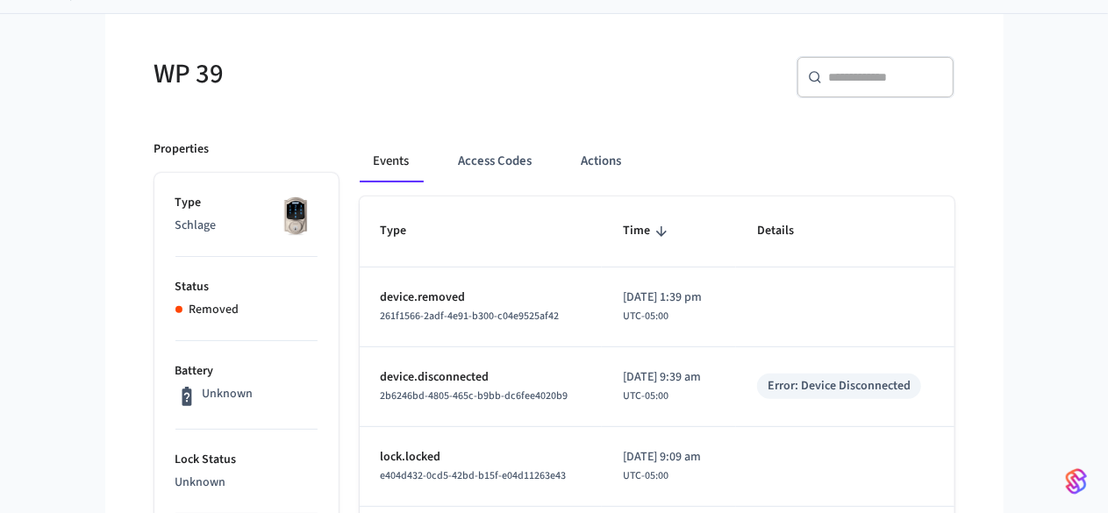
scroll to position [118, 0]
click at [955, 57] on div "​ ​" at bounding box center [876, 75] width 158 height 42
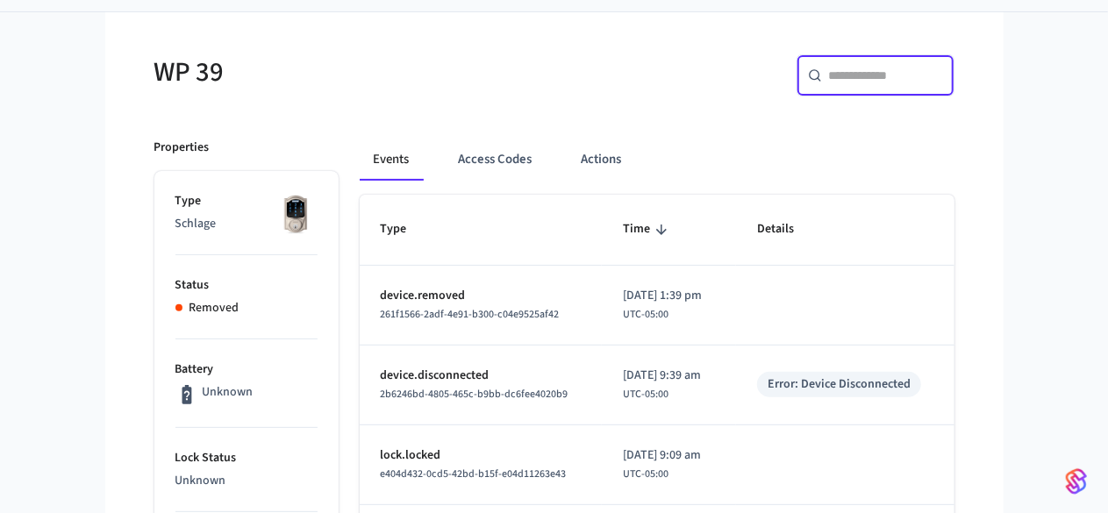
type input "*"
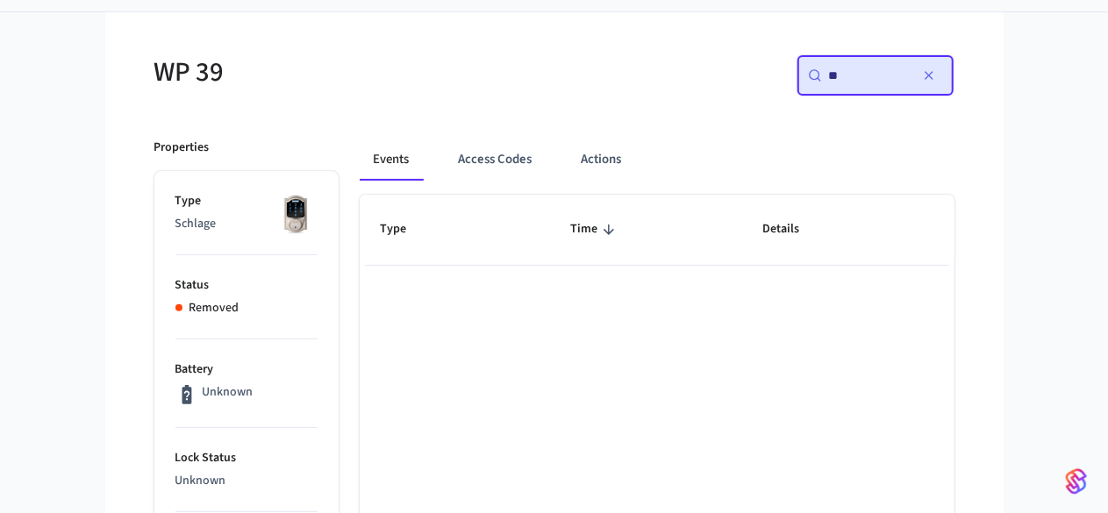
type input "*"
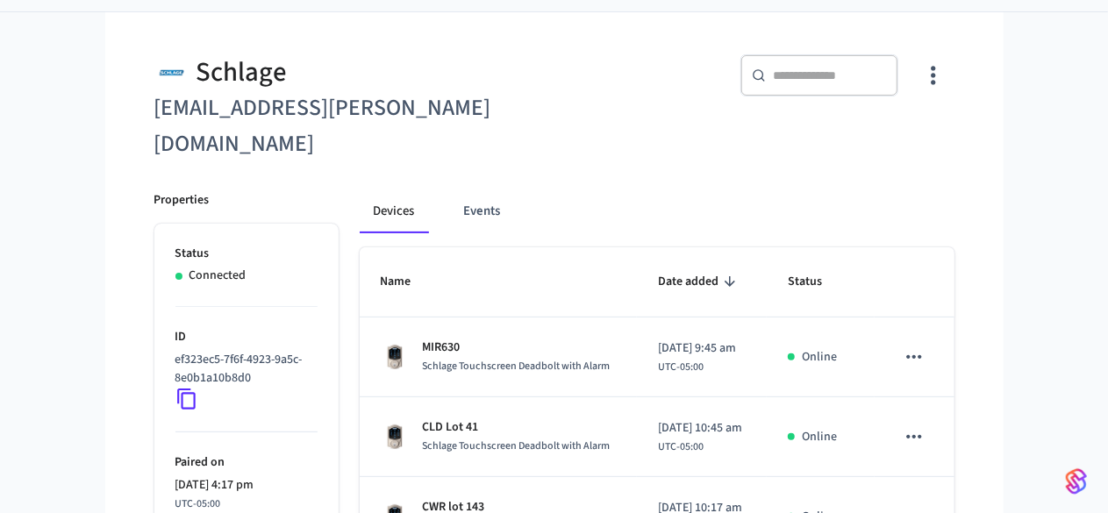
scroll to position [168, 0]
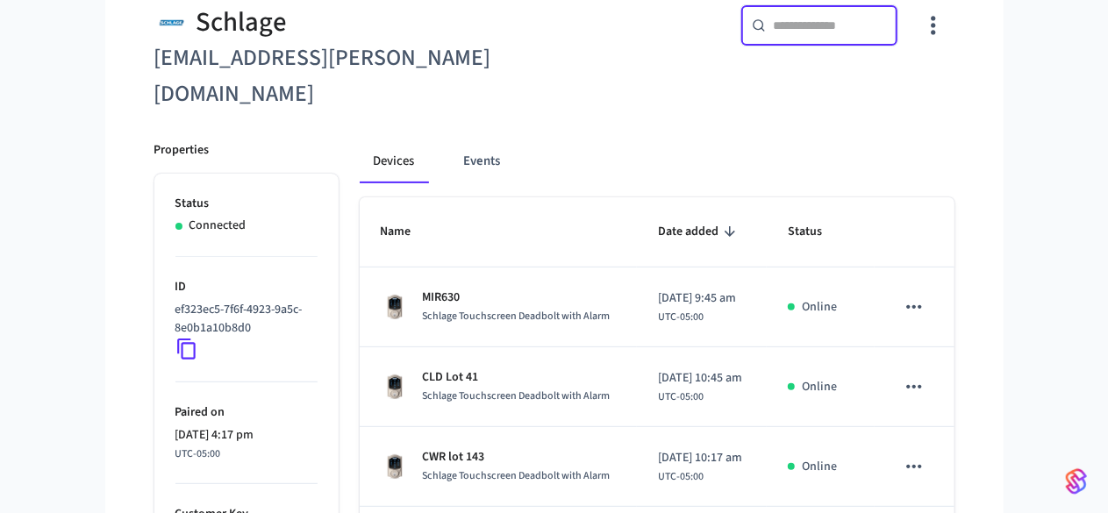
click at [887, 21] on input "text" at bounding box center [830, 26] width 114 height 18
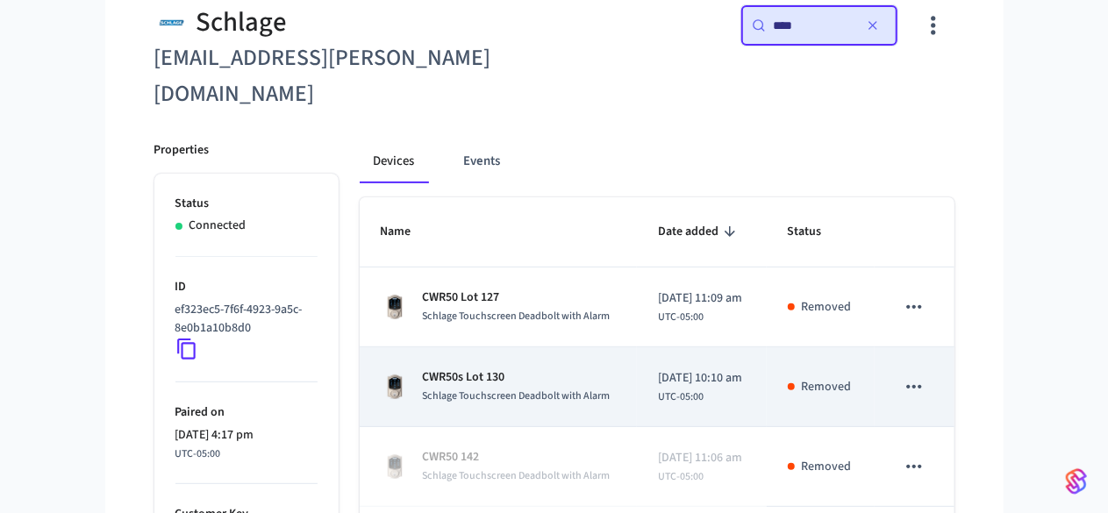
type input "****"
click at [483, 369] on p "CWR50s Lot 130" at bounding box center [517, 378] width 188 height 18
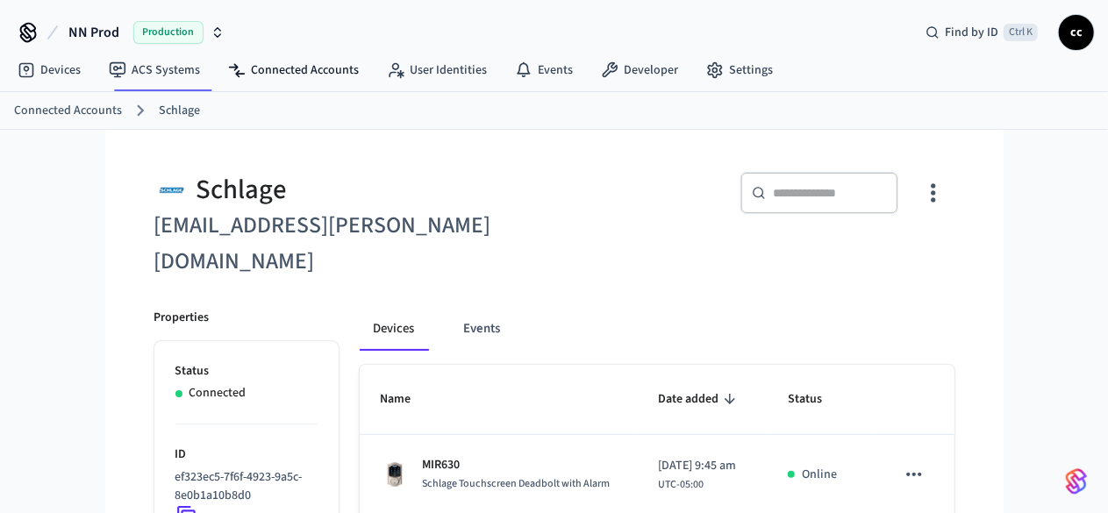
scroll to position [168, 0]
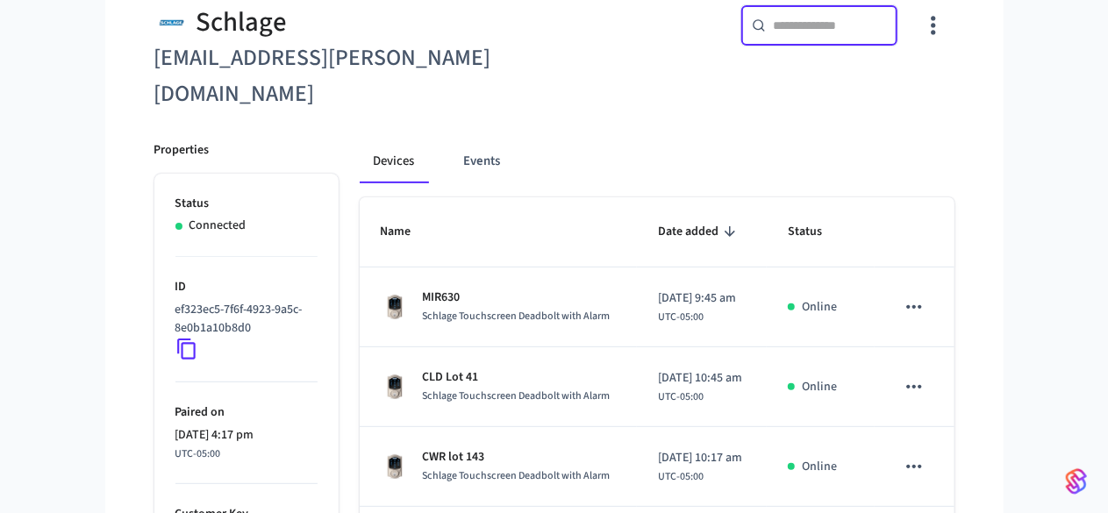
click at [887, 19] on input "text" at bounding box center [830, 26] width 114 height 18
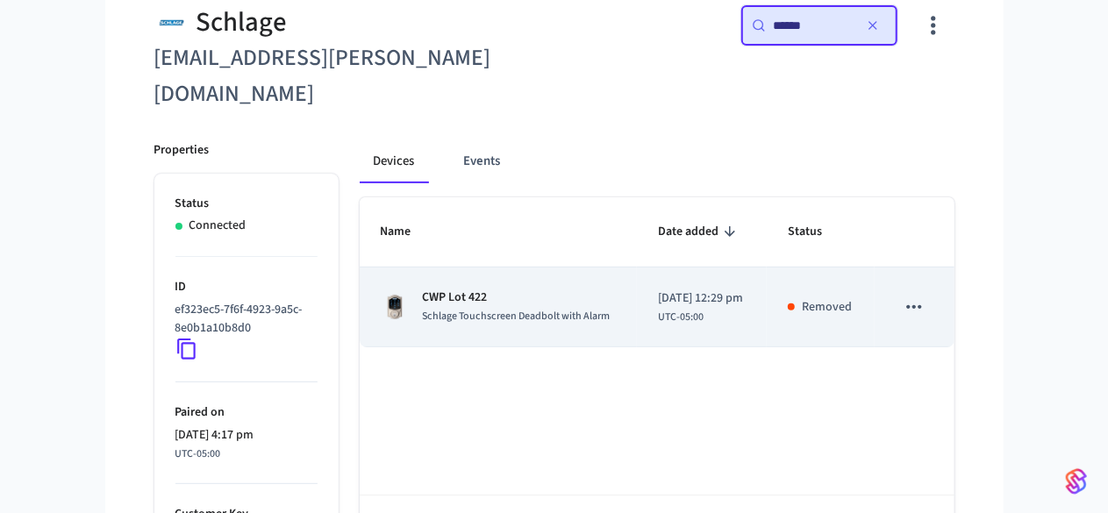
type input "******"
click at [537, 289] on p "CWP Lot 422" at bounding box center [517, 298] width 188 height 18
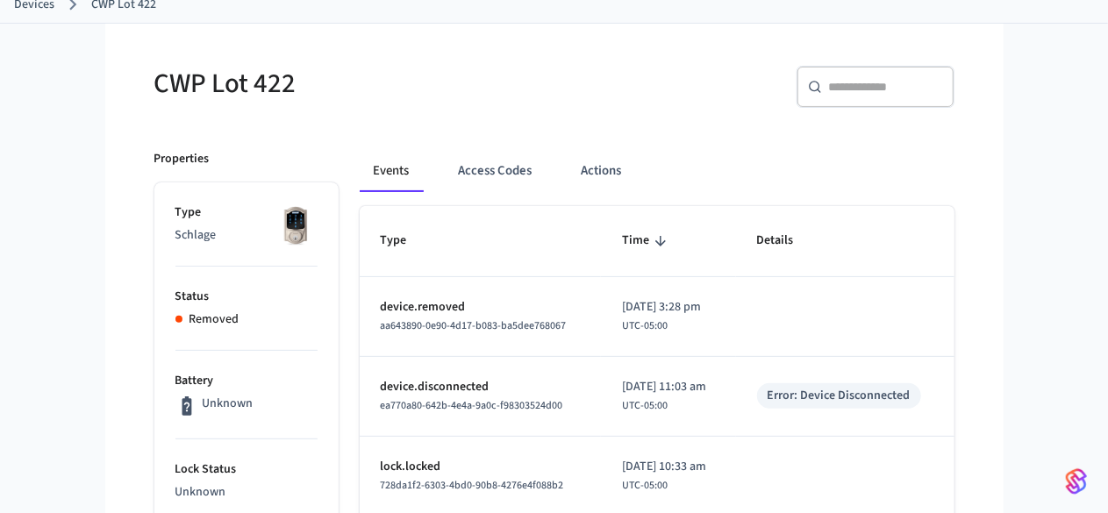
scroll to position [127, 0]
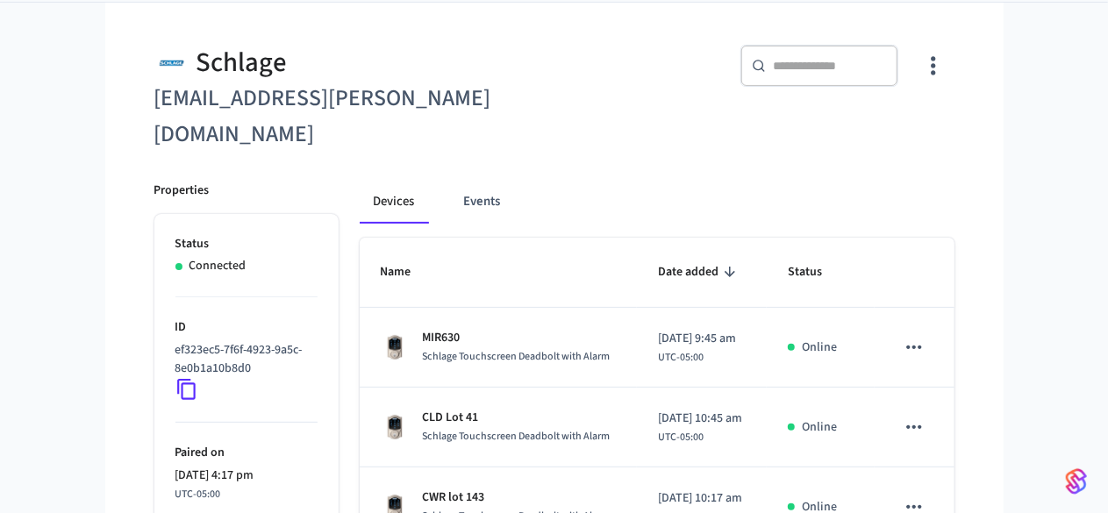
scroll to position [168, 0]
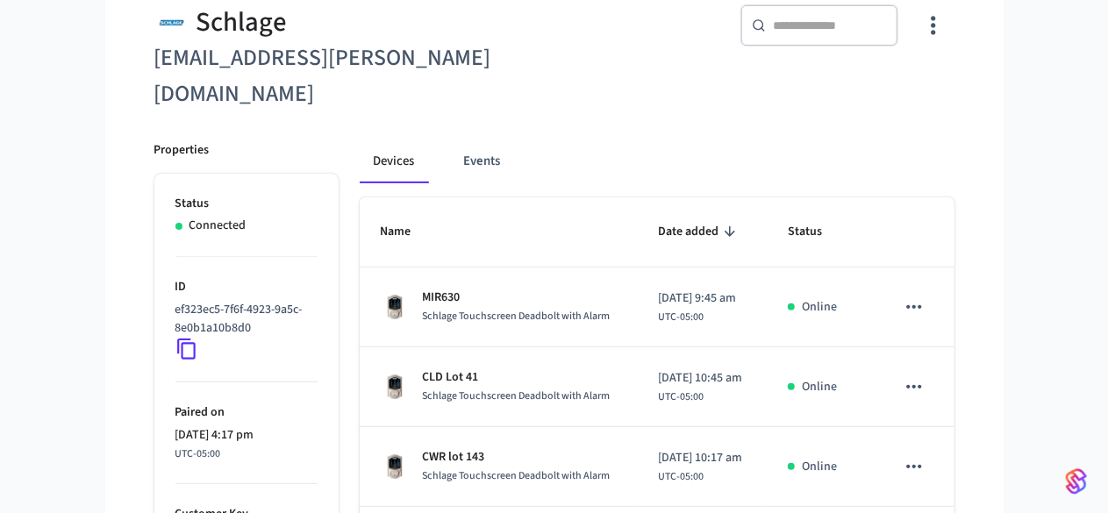
click at [899, 32] on div "​ ​" at bounding box center [820, 25] width 158 height 42
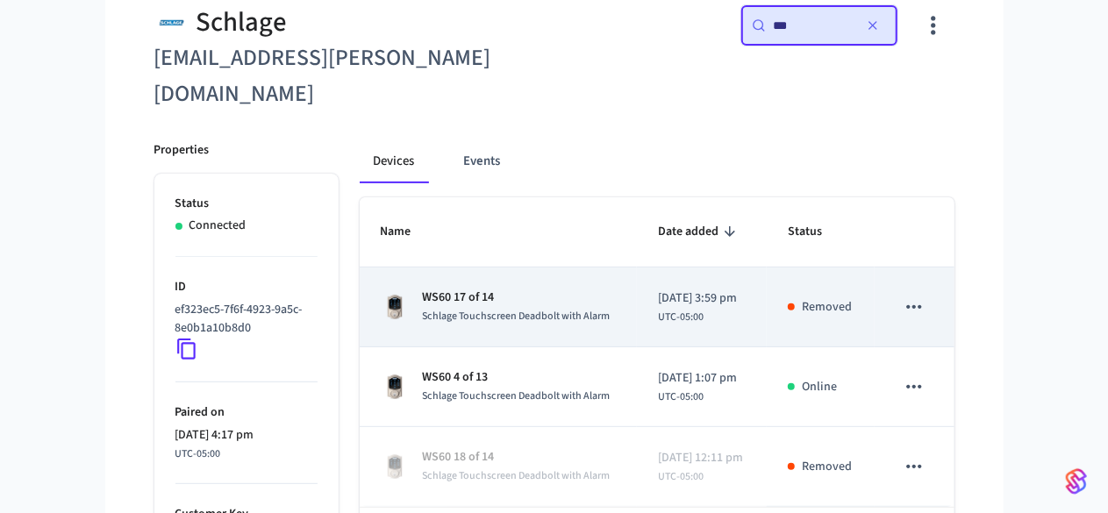
type input "***"
click at [590, 289] on div "WS60 17 of 14 Schlage Touchscreen Deadbolt with Alarm" at bounding box center [498, 307] width 235 height 37
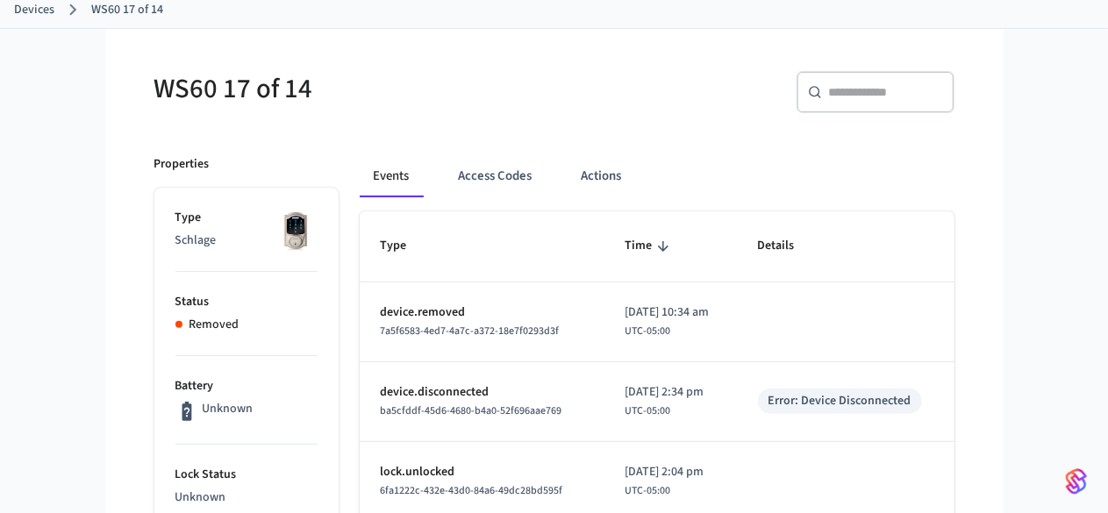
scroll to position [102, 0]
click at [945, 104] on div "​ ​" at bounding box center [876, 91] width 158 height 42
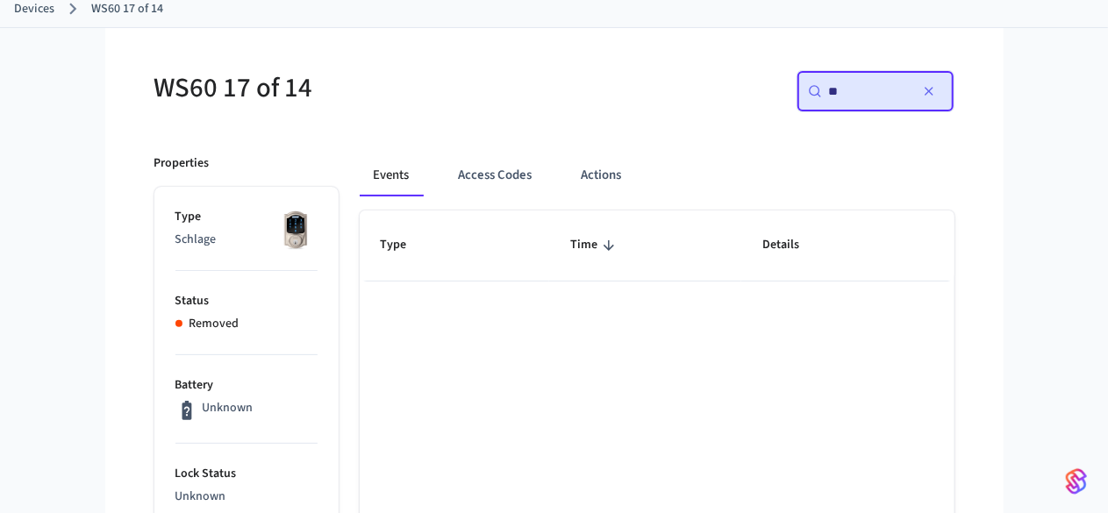
type input "***"
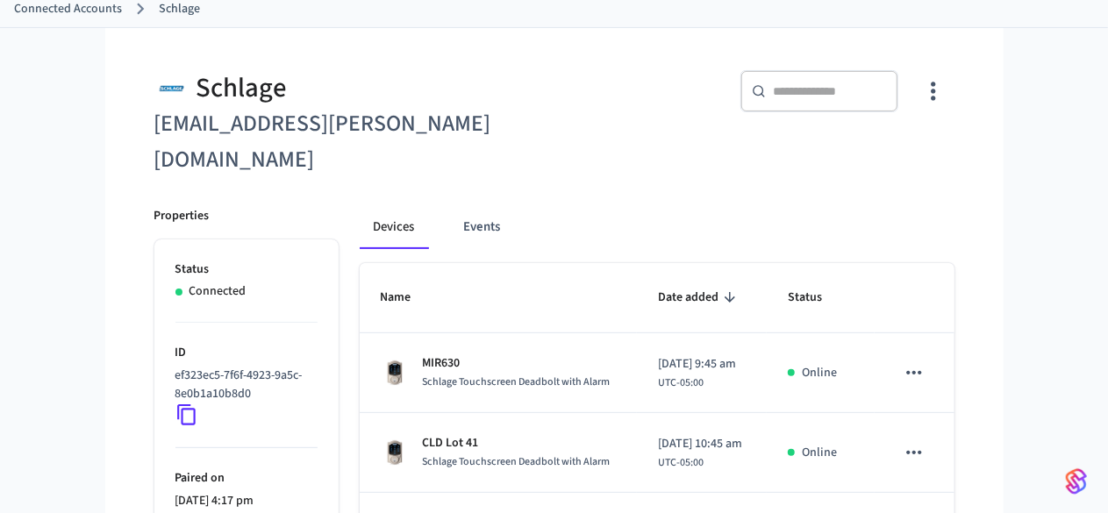
scroll to position [168, 0]
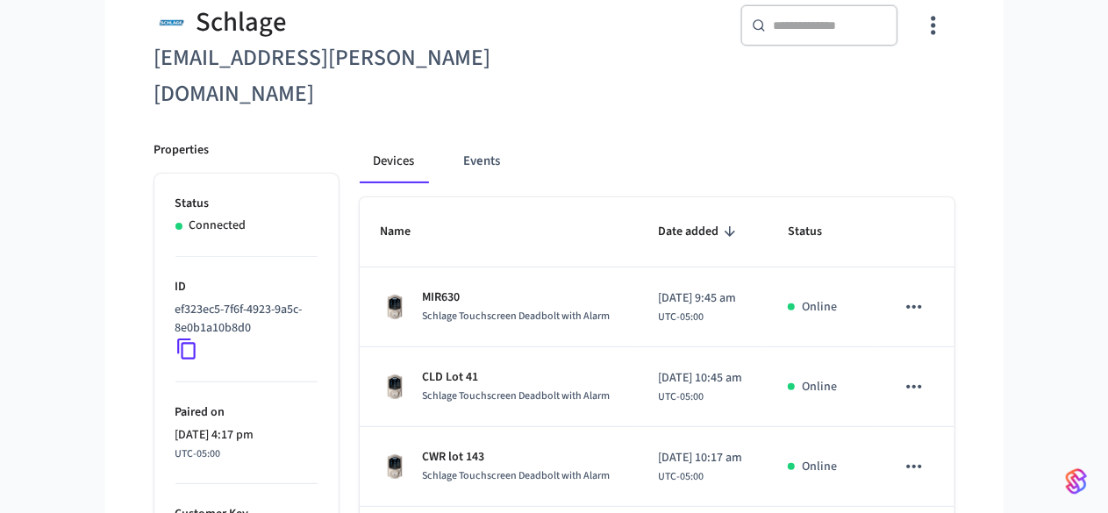
click at [899, 39] on div "​ ​" at bounding box center [820, 25] width 158 height 42
type input "*"
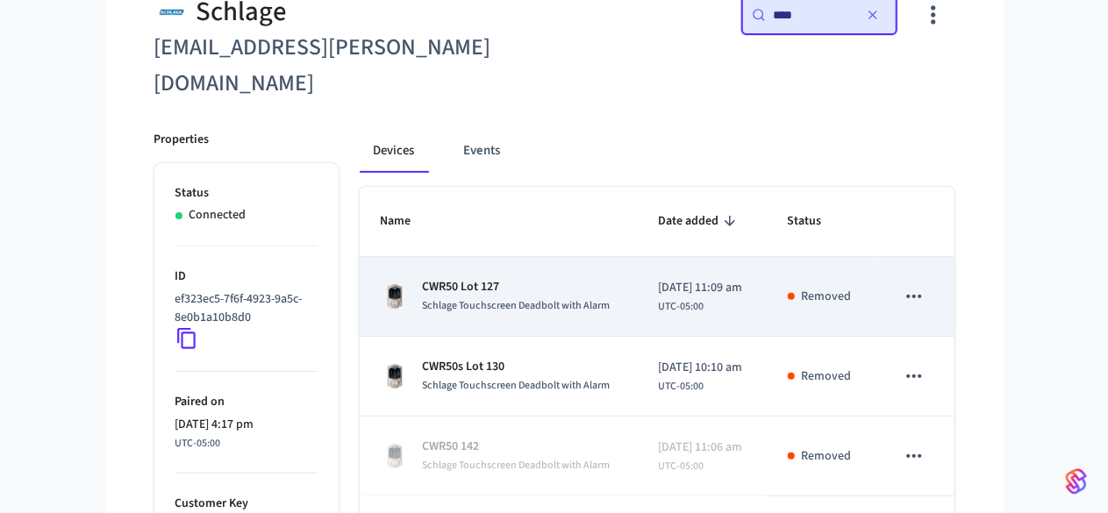
scroll to position [174, 0]
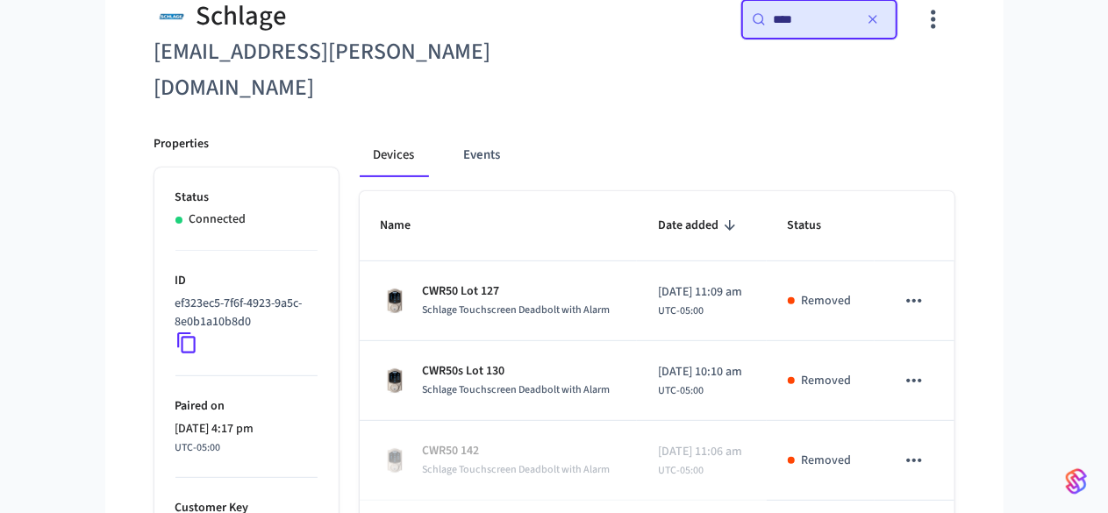
type input "****"
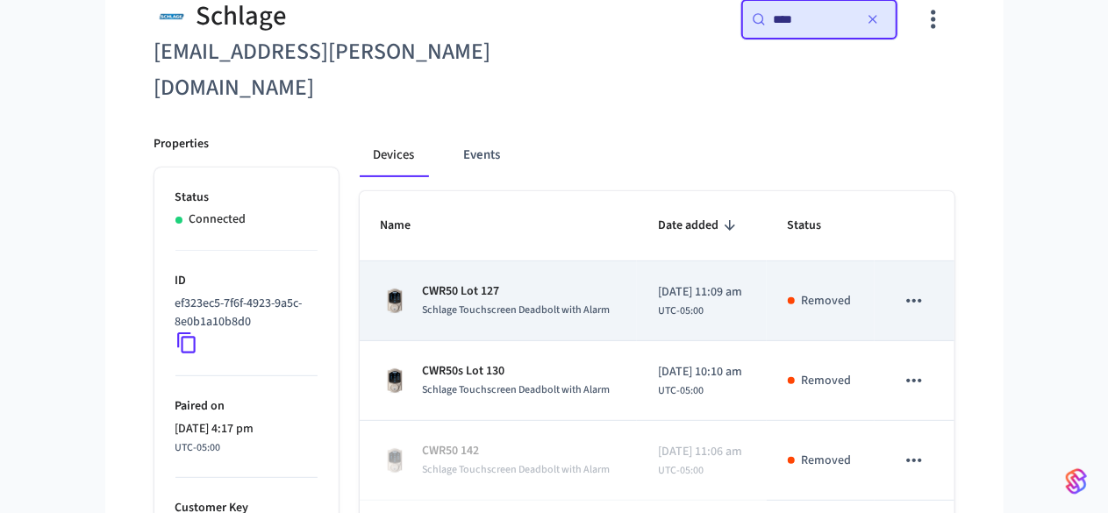
click at [491, 303] on span "Schlage Touchscreen Deadbolt with Alarm" at bounding box center [517, 310] width 188 height 15
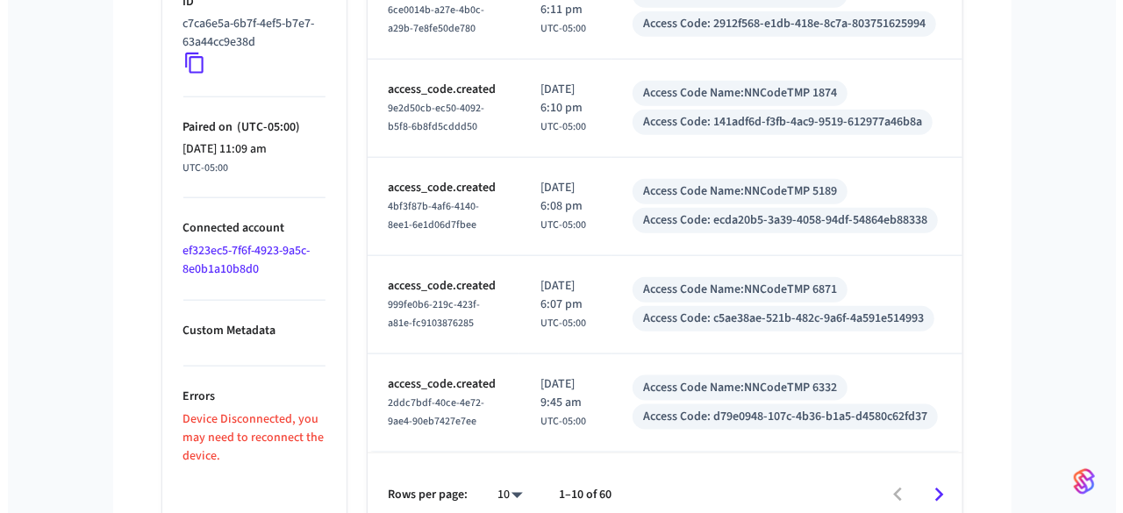
scroll to position [925, 0]
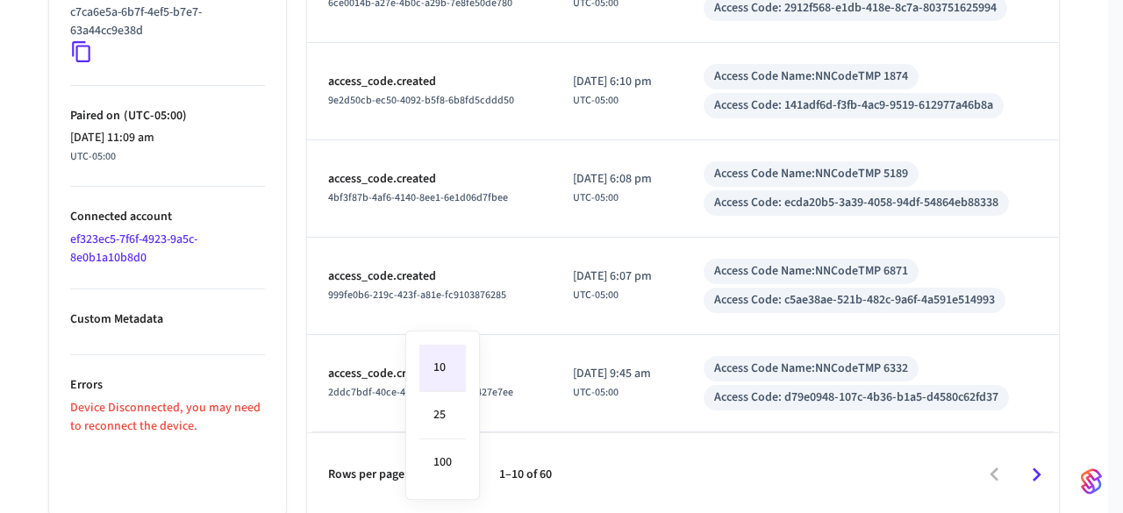
click at [434, 450] on li "100" at bounding box center [442, 463] width 47 height 47
type input "***"
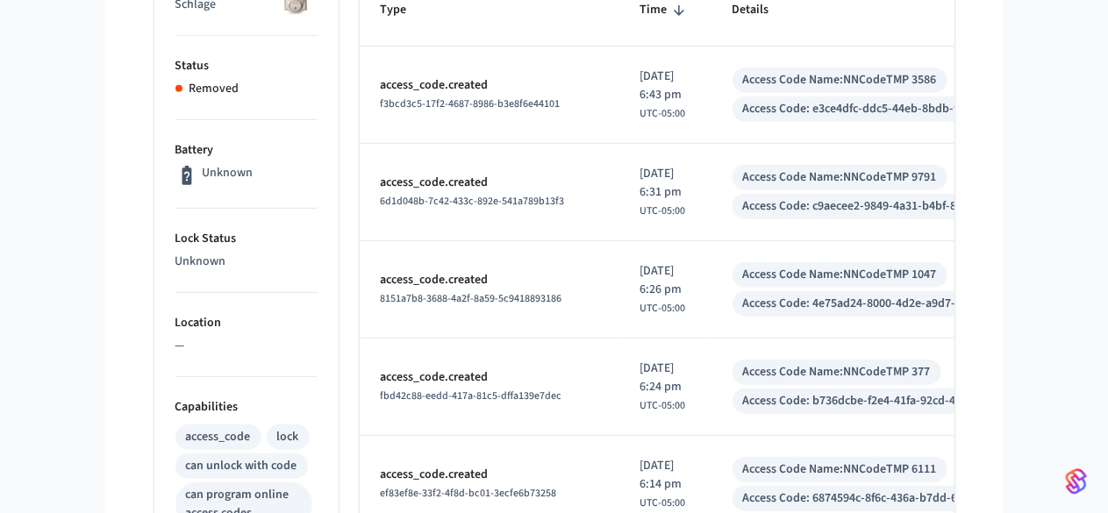
scroll to position [0, 0]
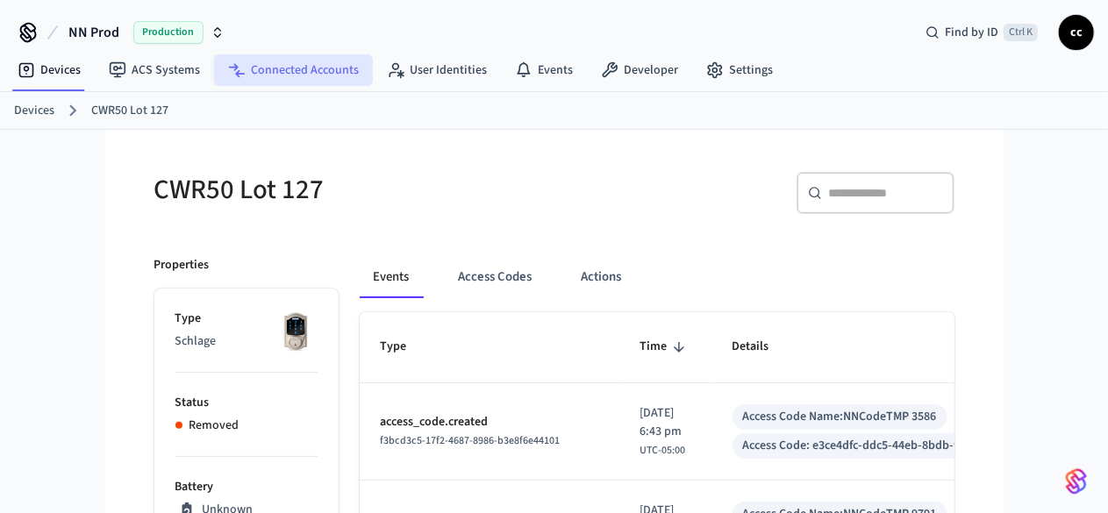
click at [301, 73] on link "Connected Accounts" at bounding box center [293, 70] width 159 height 32
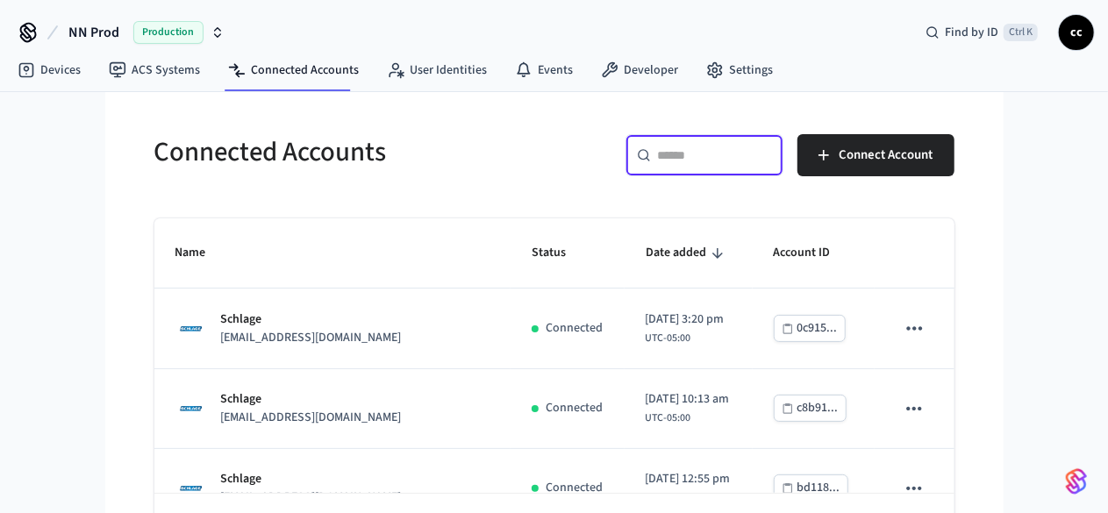
click at [772, 154] on input "text" at bounding box center [715, 156] width 114 height 18
paste input "*****"
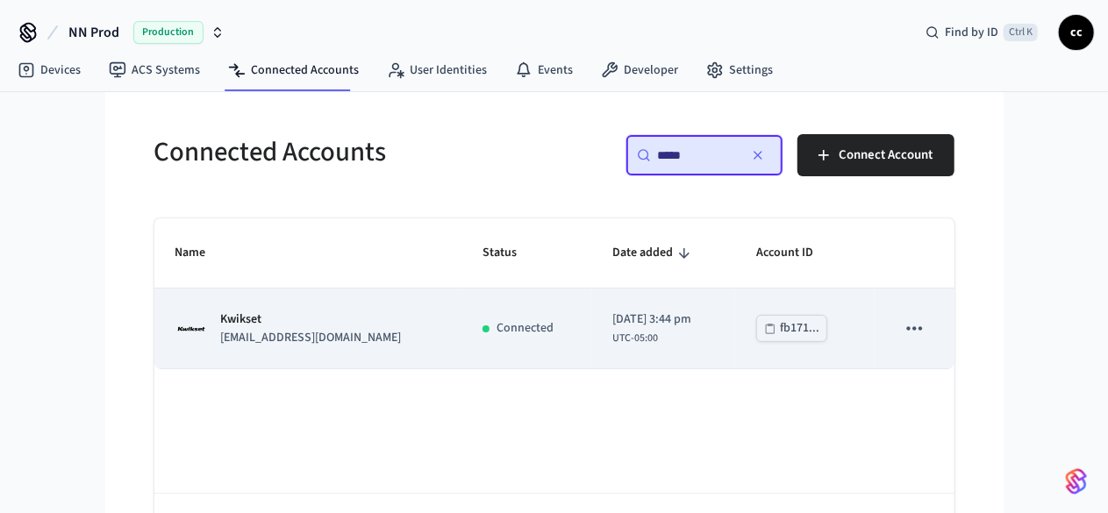
type input "*****"
click at [221, 311] on p "Kwikset" at bounding box center [311, 320] width 181 height 18
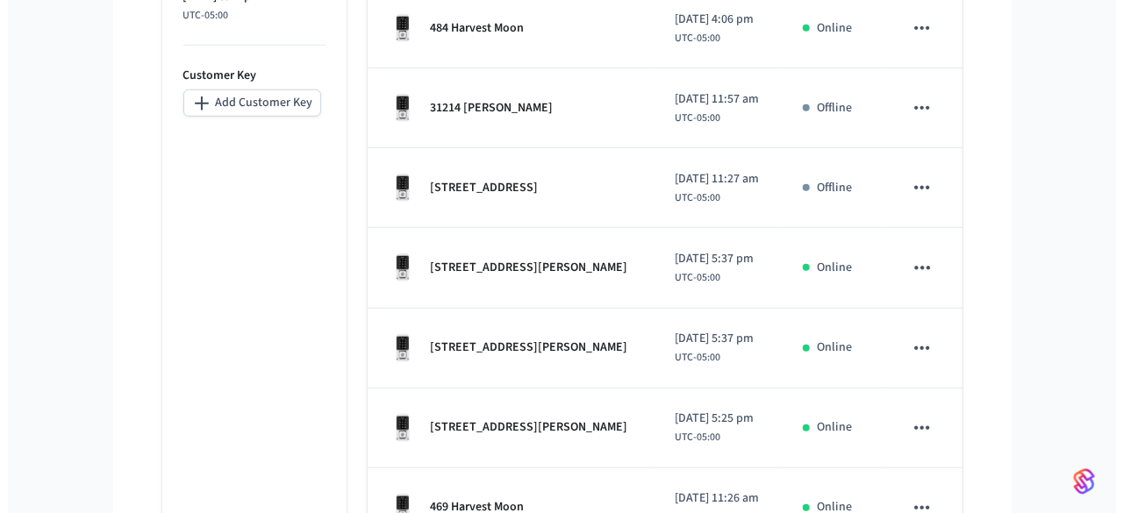
scroll to position [766, 0]
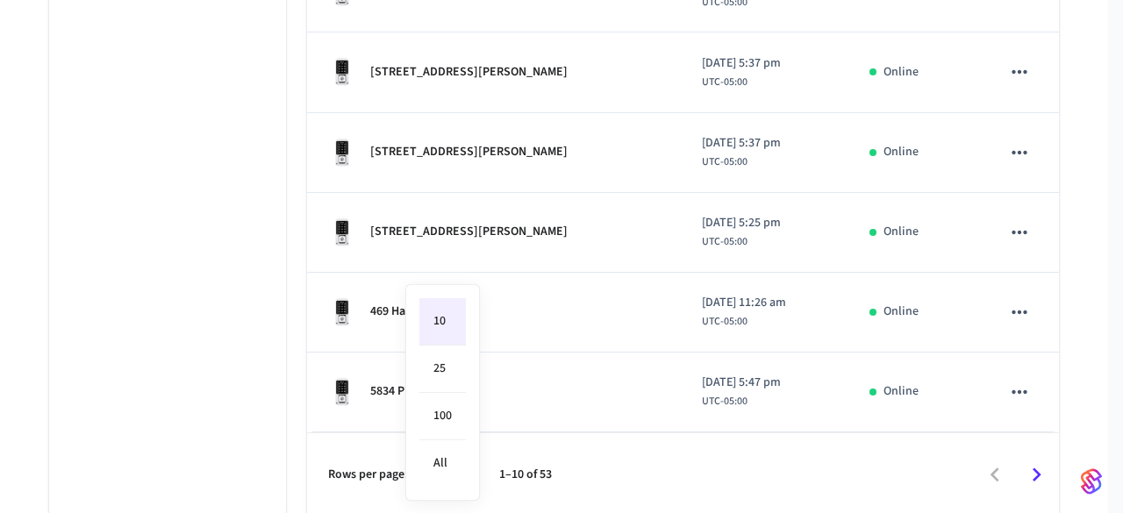
click at [450, 469] on li "All" at bounding box center [442, 464] width 47 height 47
type input "**"
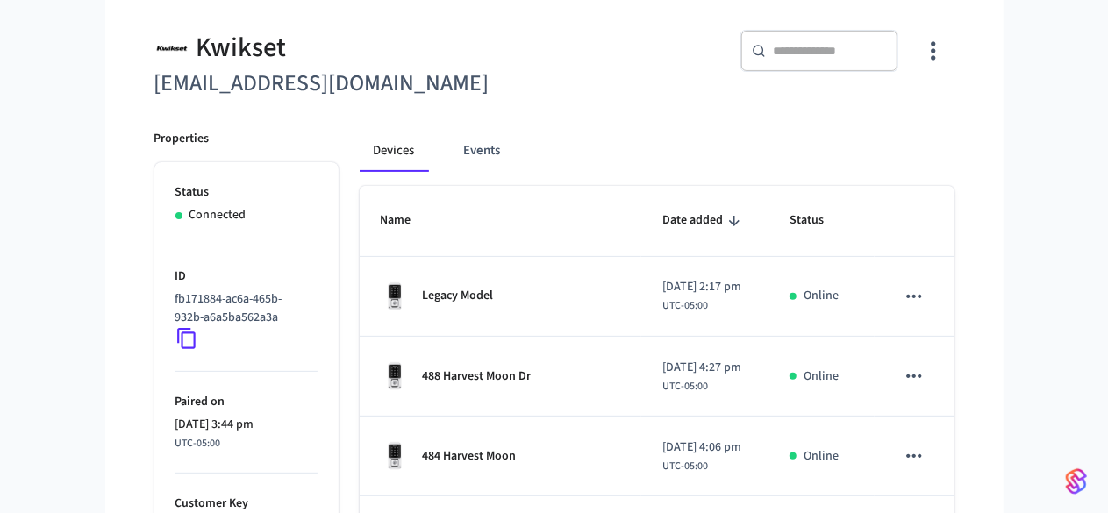
scroll to position [0, 0]
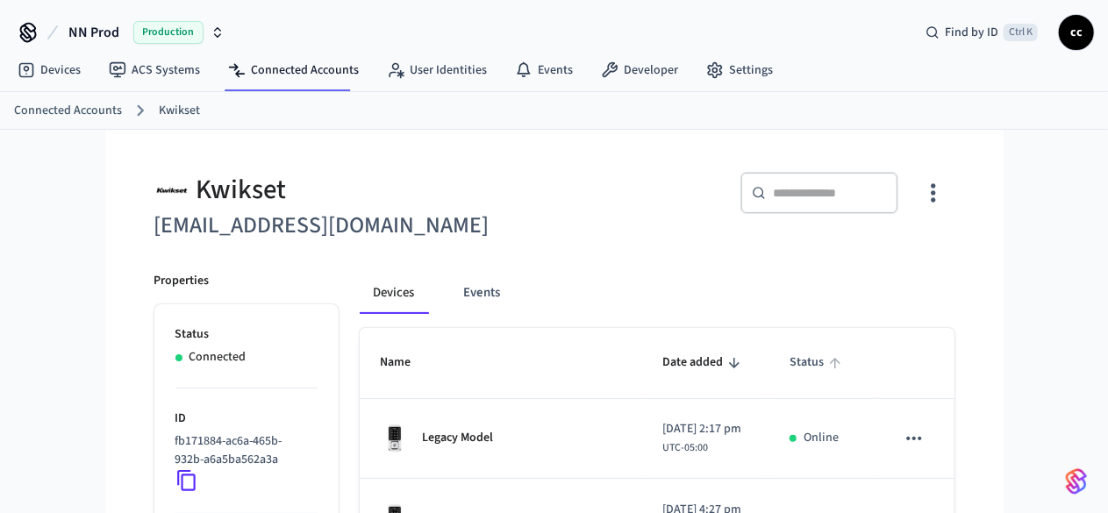
click at [843, 369] on icon "sticky table" at bounding box center [835, 363] width 16 height 16
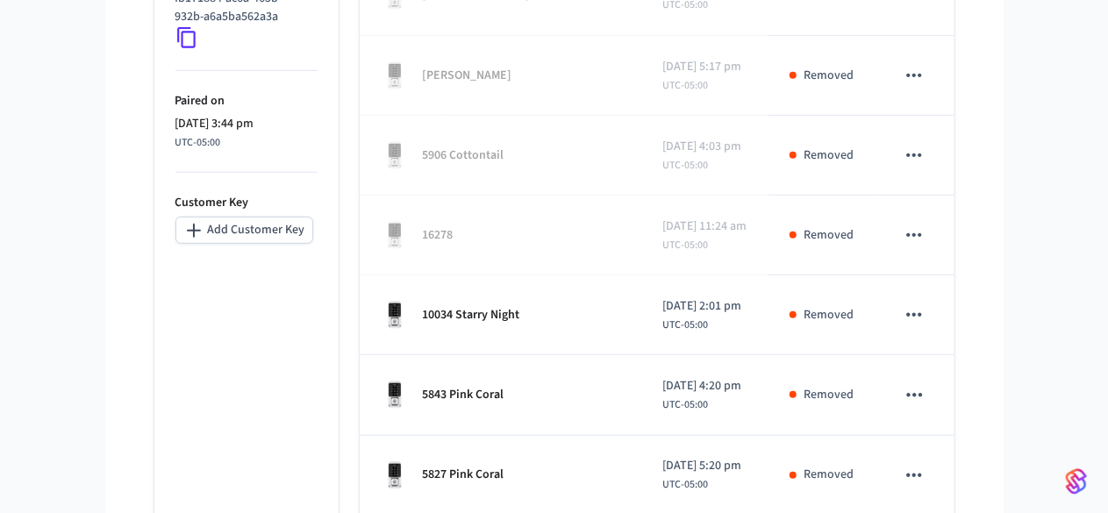
scroll to position [580, 0]
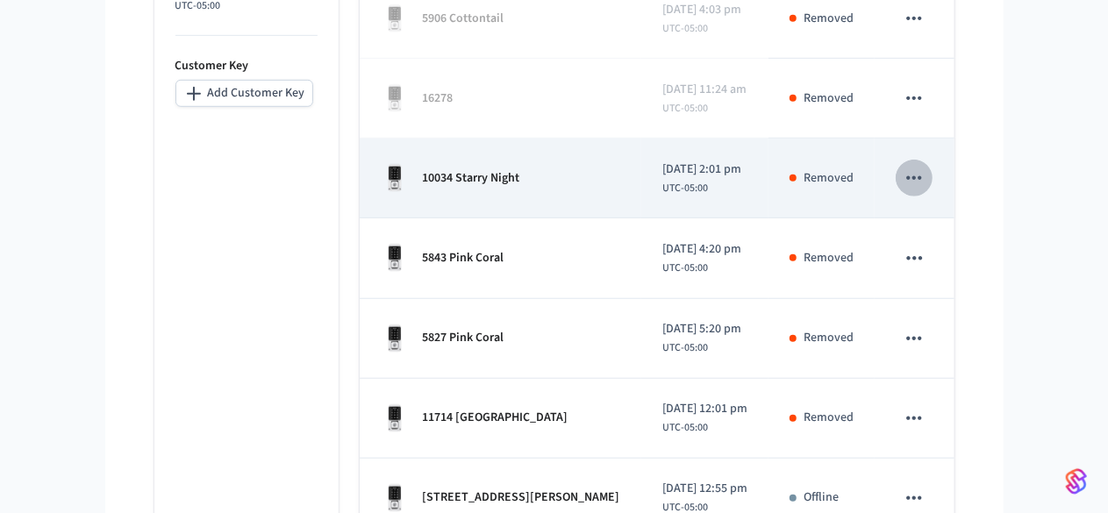
click at [926, 183] on icon "sticky table" at bounding box center [914, 178] width 23 height 23
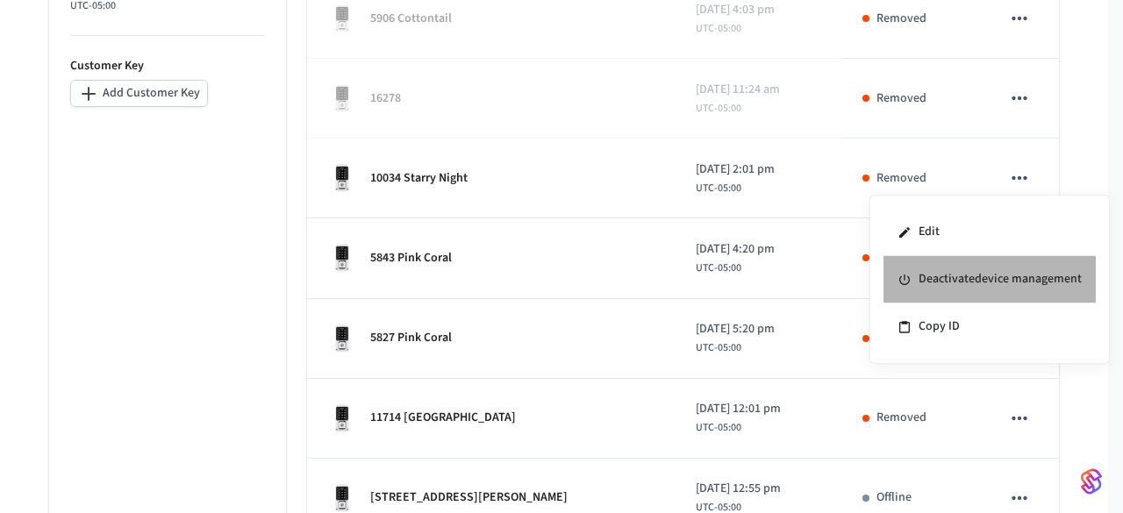
click at [971, 282] on li "Deactivate device management" at bounding box center [990, 279] width 212 height 47
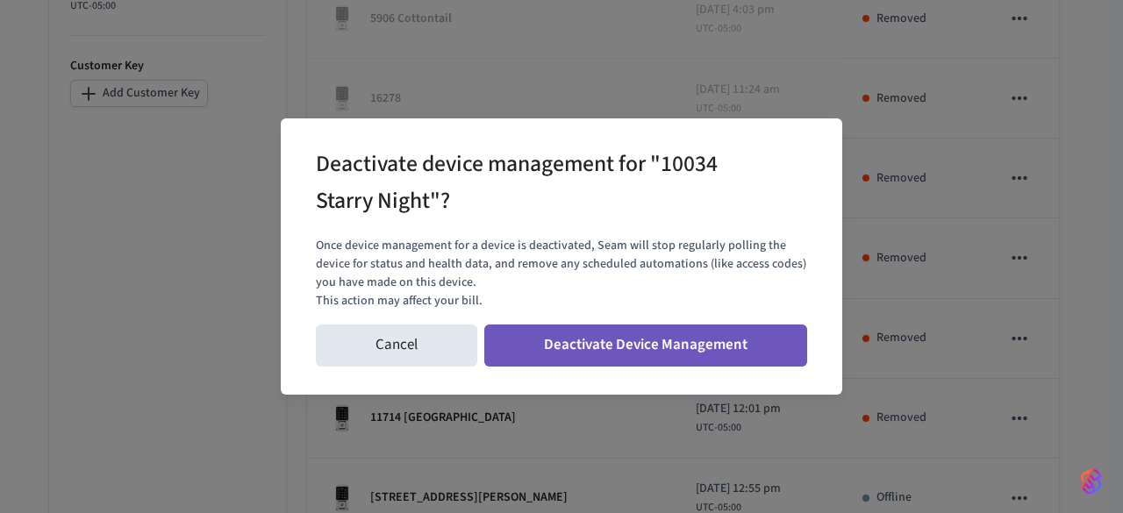
click at [711, 347] on button "Deactivate Device Management" at bounding box center [645, 346] width 323 height 42
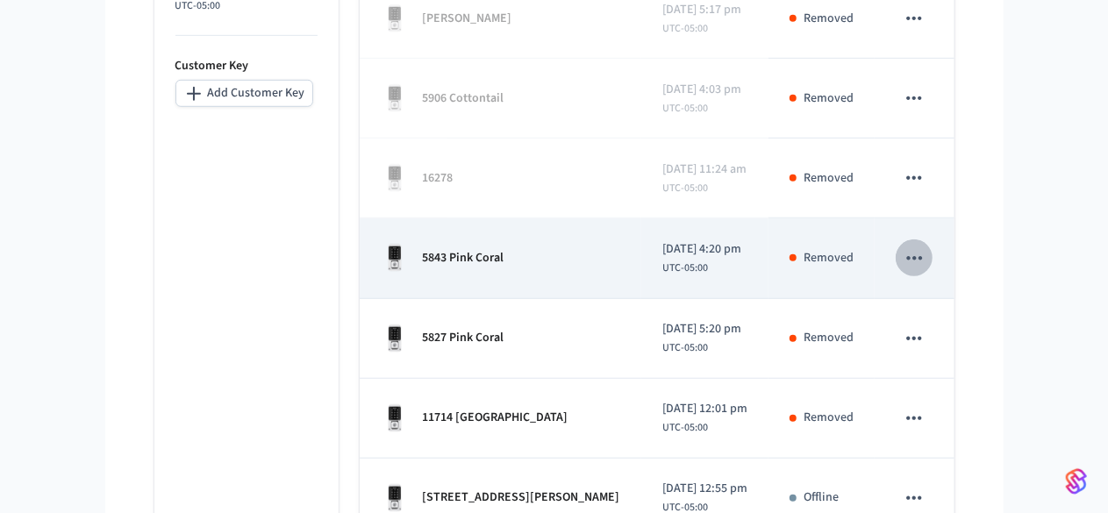
click at [926, 253] on icon "sticky table" at bounding box center [914, 258] width 23 height 23
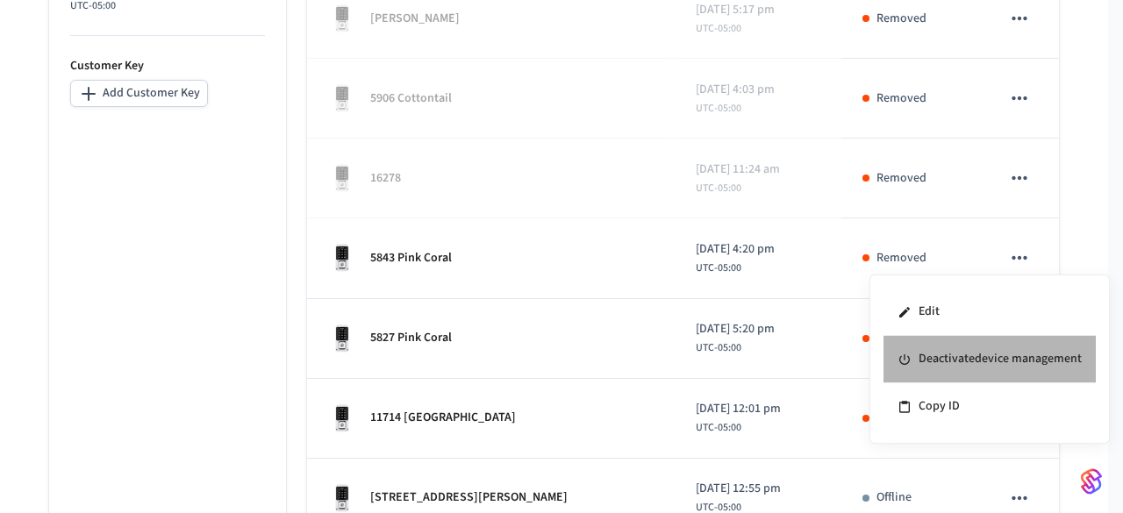
click at [917, 354] on li "Deactivate device management" at bounding box center [990, 359] width 212 height 47
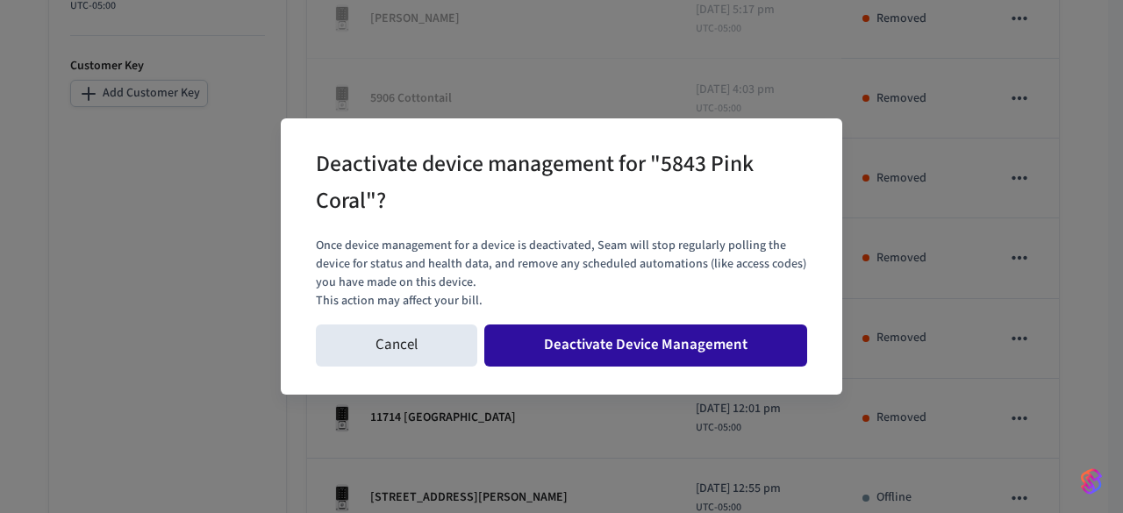
click at [737, 344] on button "Deactivate Device Management" at bounding box center [645, 346] width 323 height 42
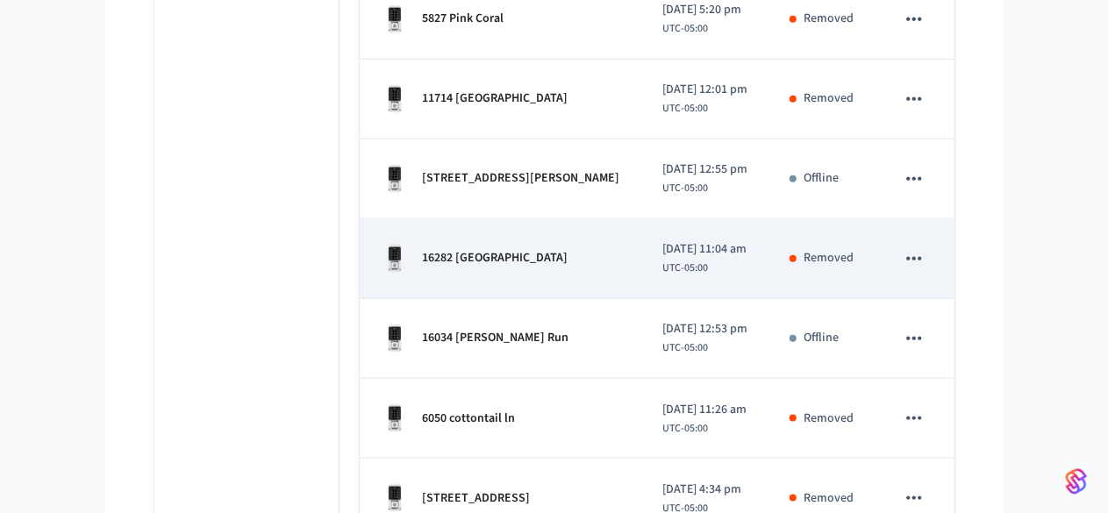
scroll to position [891, 0]
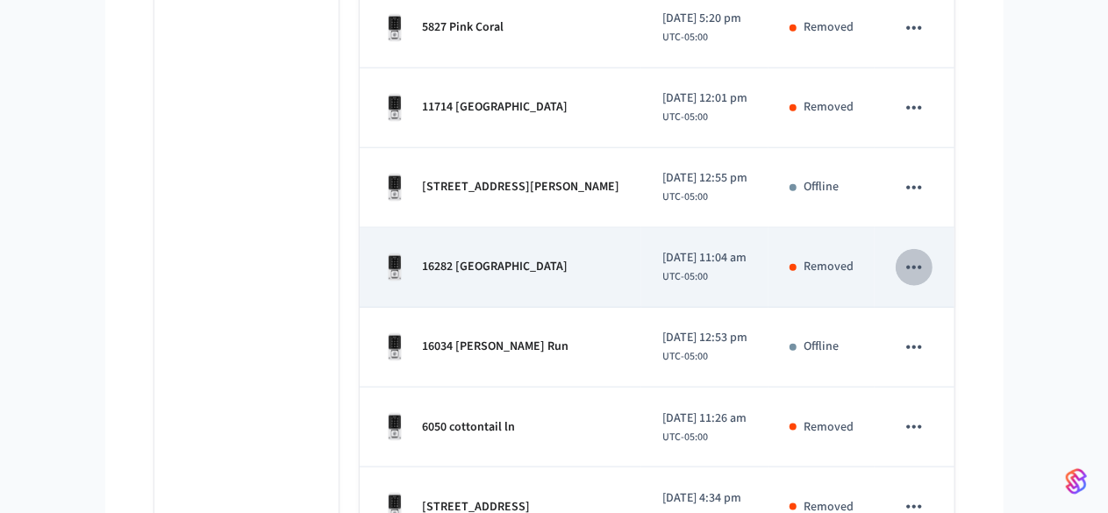
click at [926, 261] on icon "sticky table" at bounding box center [914, 267] width 23 height 23
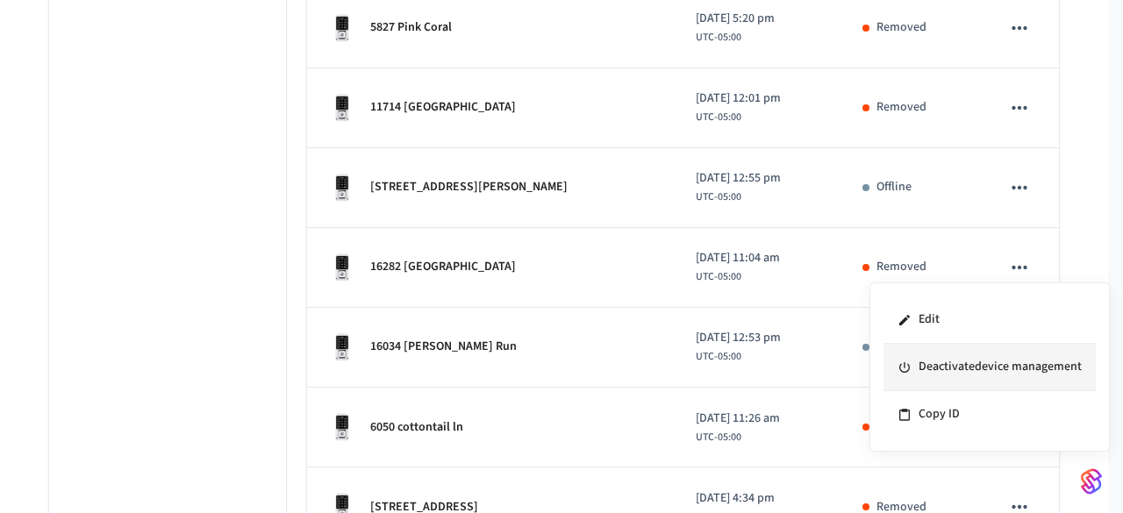
click at [951, 361] on li "Deactivate device management" at bounding box center [990, 367] width 212 height 47
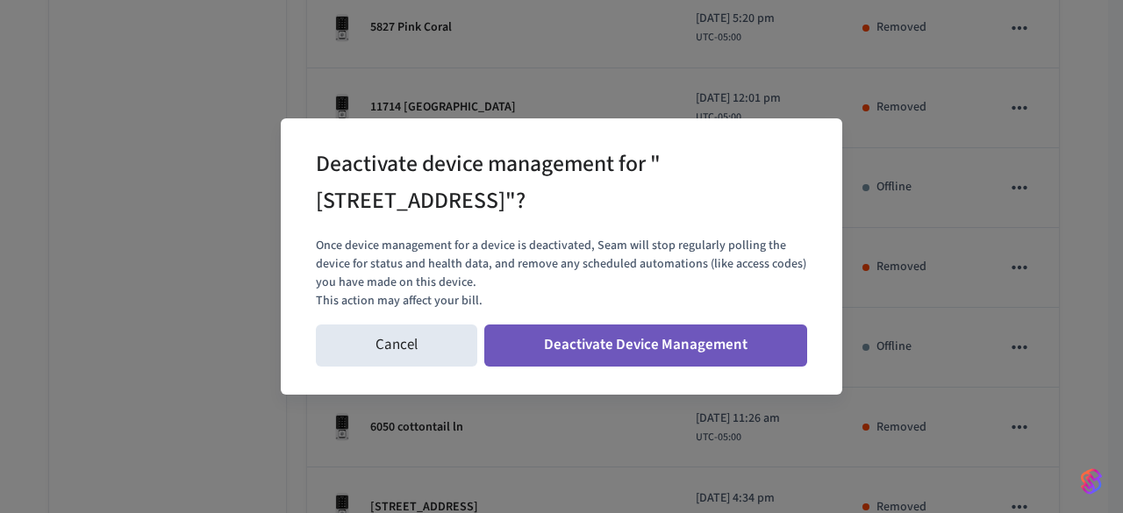
click at [685, 341] on button "Deactivate Device Management" at bounding box center [645, 346] width 323 height 42
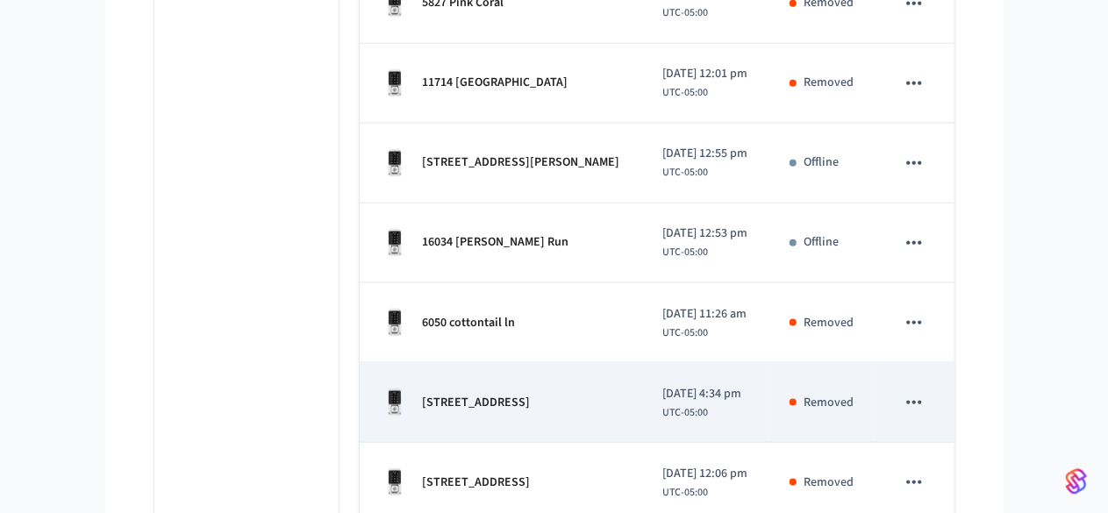
scroll to position [1120, 0]
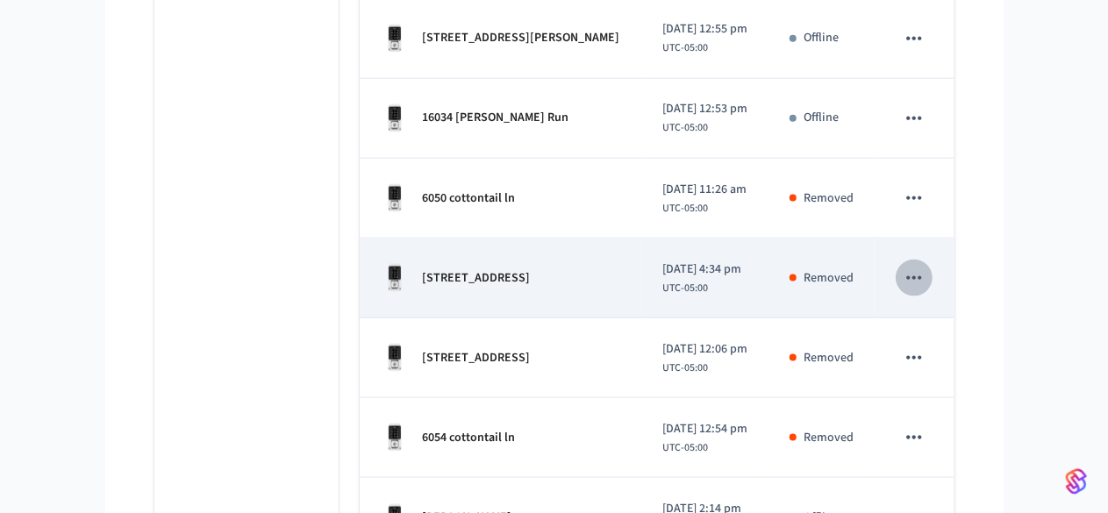
click at [926, 276] on icon "sticky table" at bounding box center [914, 278] width 23 height 23
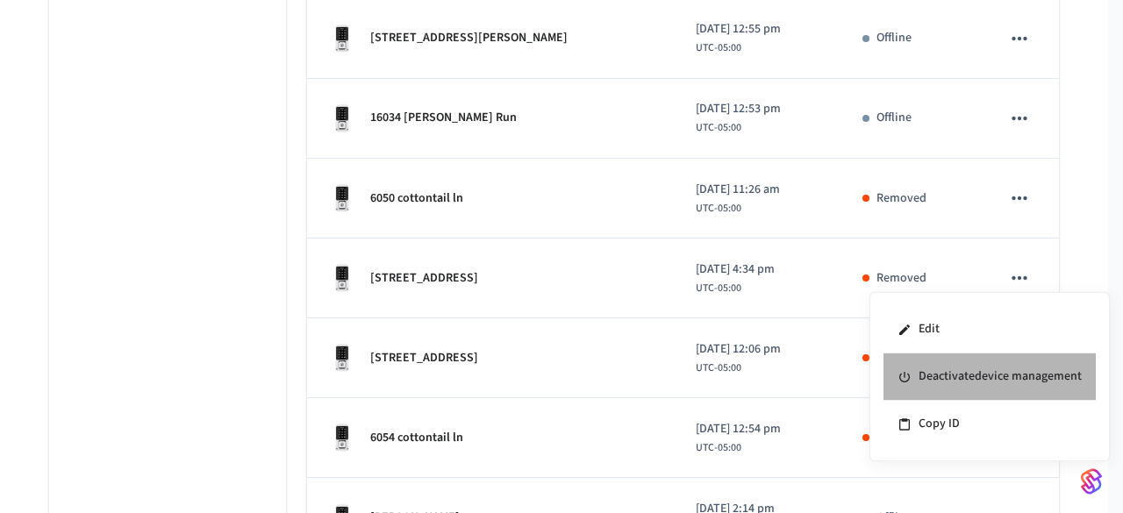
click at [912, 369] on li "Deactivate device management" at bounding box center [990, 377] width 212 height 47
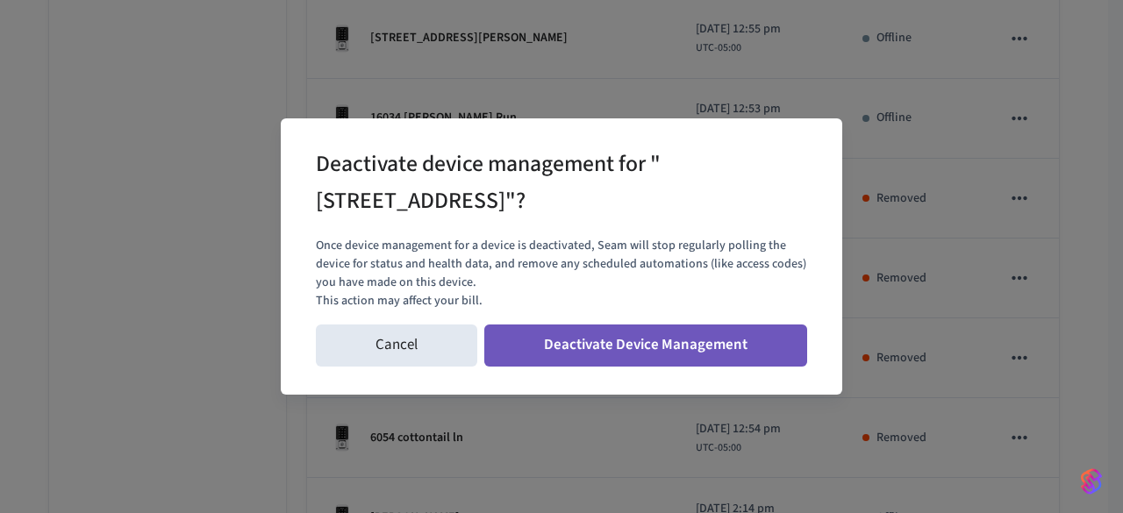
click at [674, 334] on button "Deactivate Device Management" at bounding box center [645, 346] width 323 height 42
